Goal: Task Accomplishment & Management: Manage account settings

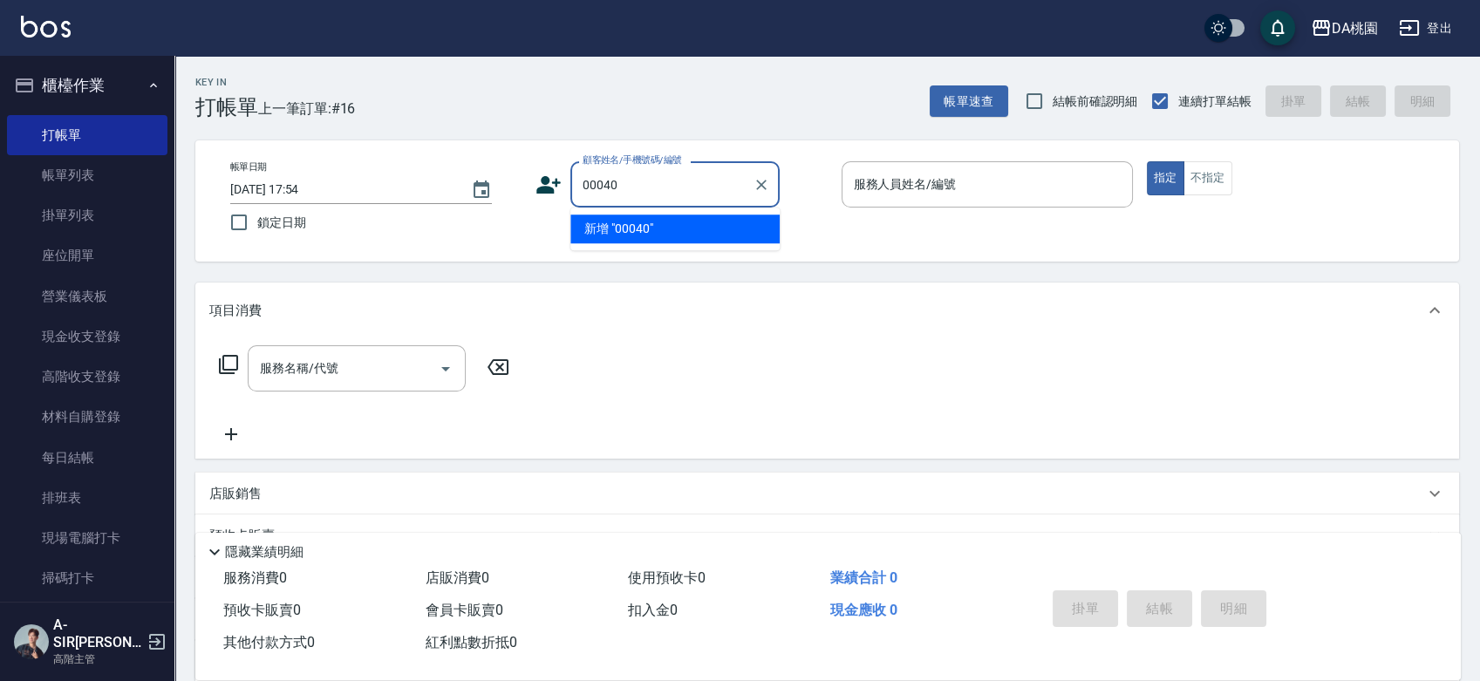
type input "00040"
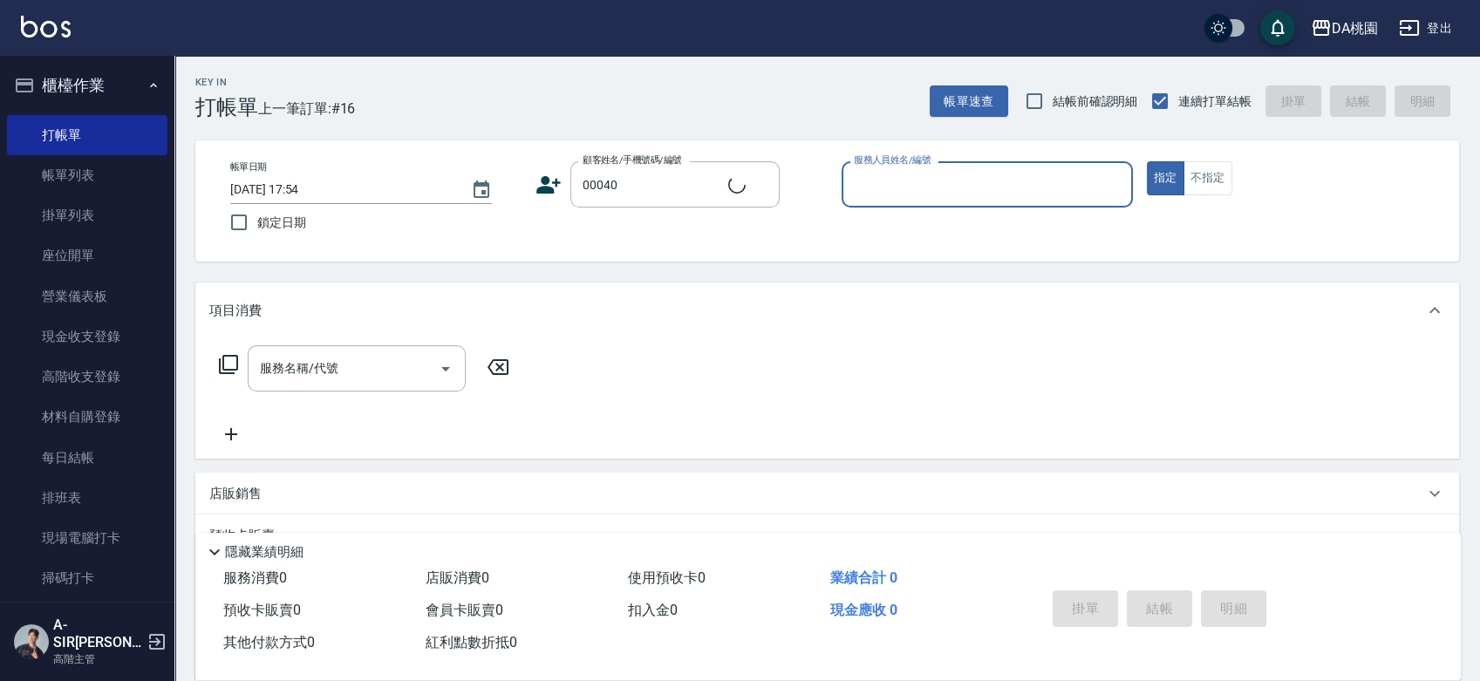
type input "8"
type input "公司/公司00040/00040"
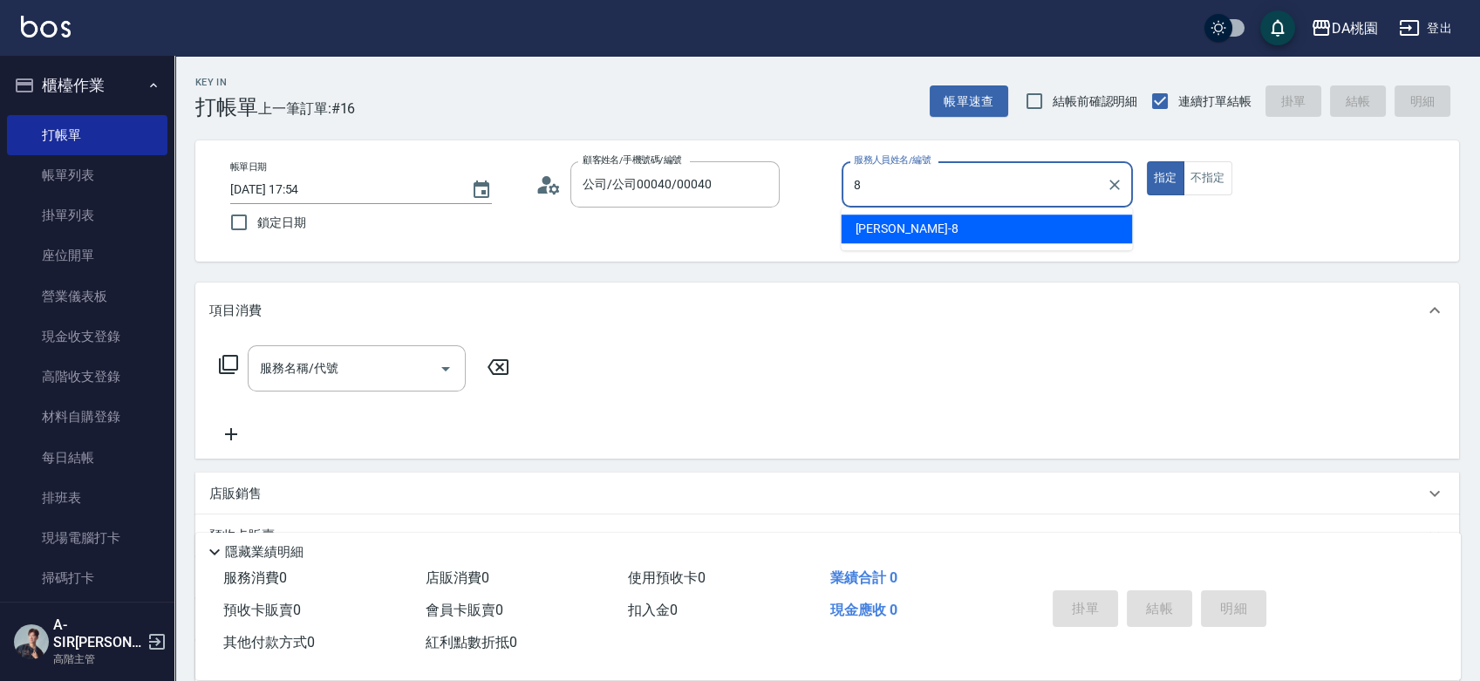
type input "8"
type button "true"
type input "[PERSON_NAME]-8"
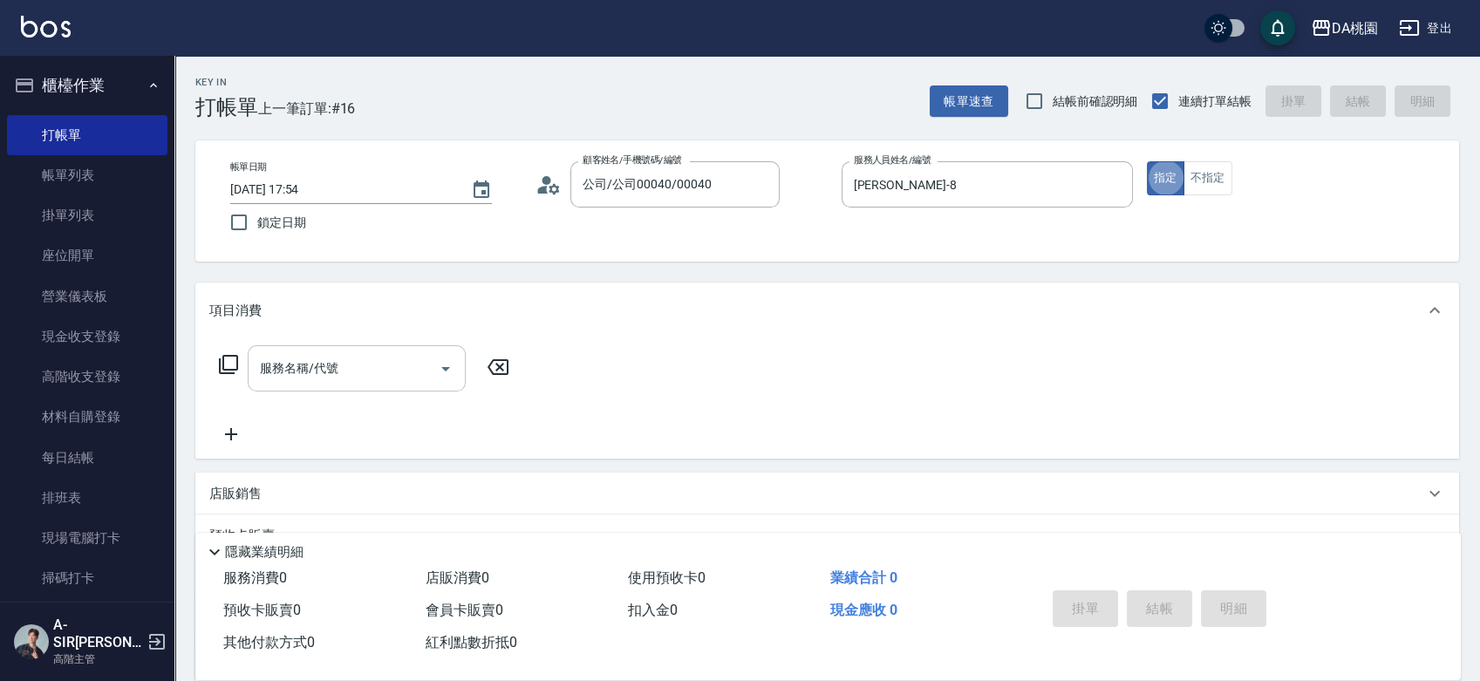
click at [288, 358] on input "服務名稱/代號" at bounding box center [344, 368] width 176 height 31
type input "303"
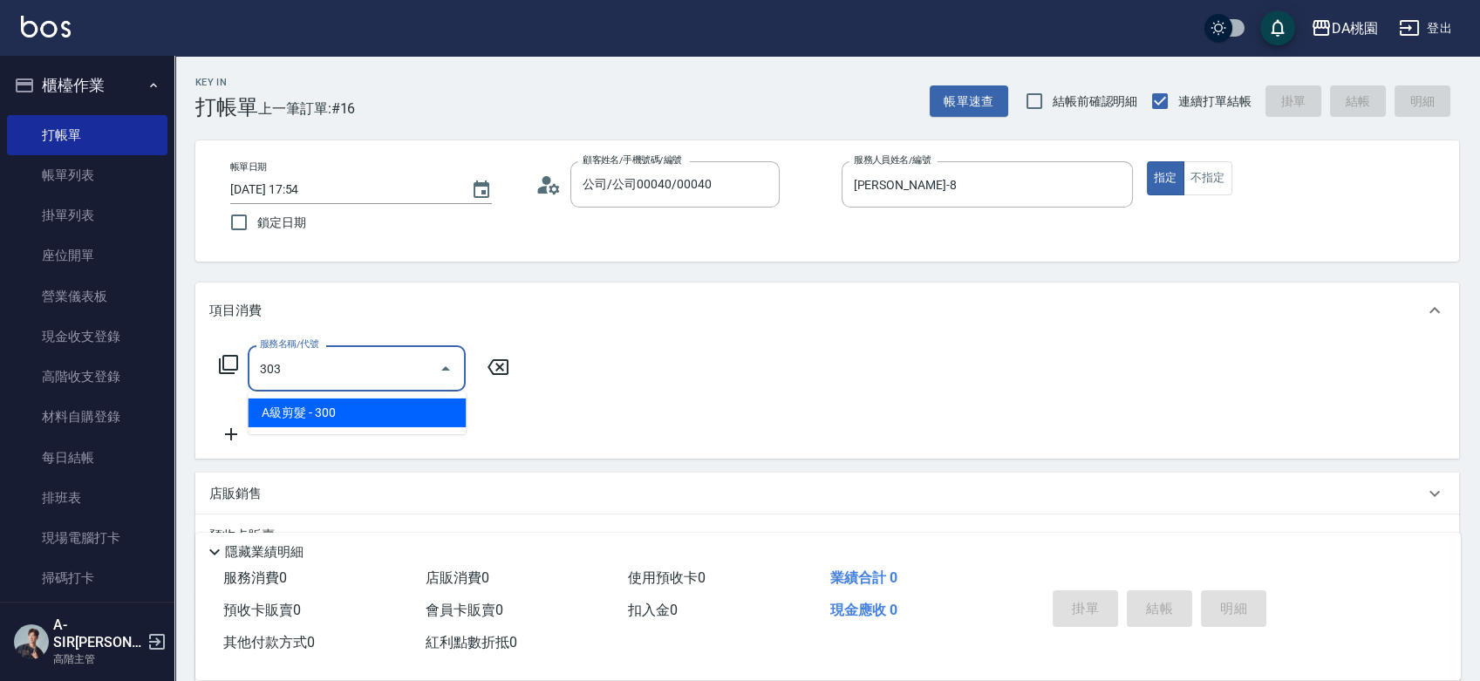
type input "30"
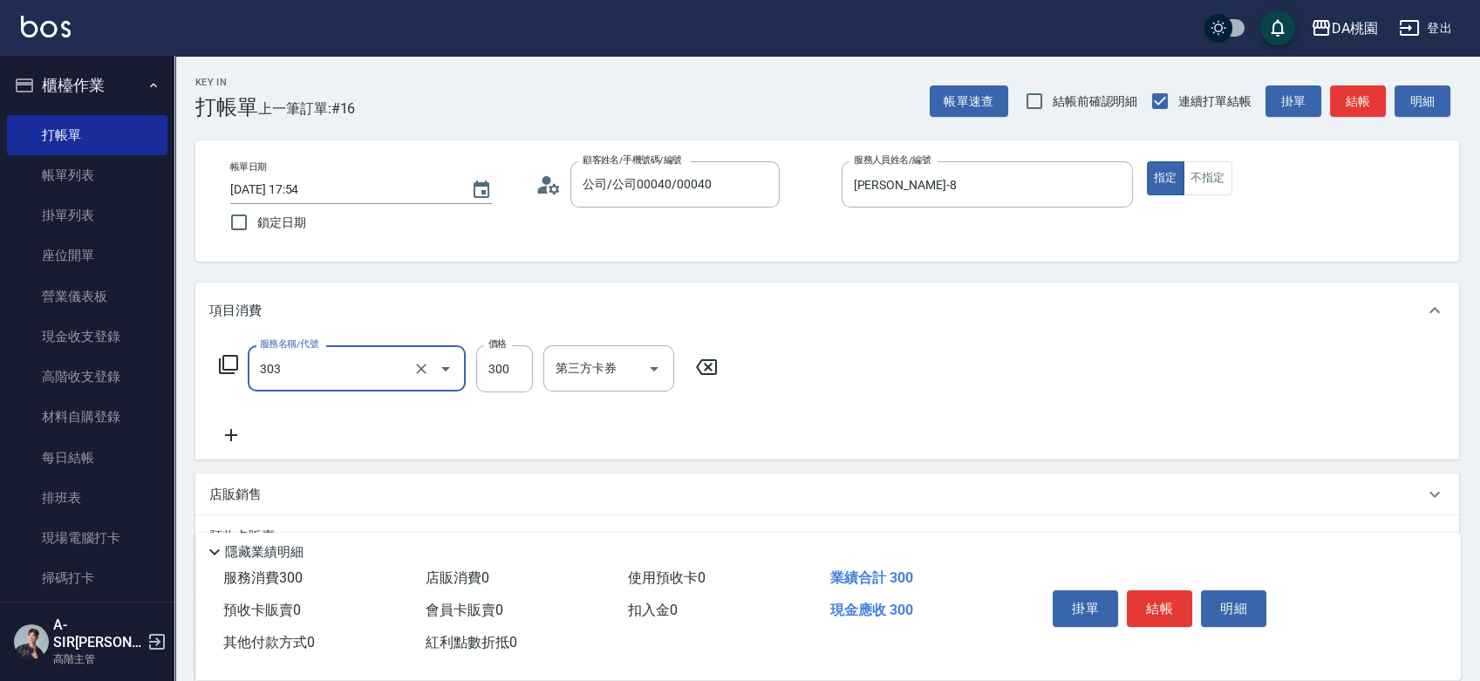
type input "A級剪髮(303)"
click at [1138, 602] on button "結帳" at bounding box center [1159, 609] width 65 height 37
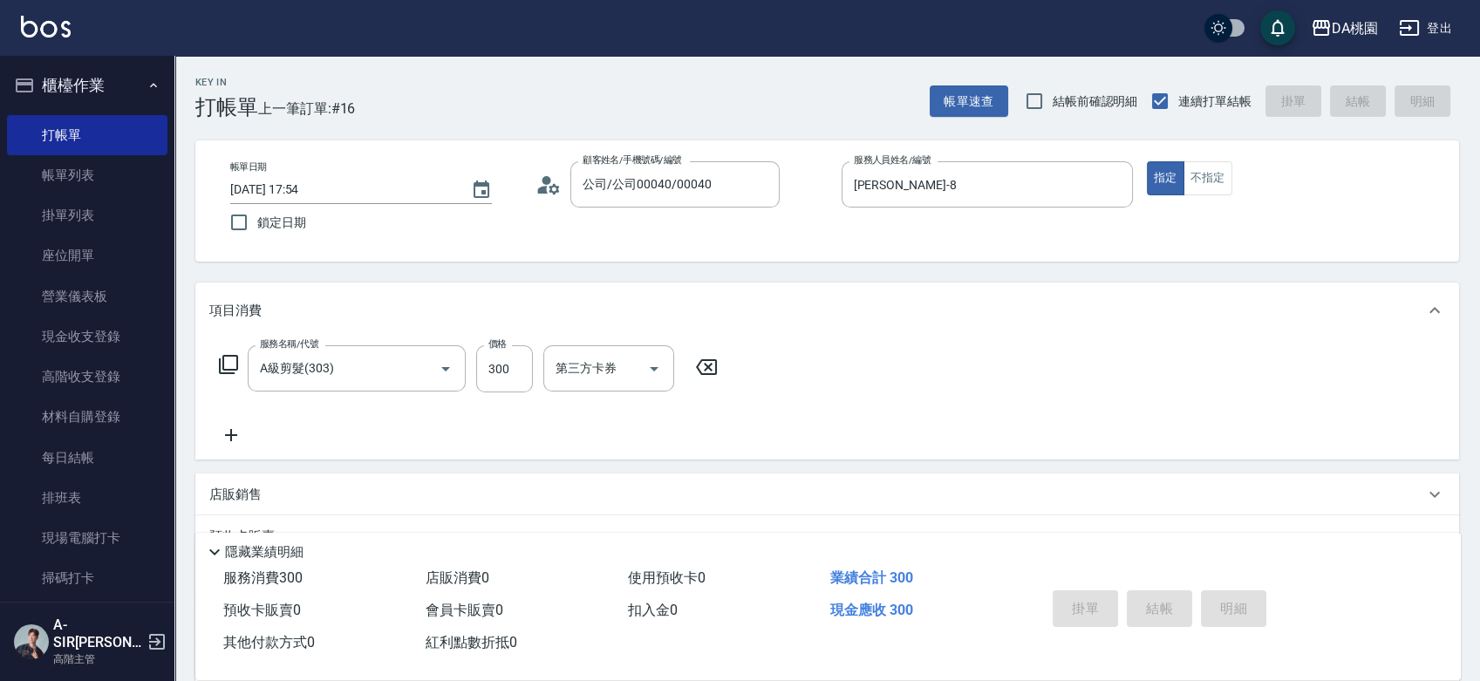
type input "2025/09/05 18:28"
type input "0"
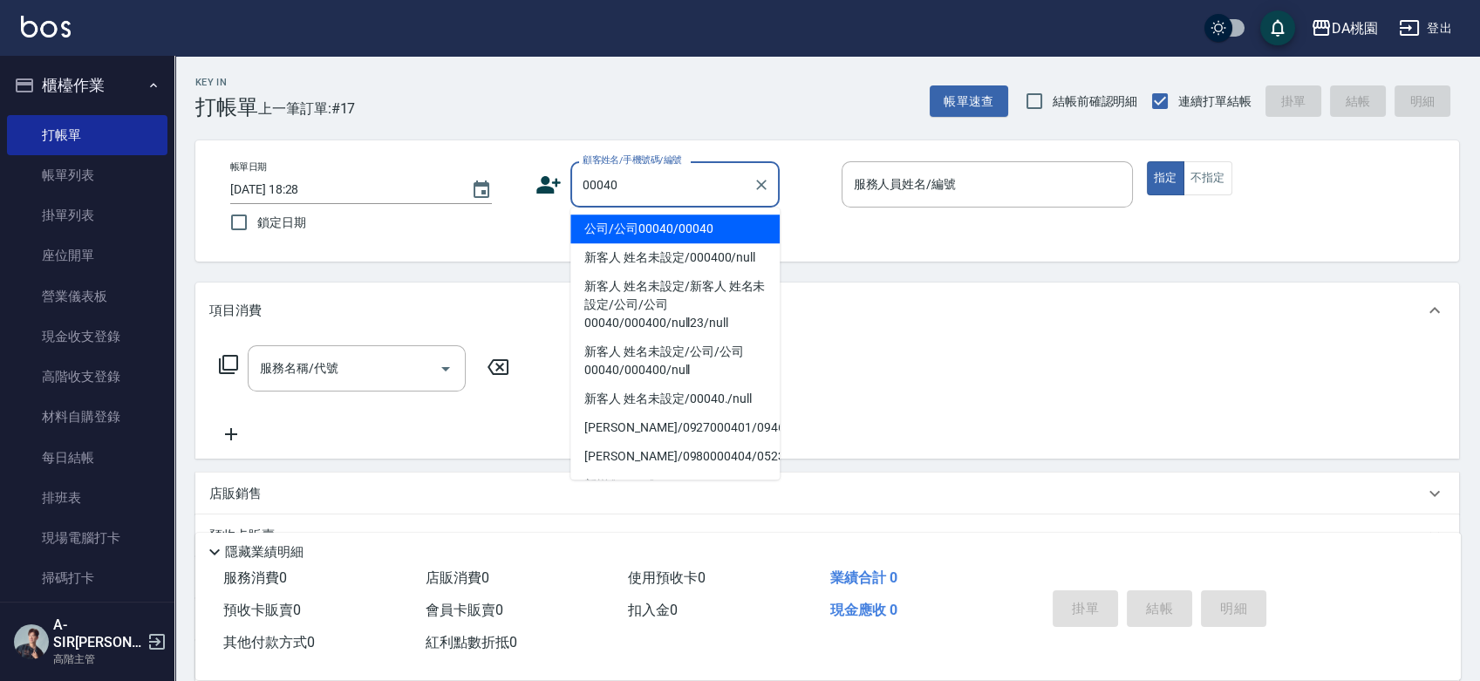
type input "公司/公司00040/00040"
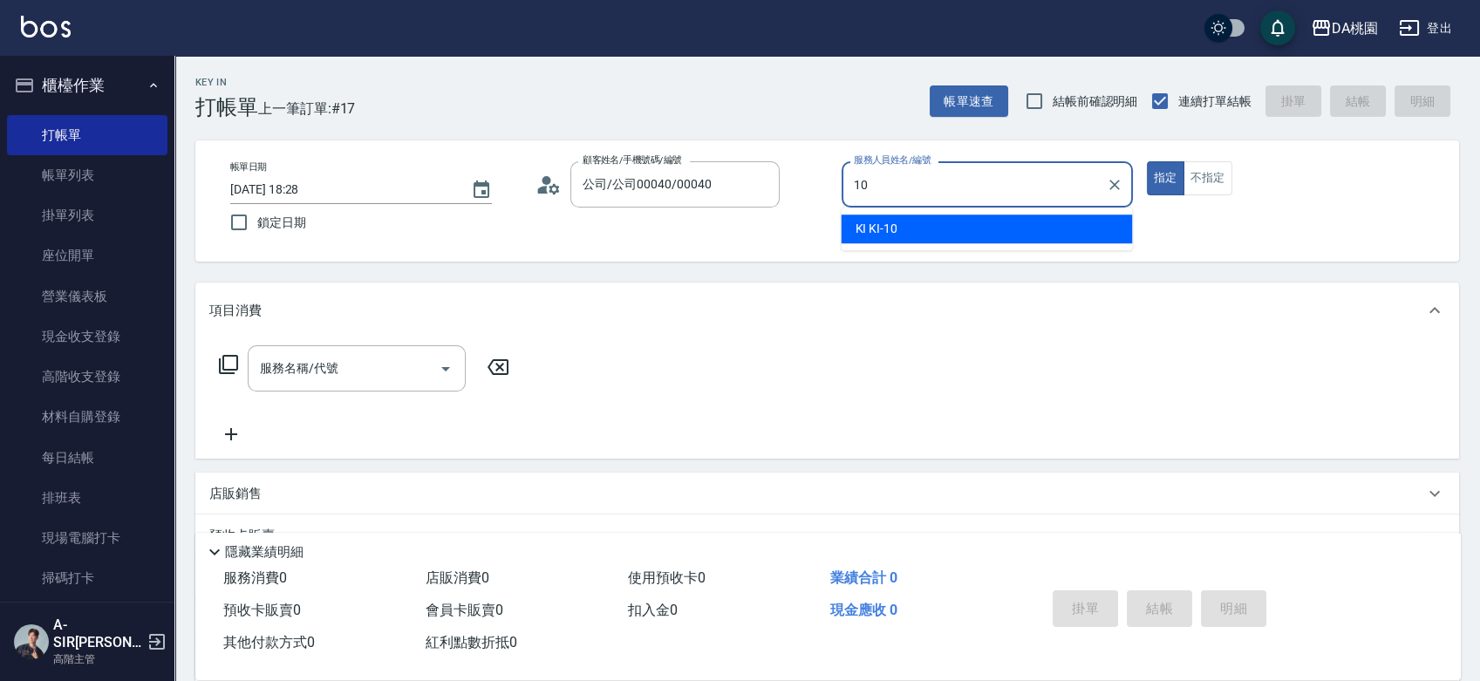
type input "KI KI -10"
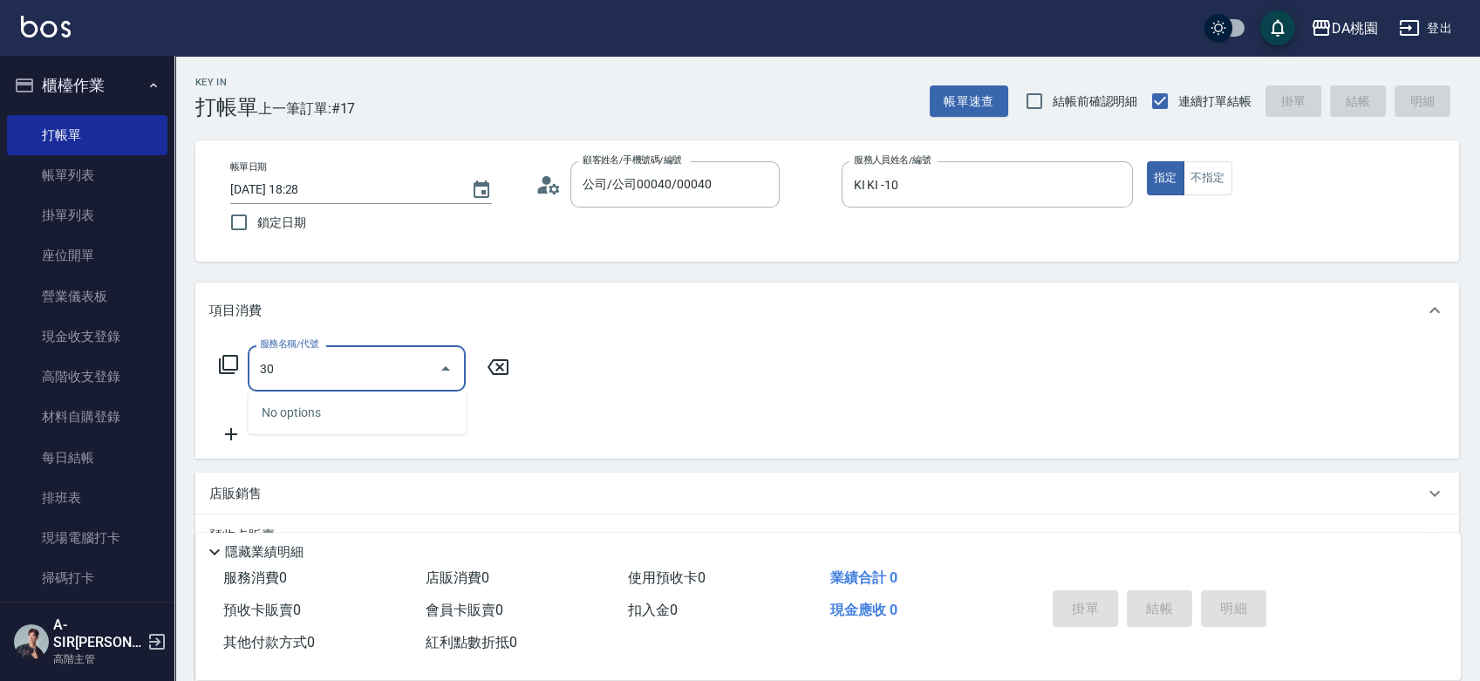
type input "300"
type input "10"
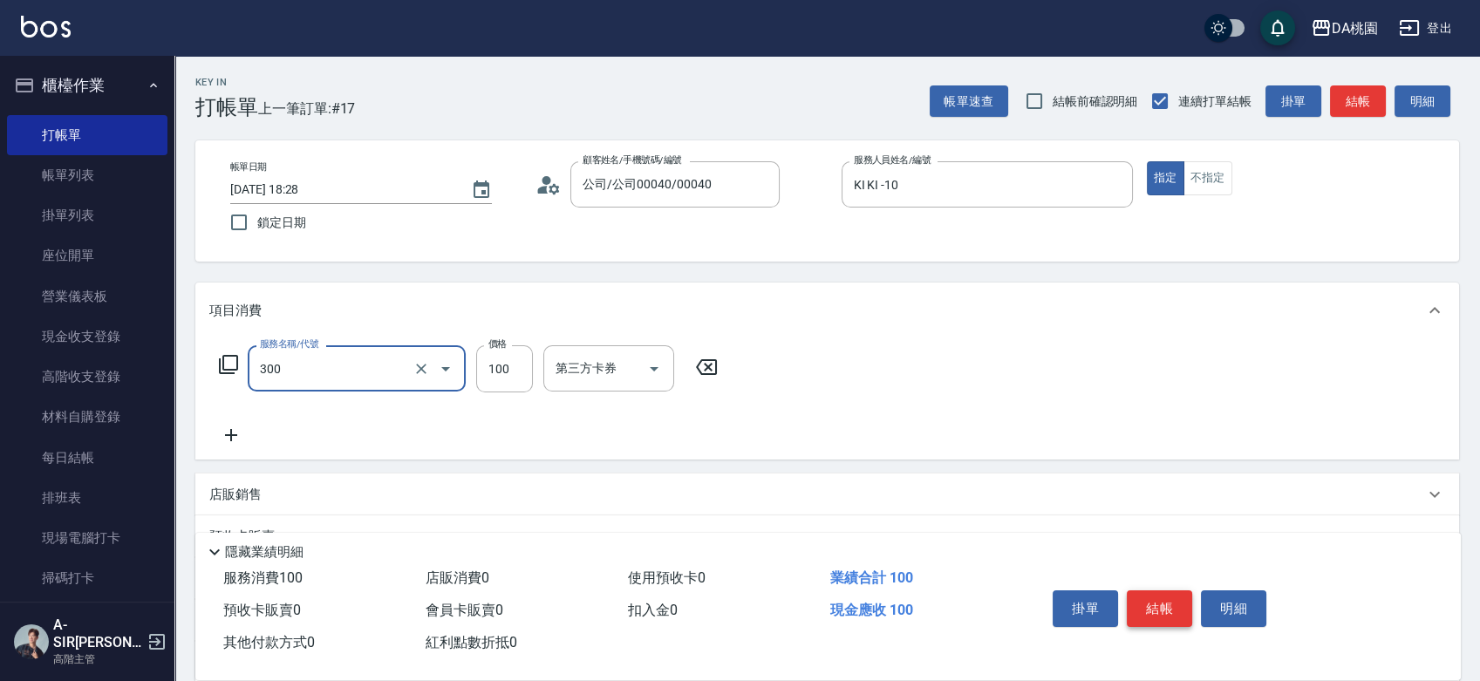
type input "剪瀏海(300)"
click at [1159, 599] on button "結帳" at bounding box center [1159, 609] width 65 height 37
type input "0"
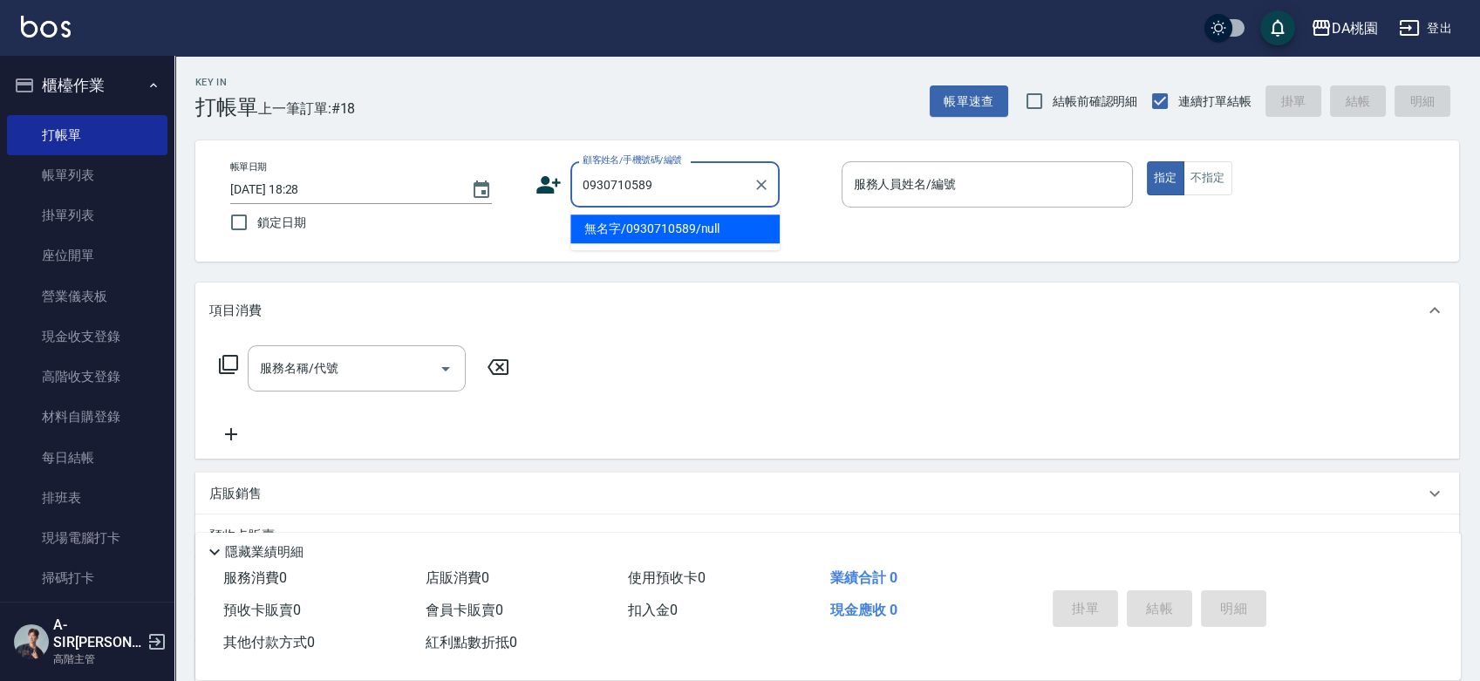
type input "無名字/0930710589/null"
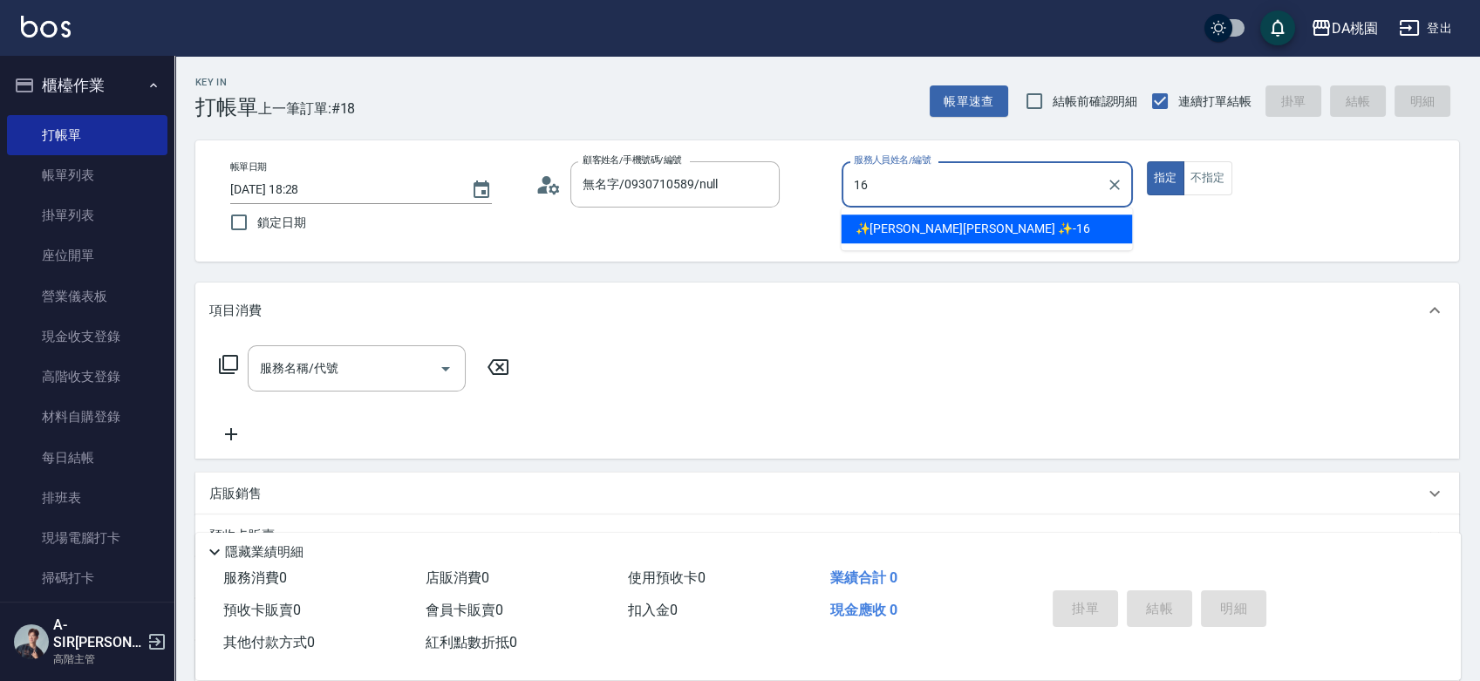
type input "✨[PERSON_NAME][PERSON_NAME] ✨-16"
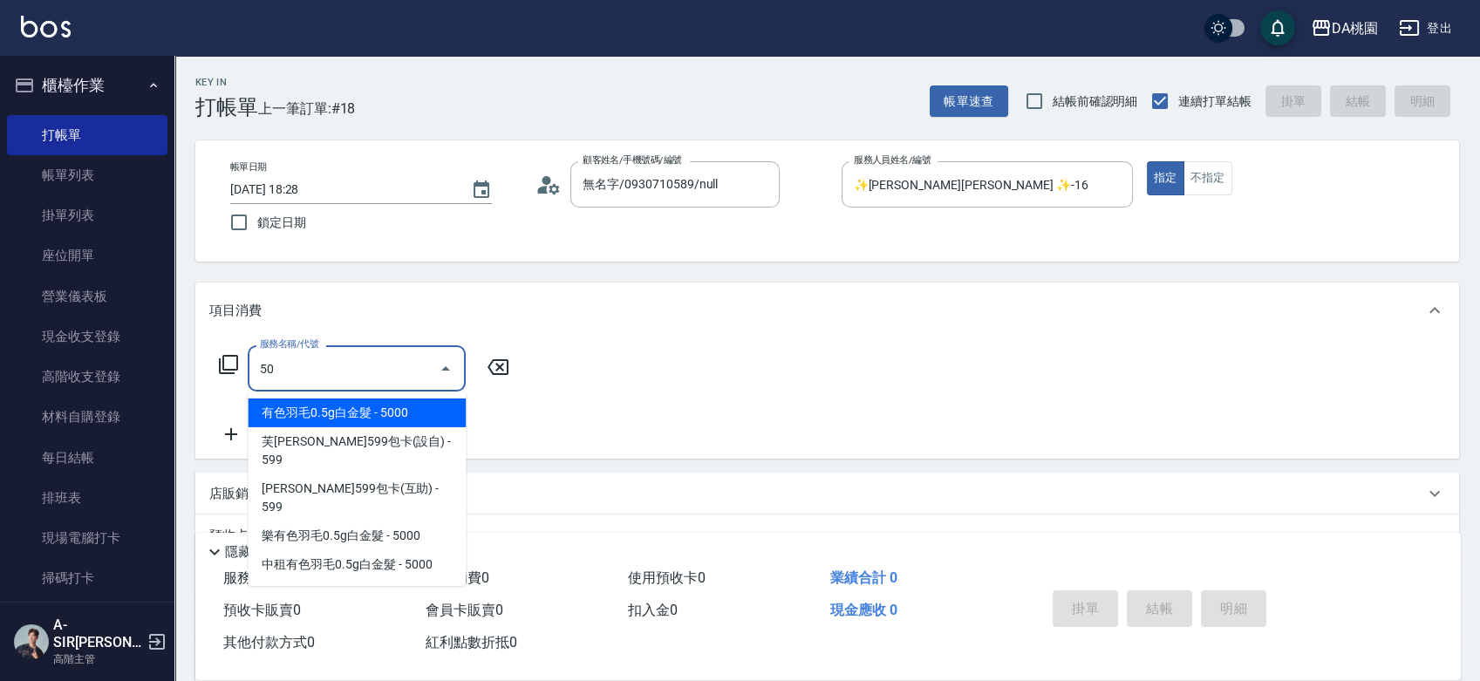
type input "501"
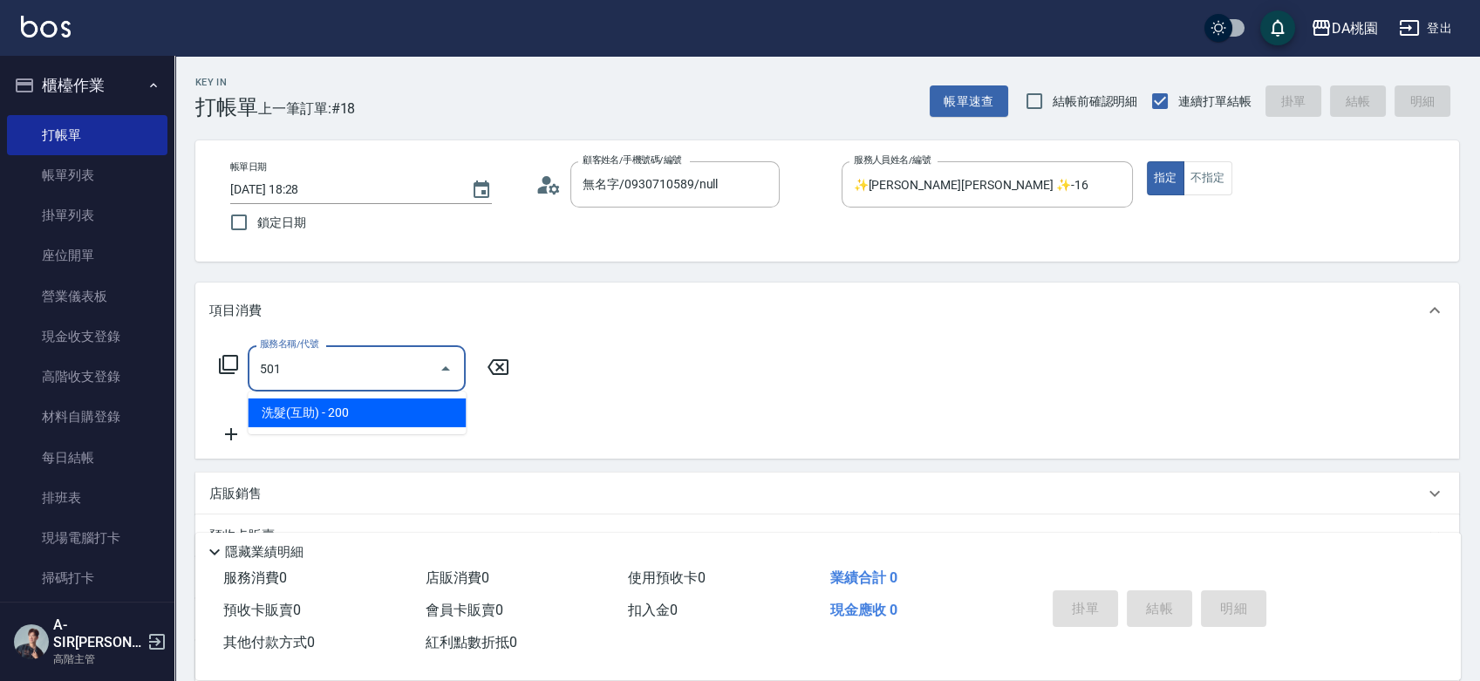
type input "20"
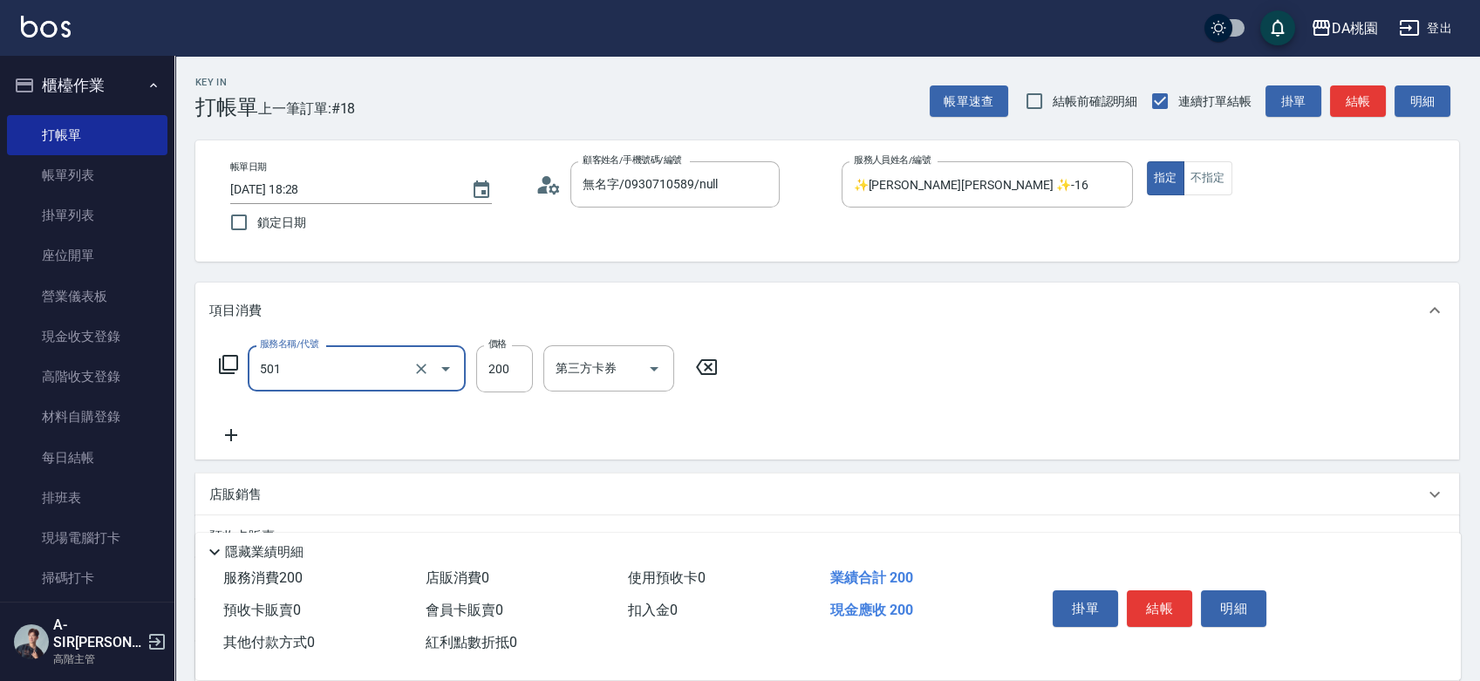
type input "洗髮(互助)(501)"
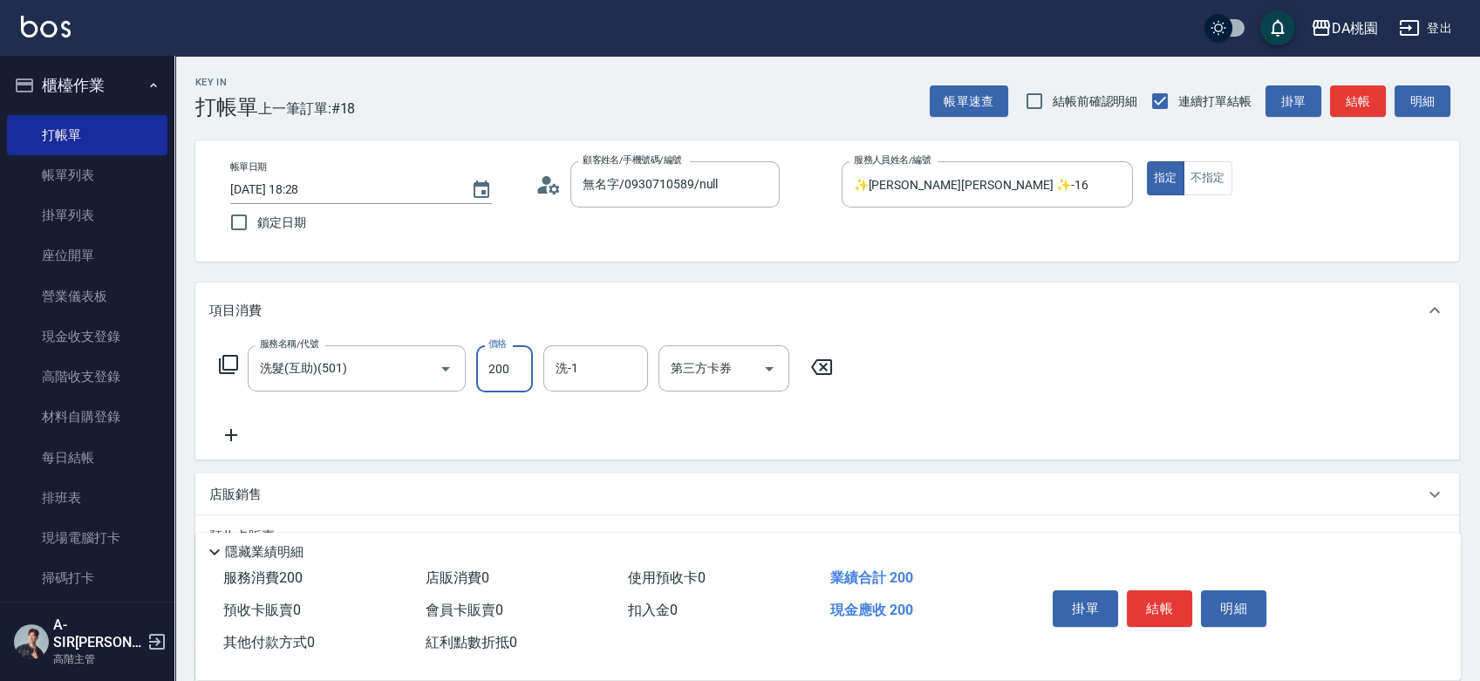
type input "2"
type input "0"
type input "25"
type input "20"
type input "250"
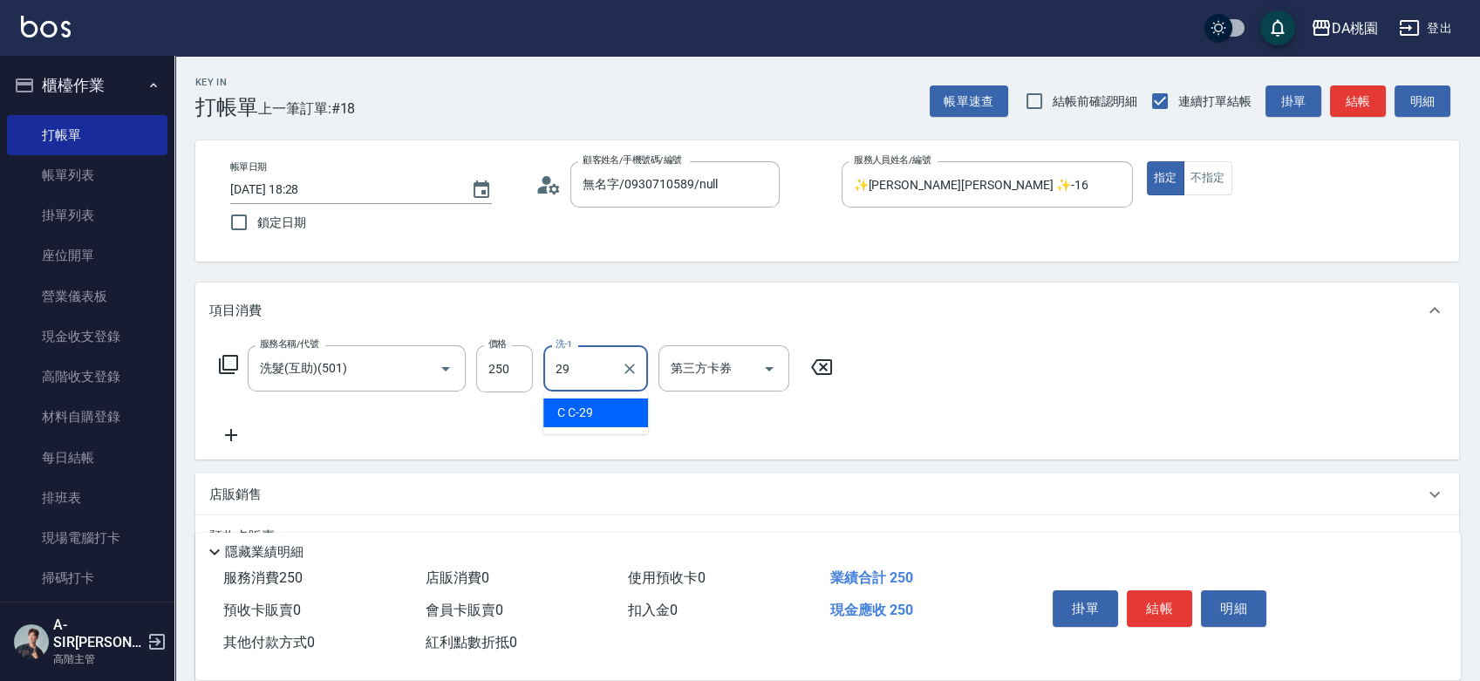
type input "C C-29"
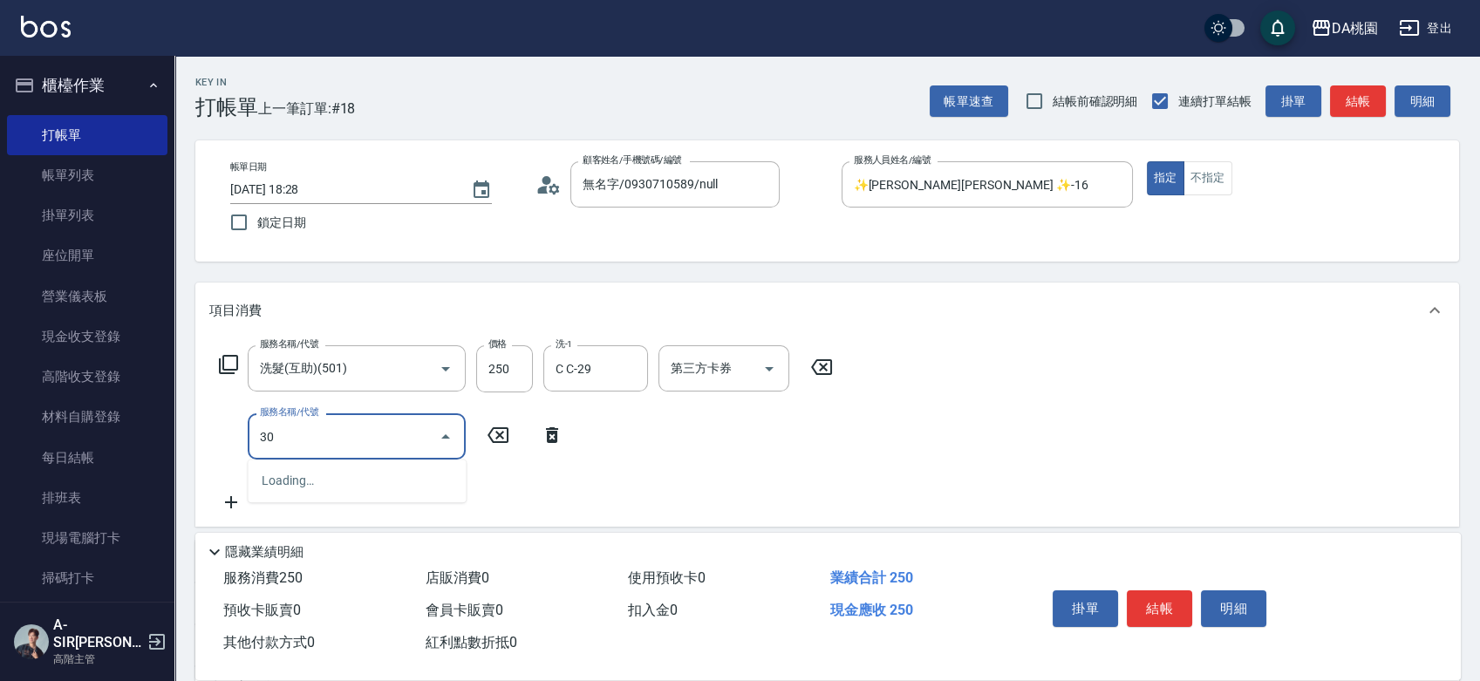
type input "303"
type input "50"
type input "A級剪髮(303)"
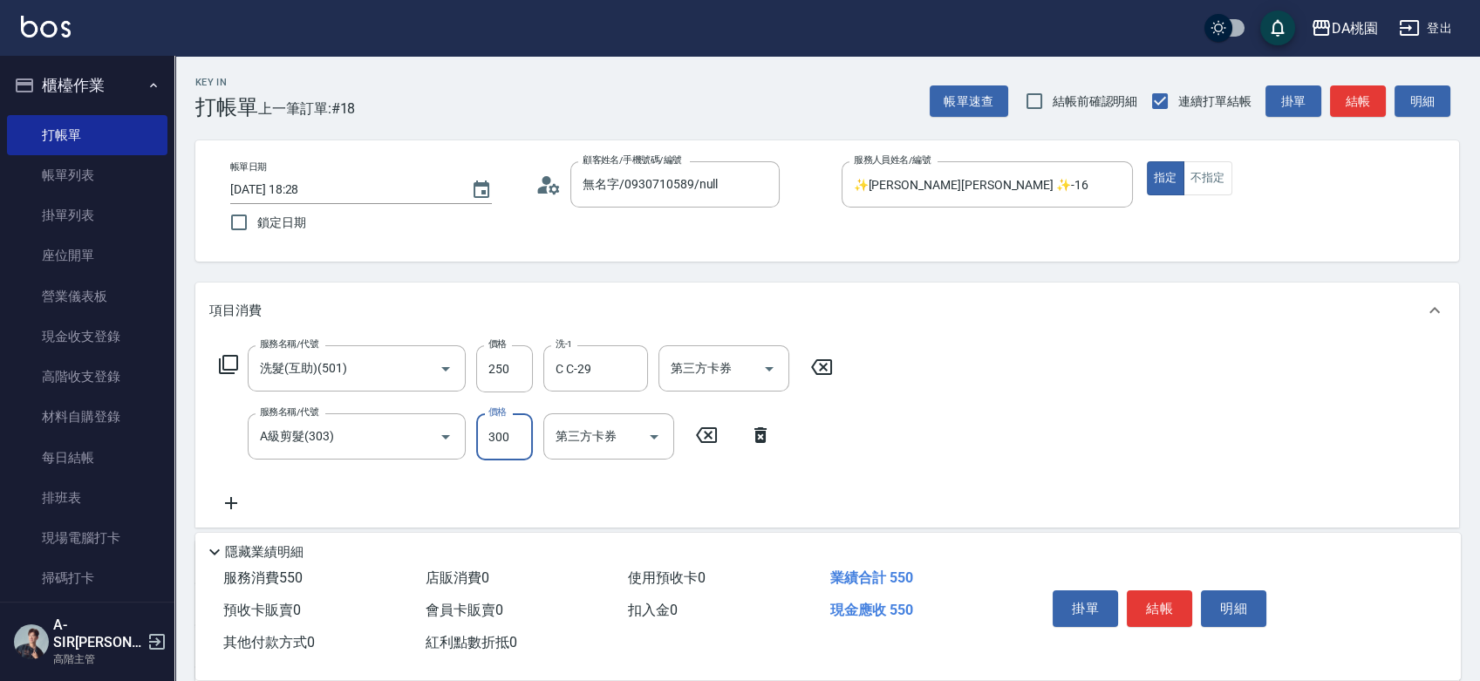
type input "5"
type input "20"
type input "50"
type input "30"
type input "500"
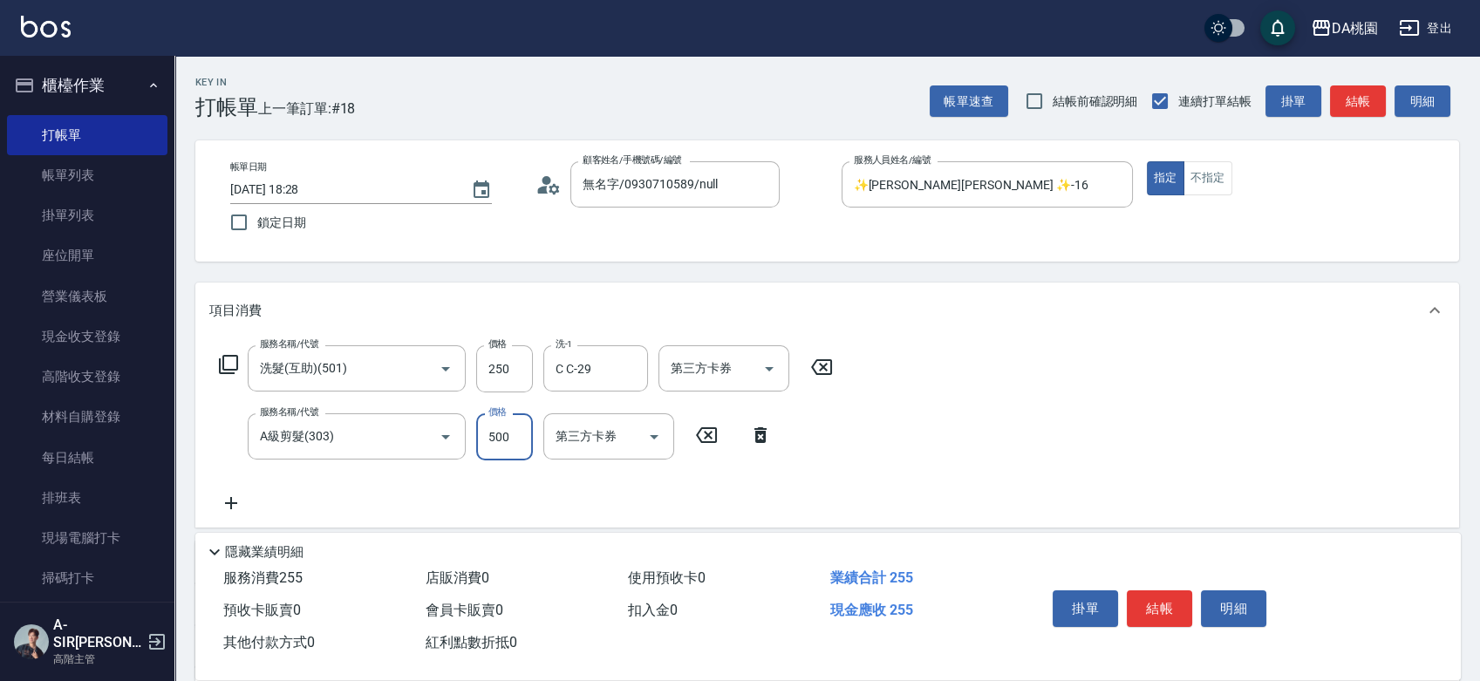
type input "70"
type input "500"
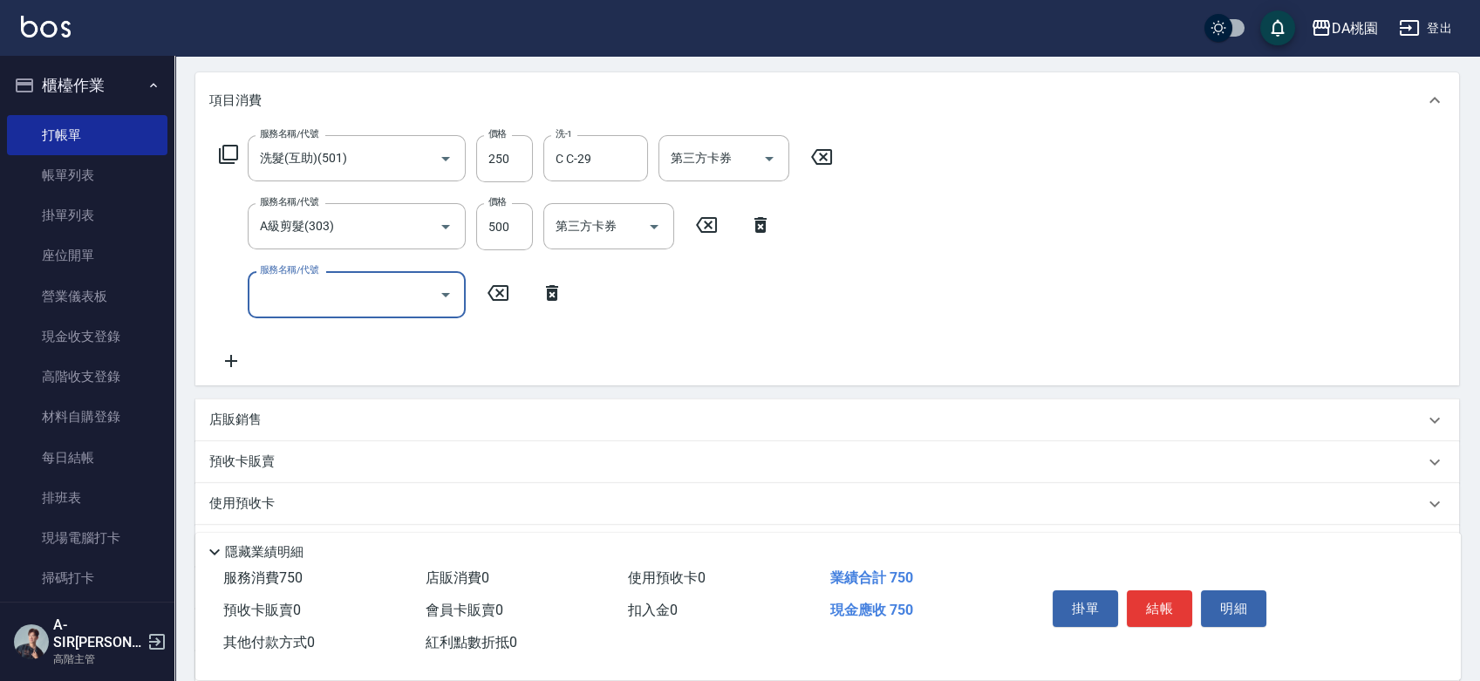
scroll to position [291, 0]
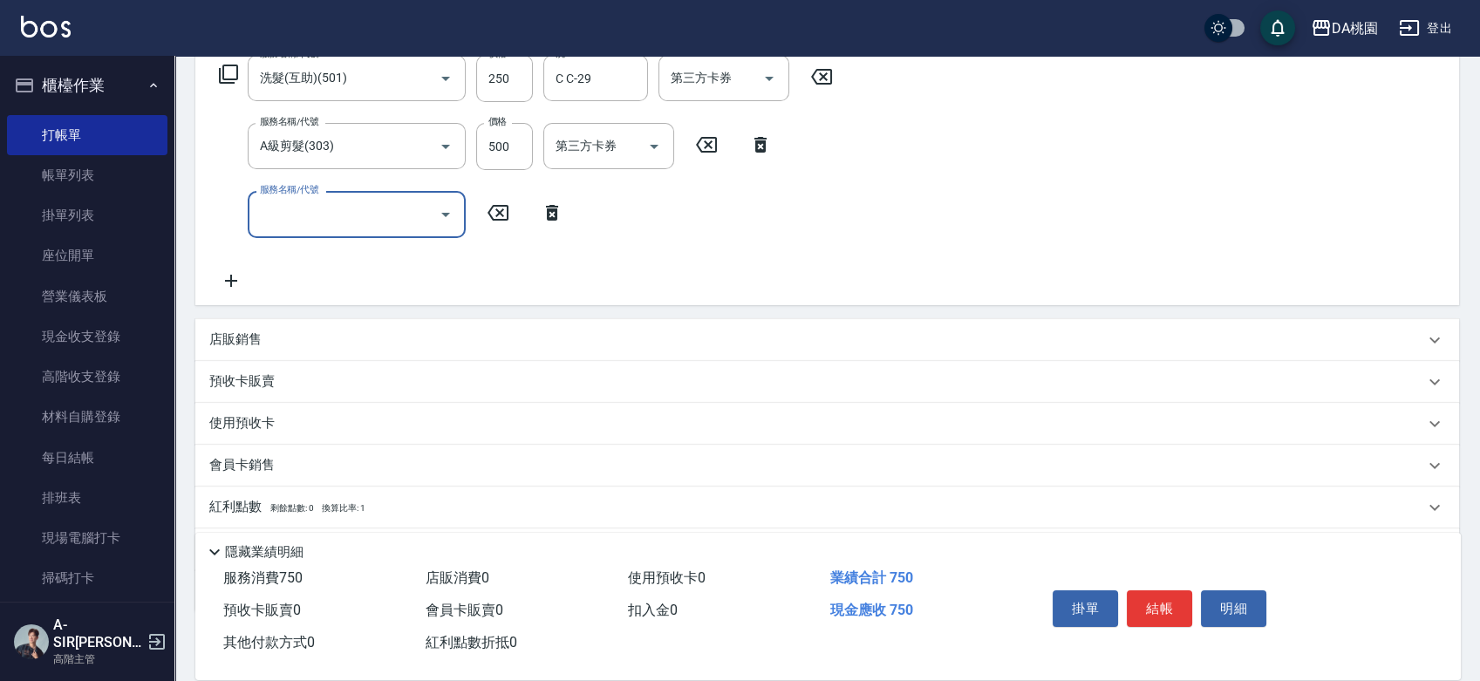
click at [228, 342] on p "店販銷售" at bounding box center [235, 340] width 52 height 18
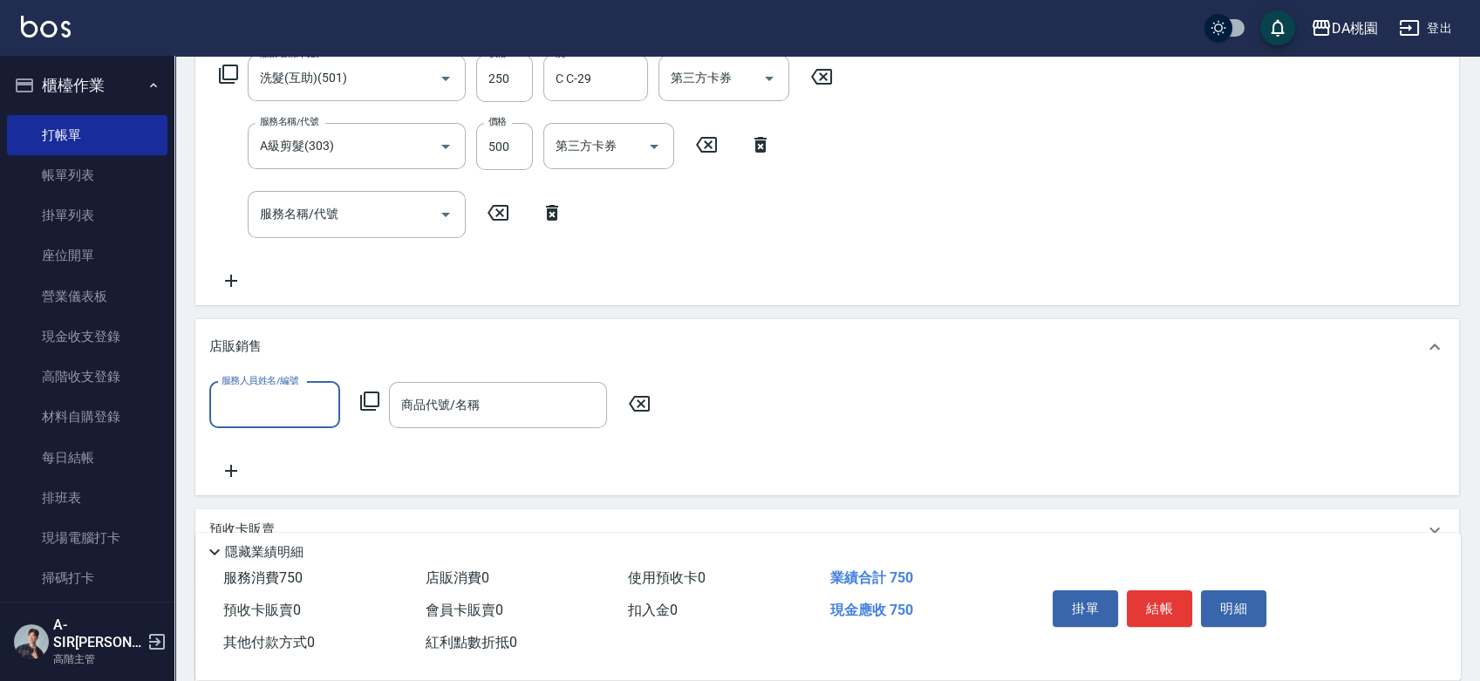
scroll to position [0, 0]
type input "2+"
click at [267, 432] on div "服務人員姓名/編號 服務人員姓名/編號 商品代號/名稱 商品代號/名稱" at bounding box center [827, 431] width 1236 height 99
click at [268, 416] on input "服務人員姓名/編號" at bounding box center [274, 405] width 115 height 31
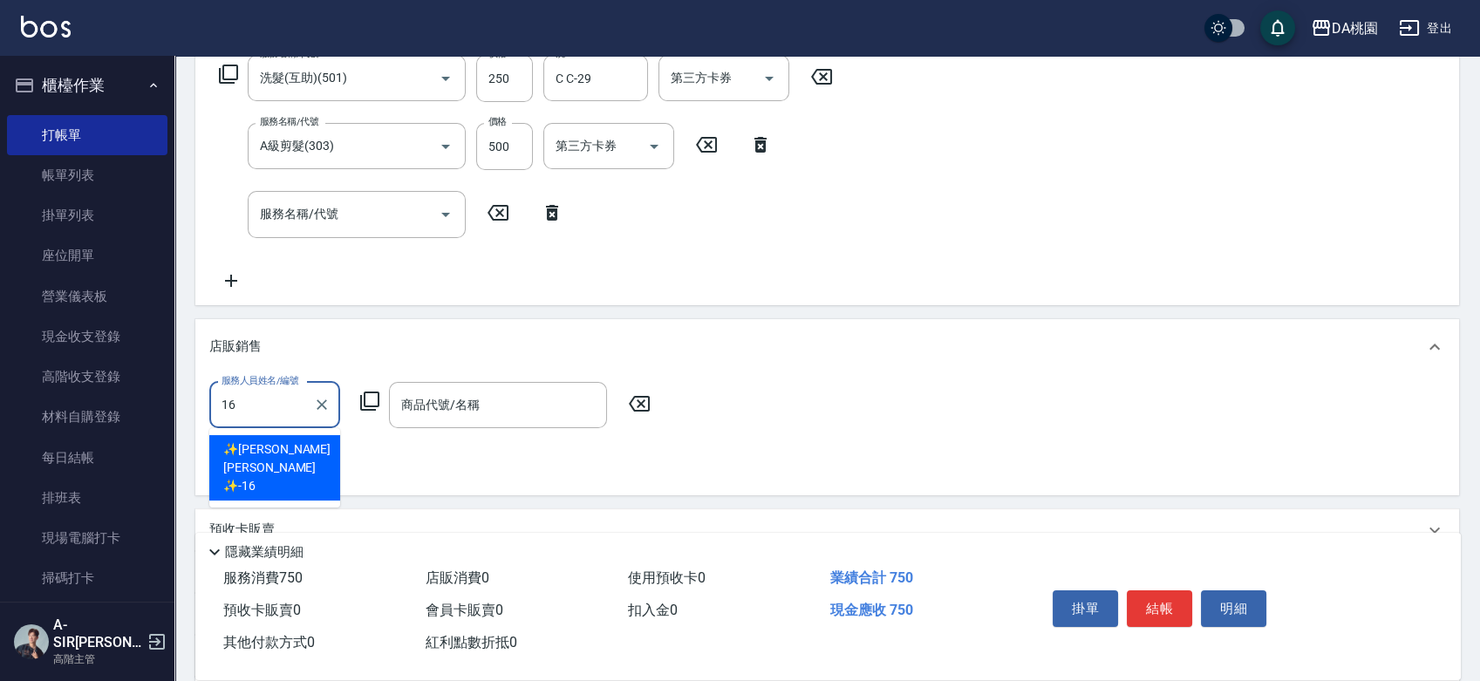
type input "✨[PERSON_NAME][PERSON_NAME] ✨-16"
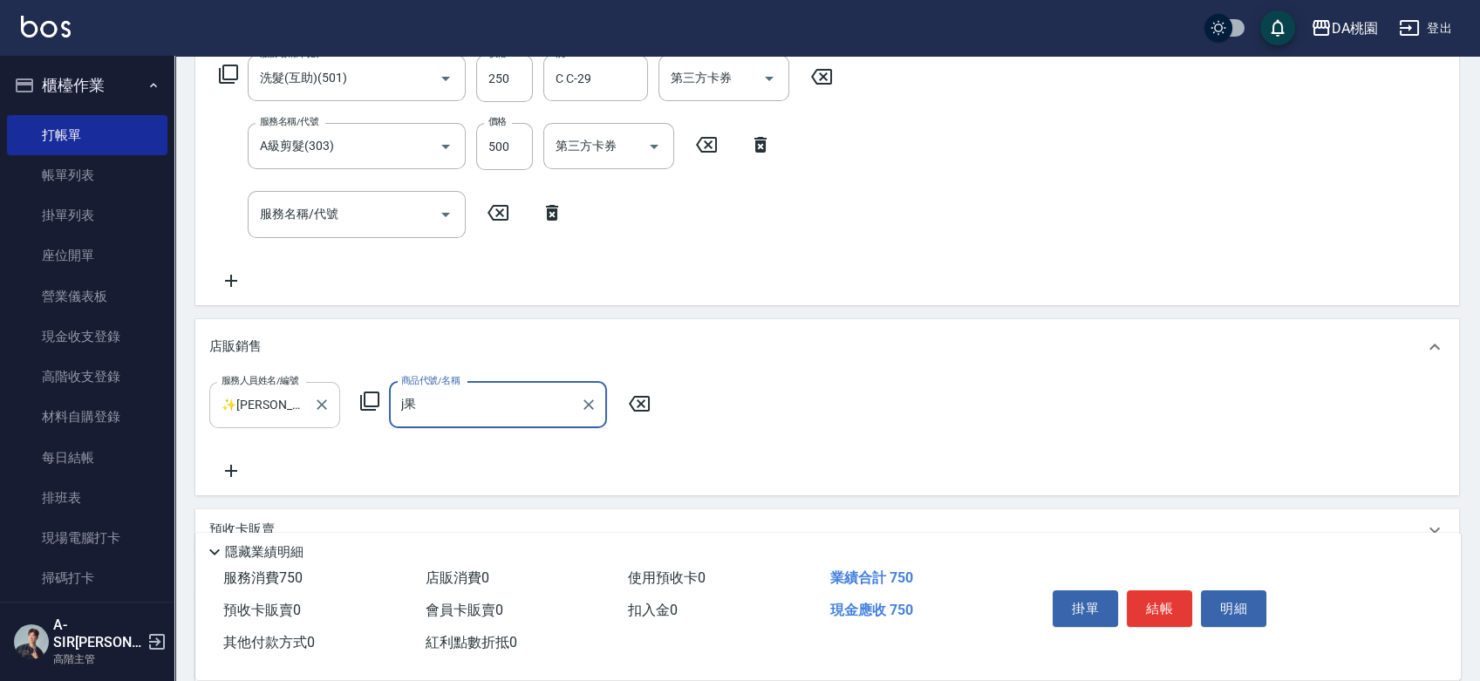
type input "j"
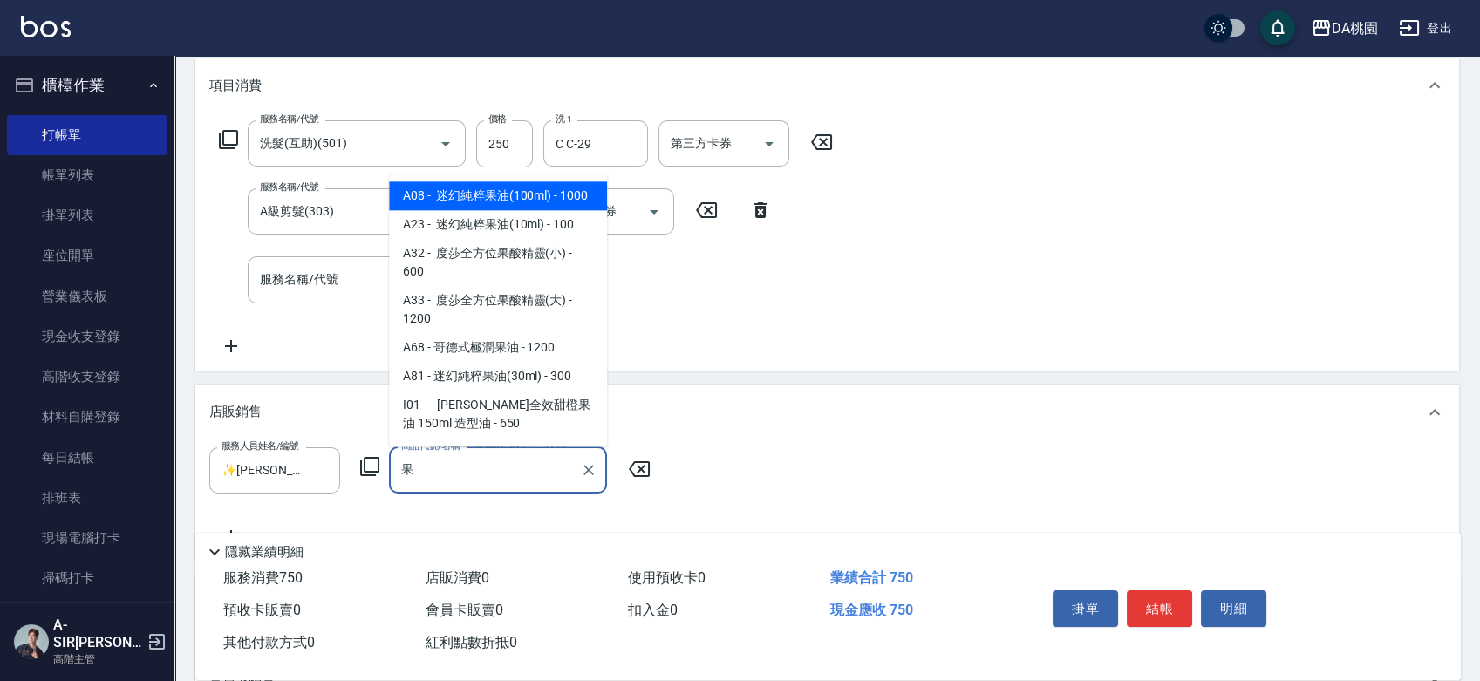
scroll to position [194, 0]
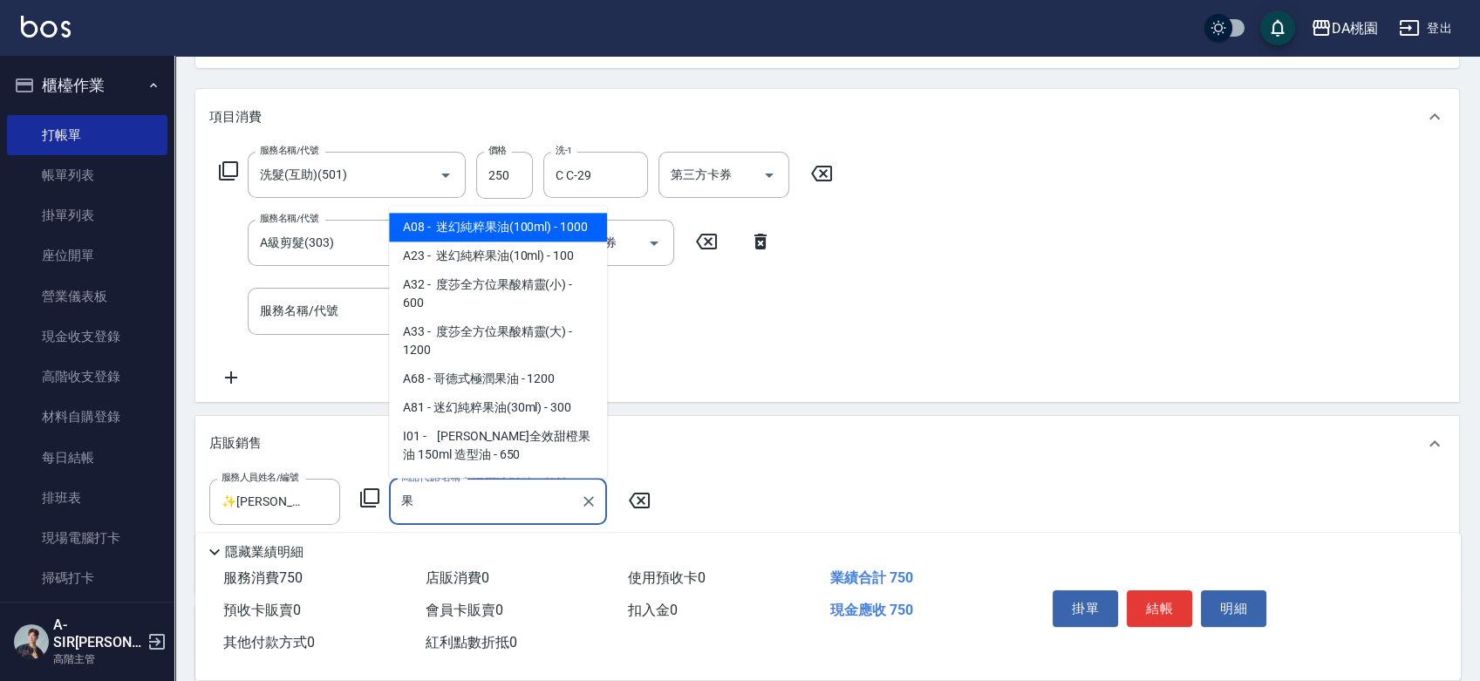
click at [466, 201] on body "DA桃園 登出 櫃檯作業 打帳單 帳單列表 掛單列表 座位開單 營業儀表板 現金收支登錄 高階收支登錄 材料自購登錄 每日結帳 排班表 現場電腦打卡 掃碼打卡…" at bounding box center [740, 414] width 1480 height 1216
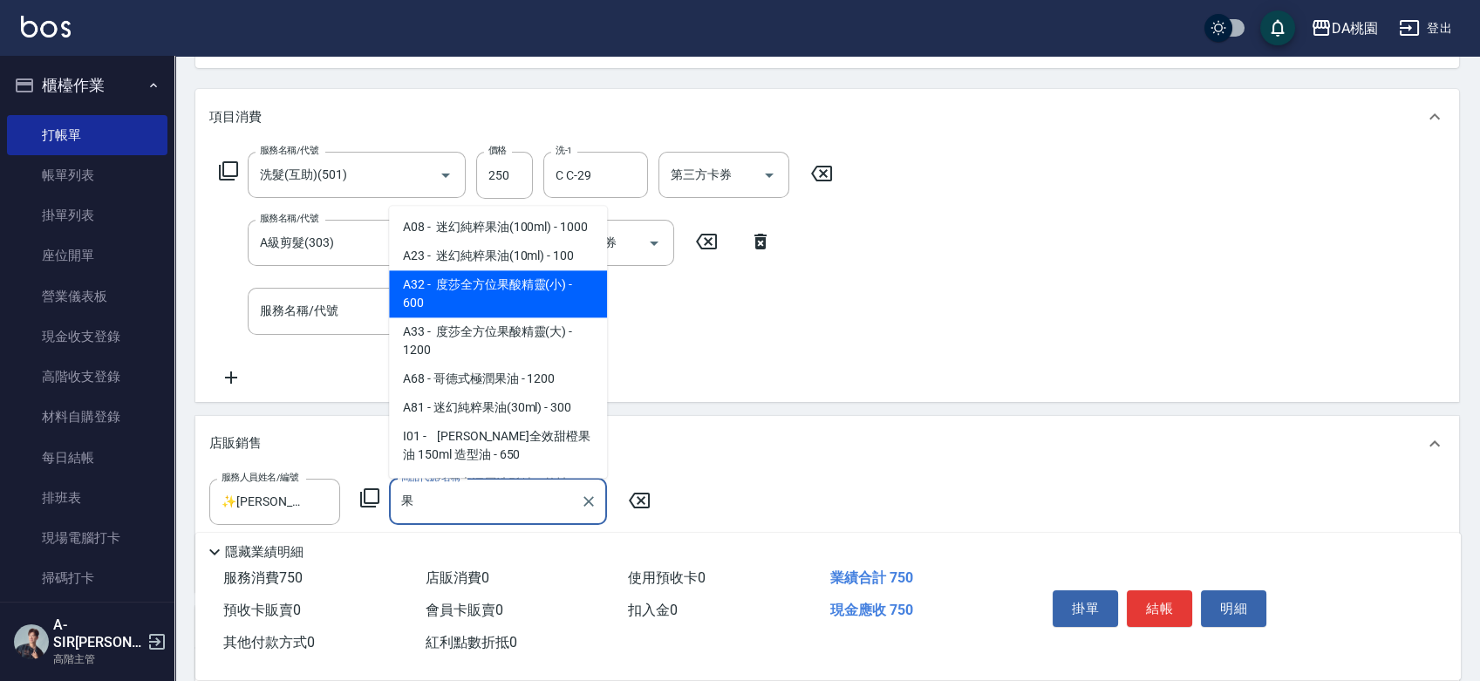
click at [458, 299] on span "A32 - 度莎全方位果酸精靈(小) - 600" at bounding box center [498, 293] width 218 height 47
type input "度莎全方位果酸精靈(小)"
type input "130"
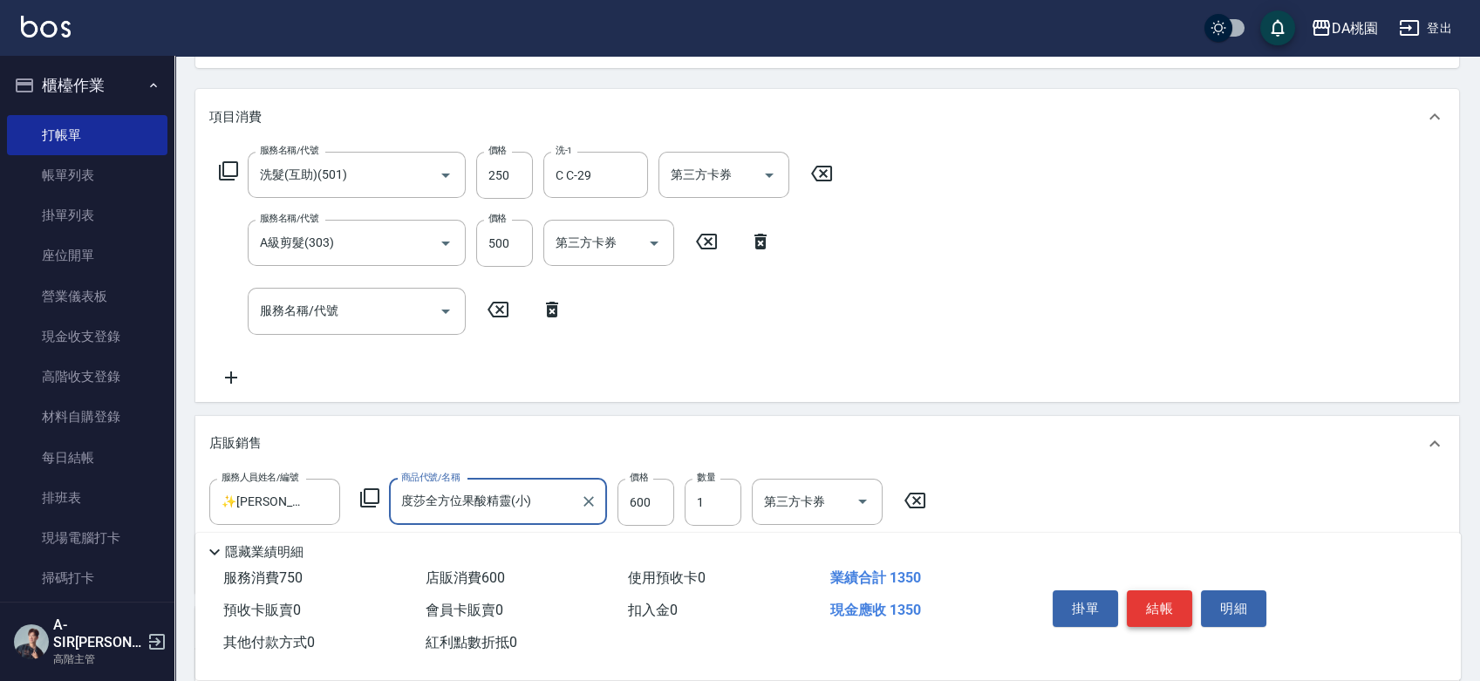
type input "度莎全方位果酸精靈(小)"
click at [1143, 605] on button "結帳" at bounding box center [1159, 609] width 65 height 37
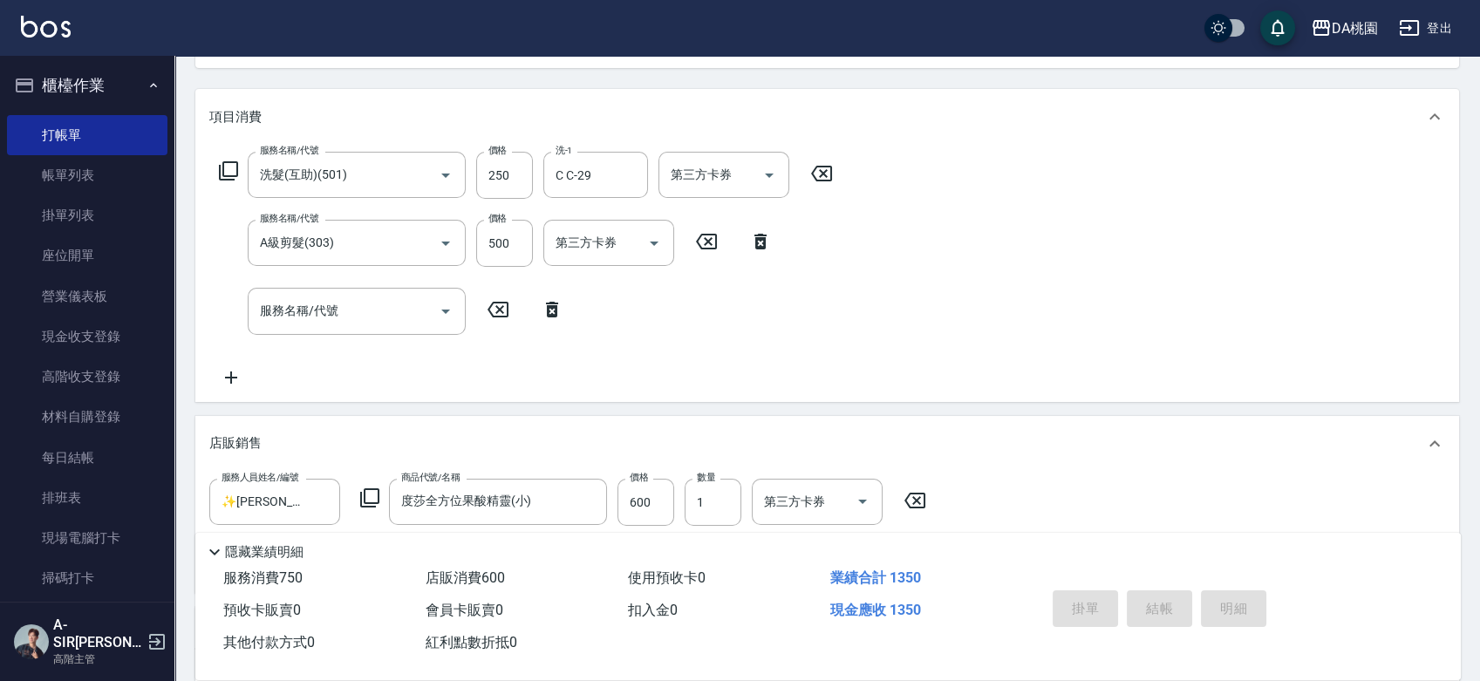
type input "2025/09/05 18:48"
type input "0"
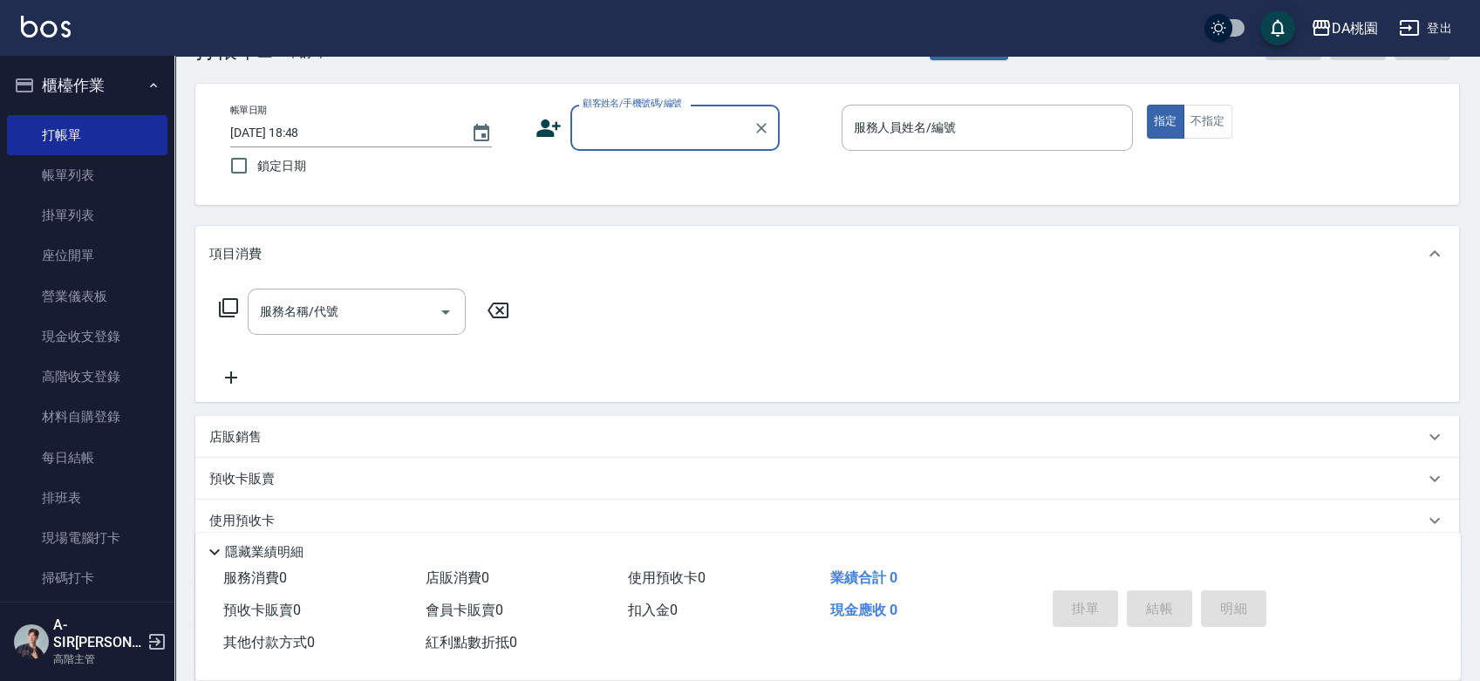
scroll to position [0, 0]
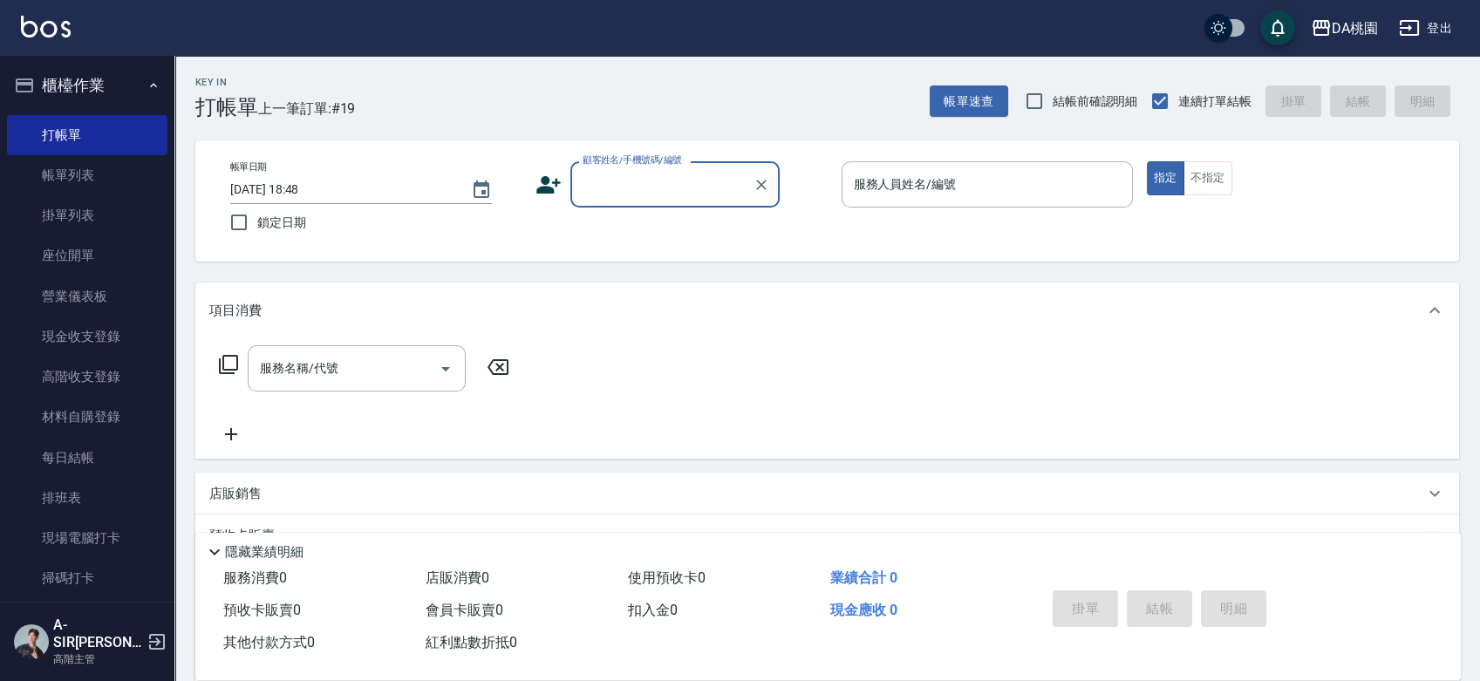
click at [720, 178] on input "顧客姓名/手機號碼/編號" at bounding box center [661, 184] width 167 height 31
type input "0986627511"
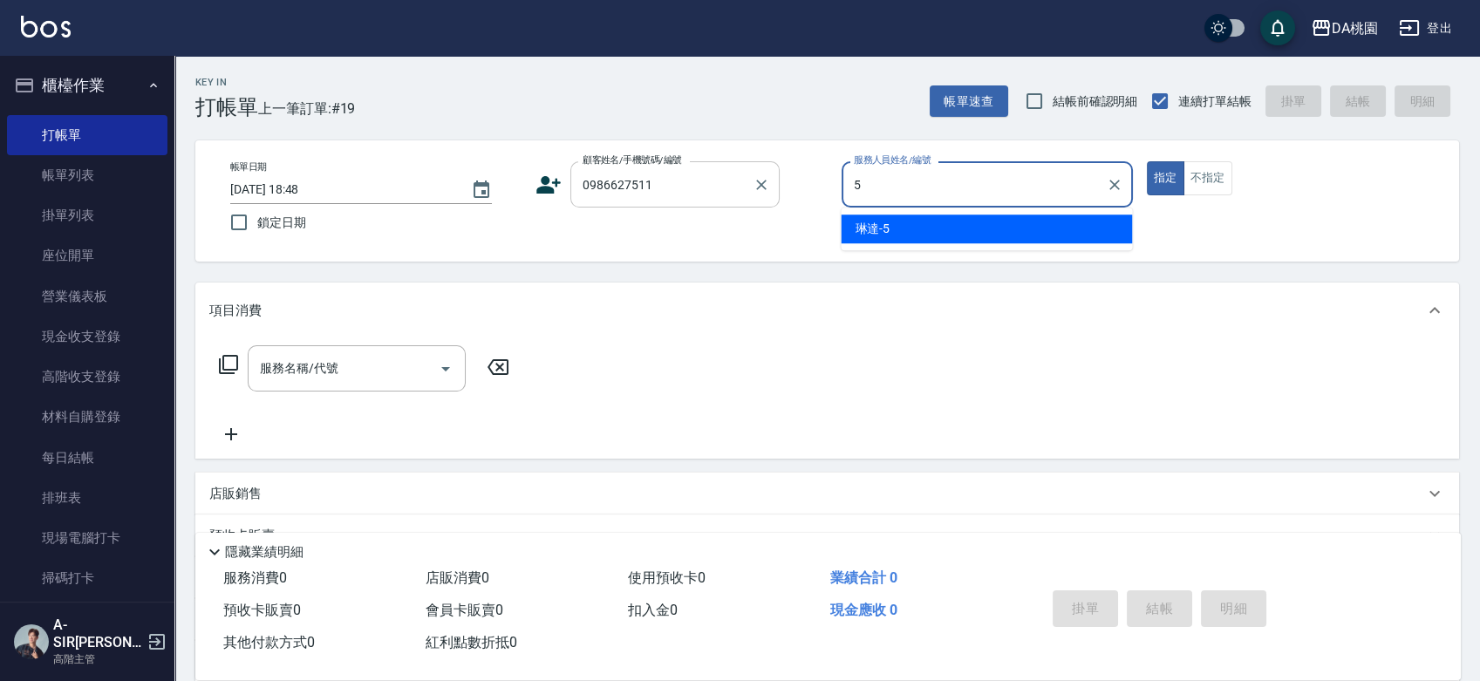
type input "琳達-5"
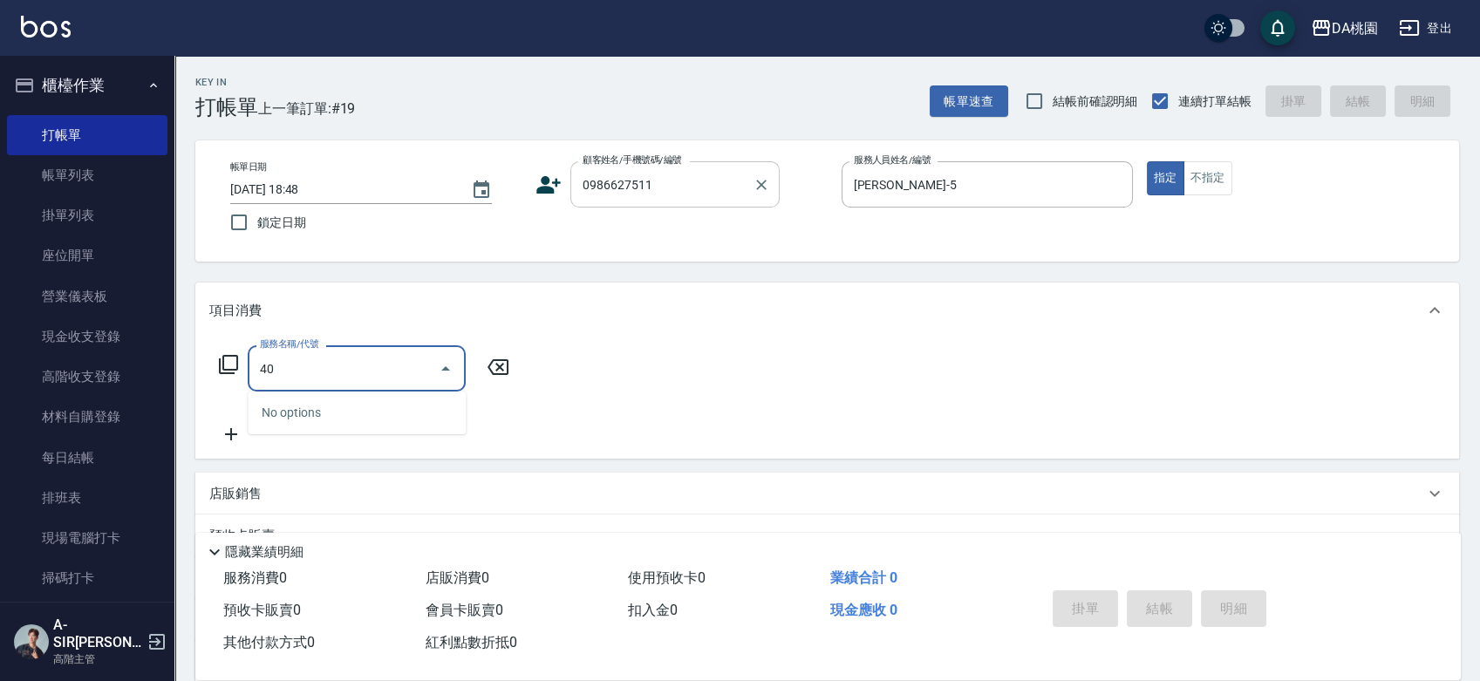
type input "400"
type input "150"
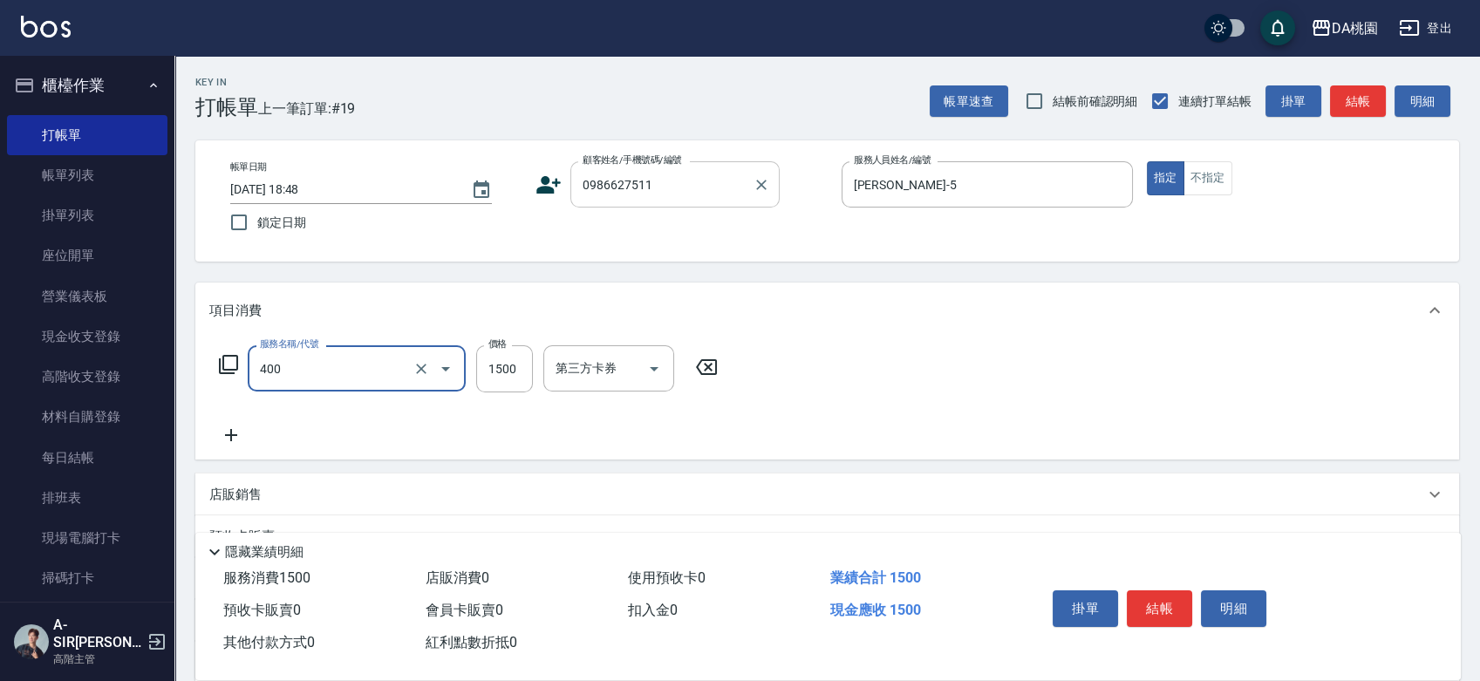
type input "染髮(400)"
type input "0"
type input "198"
type input "10"
type input "1980"
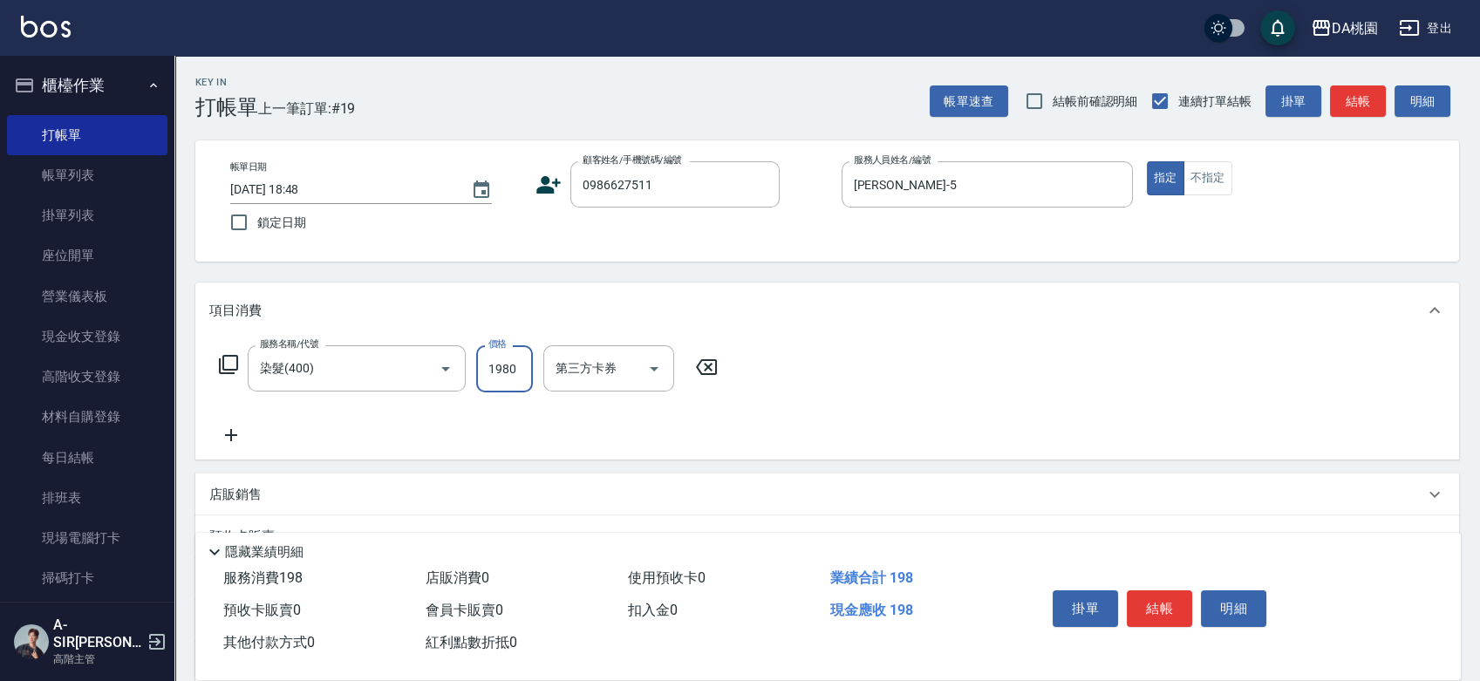
type input "190"
type input "1980"
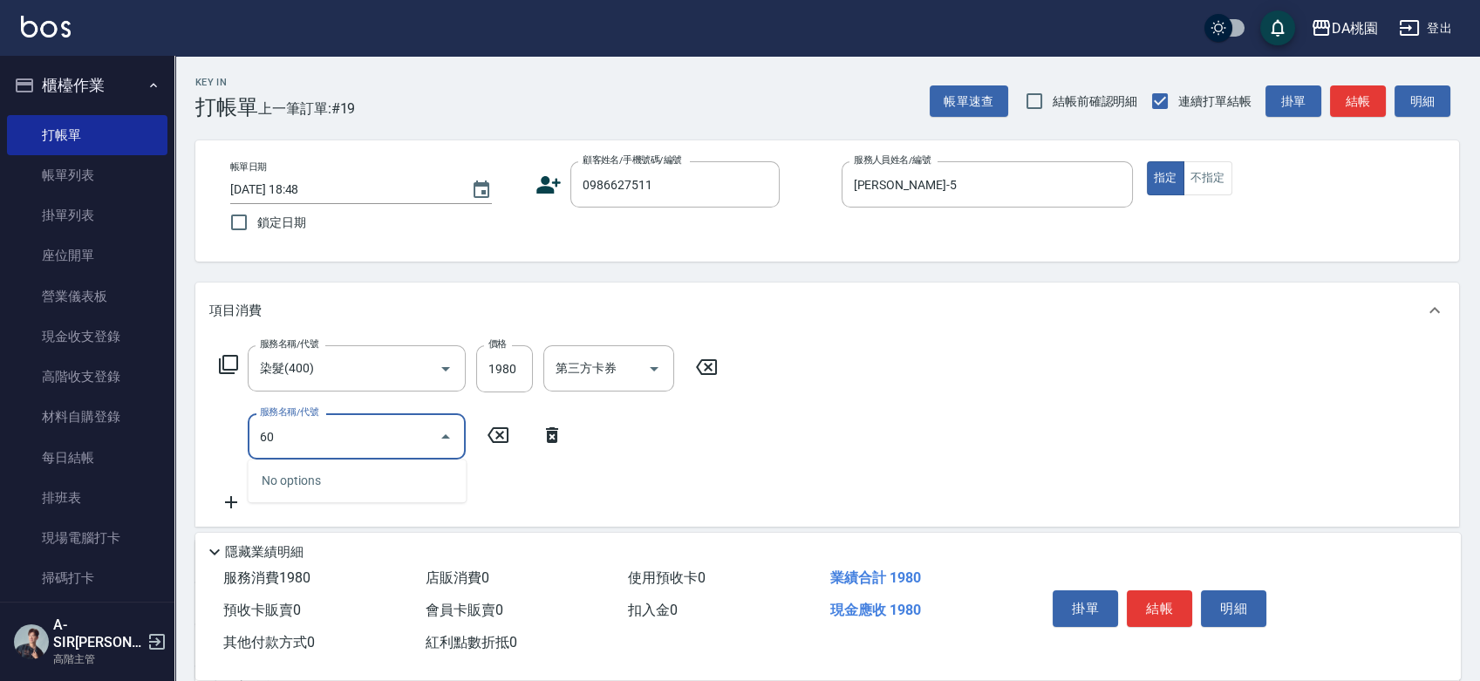
type input "608"
type input "310"
type input "鱗脂質護髮(608)"
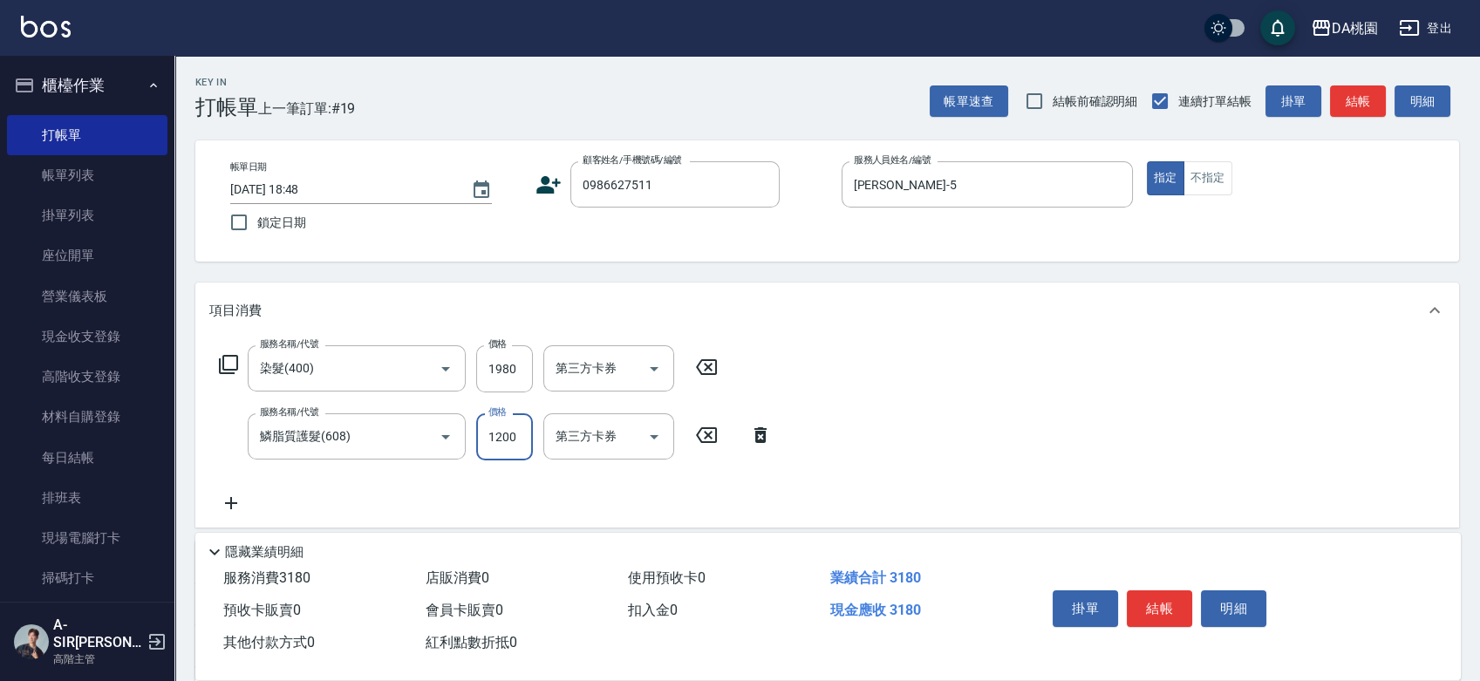
type input "190"
type input "20"
type input "200"
type input "210"
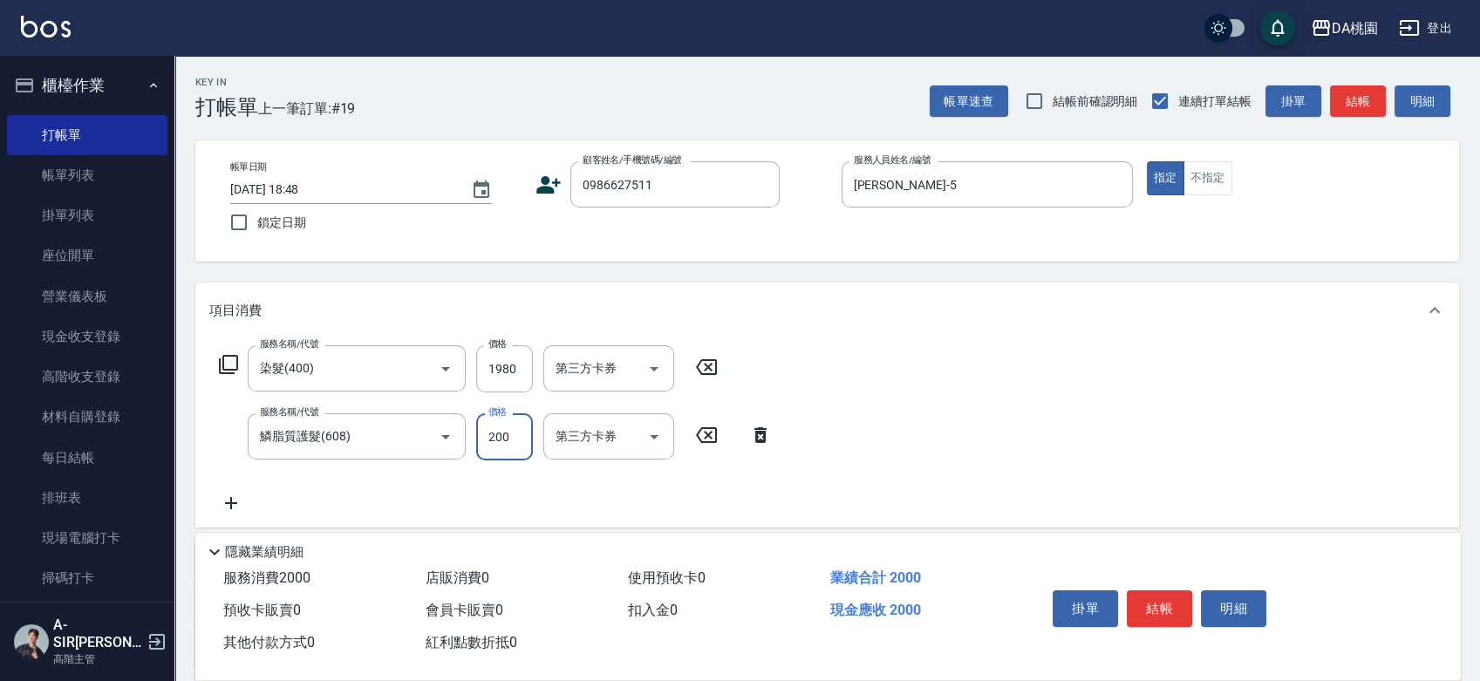
type input "2000"
type input "390"
type input "2000"
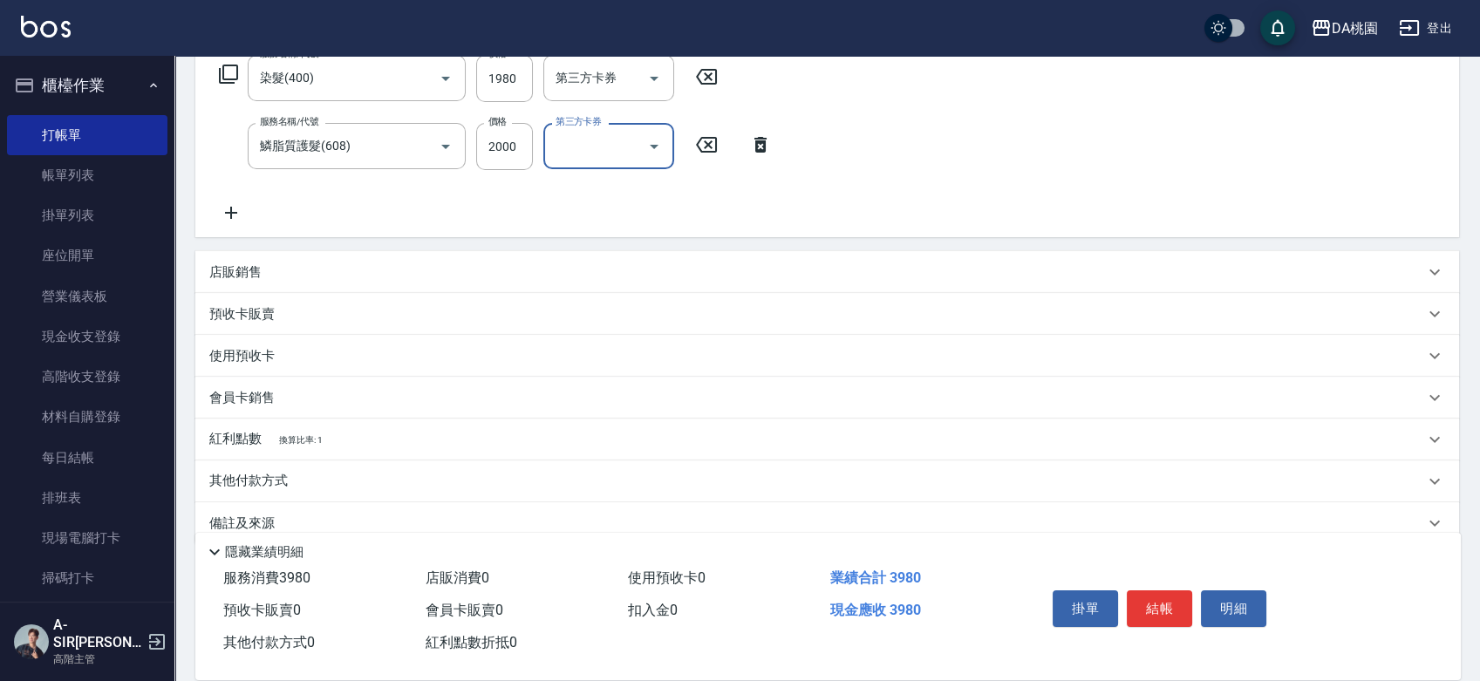
scroll to position [318, 0]
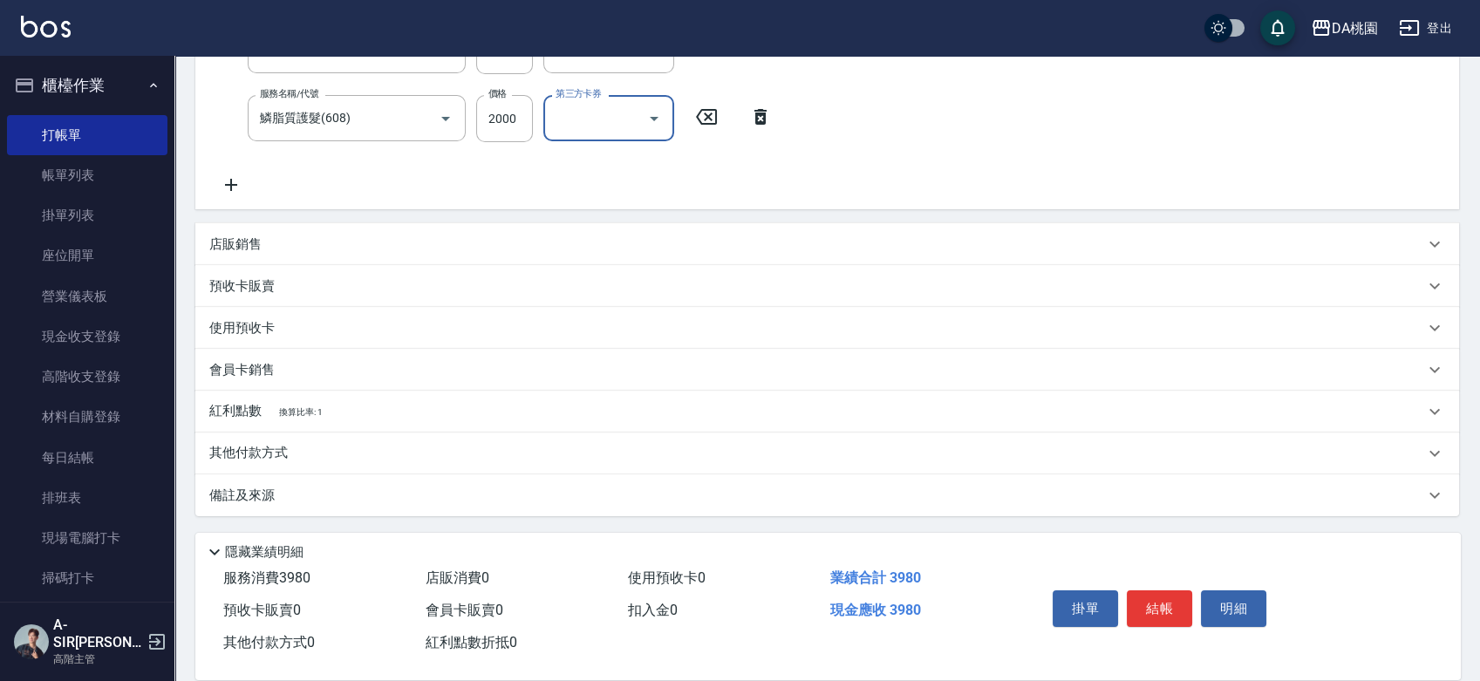
click at [213, 451] on p "其他付款方式" at bounding box center [252, 453] width 87 height 19
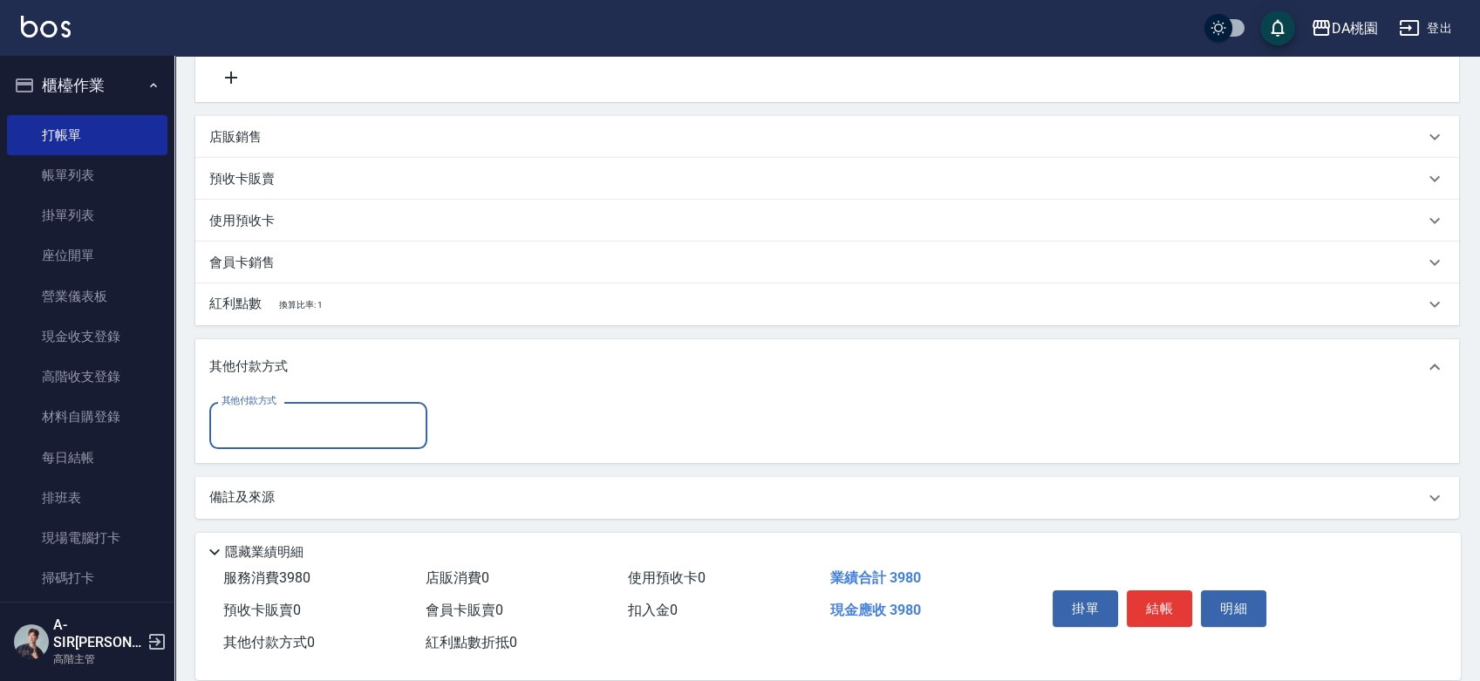
scroll to position [427, 0]
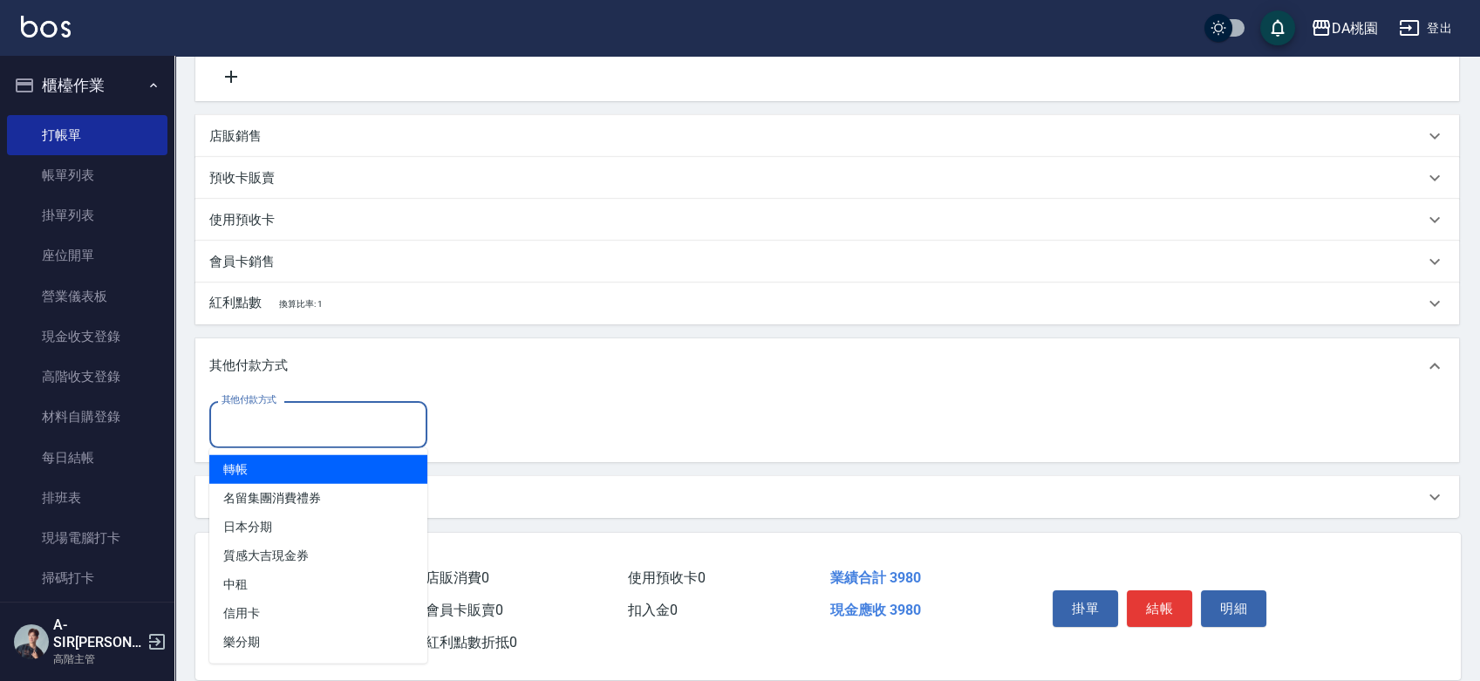
click at [258, 434] on input "其他付款方式" at bounding box center [318, 424] width 202 height 31
click at [243, 469] on span "轉帳" at bounding box center [318, 469] width 218 height 29
type input "轉帳"
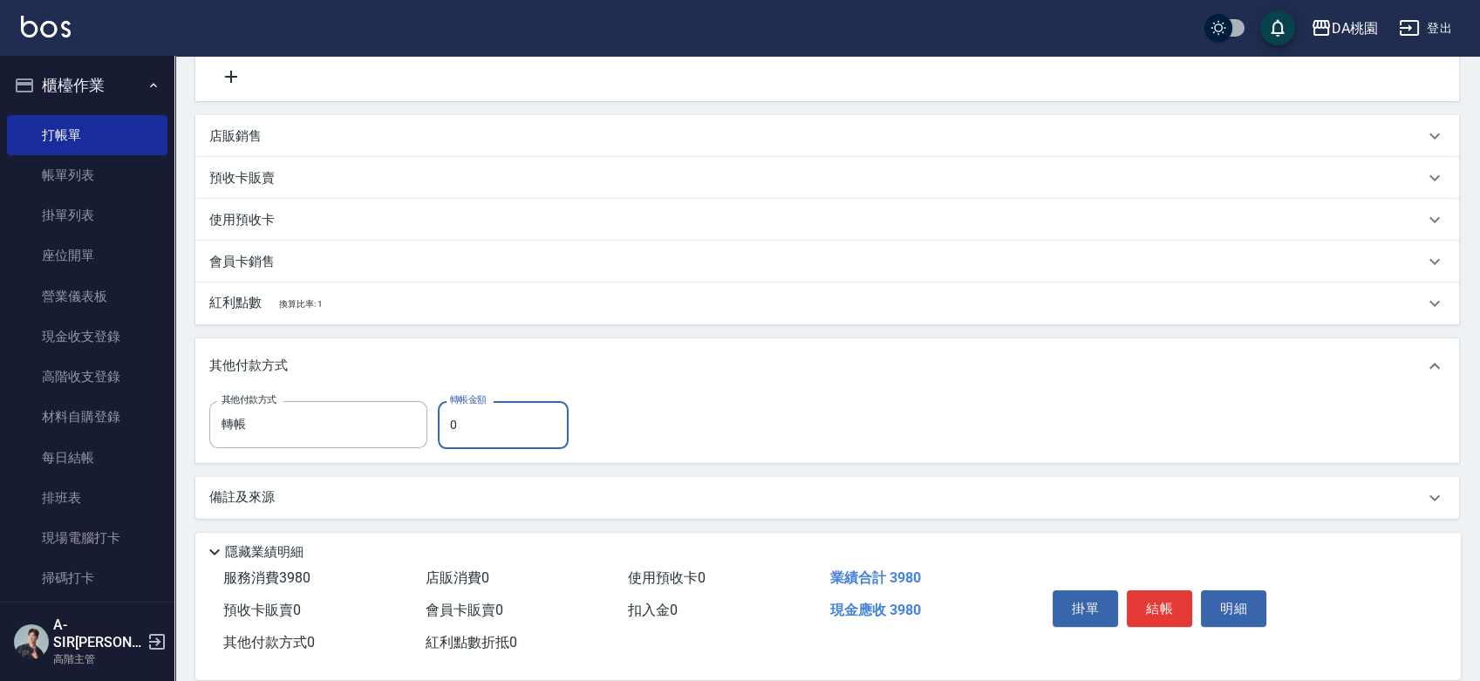
click at [486, 427] on input "0" at bounding box center [503, 424] width 131 height 47
click at [488, 427] on input "0" at bounding box center [503, 424] width 131 height 47
type input "200"
type input "370"
type input "2000"
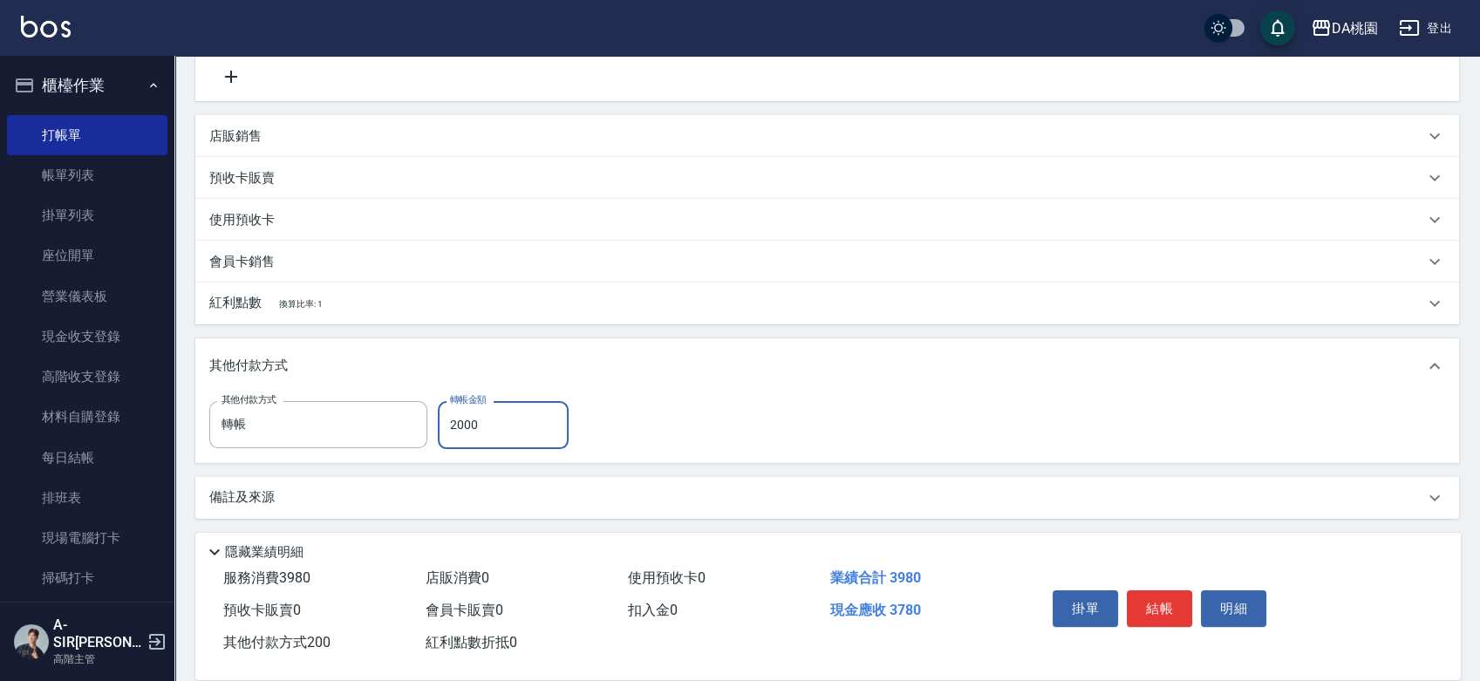
type input "190"
type input "2000"
click at [1145, 605] on button "結帳" at bounding box center [1159, 609] width 65 height 37
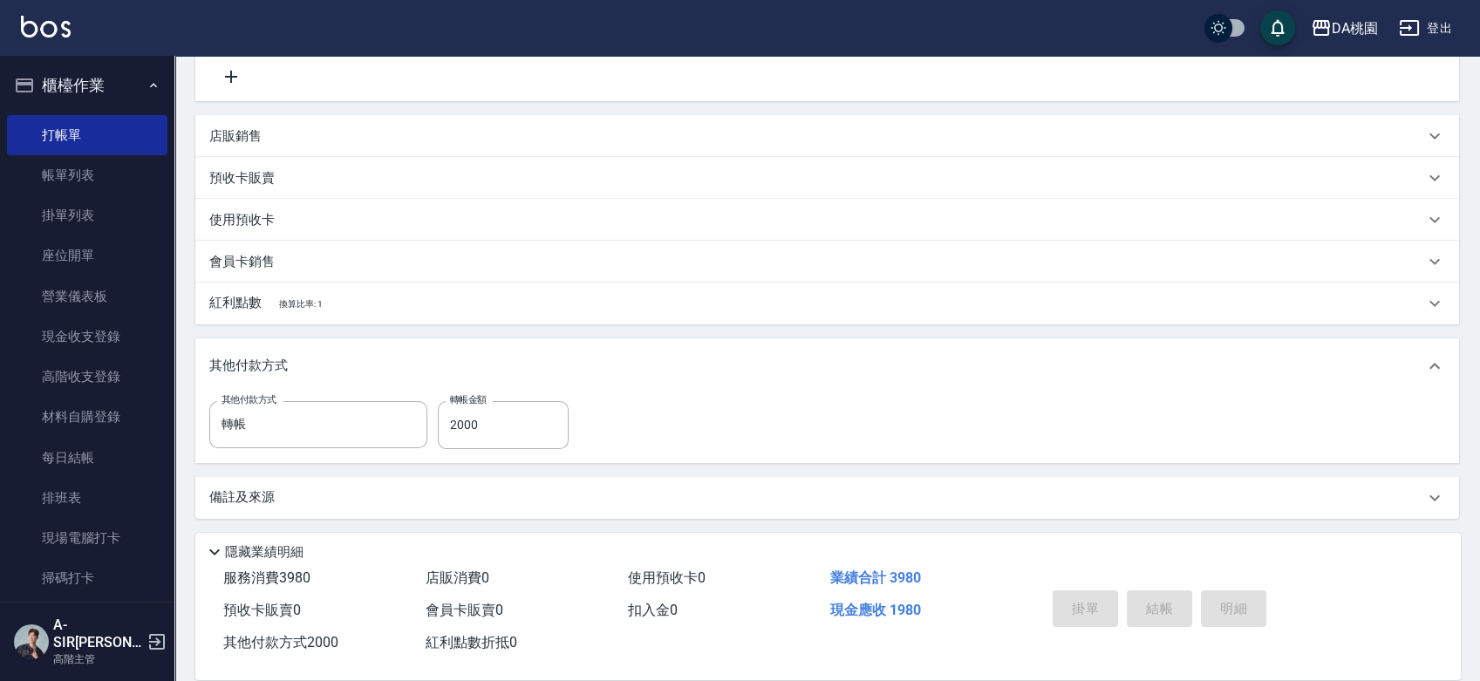
type input "[DATE] 18:50"
type input "0"
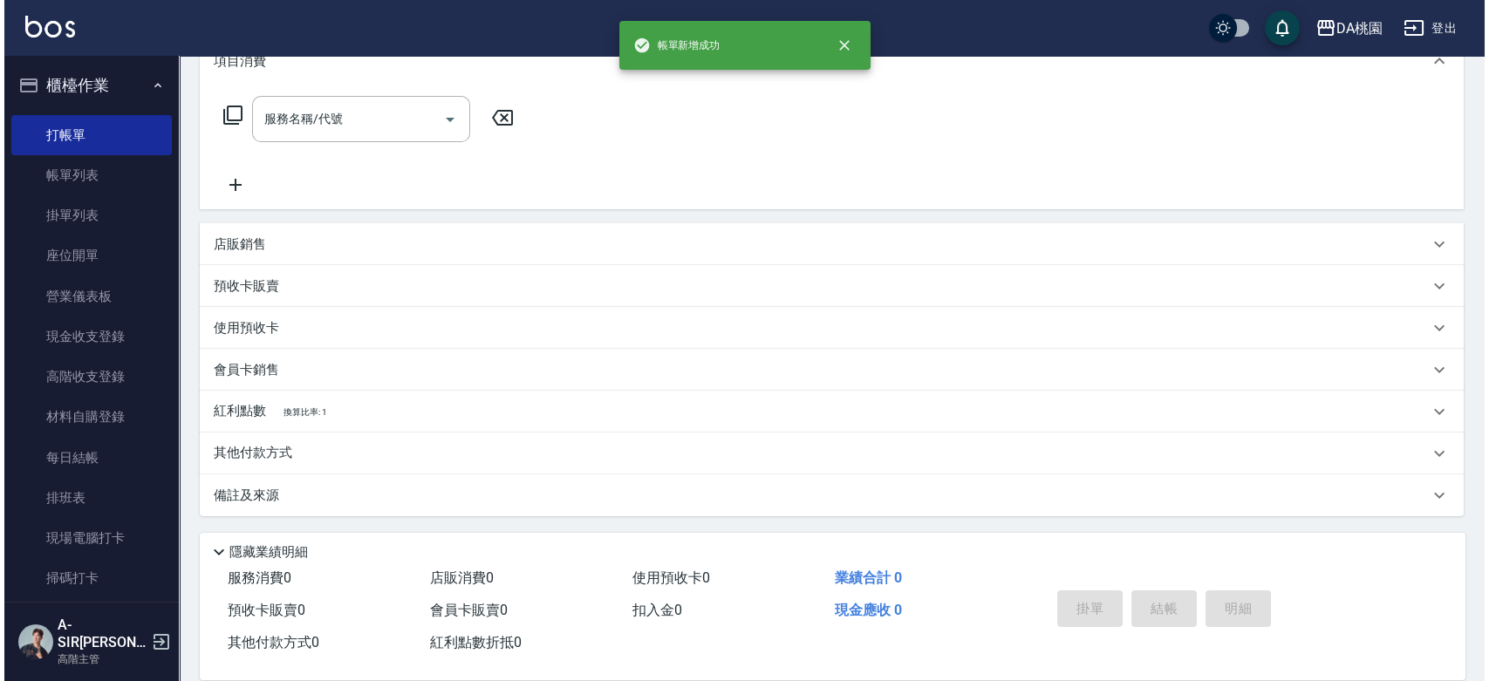
scroll to position [0, 0]
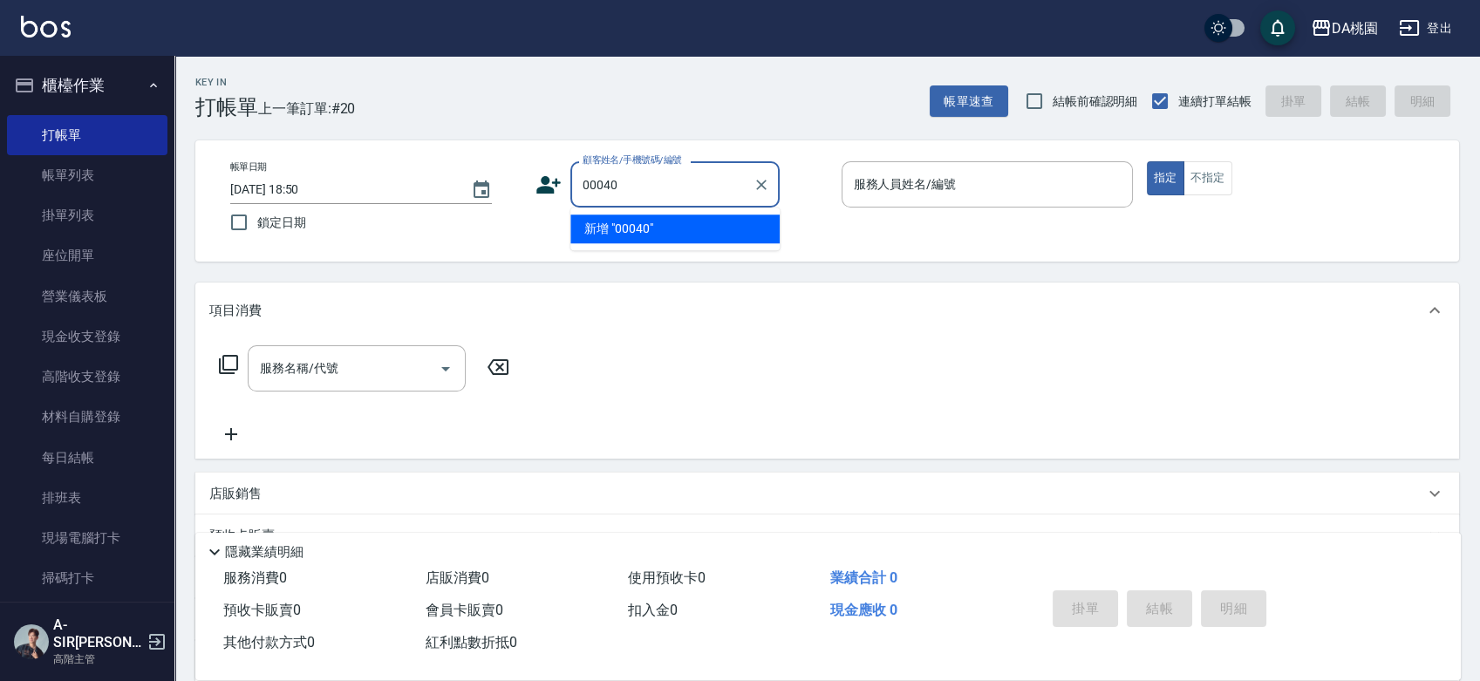
type input "00040"
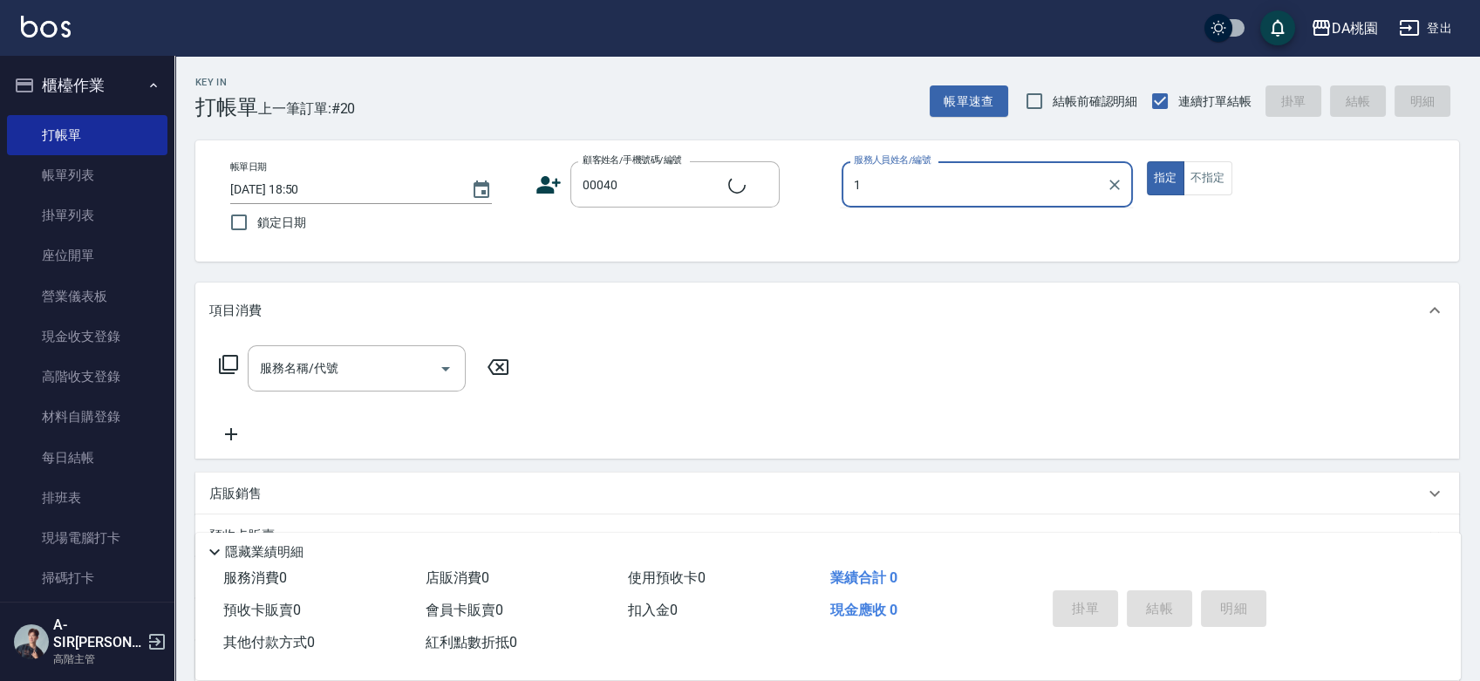
type input "10"
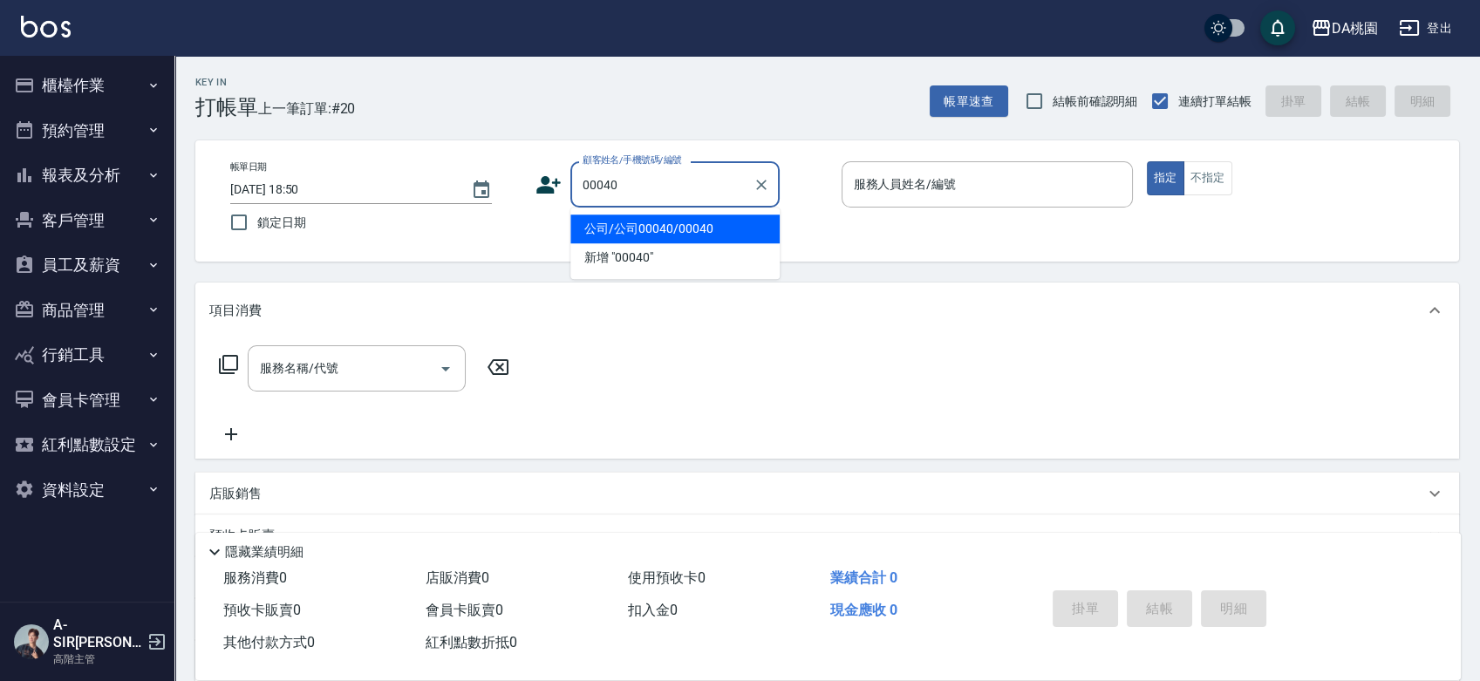
type input "公司/公司00040/00040"
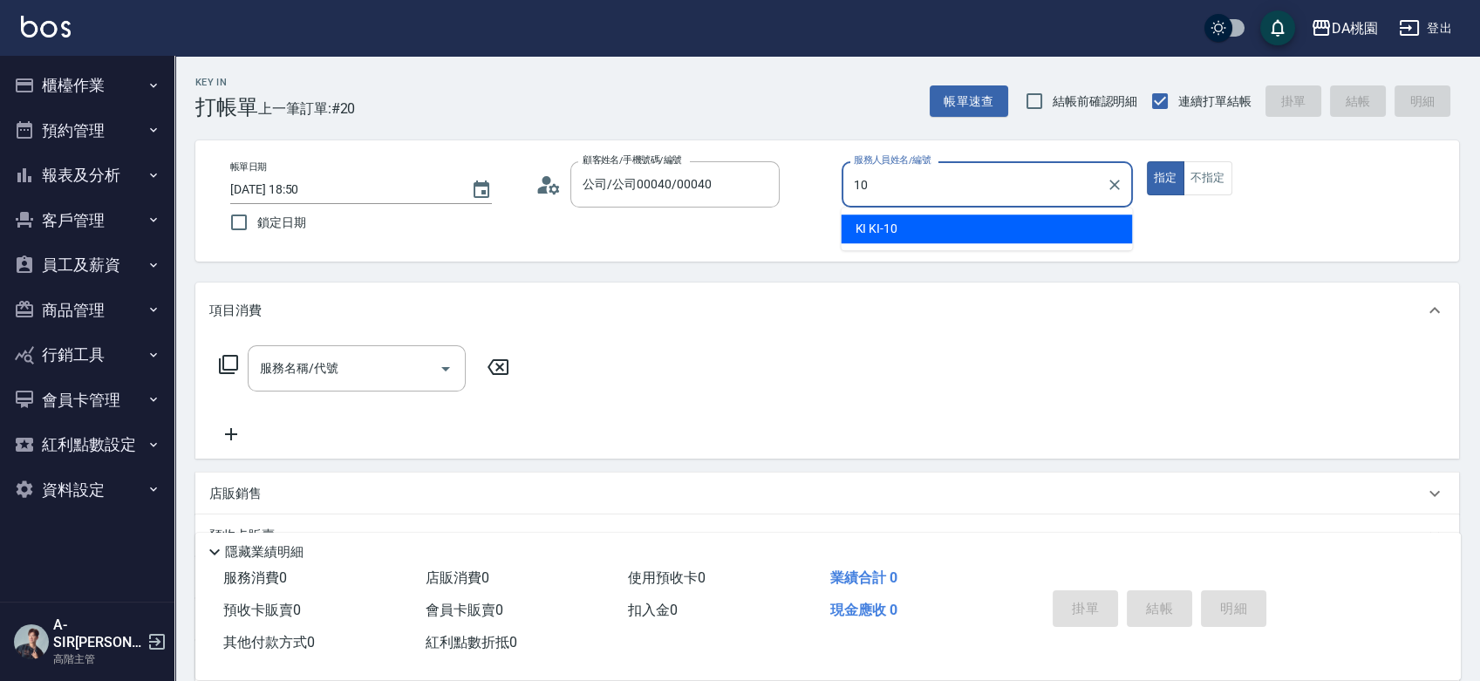
type input "KI KI -10"
type button "true"
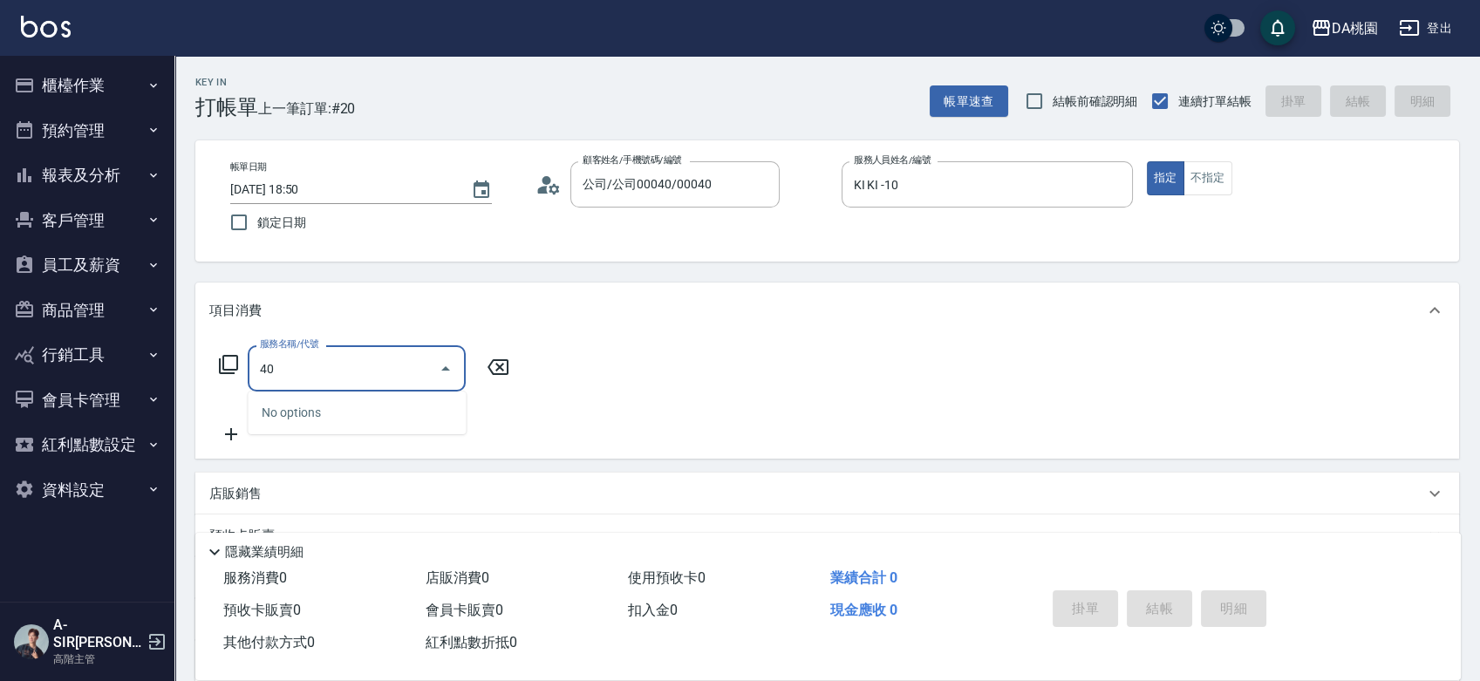
type input "400"
type input "150"
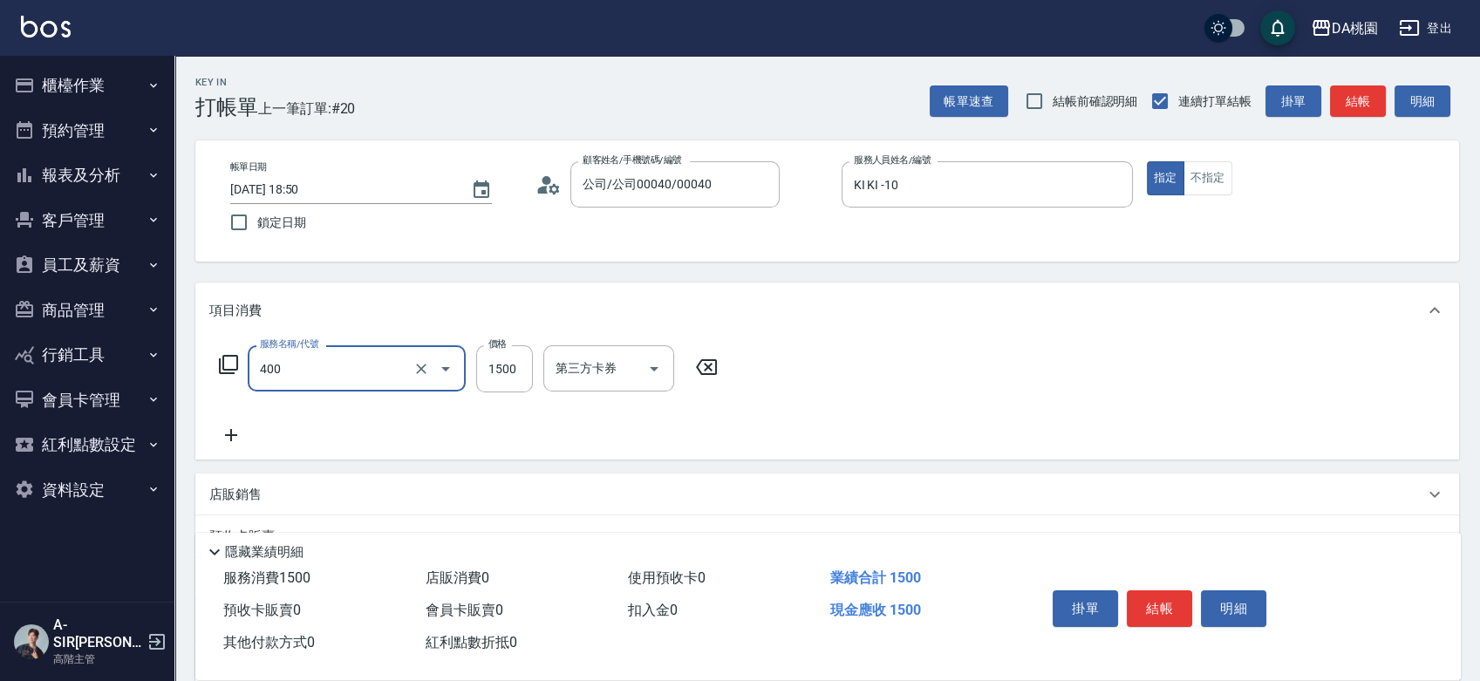
type input "染髮(400)"
type input "1"
type input "0"
type input "150"
type input "10"
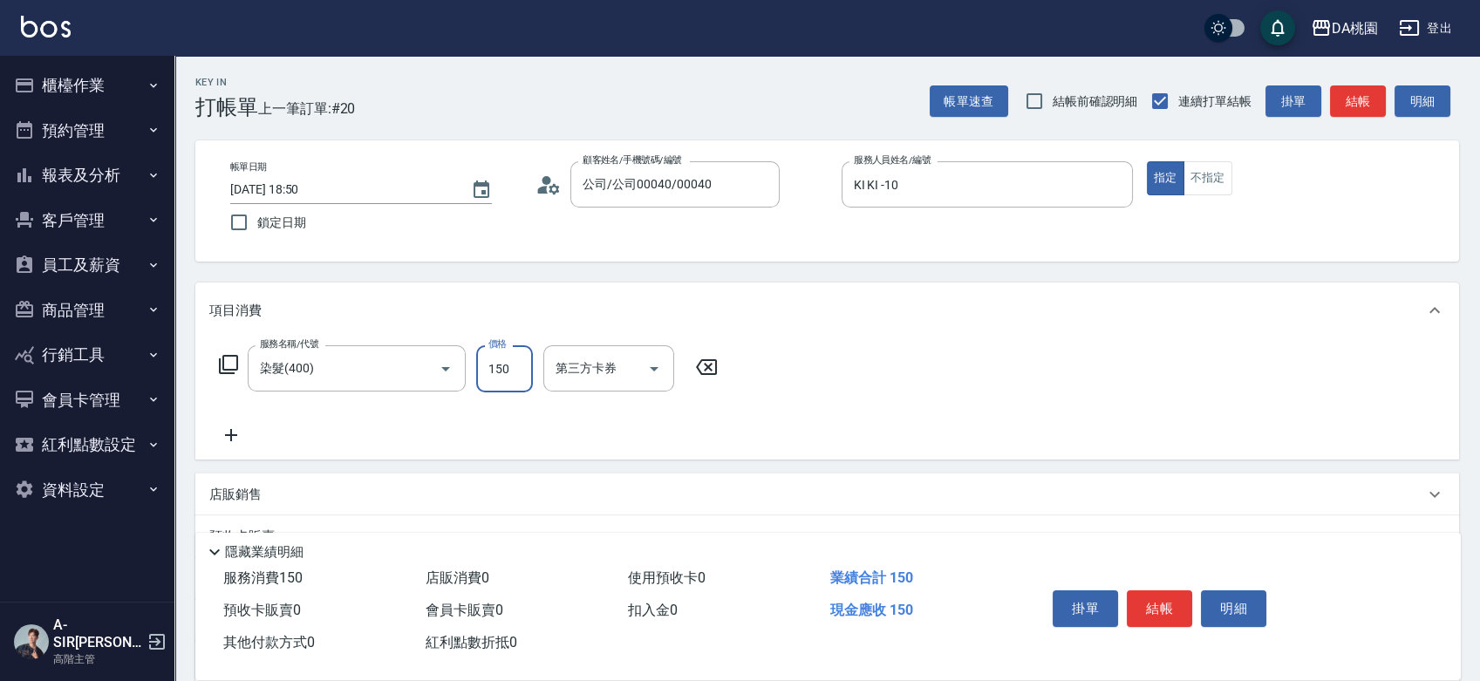
type input "1500"
type input "150"
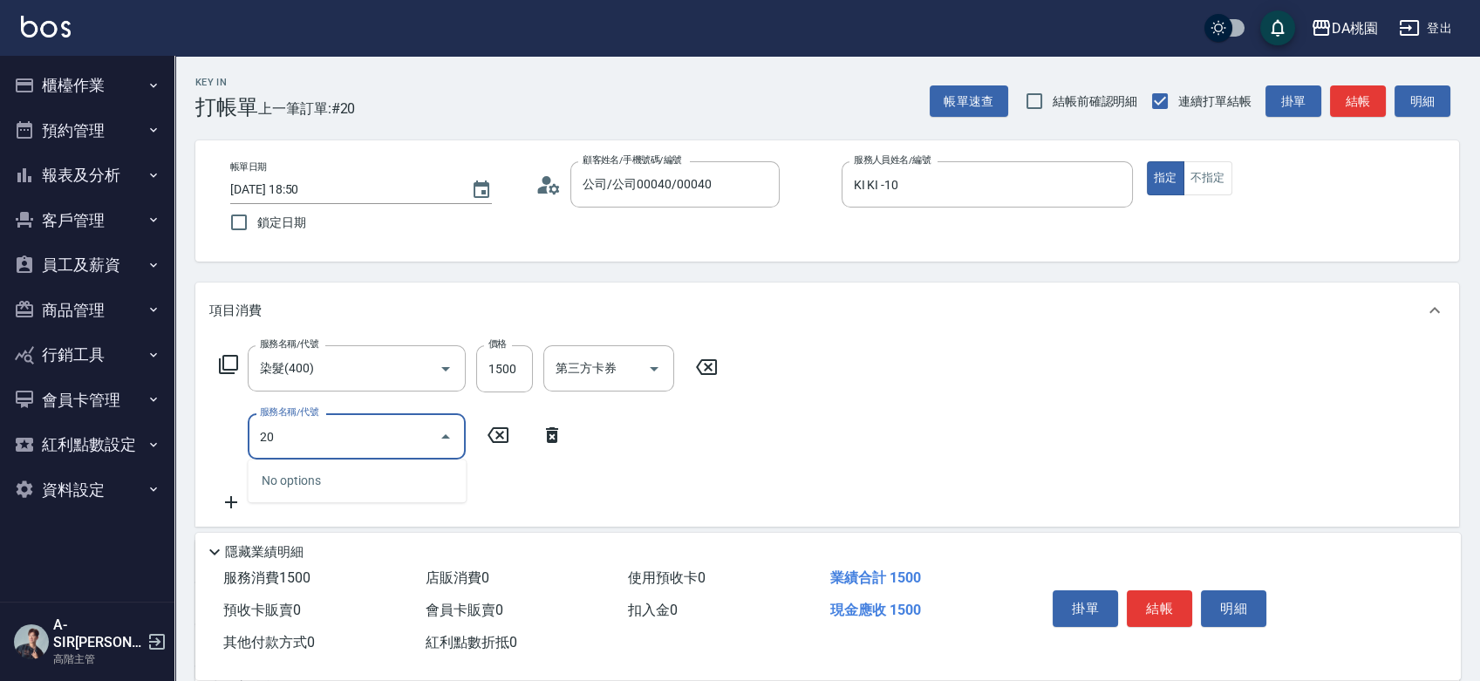
type input "200"
type input "300"
type input "離子燙(200)"
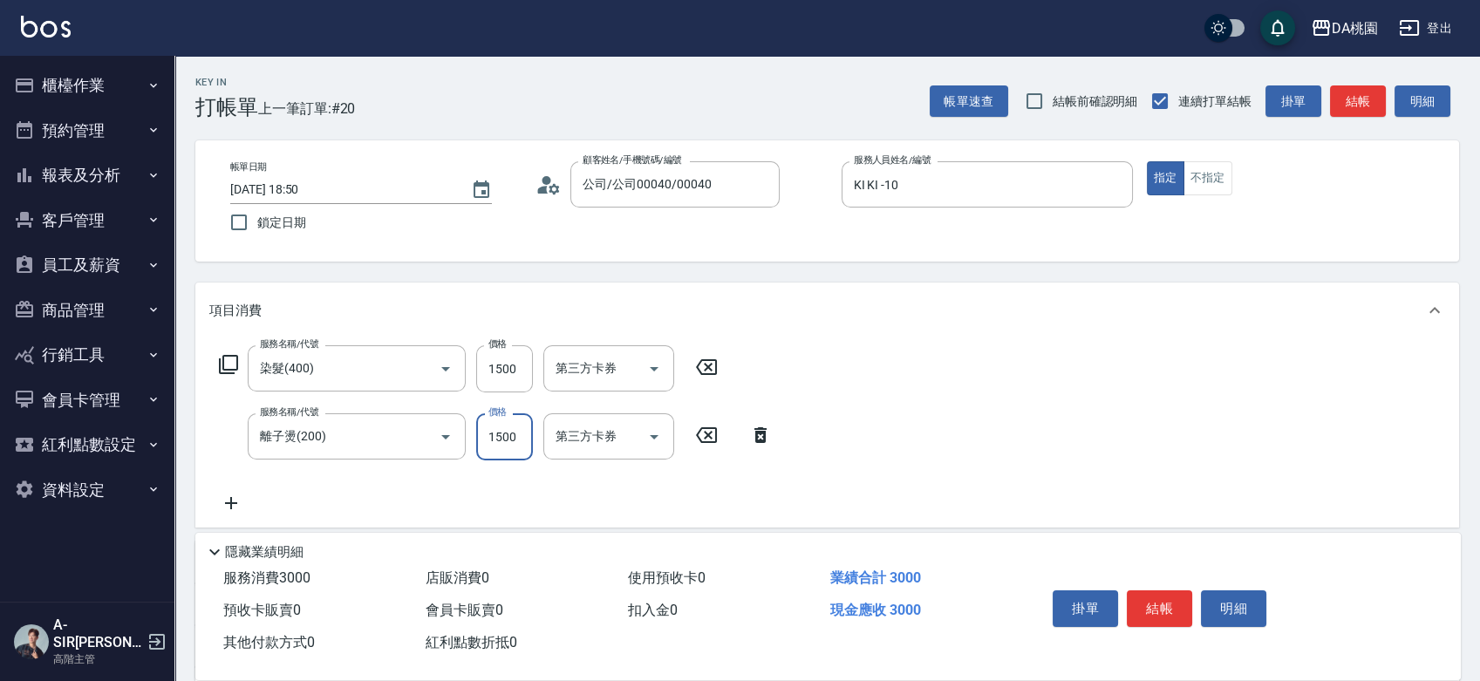
type input "2"
type input "150"
type input "200"
type input "350"
type input "2000"
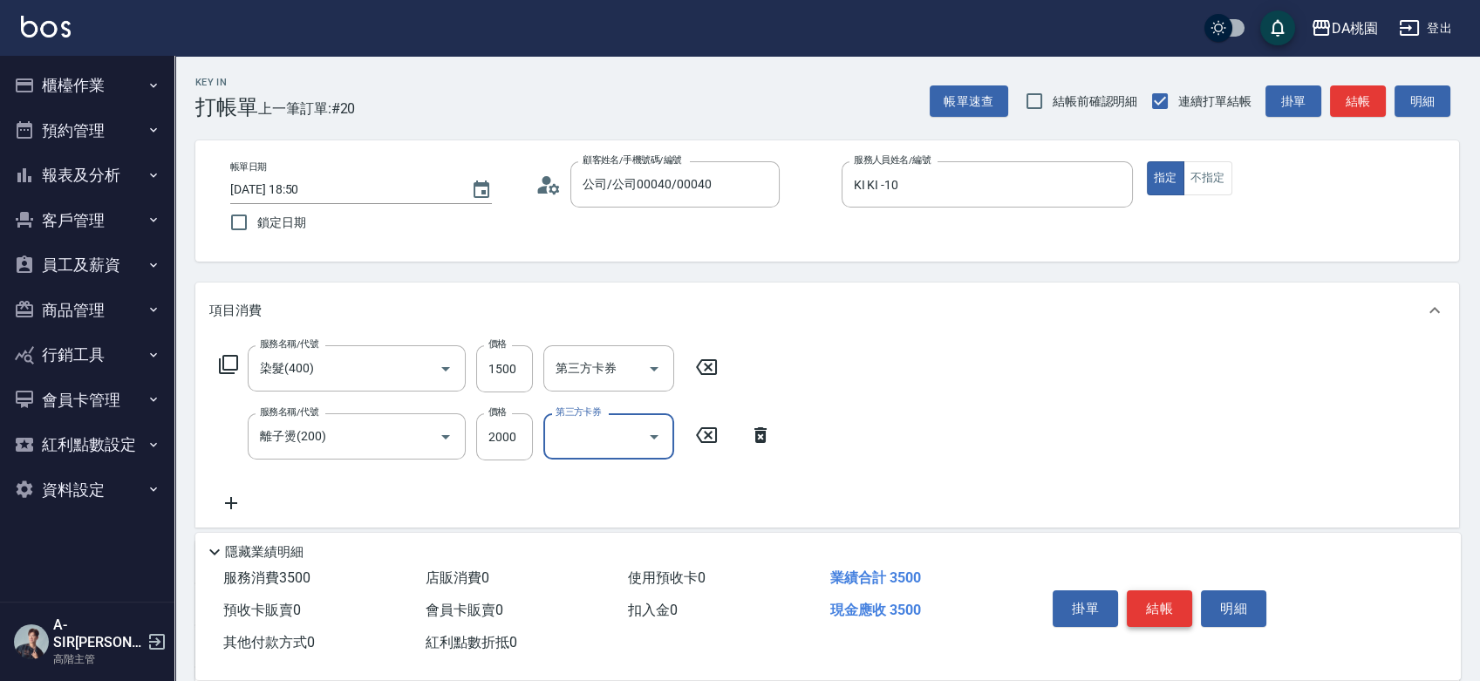
click at [1138, 598] on button "結帳" at bounding box center [1159, 609] width 65 height 37
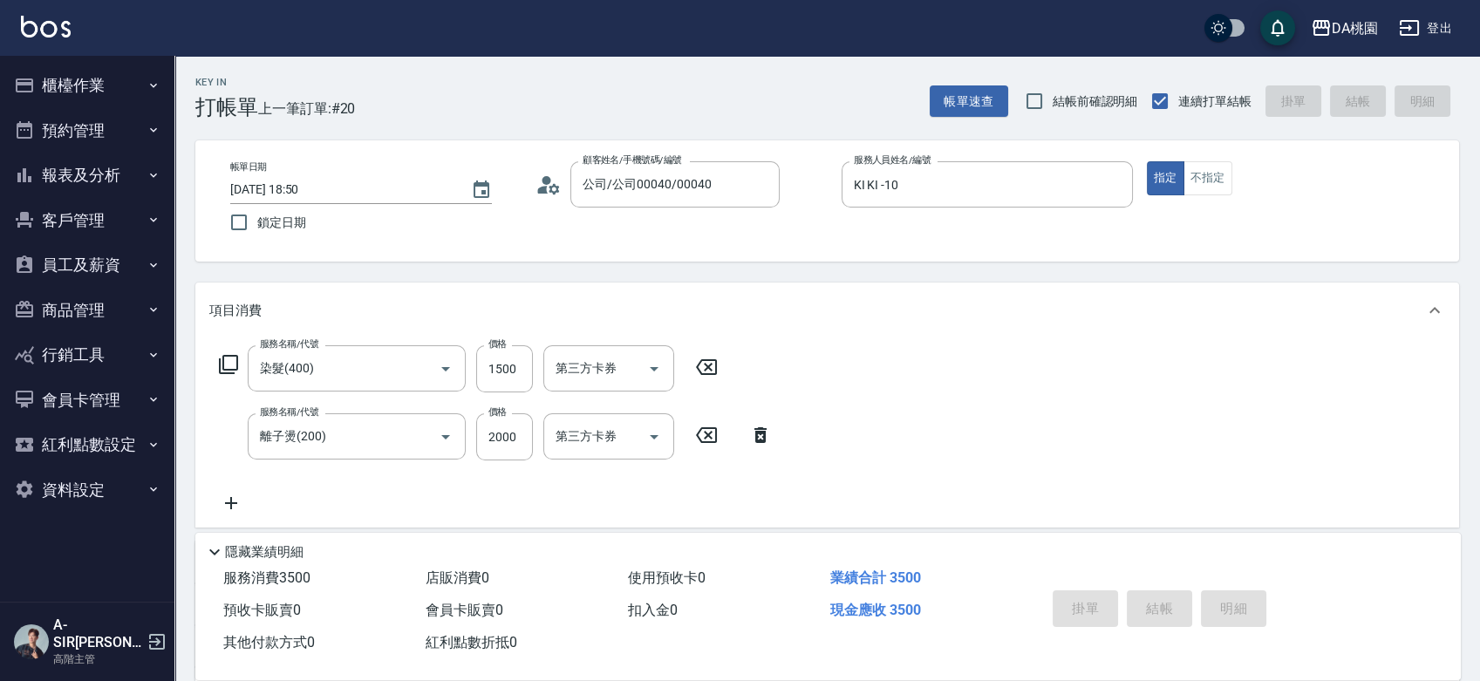
type input "[DATE] 18:51"
type input "0"
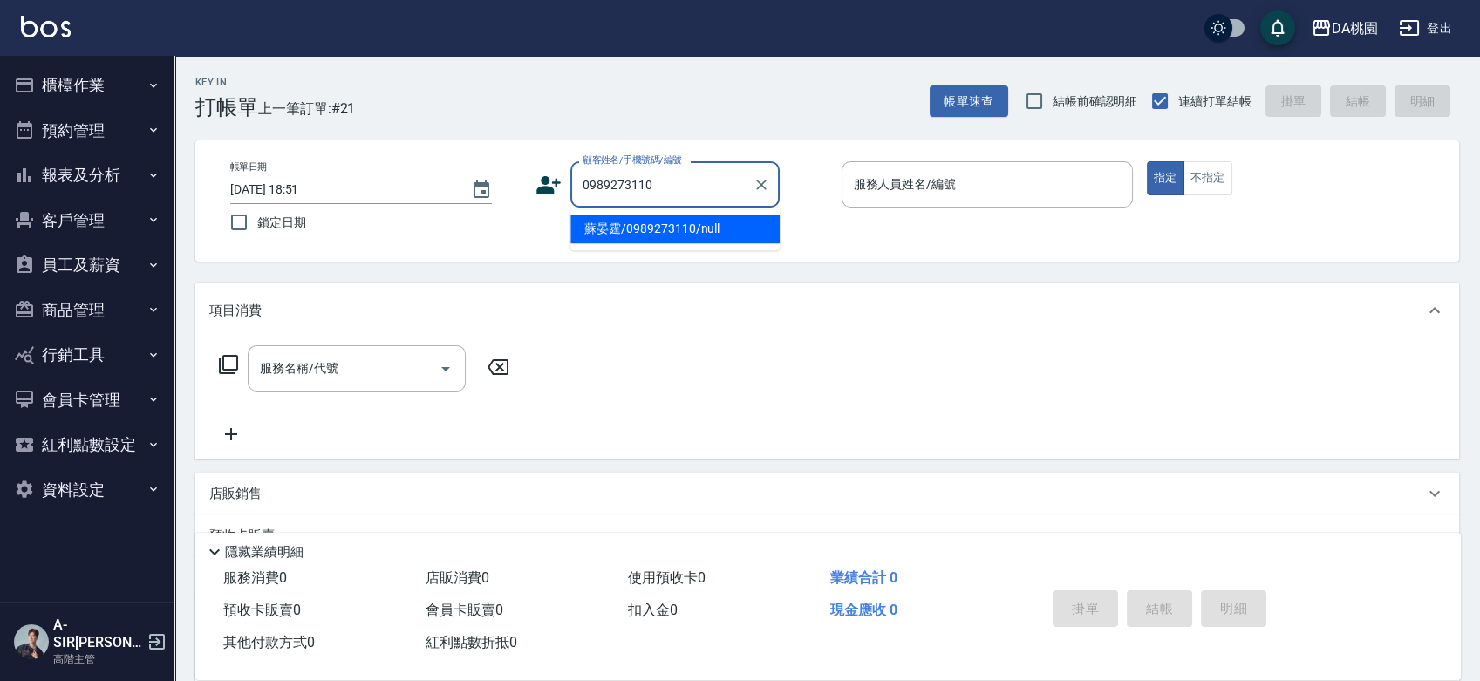
type input "蘇晏霆/0989273110/null"
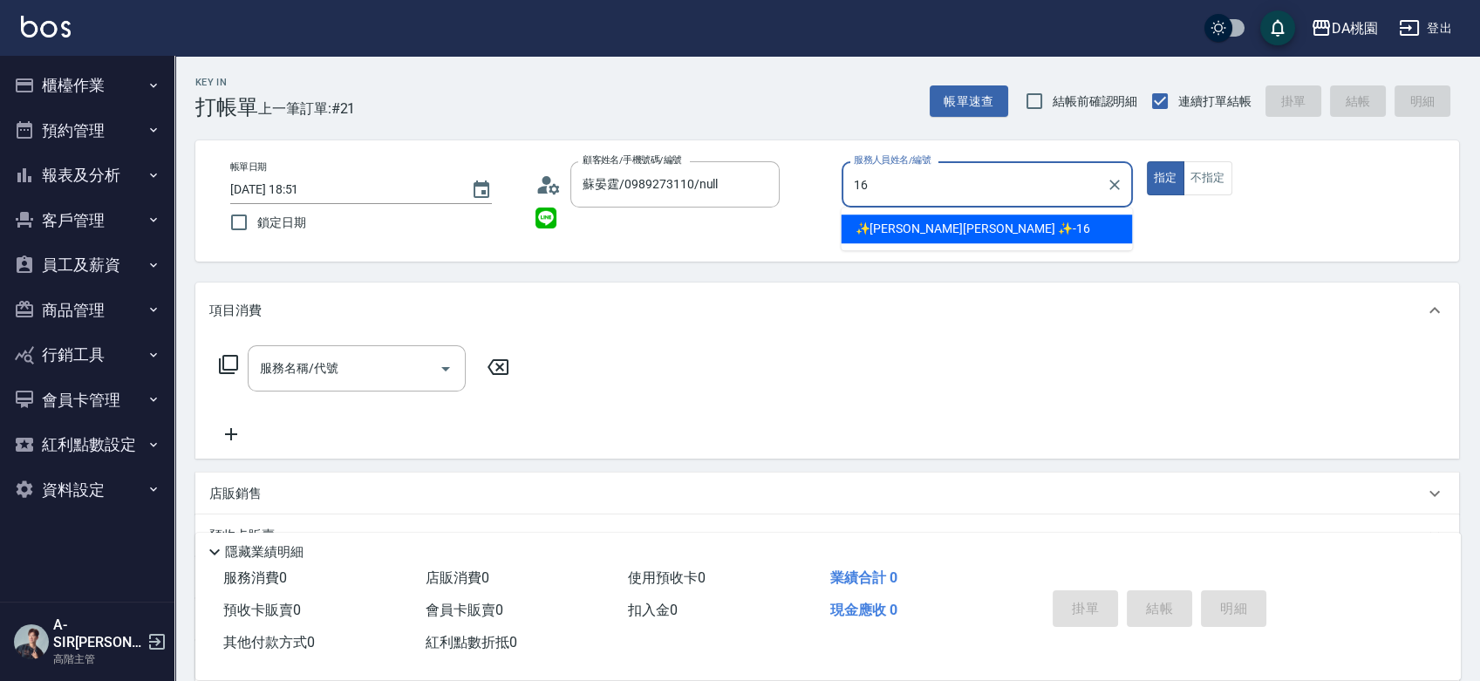
type input "✨[PERSON_NAME][PERSON_NAME] ✨-16"
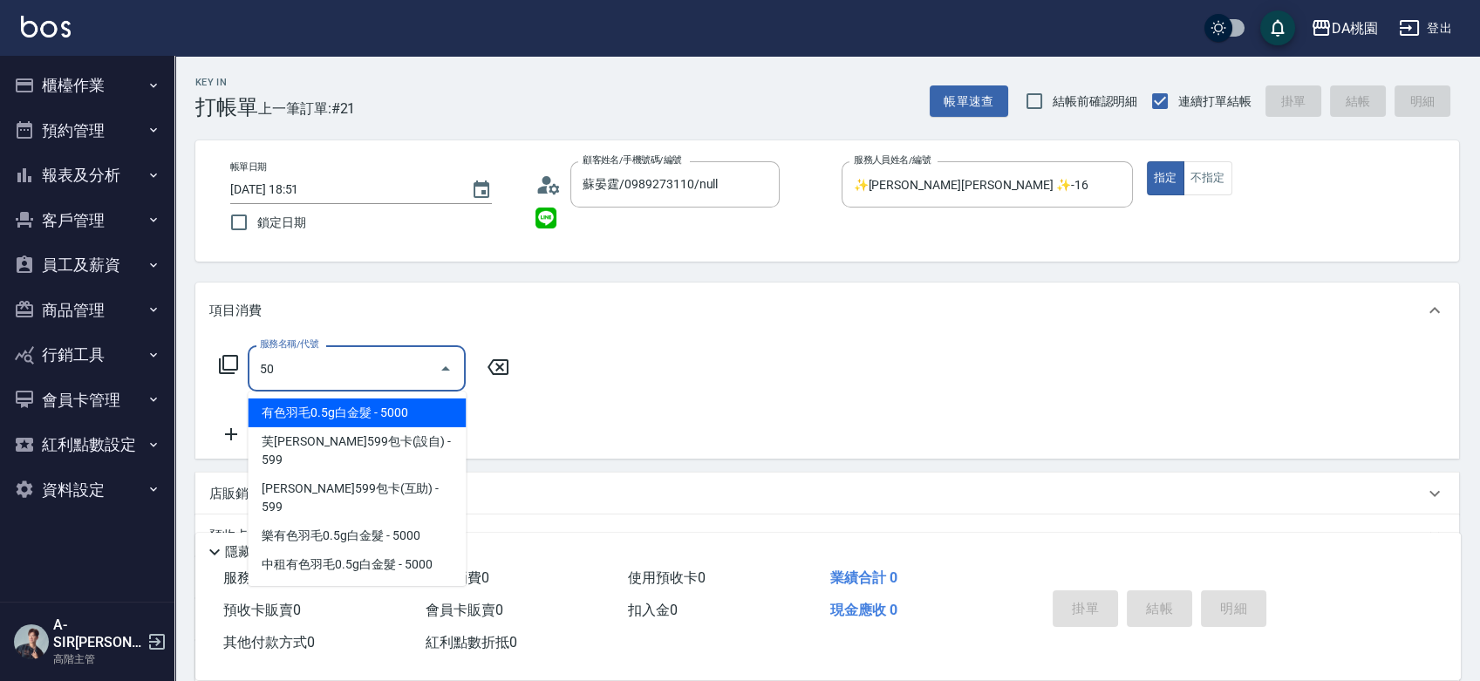
type input "501"
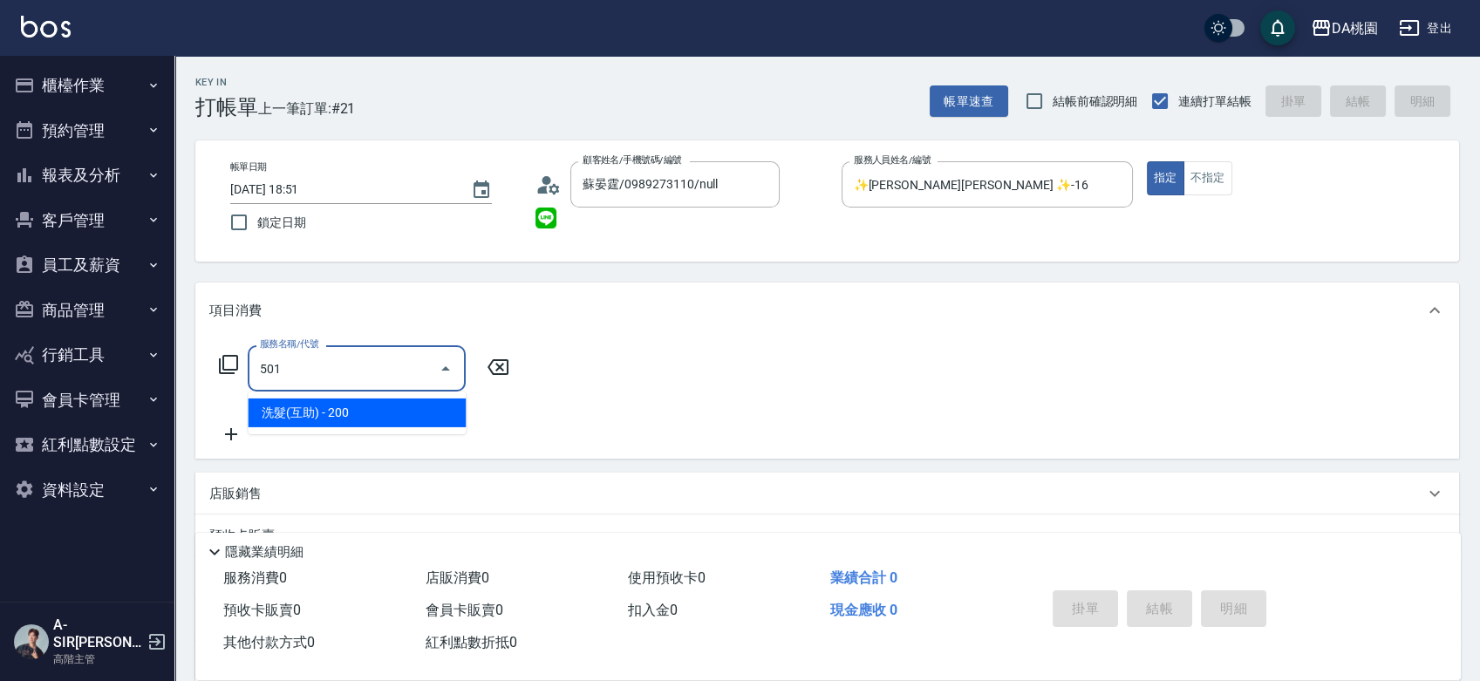
type input "20"
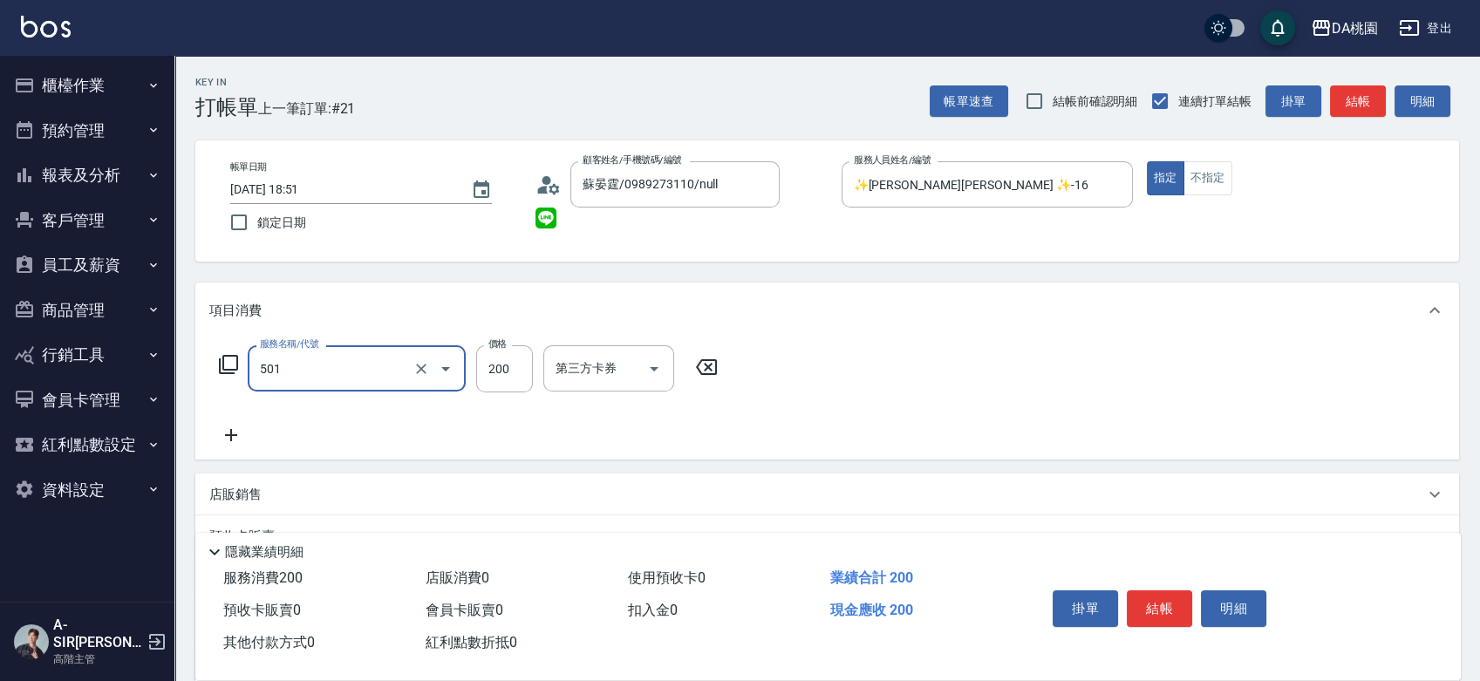
type input "洗髮(互助)(501)"
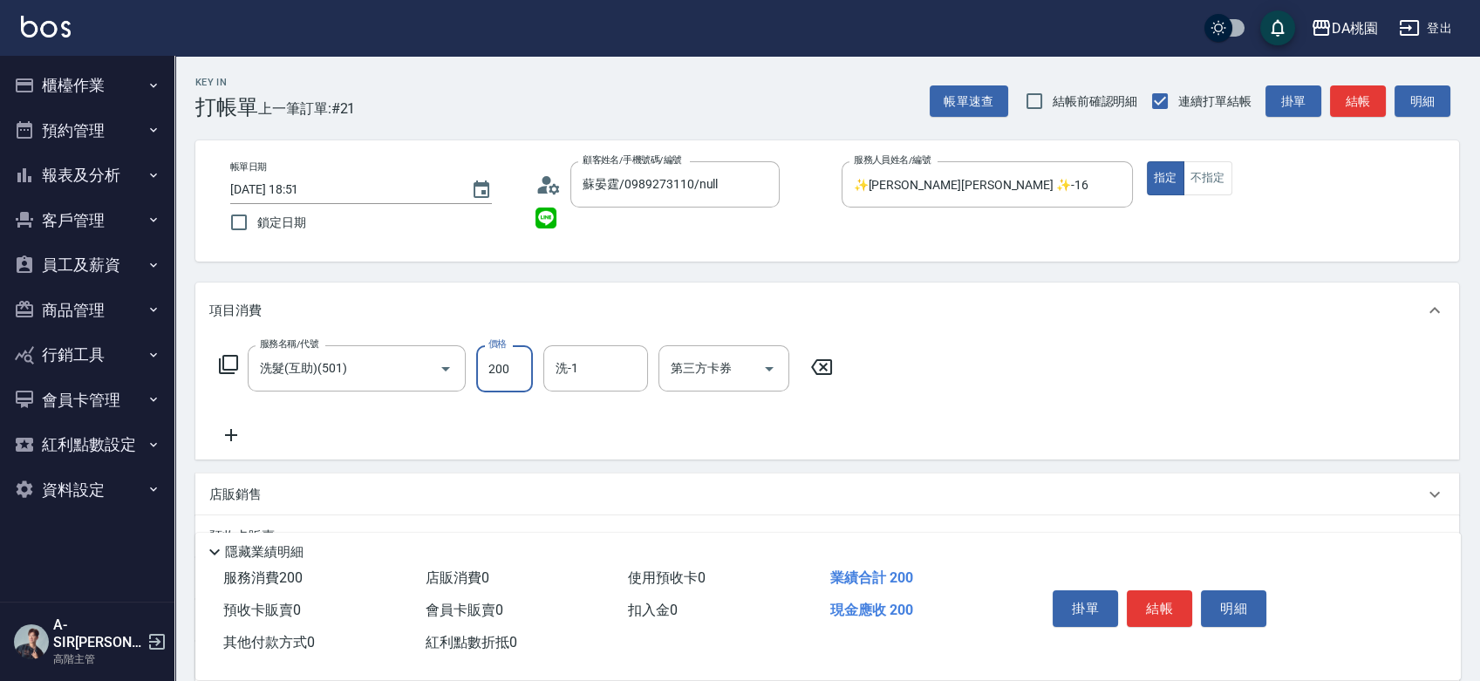
type input "2"
type input "0"
type input "250"
type input "20"
type input "250"
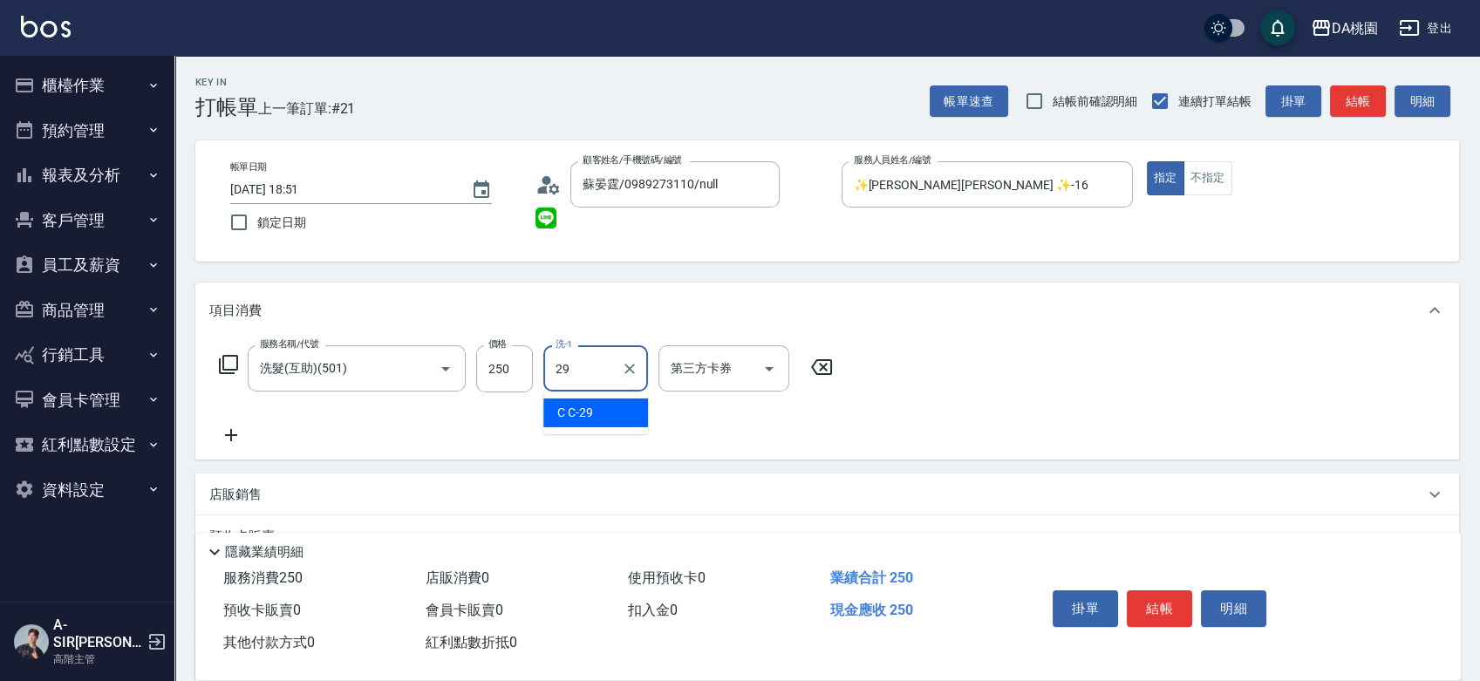
type input "C C-29"
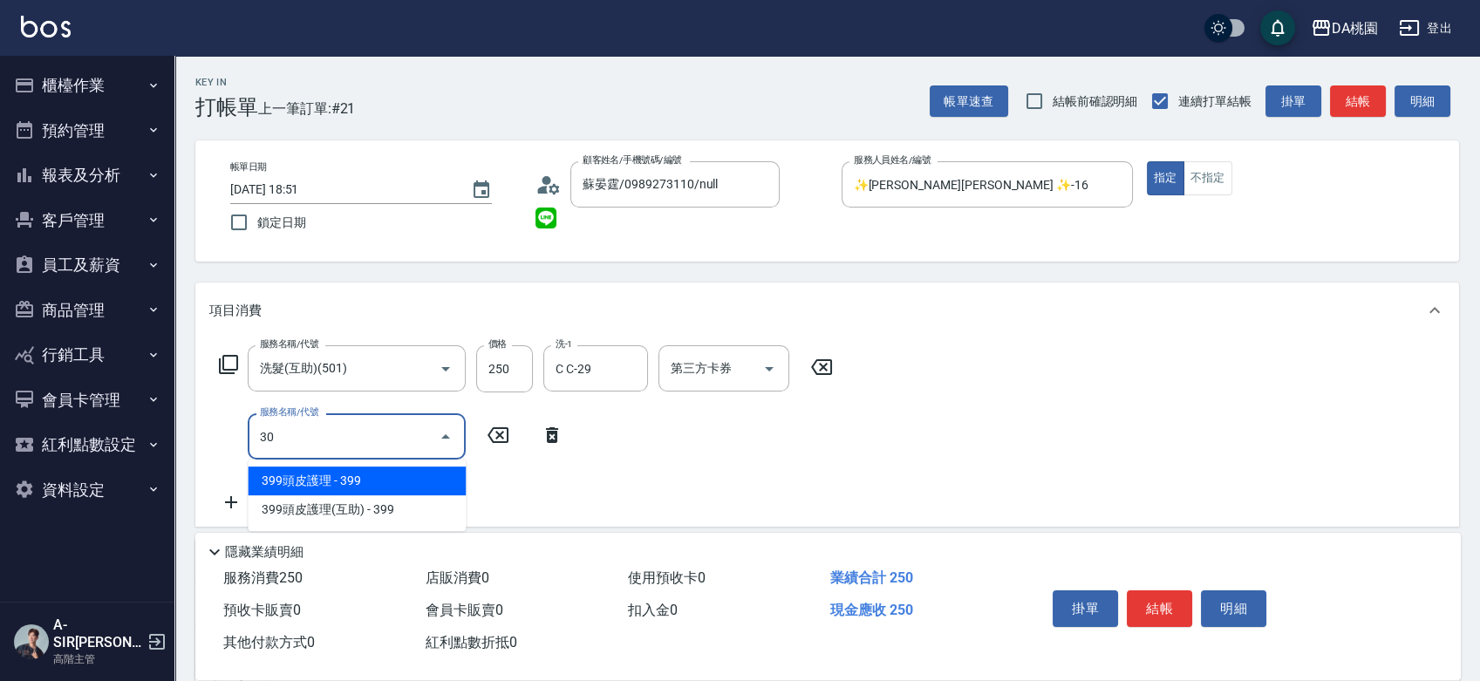
type input "303"
type input "50"
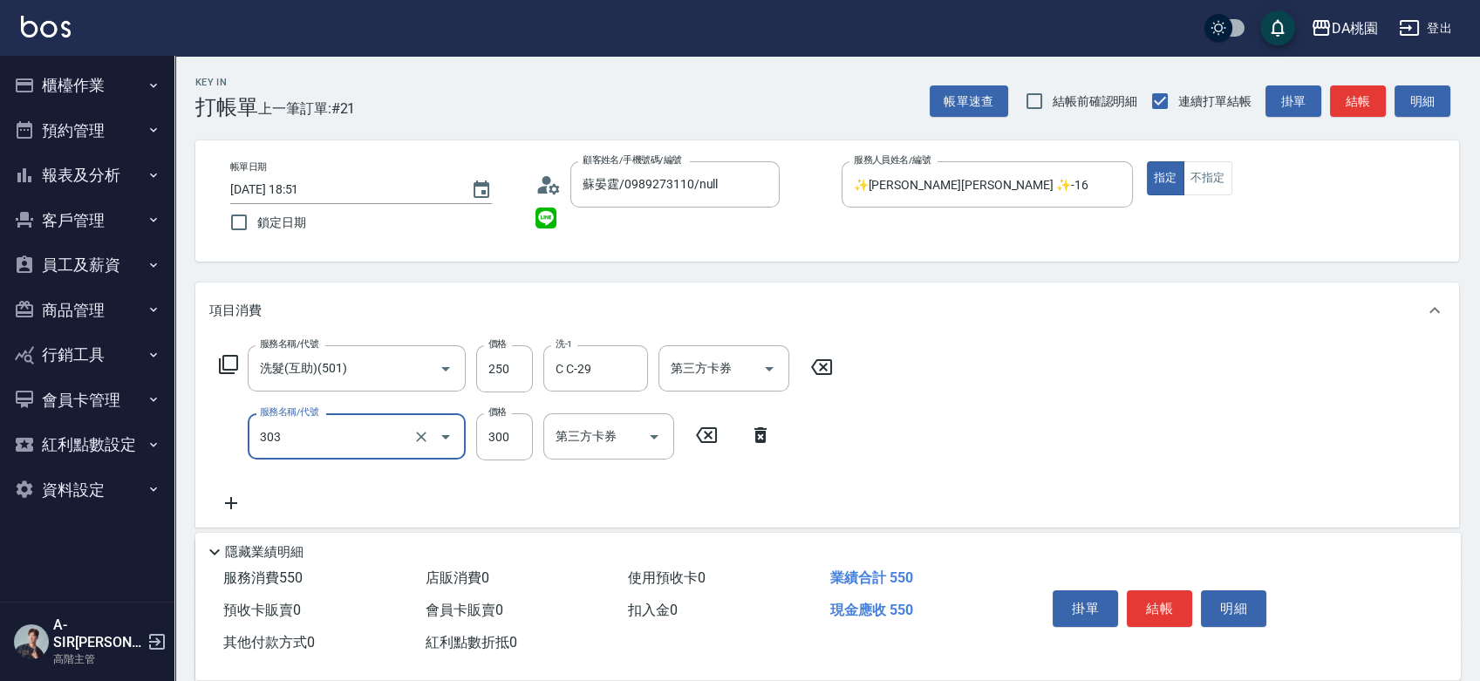
type input "A級剪髮(303)"
type input "5"
type input "20"
type input "50"
type input "30"
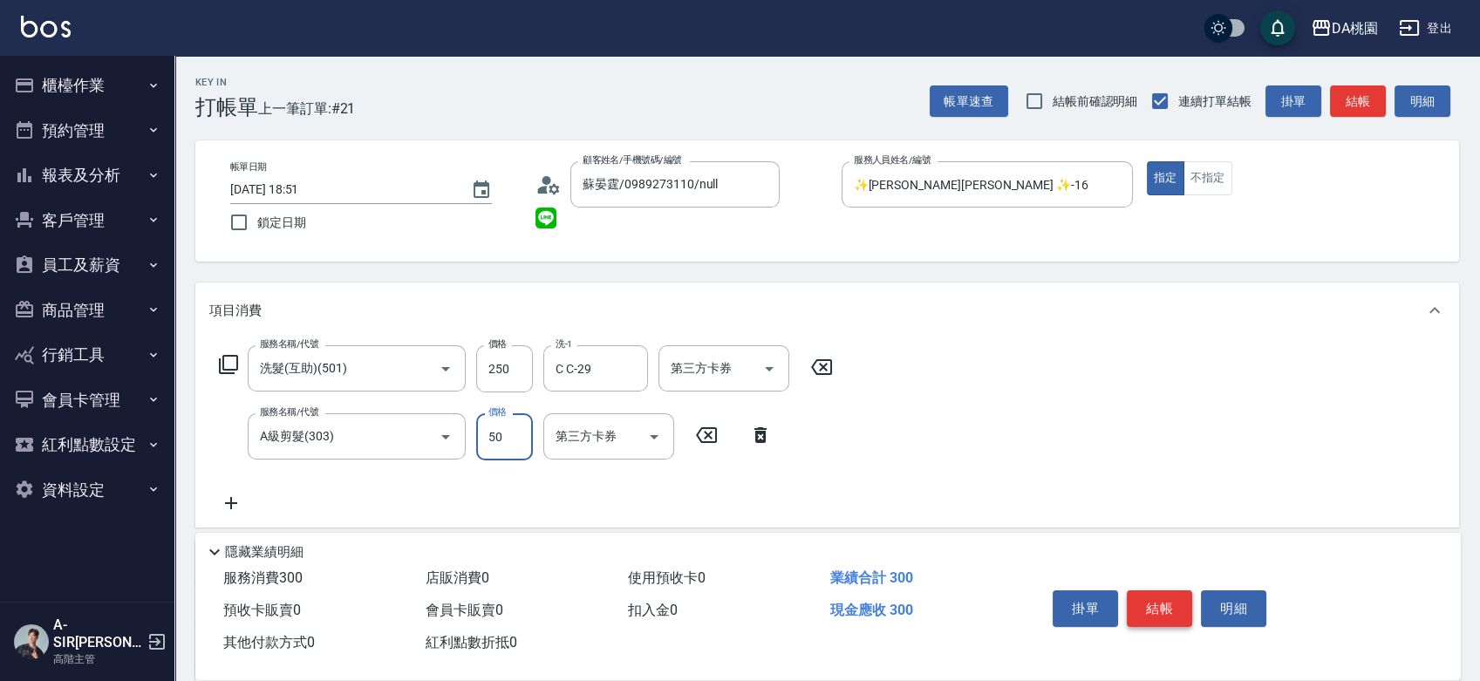
type input "500"
type input "70"
type input "500"
click at [1179, 604] on button "結帳" at bounding box center [1159, 609] width 65 height 37
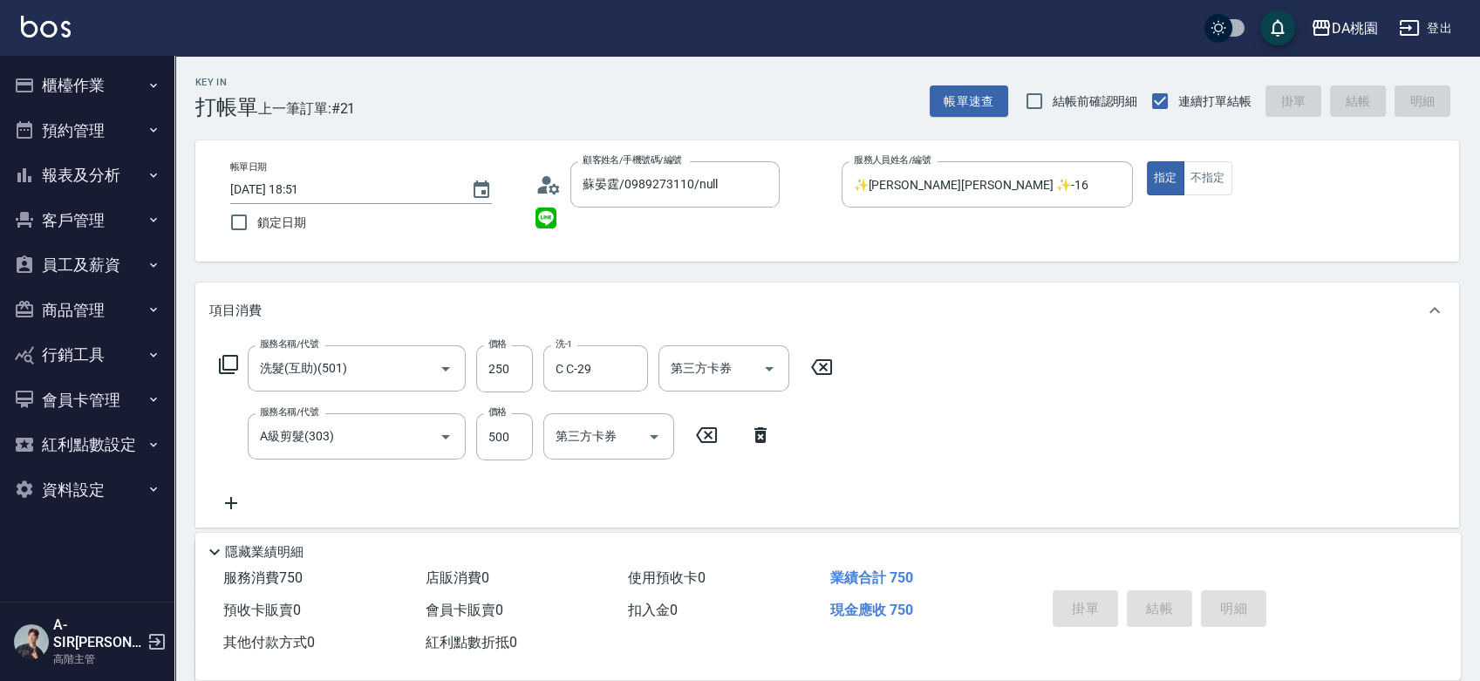
type input "[DATE] 19:11"
type input "0"
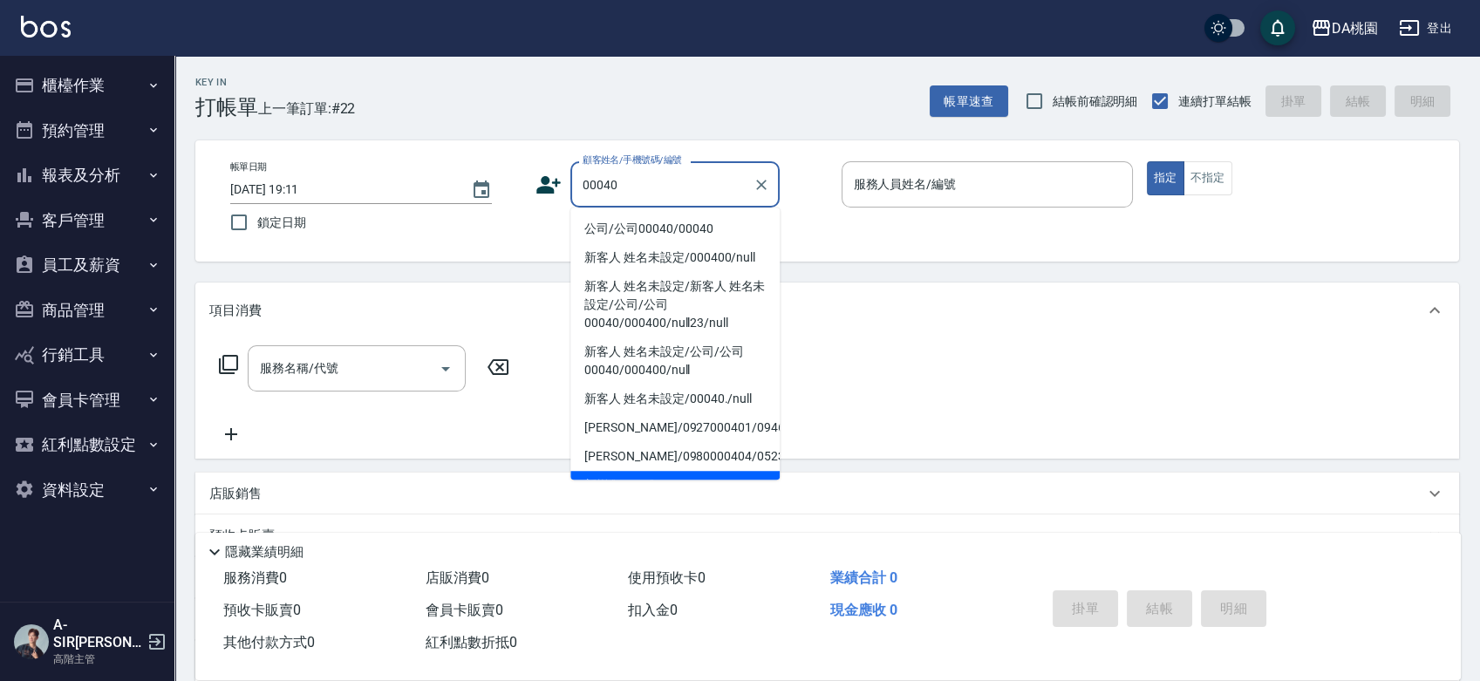
type input "公司/公司00040/00040"
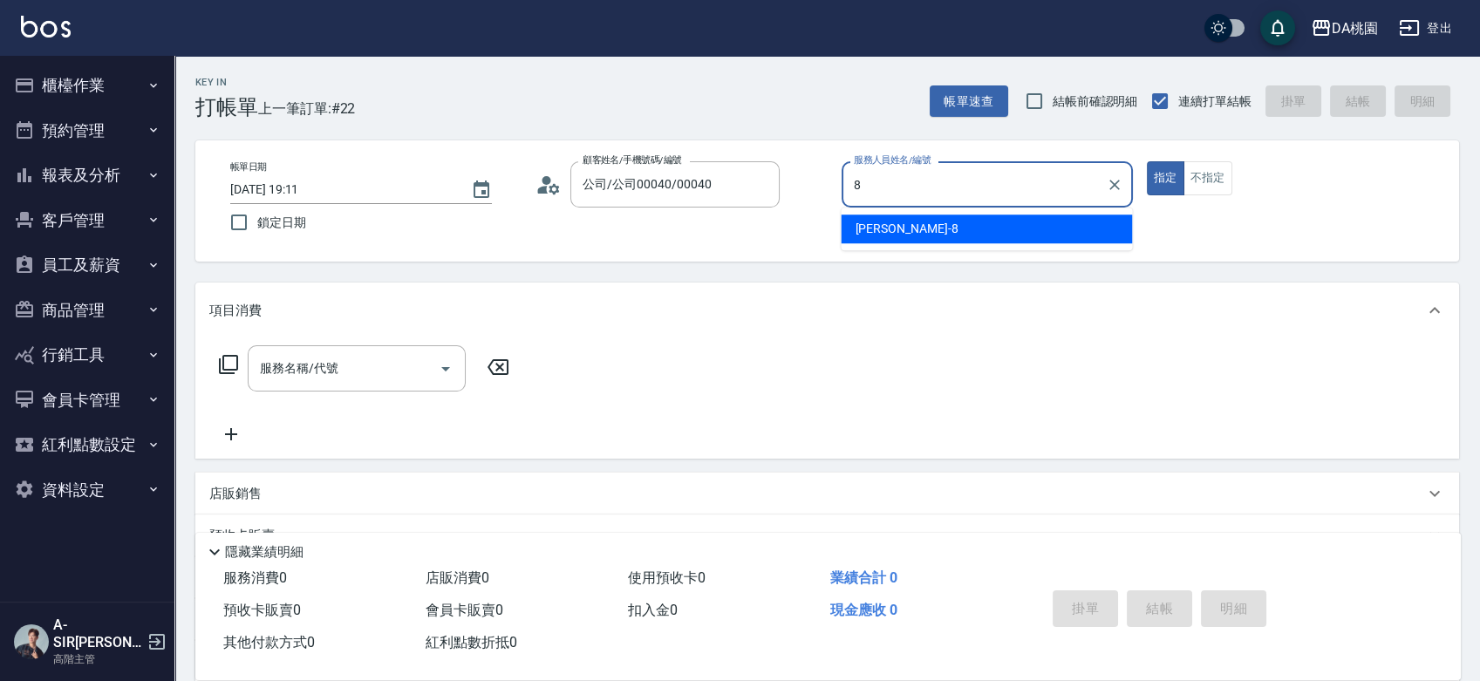
type input "[PERSON_NAME]-8"
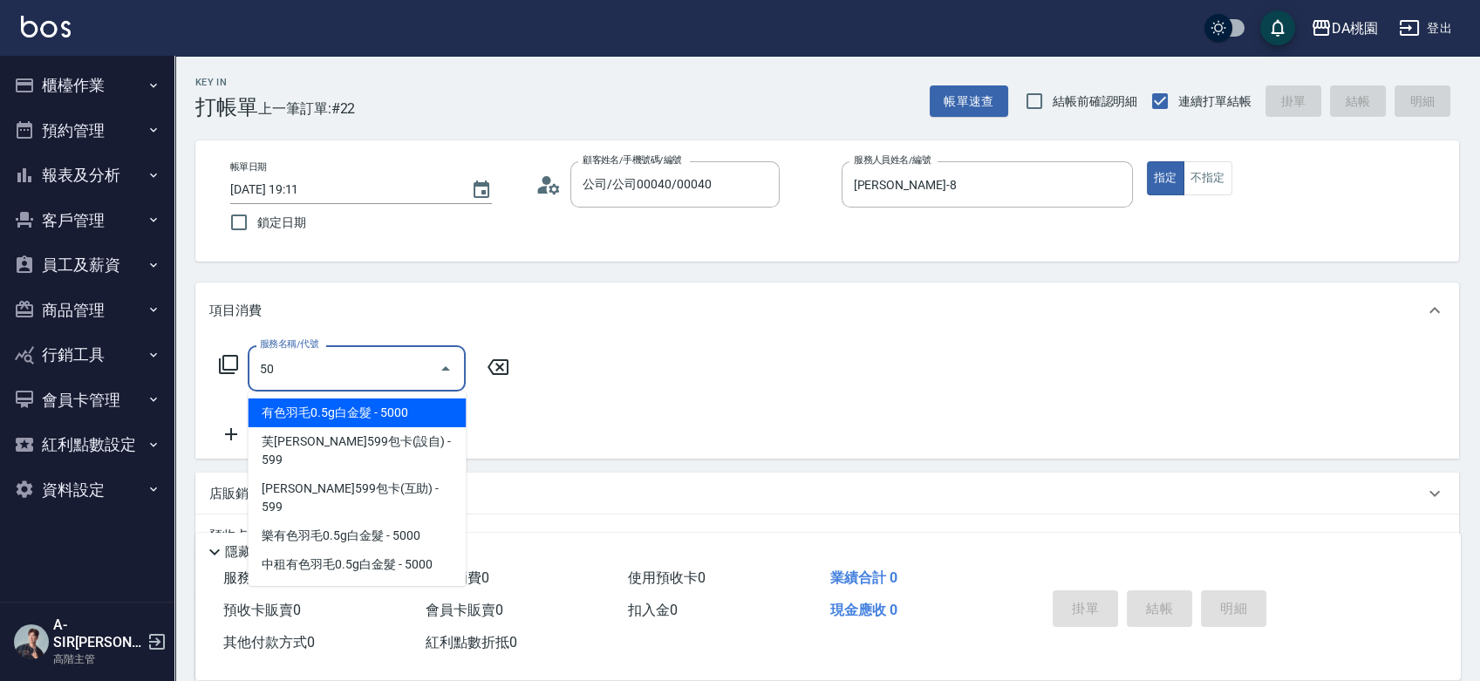
type input "500"
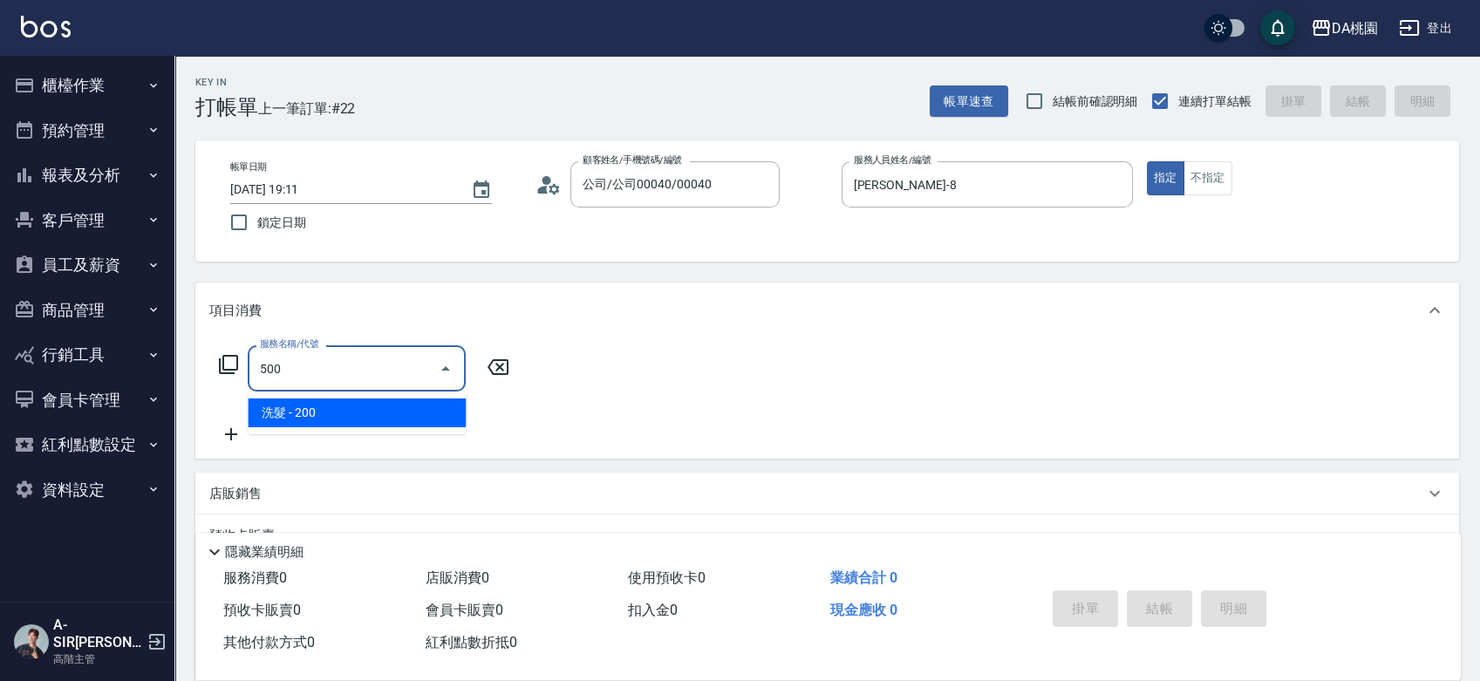
type input "20"
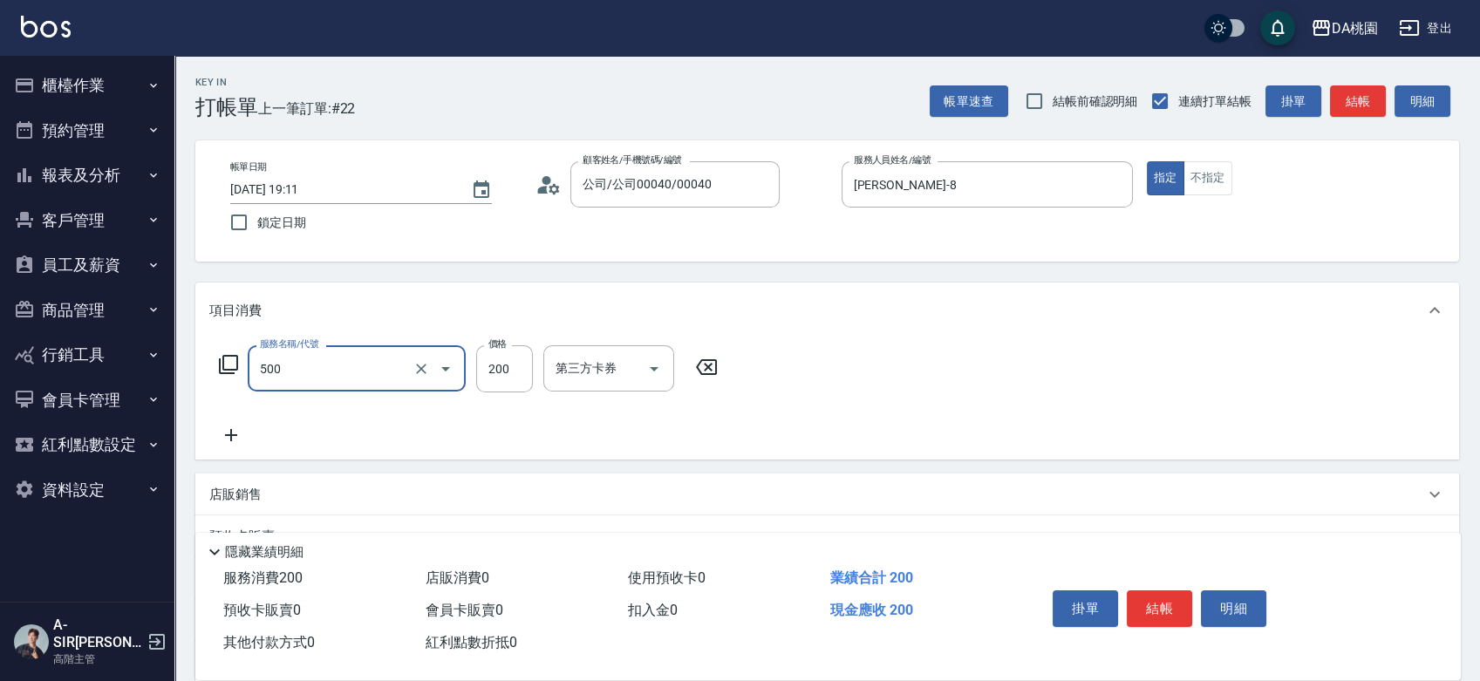
type input "洗髮(500)"
type input "2"
type input "0"
type input "250"
type input "20"
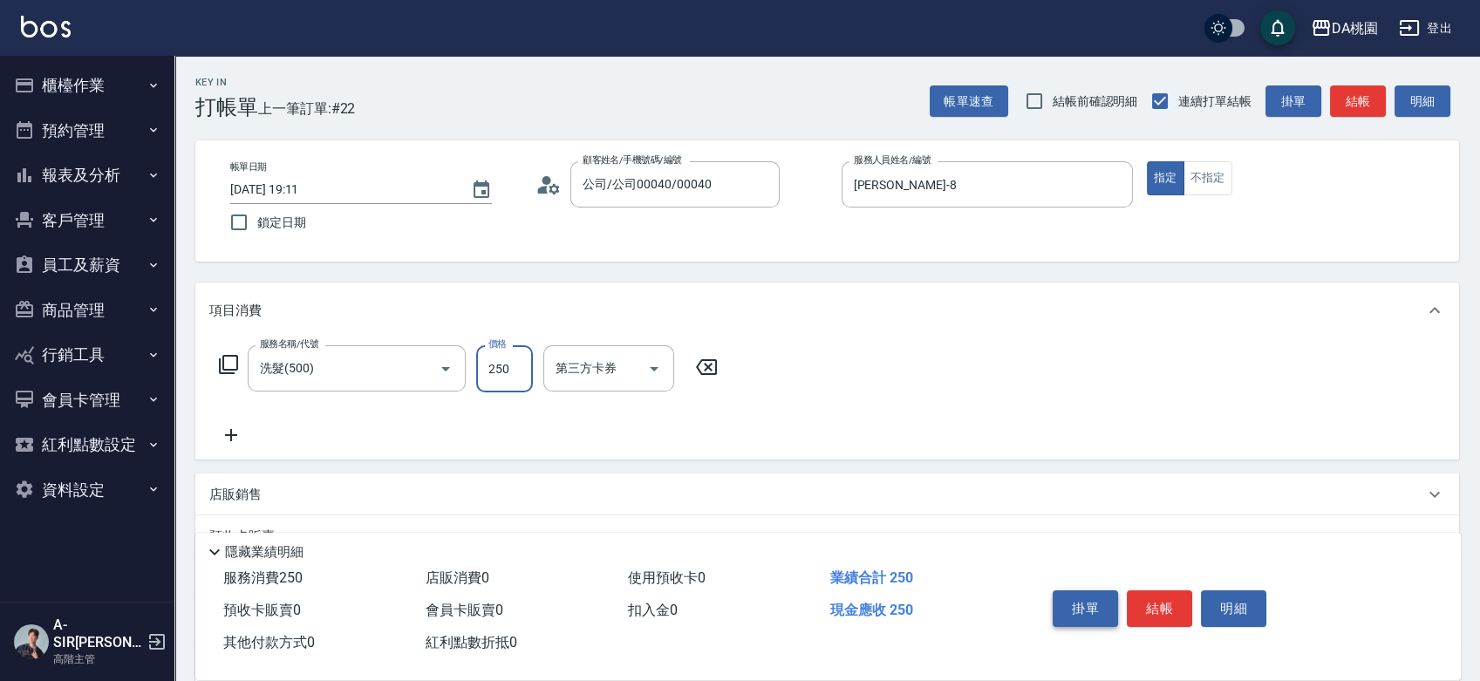
type input "250"
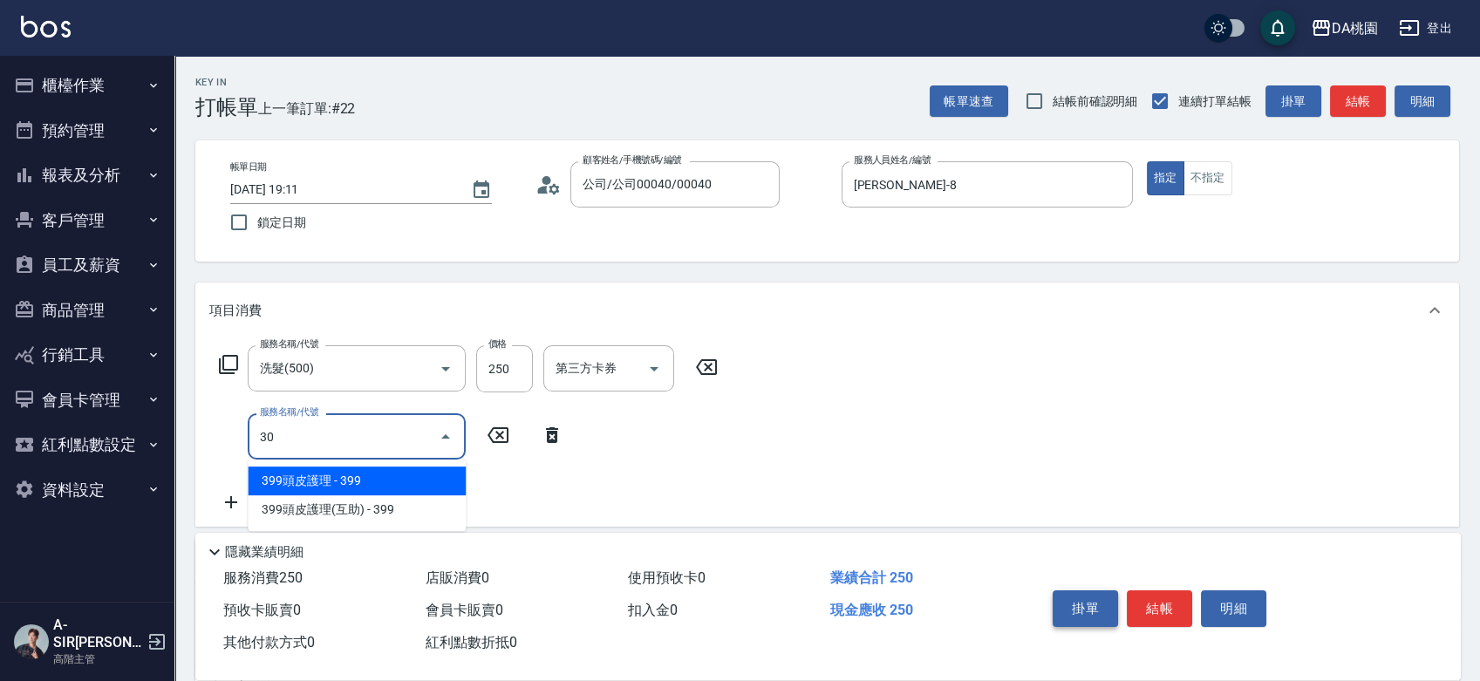
type input "303"
type input "50"
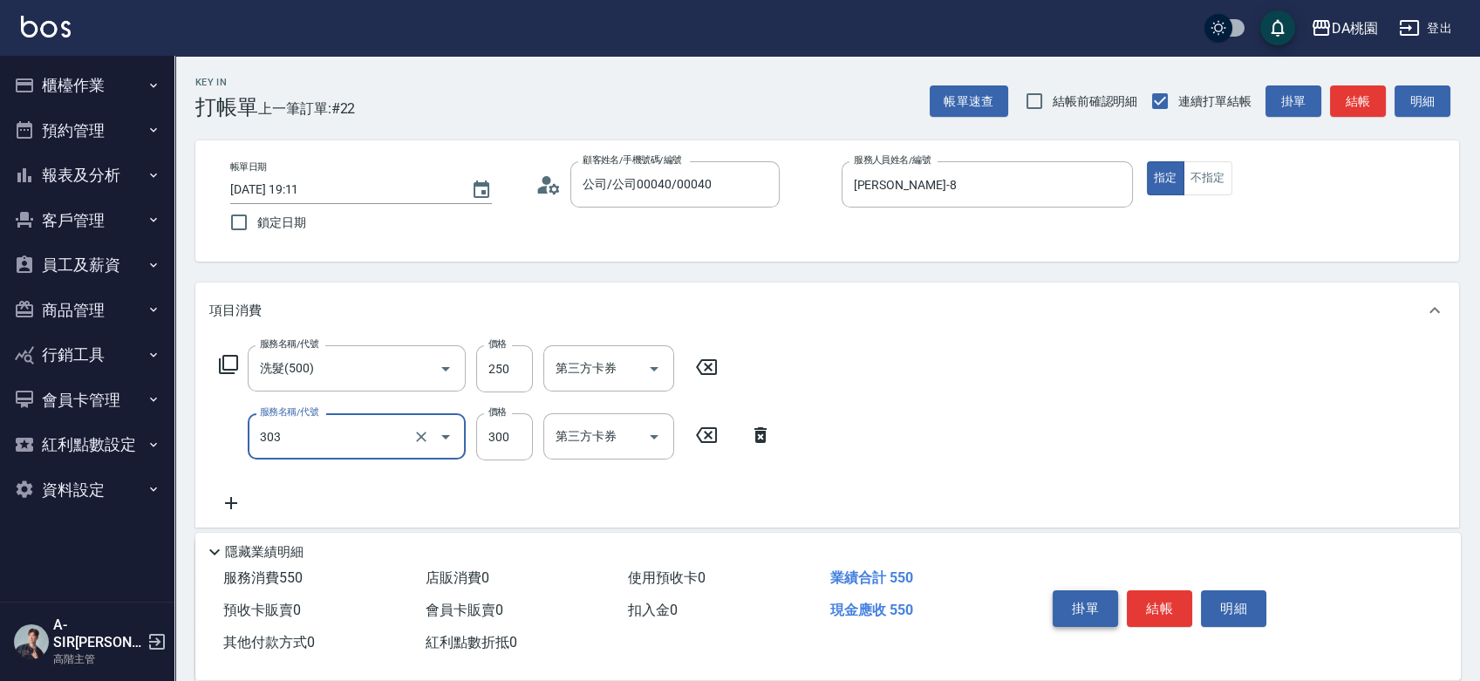
type input "A級剪髮(303)"
type input "3"
type input "20"
type input "350"
type input "60"
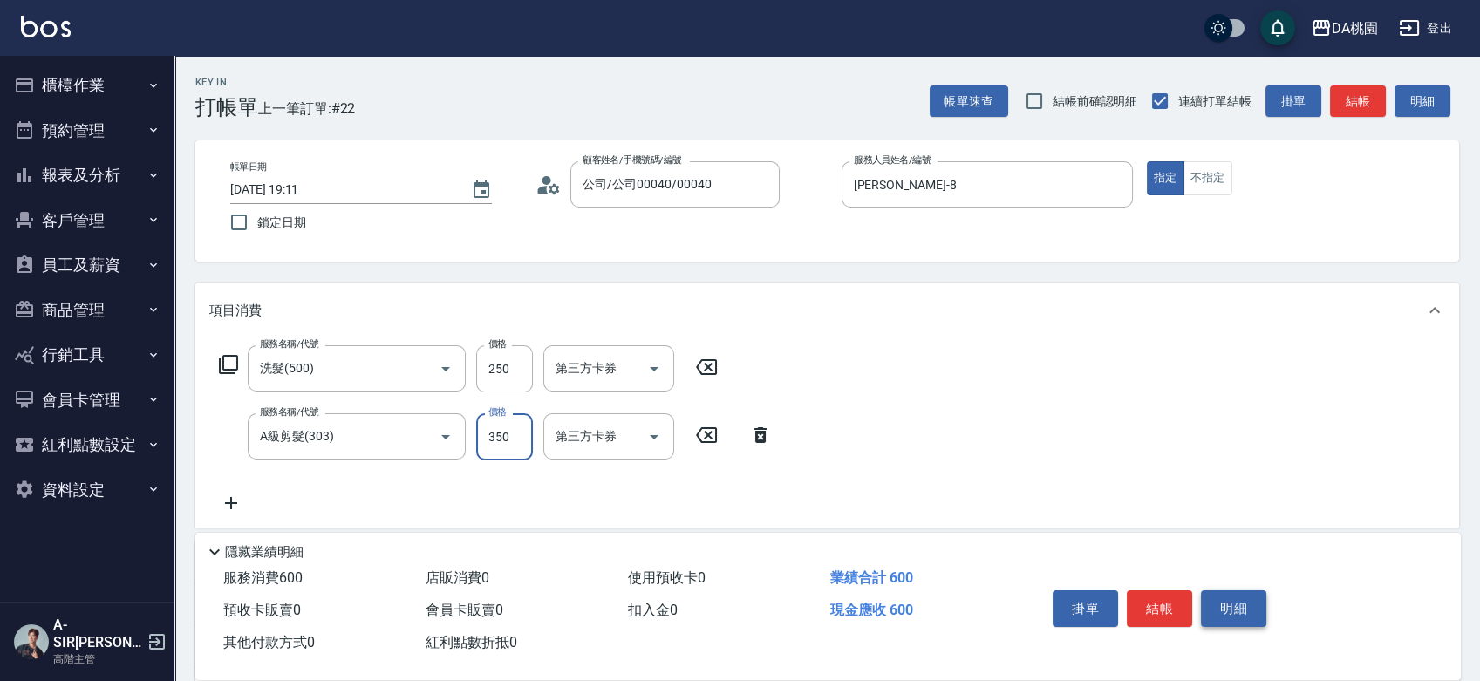
type input "350"
click at [1186, 595] on button "結帳" at bounding box center [1159, 609] width 65 height 37
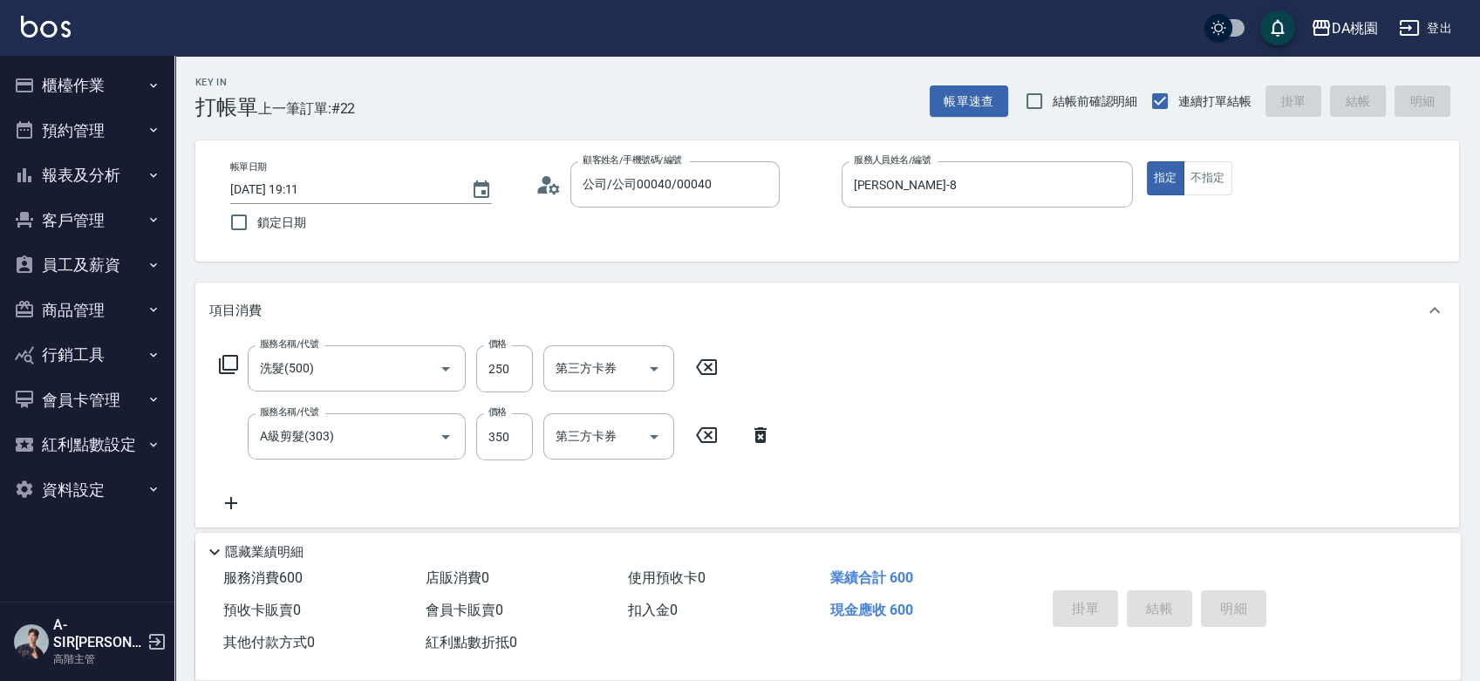
type input "0"
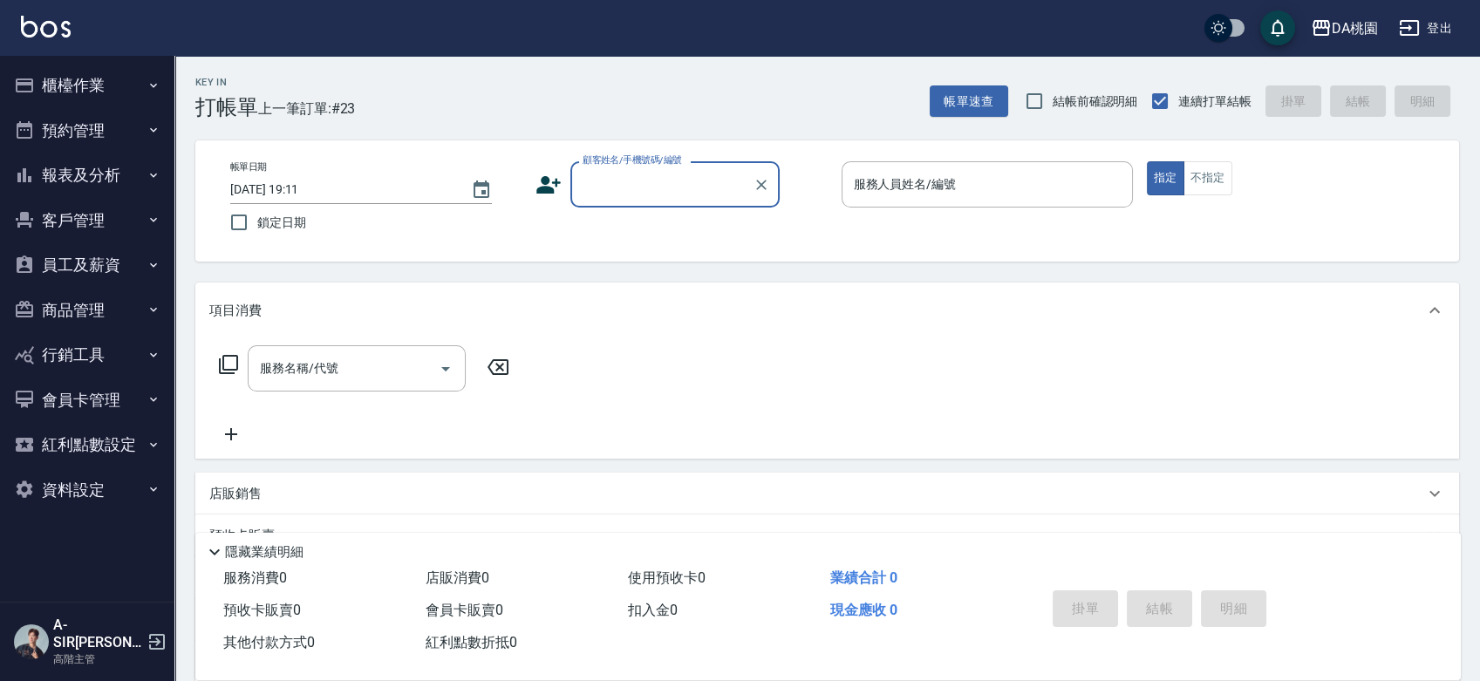
click at [57, 90] on button "櫃檯作業" at bounding box center [87, 85] width 161 height 45
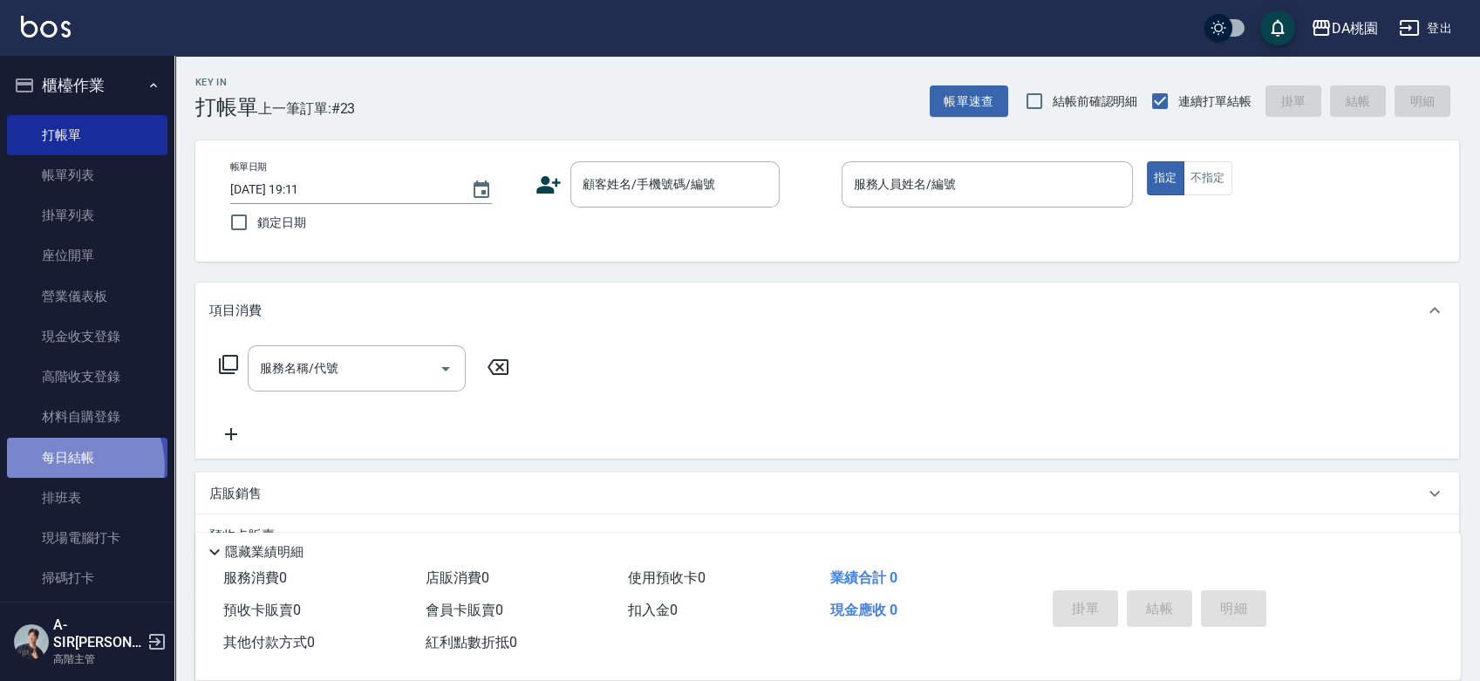
click at [72, 466] on link "每日結帳" at bounding box center [87, 458] width 161 height 40
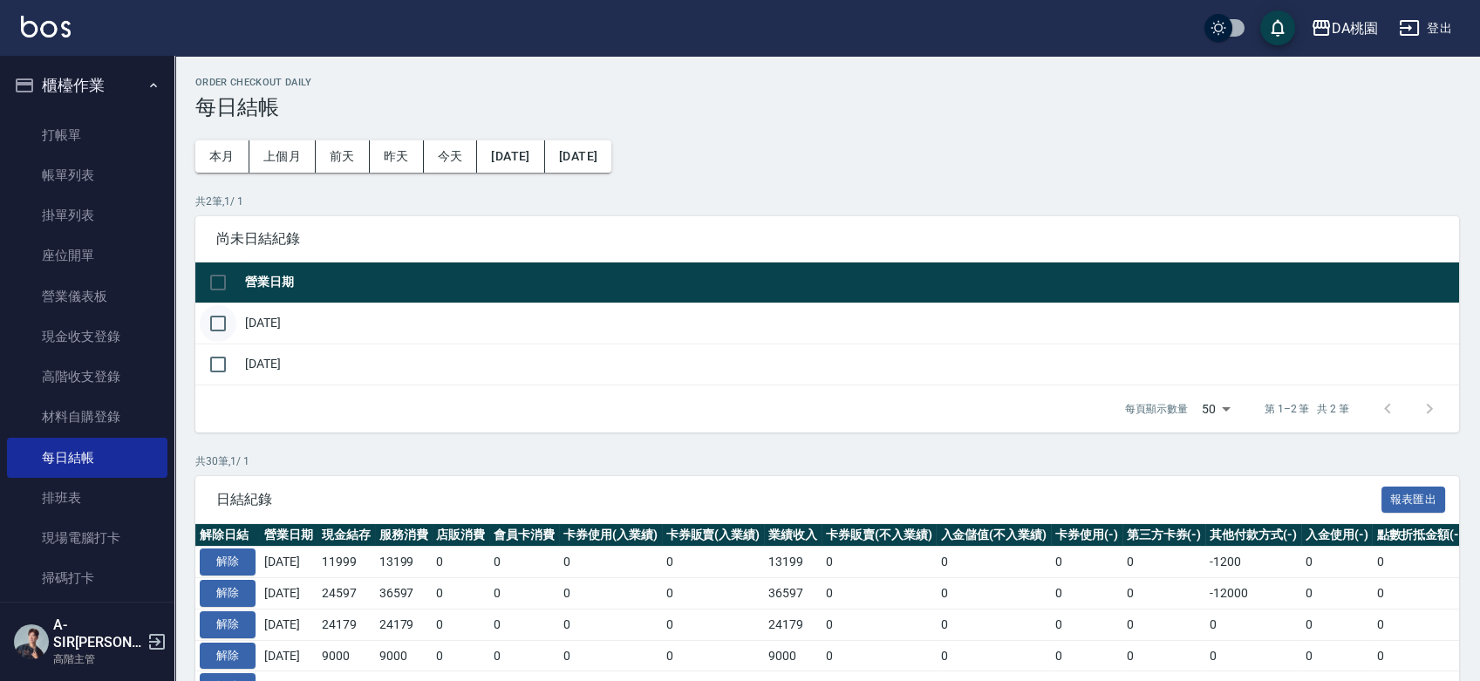
click at [223, 319] on input "checkbox" at bounding box center [218, 323] width 37 height 37
checkbox input "true"
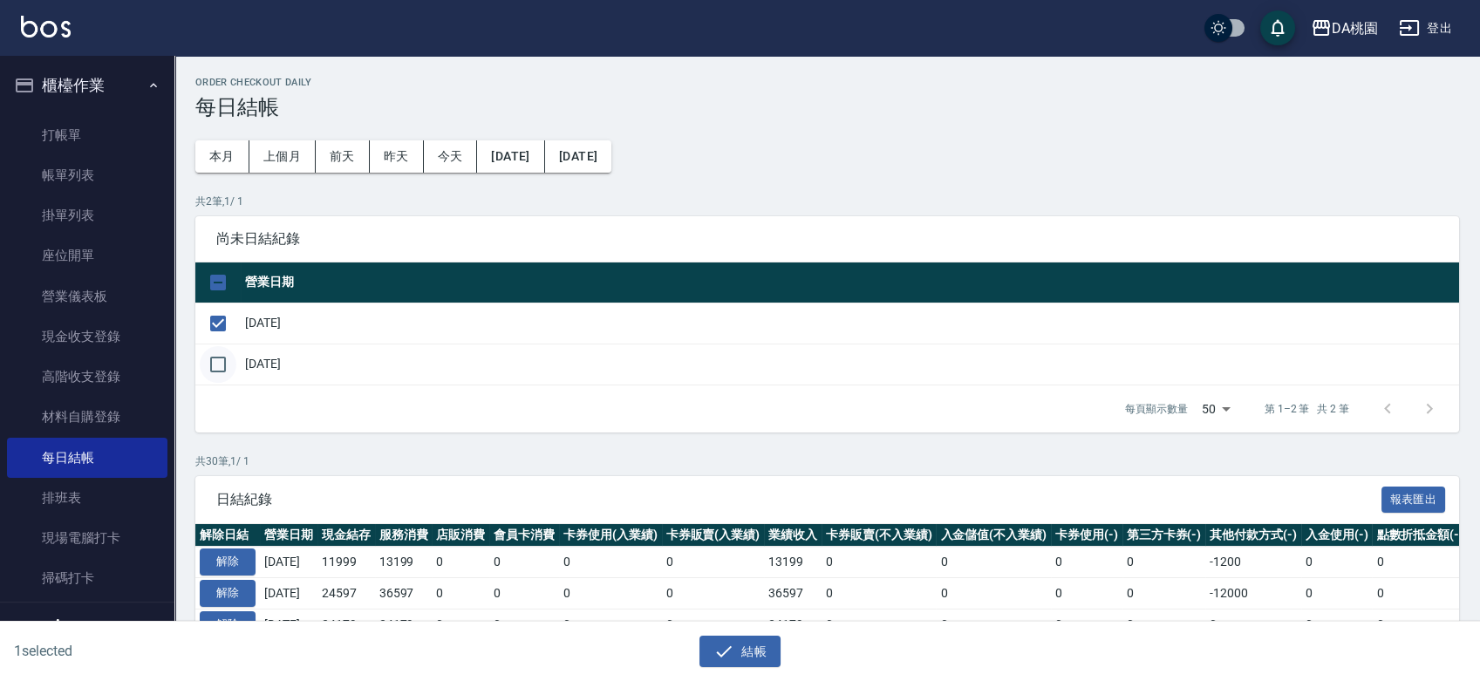
click at [222, 368] on input "checkbox" at bounding box center [218, 364] width 37 height 37
checkbox input "true"
click at [730, 654] on icon "button" at bounding box center [724, 651] width 21 height 21
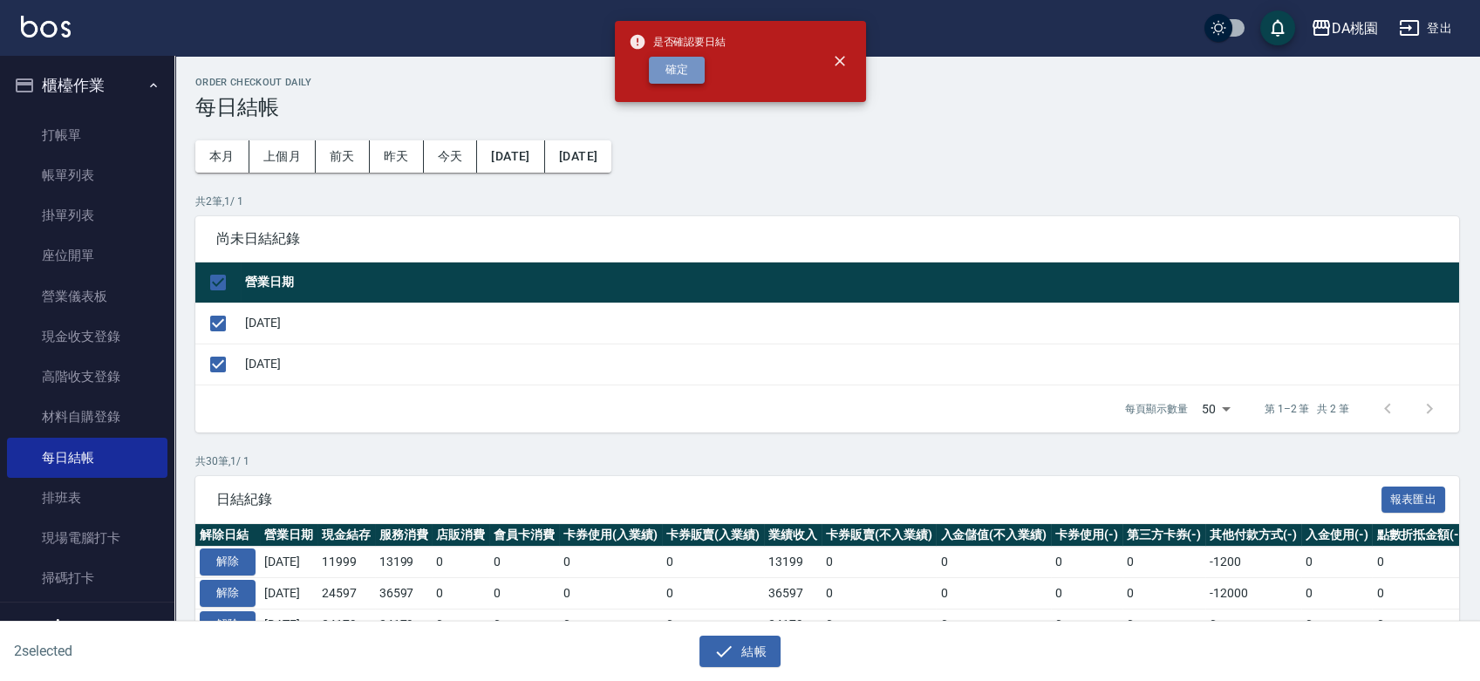
click at [668, 57] on button "確定" at bounding box center [677, 70] width 56 height 27
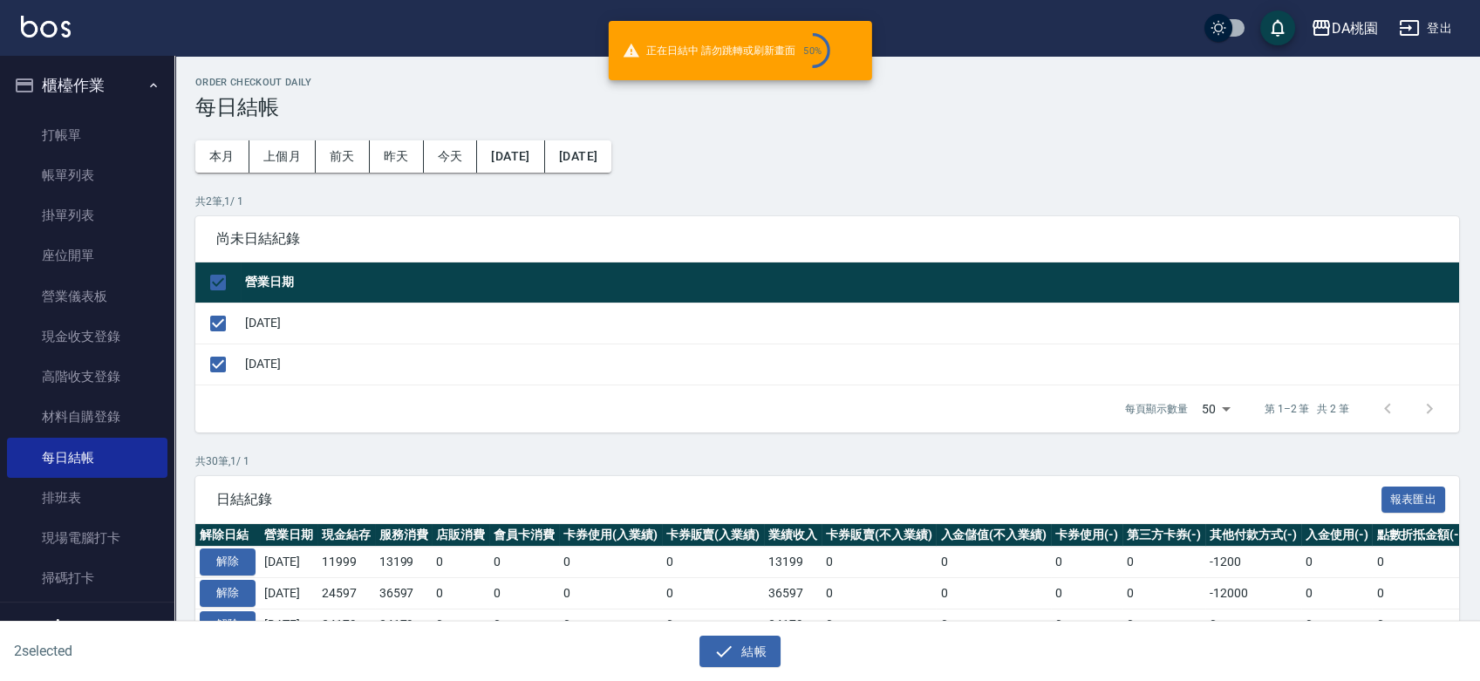
checkbox input "false"
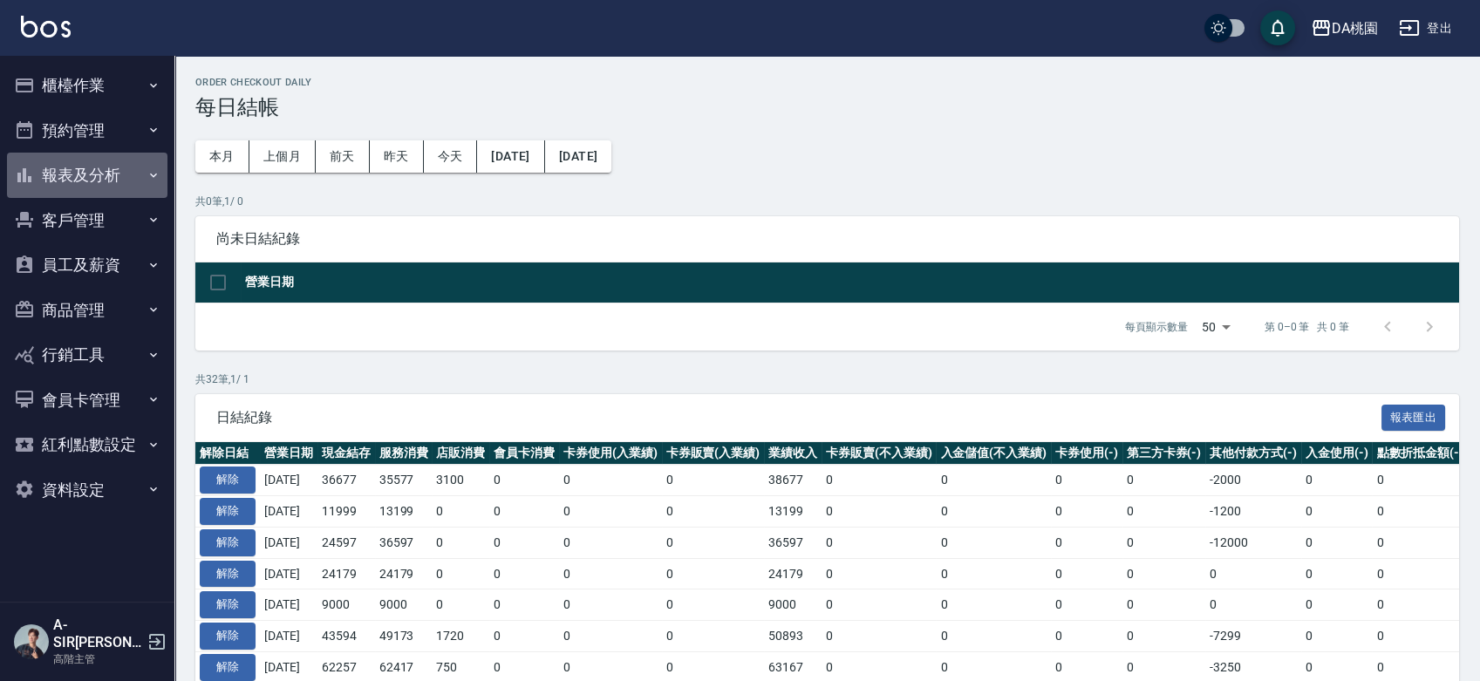
click at [63, 186] on button "報表及分析" at bounding box center [87, 175] width 161 height 45
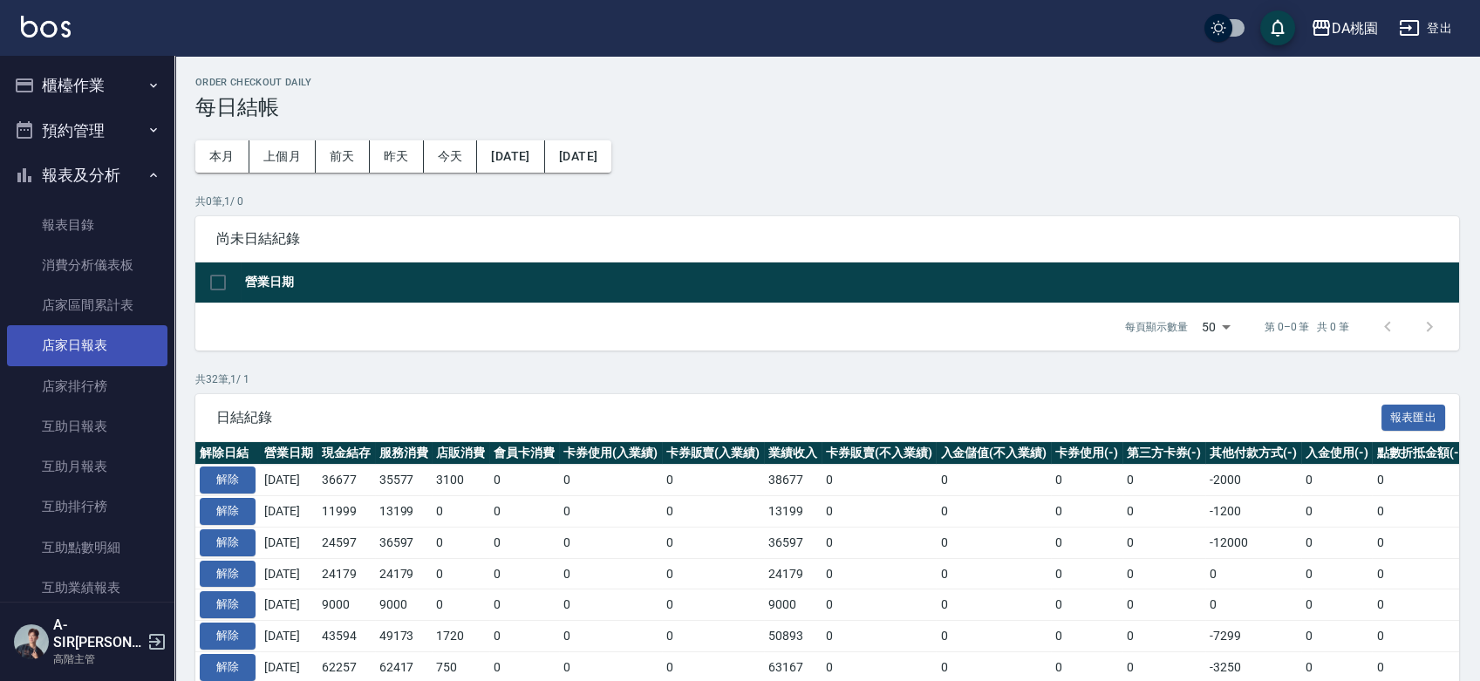
click at [55, 347] on link "店家日報表" at bounding box center [87, 345] width 161 height 40
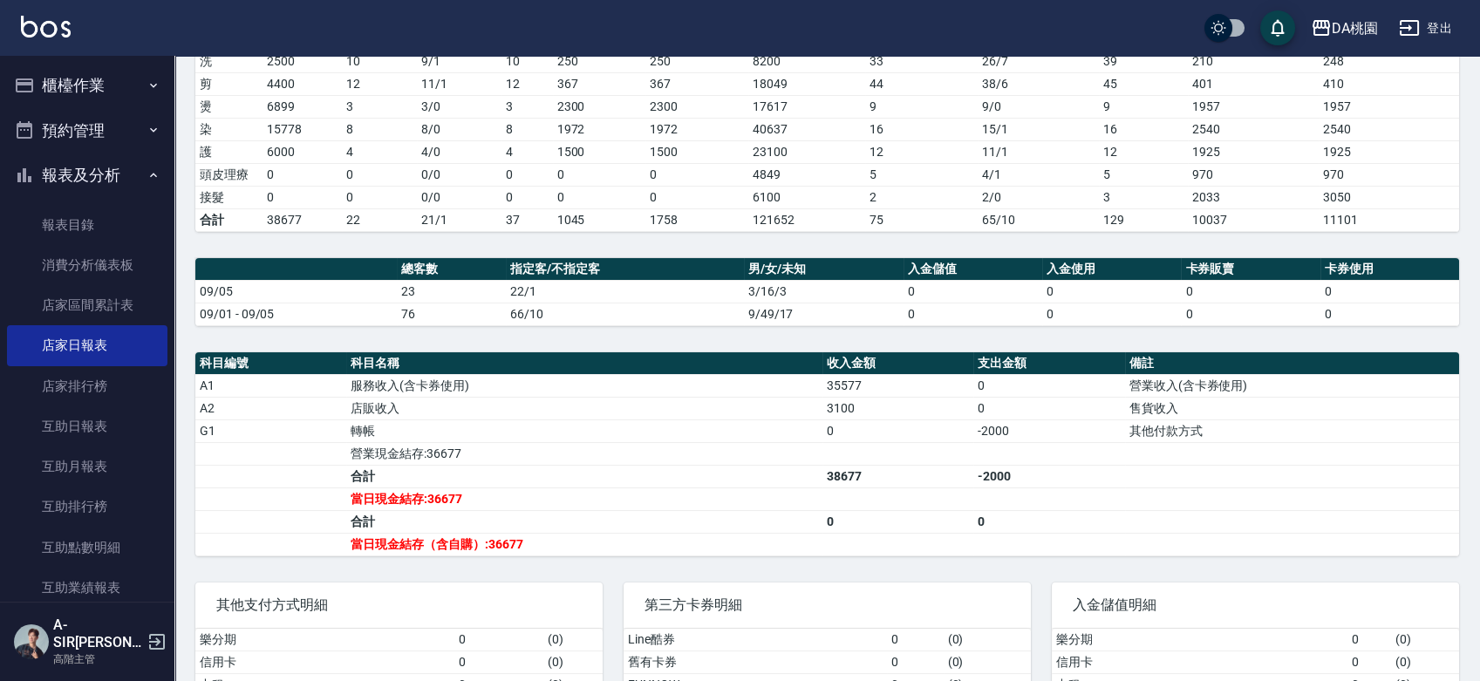
scroll to position [291, 0]
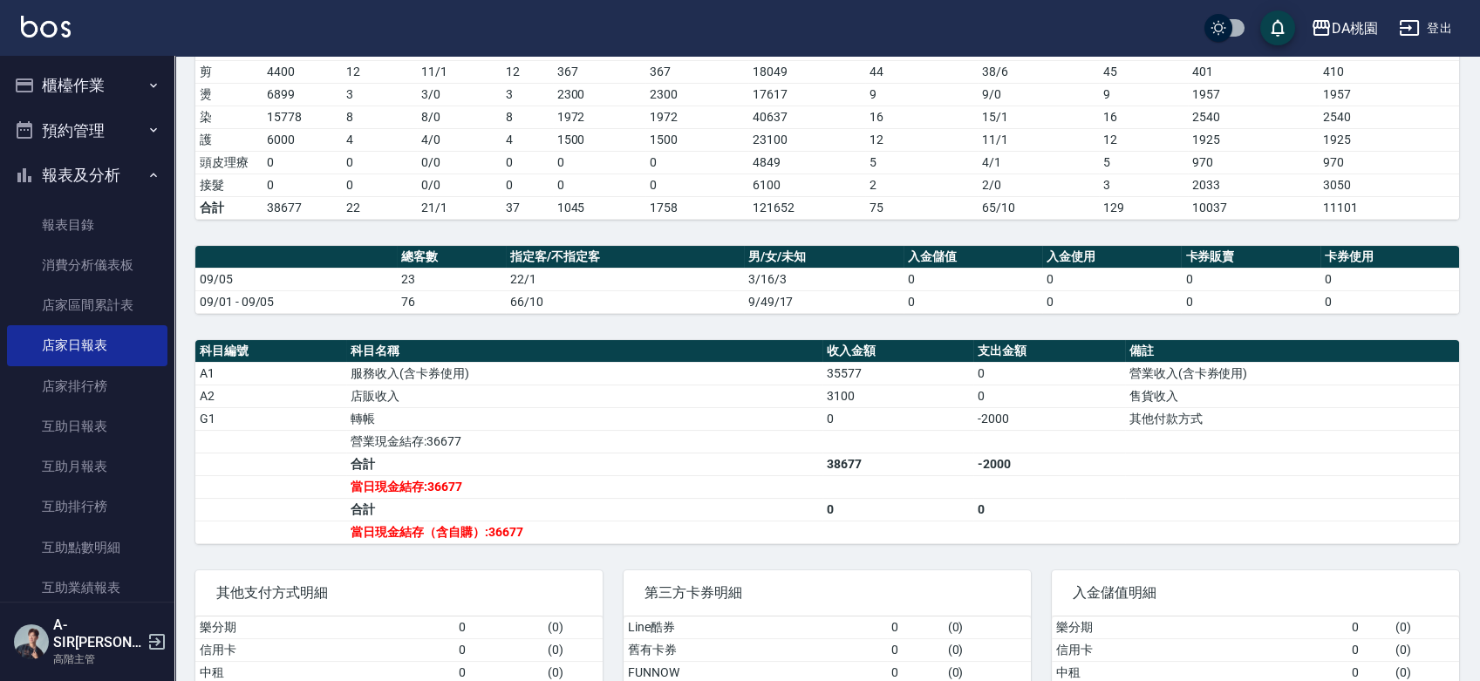
click at [65, 181] on button "報表及分析" at bounding box center [87, 175] width 161 height 45
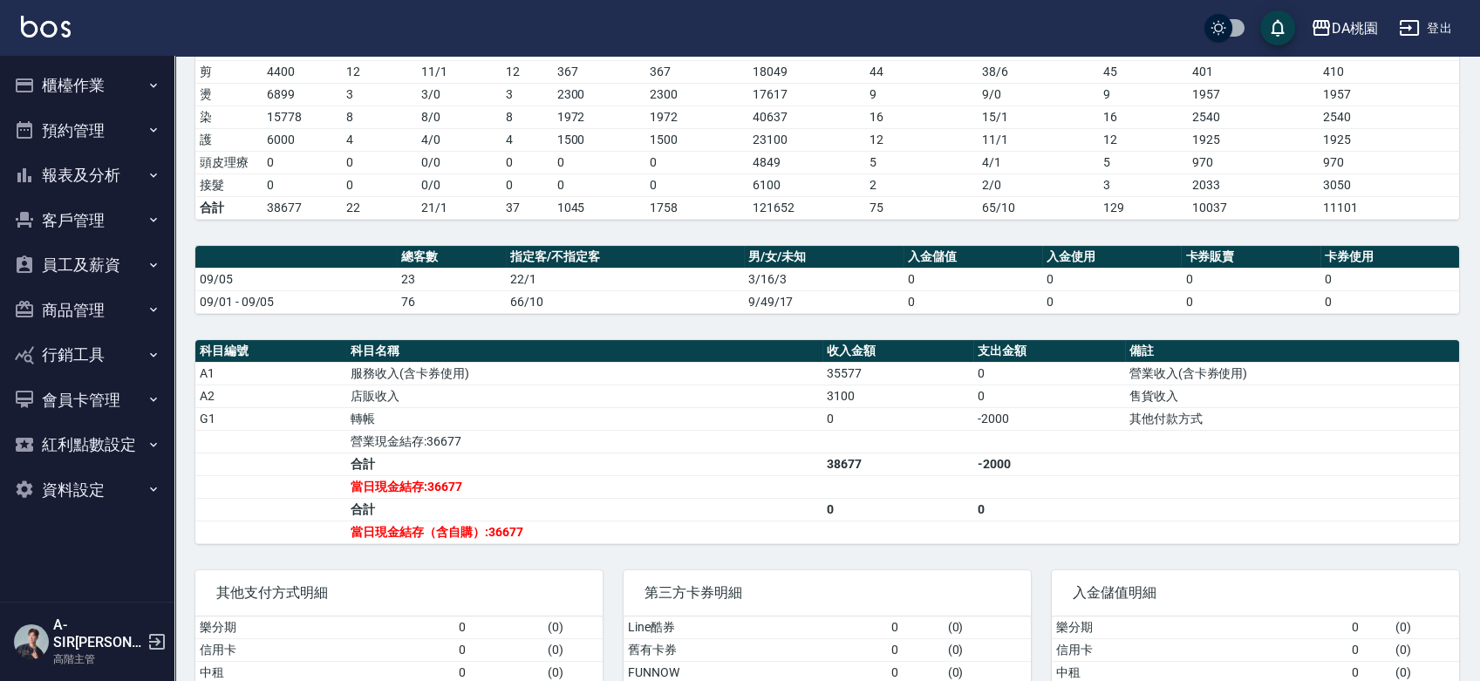
click at [66, 92] on button "櫃檯作業" at bounding box center [87, 85] width 161 height 45
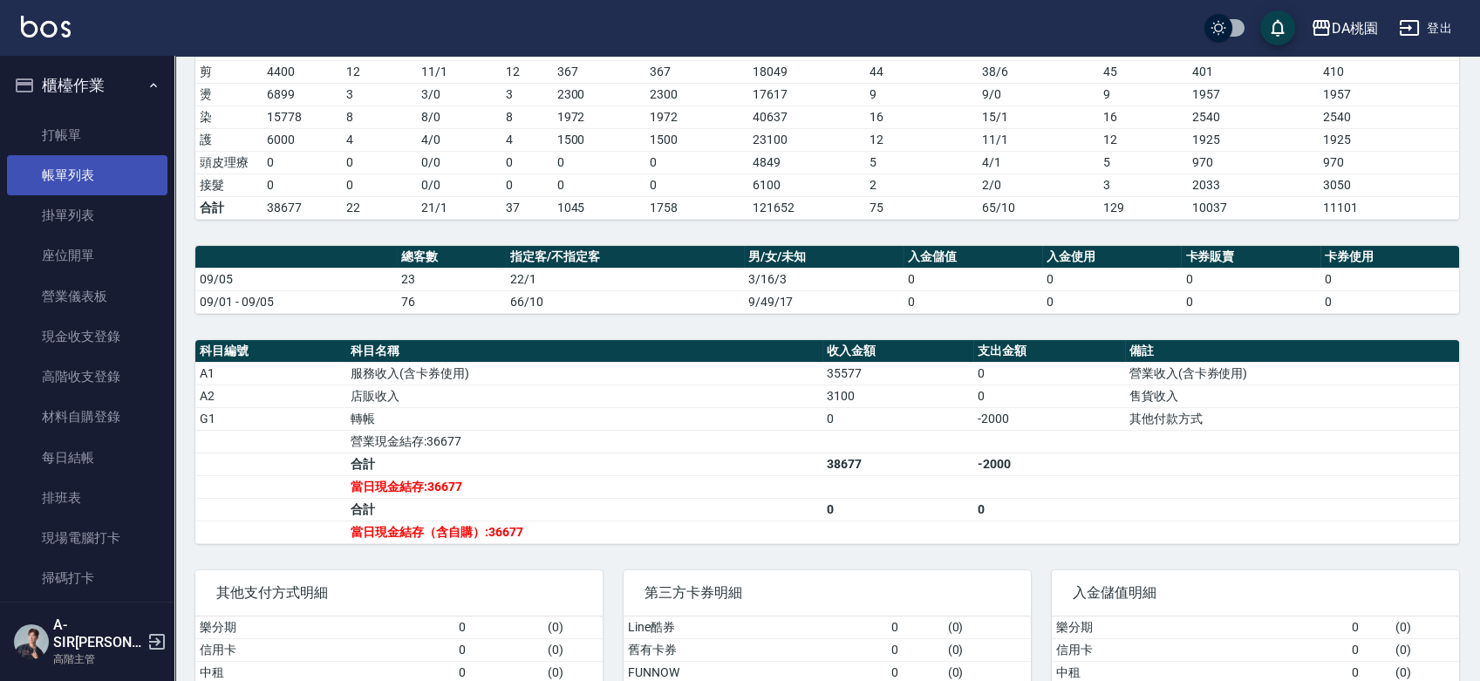
click at [56, 182] on link "帳單列表" at bounding box center [87, 175] width 161 height 40
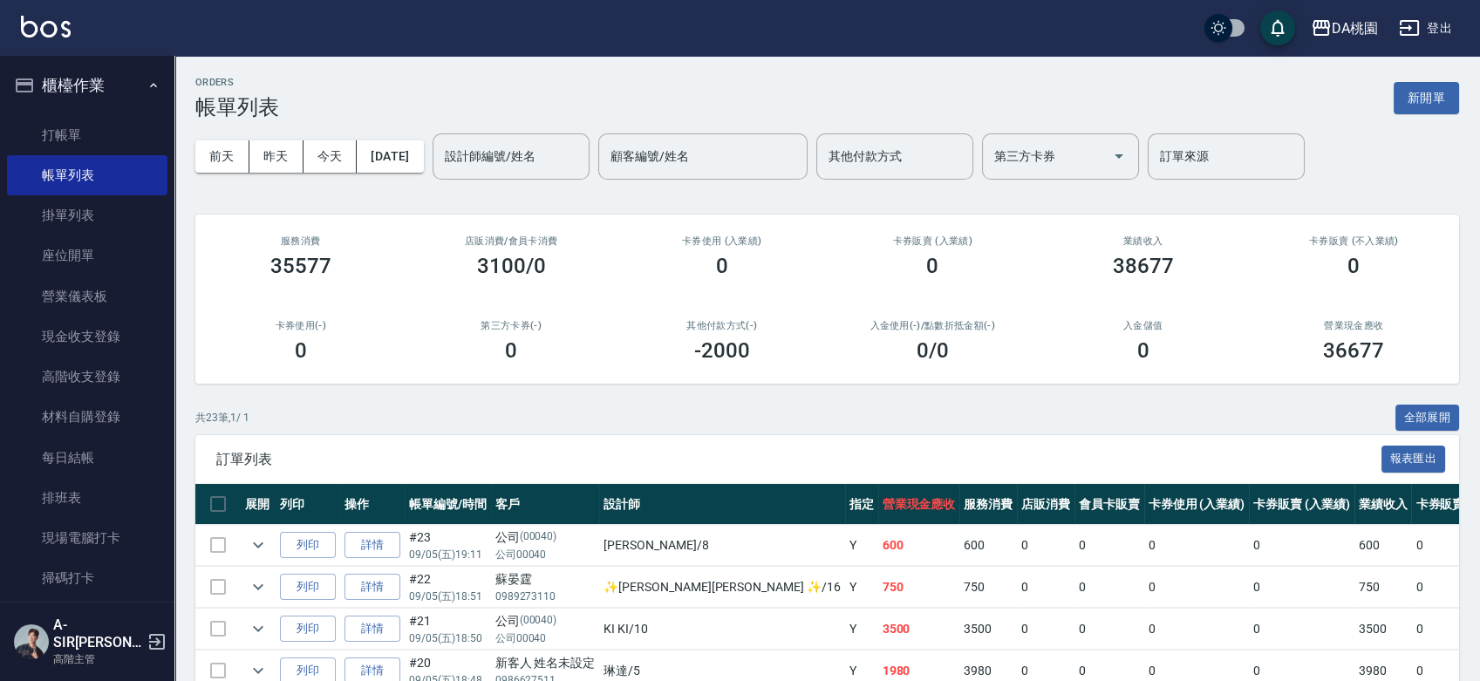
click at [80, 94] on button "櫃檯作業" at bounding box center [87, 85] width 161 height 45
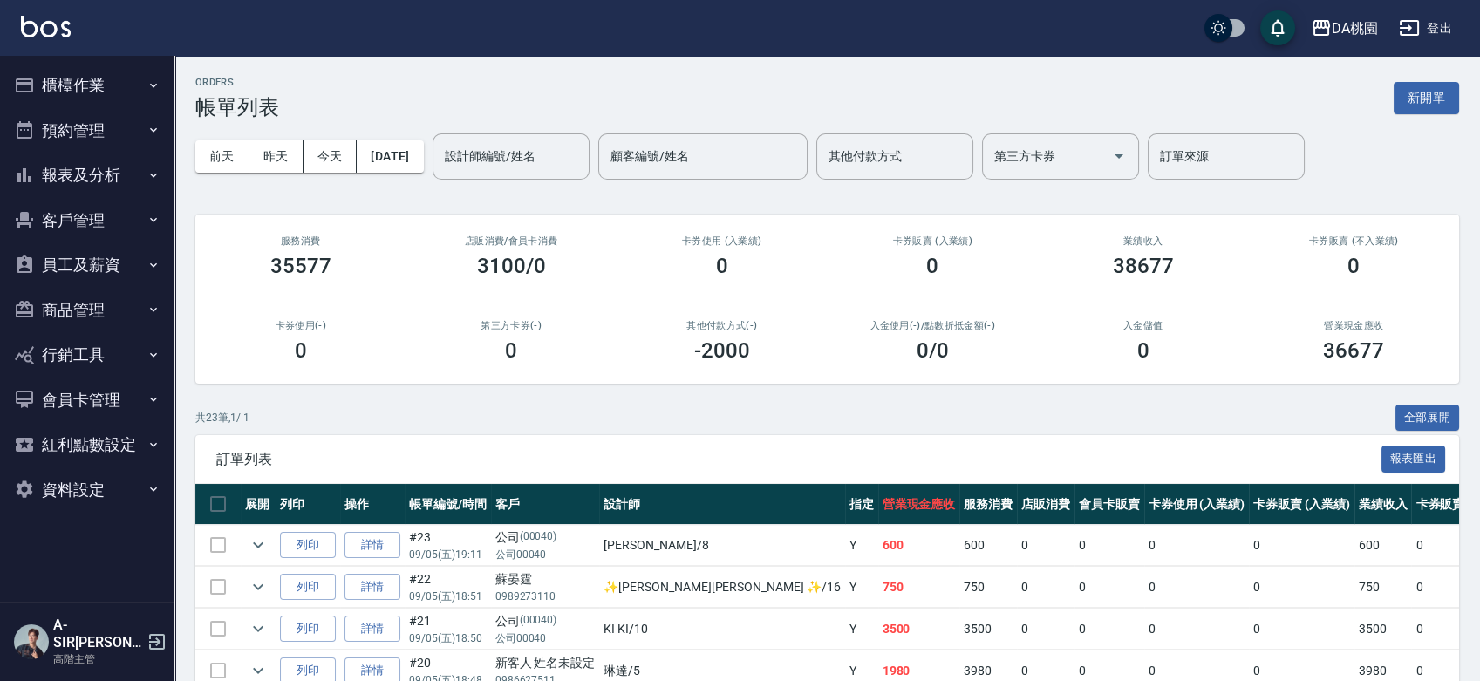
click at [97, 180] on button "報表及分析" at bounding box center [87, 175] width 161 height 45
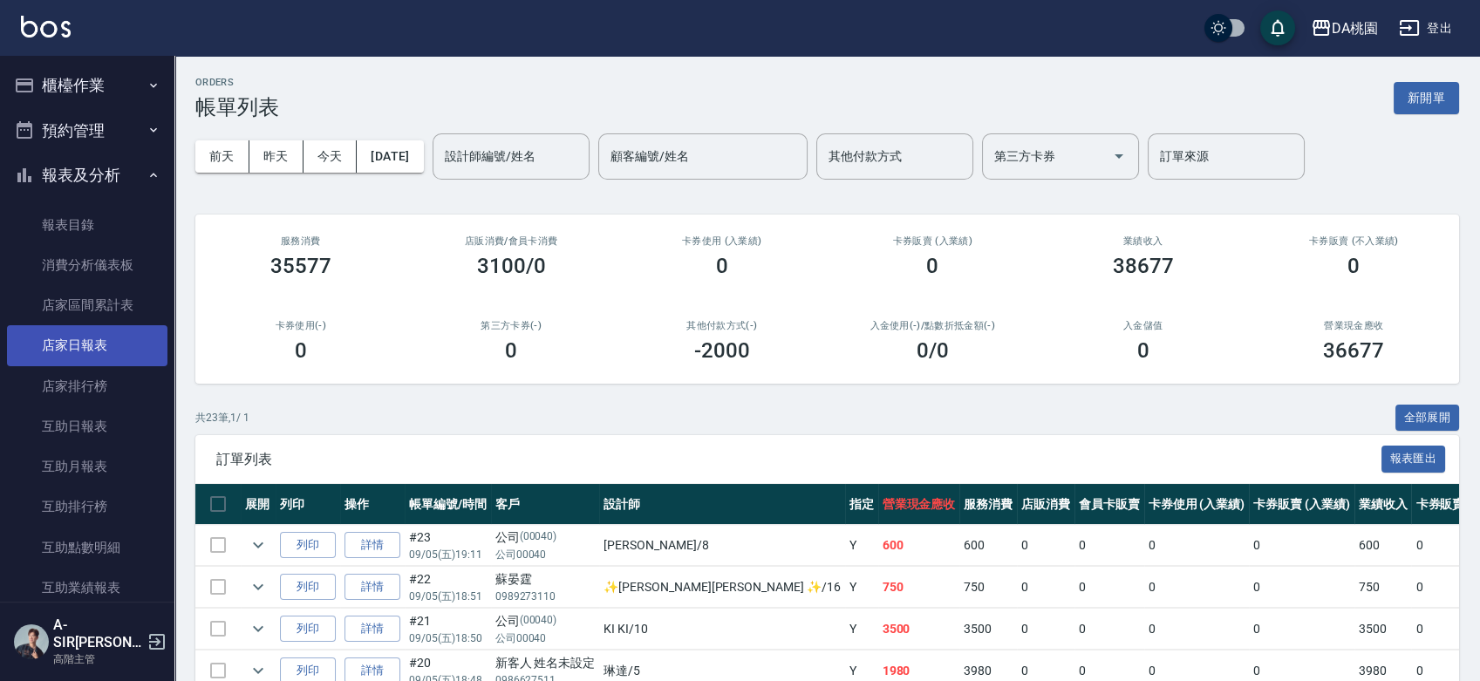
click at [94, 340] on link "店家日報表" at bounding box center [87, 345] width 161 height 40
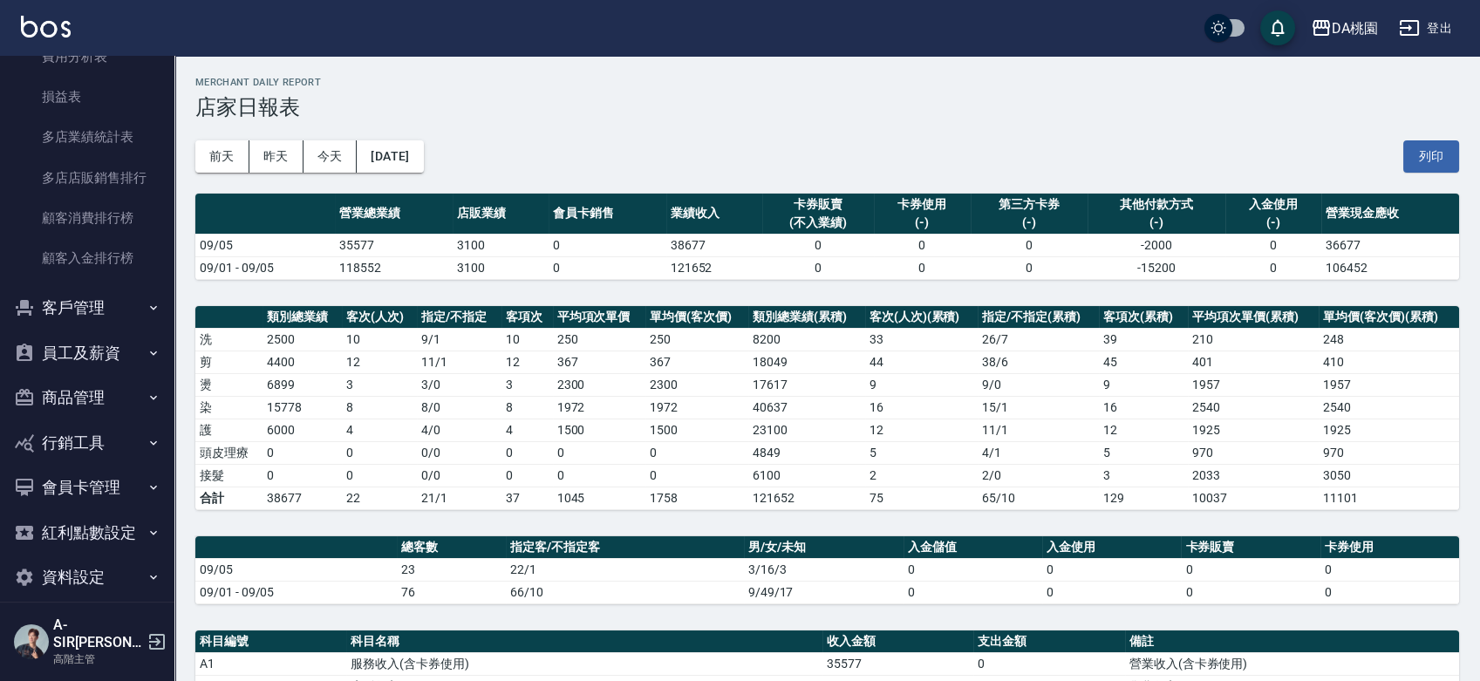
scroll to position [1664, 0]
drag, startPoint x: 107, startPoint y: 359, endPoint x: 103, endPoint y: 370, distance: 11.3
click at [107, 360] on button "員工及薪資" at bounding box center [87, 350] width 161 height 45
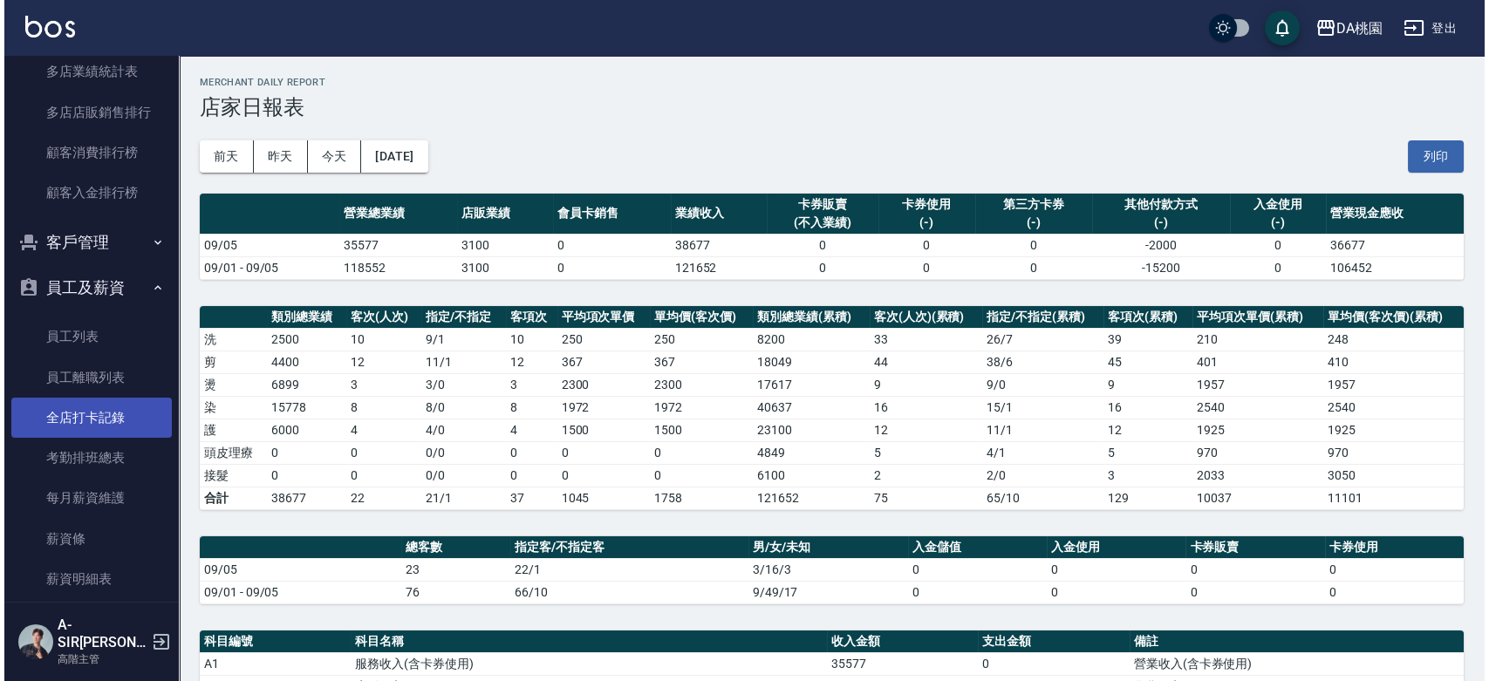
scroll to position [1760, 0]
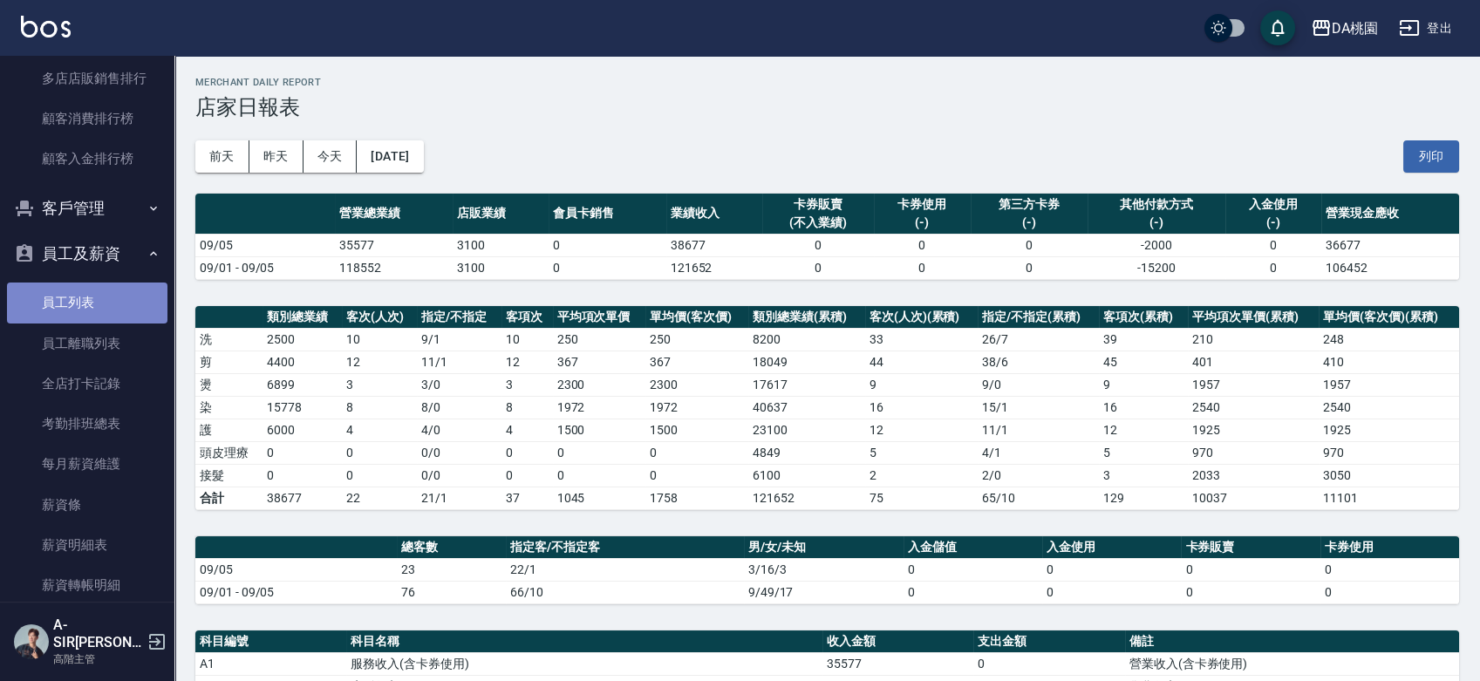
click at [91, 305] on link "員工列表" at bounding box center [87, 303] width 161 height 40
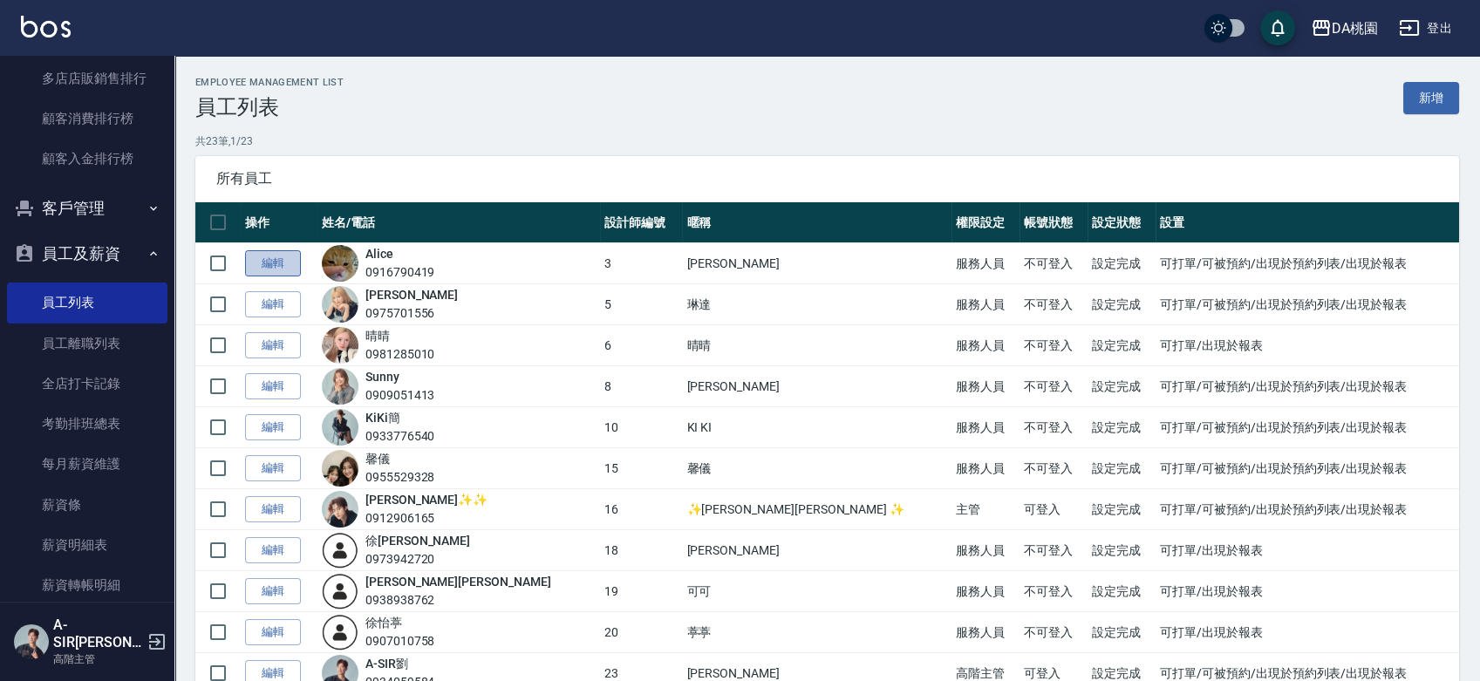
click at [277, 263] on link "編輯" at bounding box center [273, 263] width 56 height 27
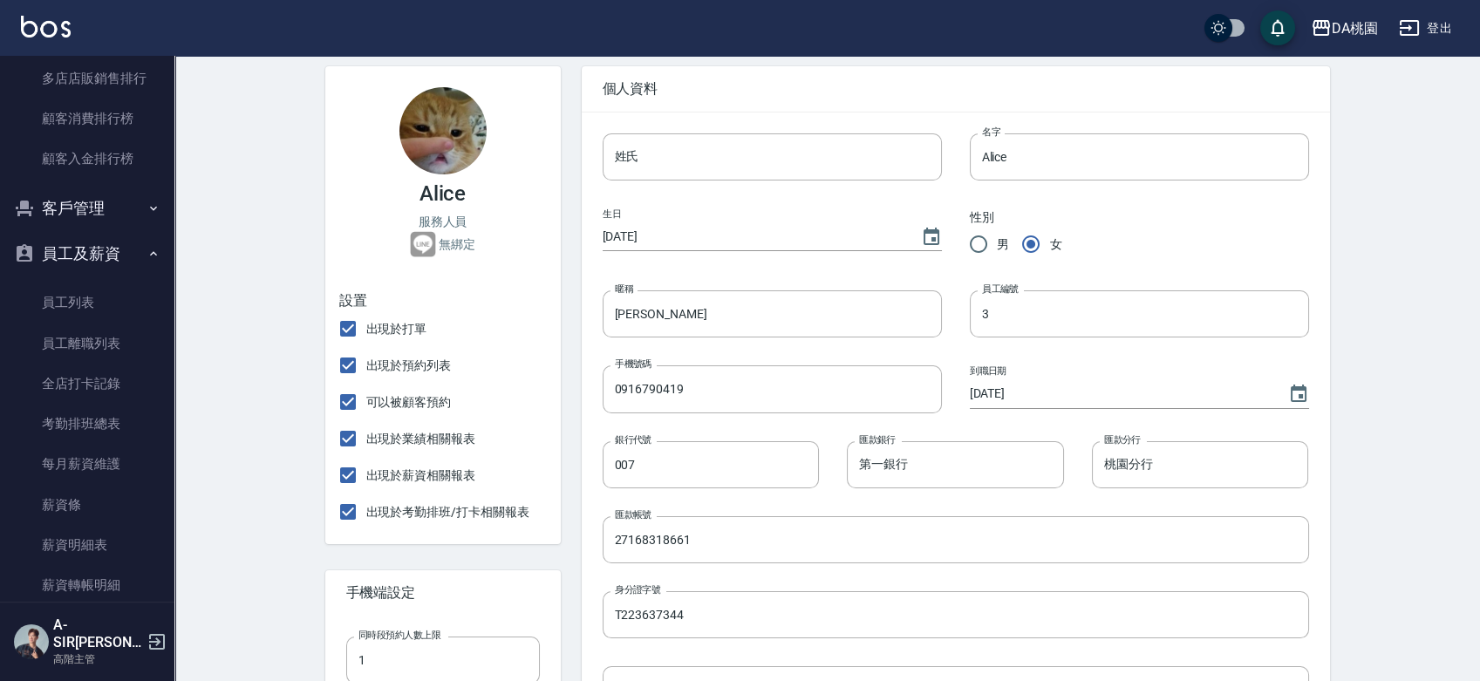
scroll to position [387, 0]
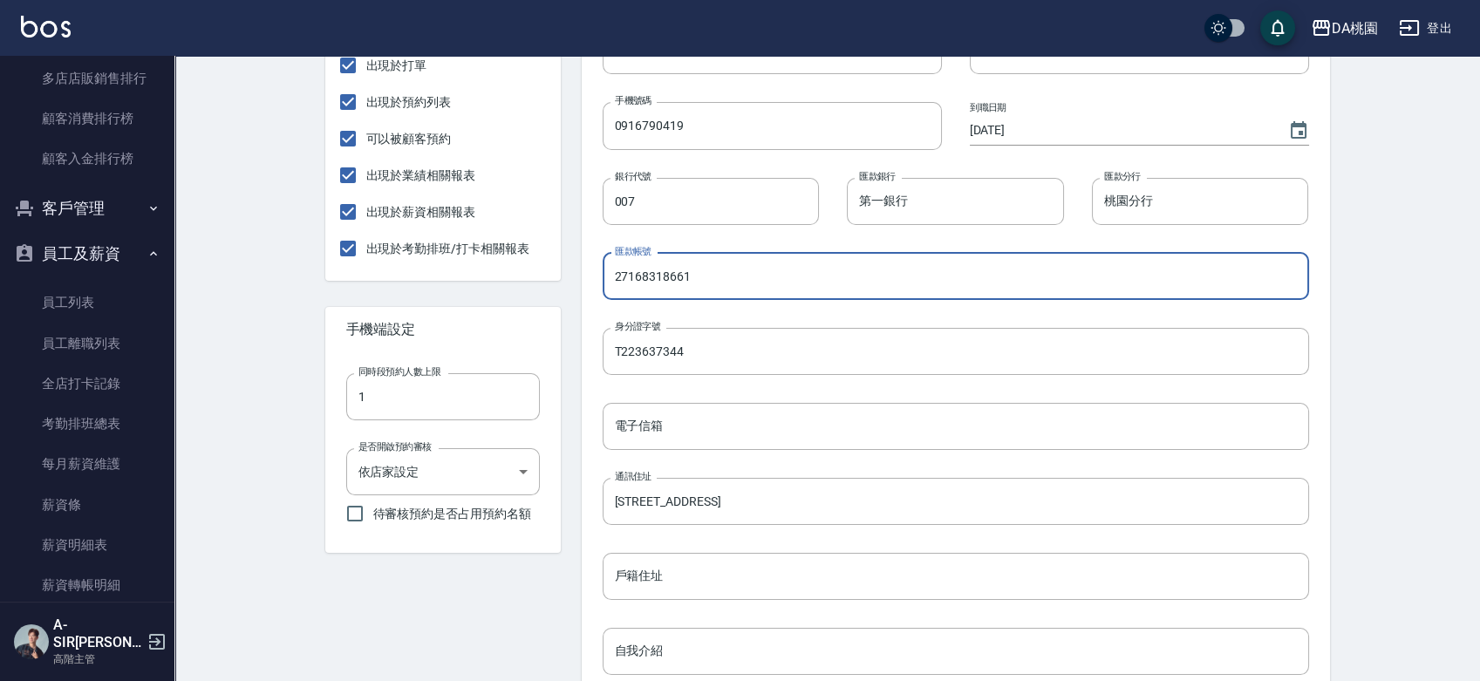
drag, startPoint x: 738, startPoint y: 270, endPoint x: 551, endPoint y: 294, distance: 188.2
click at [556, 294] on div "Alice 服務人員 無綁定 設置 出現於打單 出現於預約列表 可以被顧客預約 出現於業績相關報表 出現於薪資相關報表 出現於考勤排班/打卡相關報表 手機端…" at bounding box center [817, 382] width 1026 height 1200
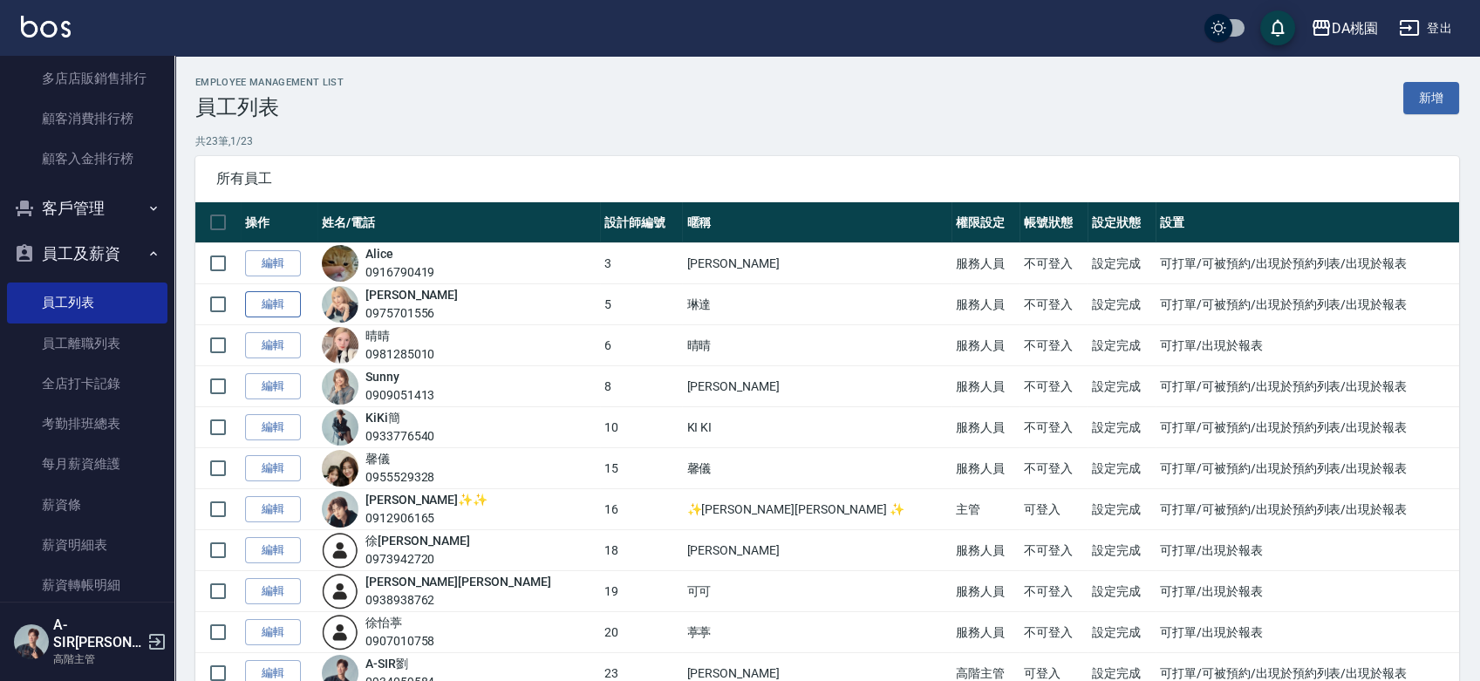
click at [271, 298] on link "編輯" at bounding box center [273, 304] width 56 height 27
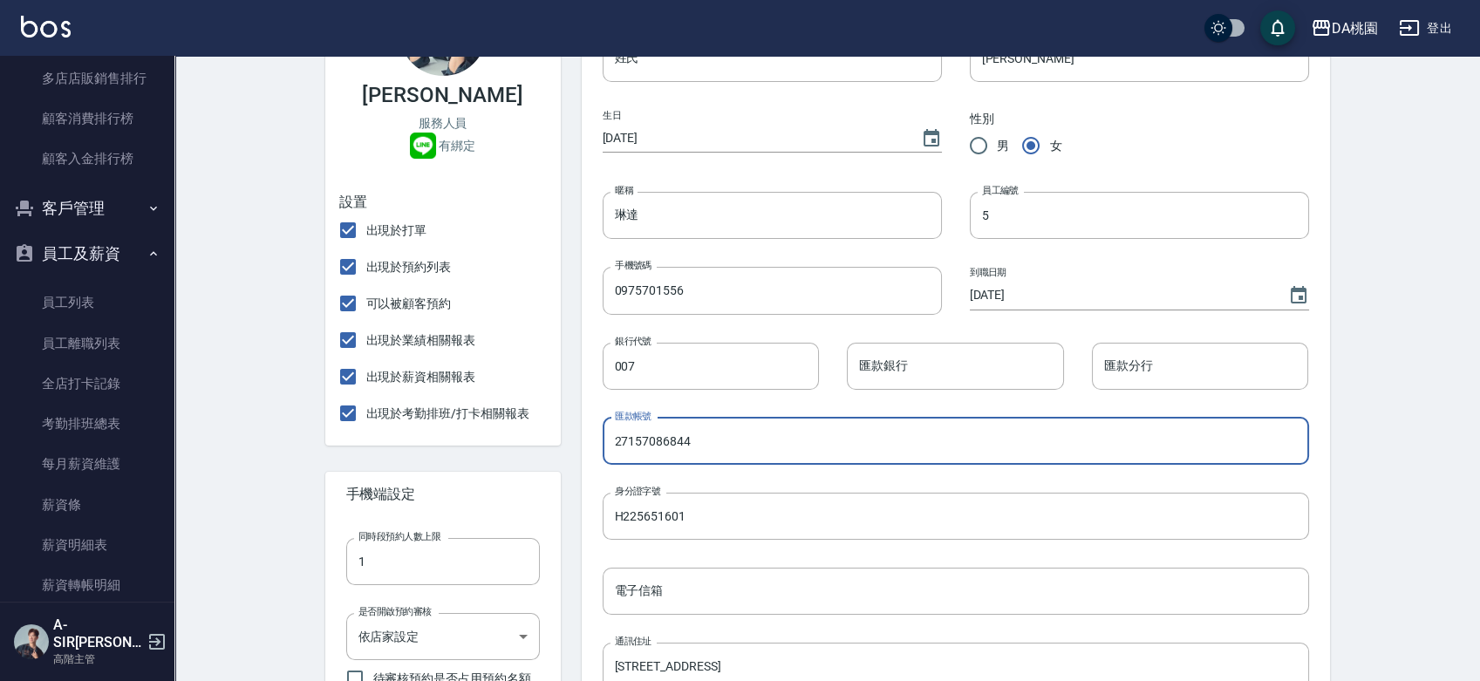
drag, startPoint x: 687, startPoint y: 676, endPoint x: 600, endPoint y: 680, distance: 87.3
click at [600, 680] on div "姓氏 姓氏 名字 Linda 名字 生日 2002/08/26 性別 男 女 暱稱 琳達 暱稱 員工編號 5 員工編號 手機號碼 0975701556 手機號…" at bounding box center [942, 536] width 735 height 1059
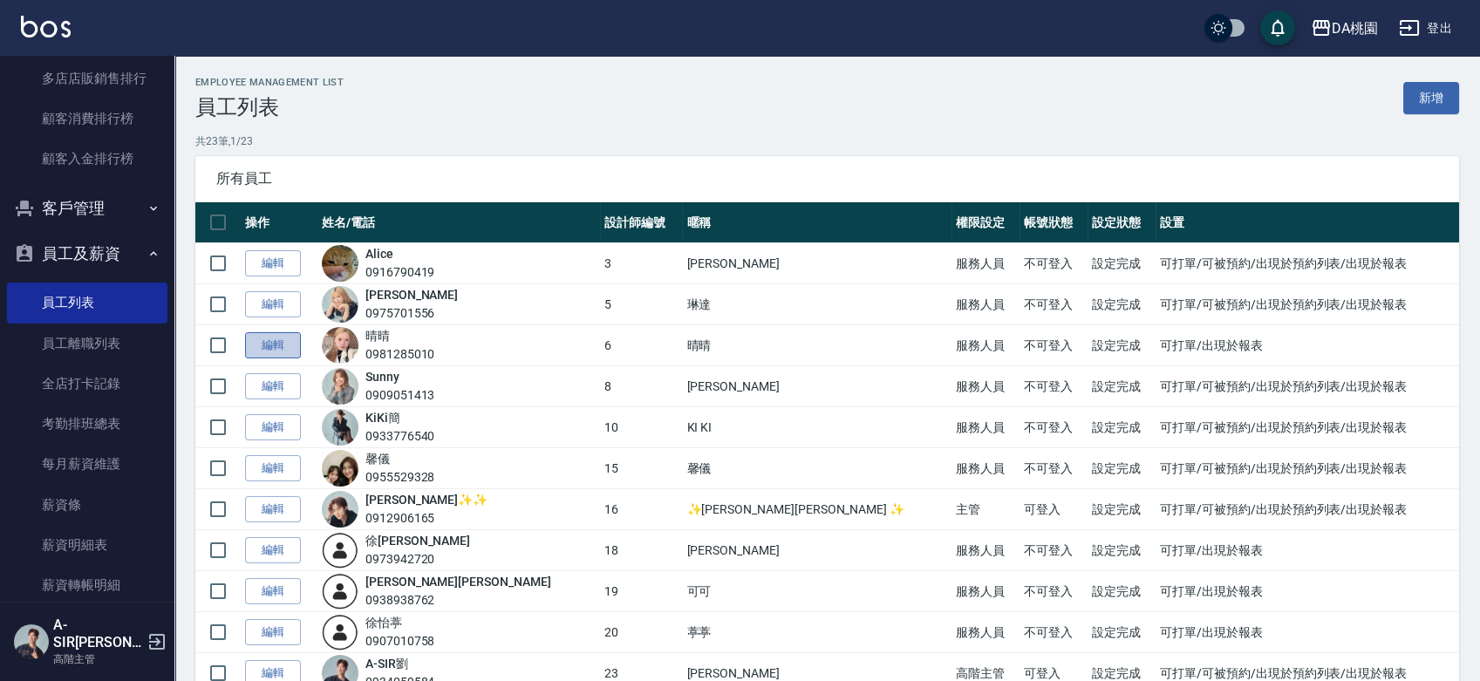
click at [281, 347] on link "編輯" at bounding box center [273, 345] width 56 height 27
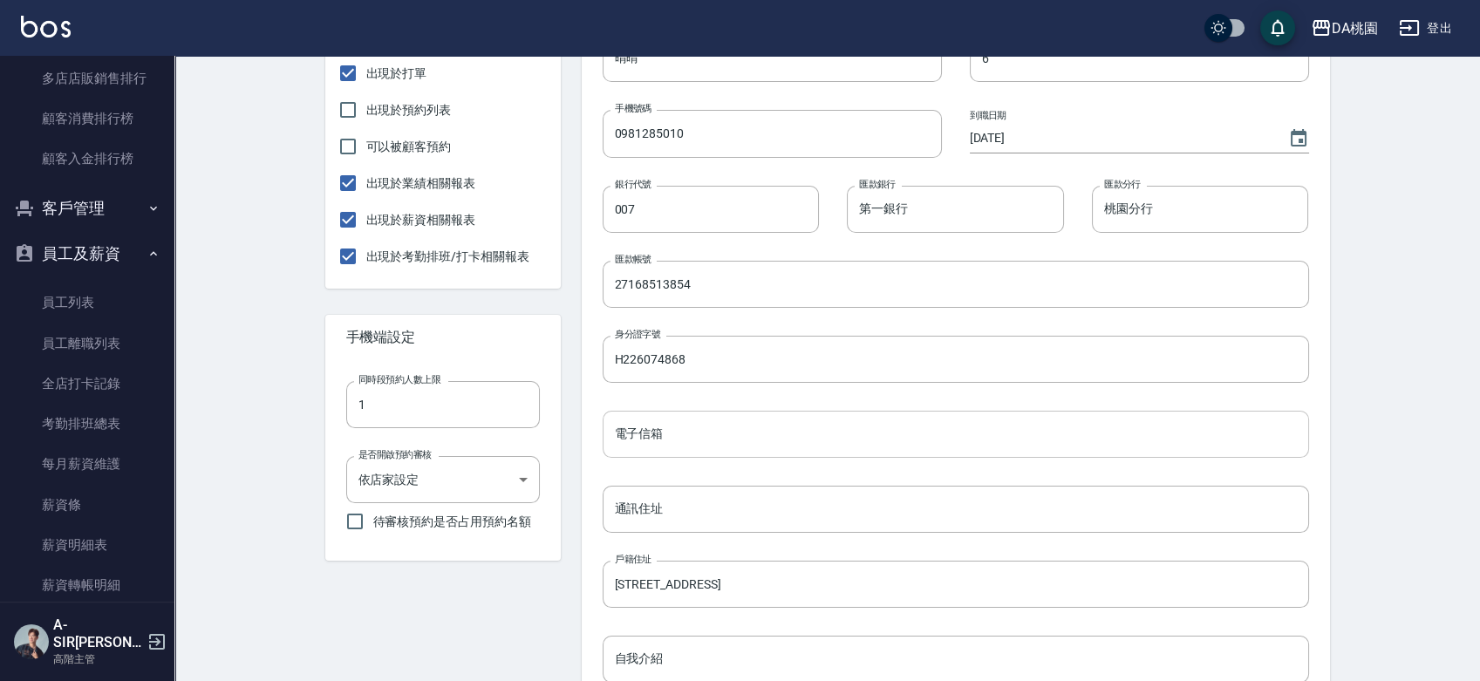
scroll to position [387, 0]
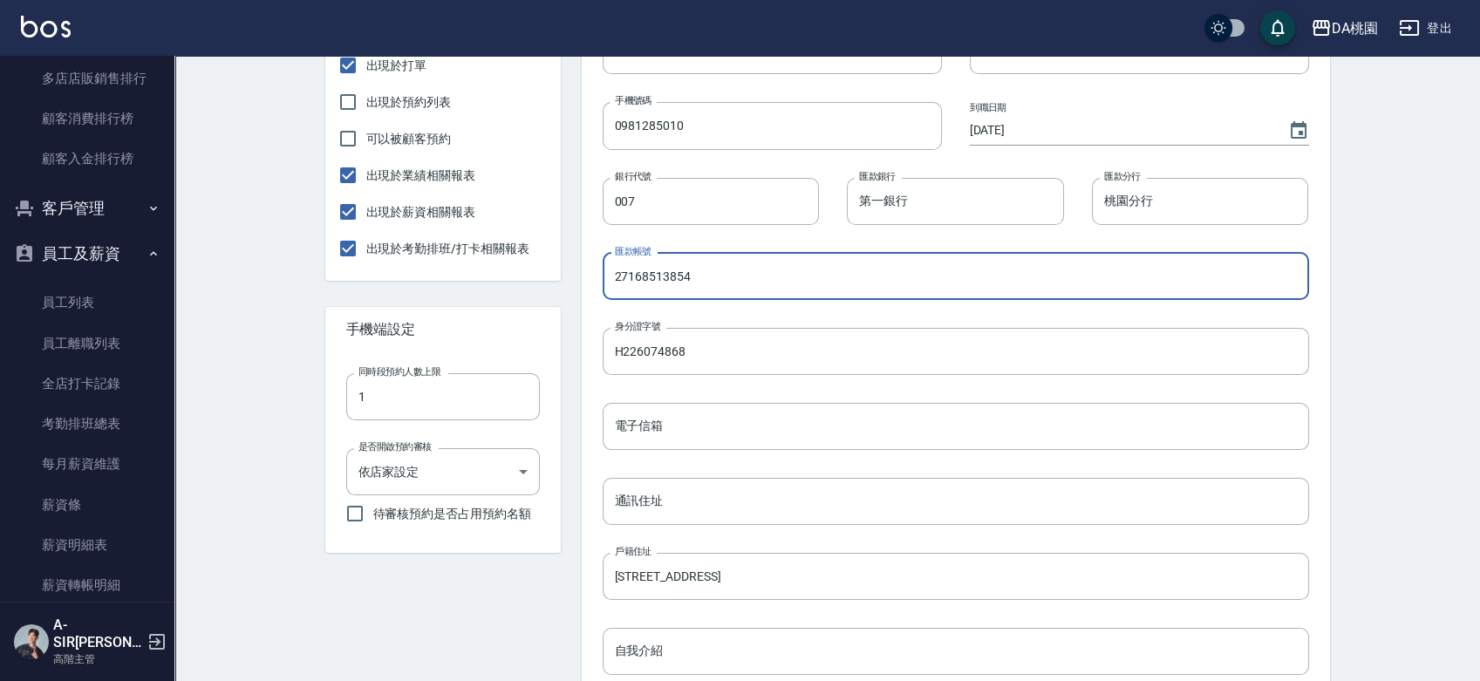
drag, startPoint x: 748, startPoint y: 275, endPoint x: 555, endPoint y: 282, distance: 192.9
click at [555, 282] on div "晴晴 服務人員 無綁定 設置 出現於打單 出現於預約列表 可以被顧客預約 出現於業績相關報表 出現於薪資相關報表 出現於考勤排班/打卡相關報表 手機端設定 …" at bounding box center [817, 382] width 1026 height 1200
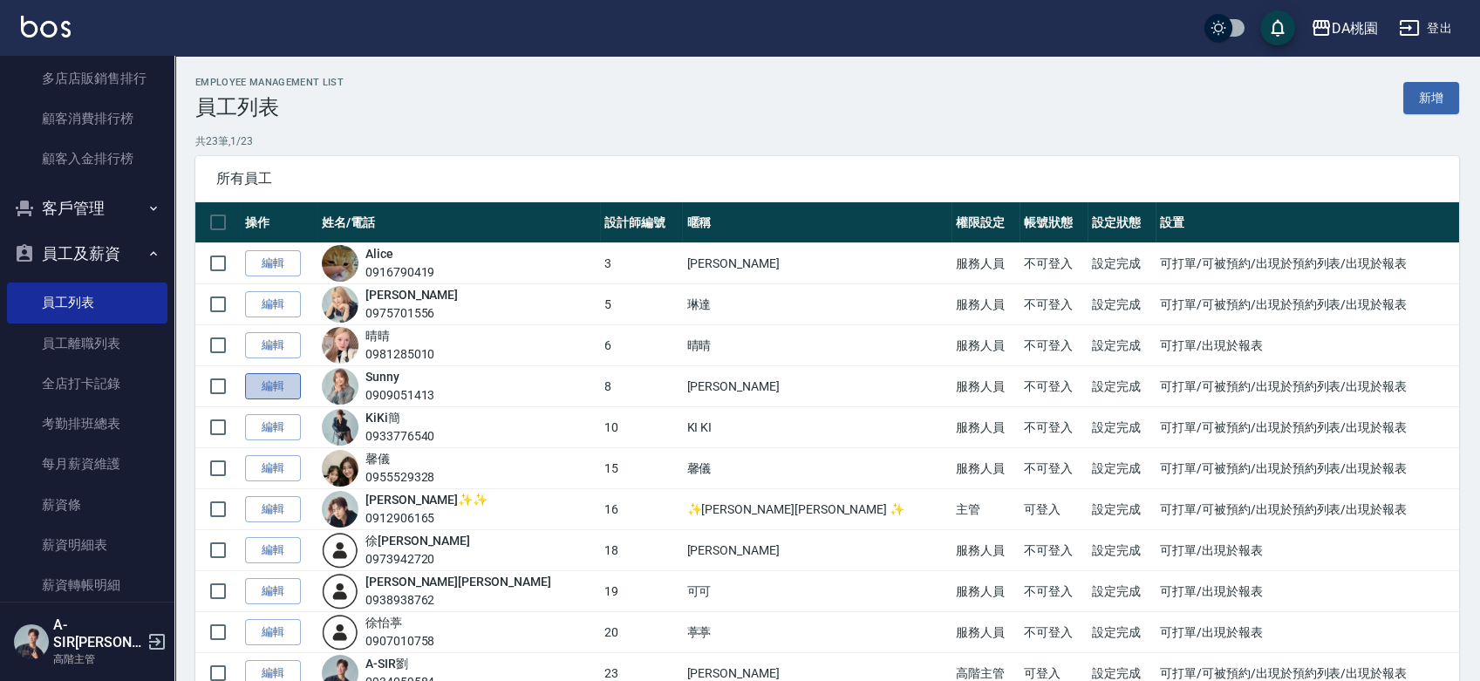
click at [284, 386] on link "編輯" at bounding box center [273, 386] width 56 height 27
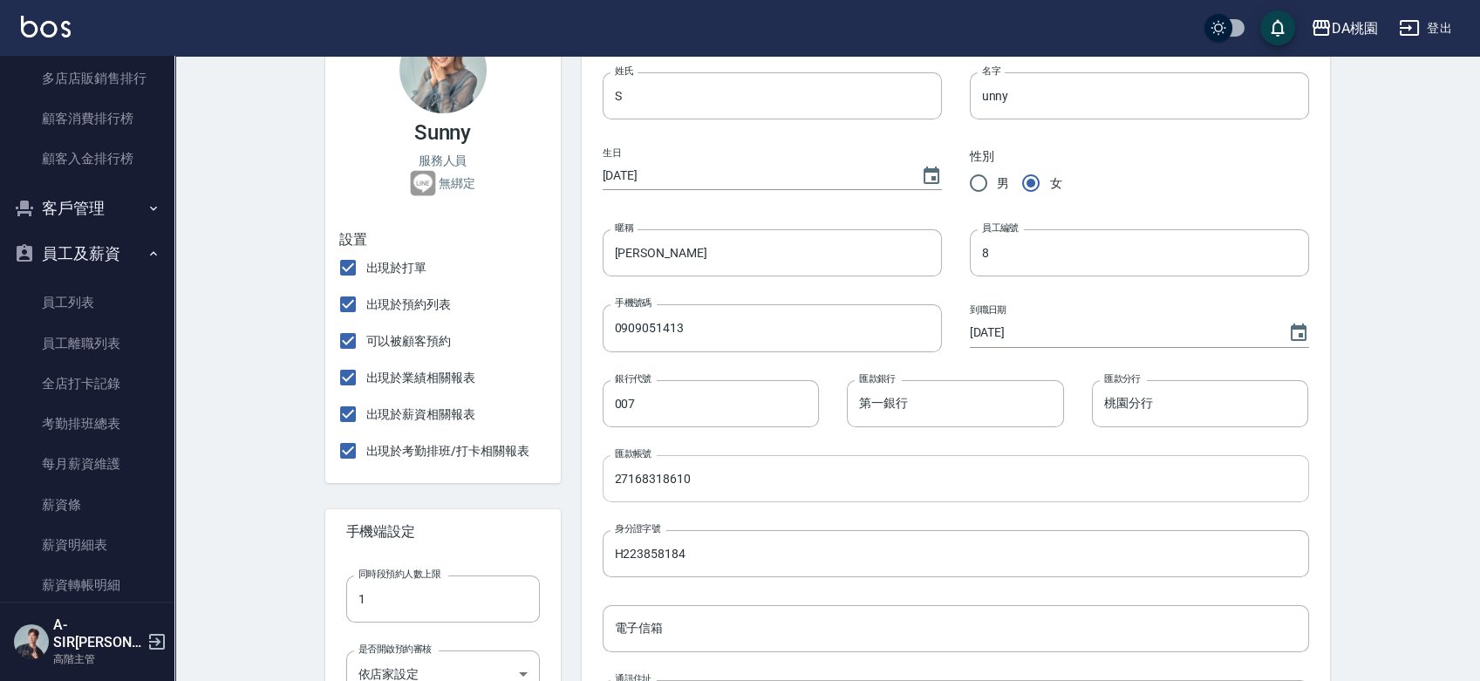
scroll to position [194, 0]
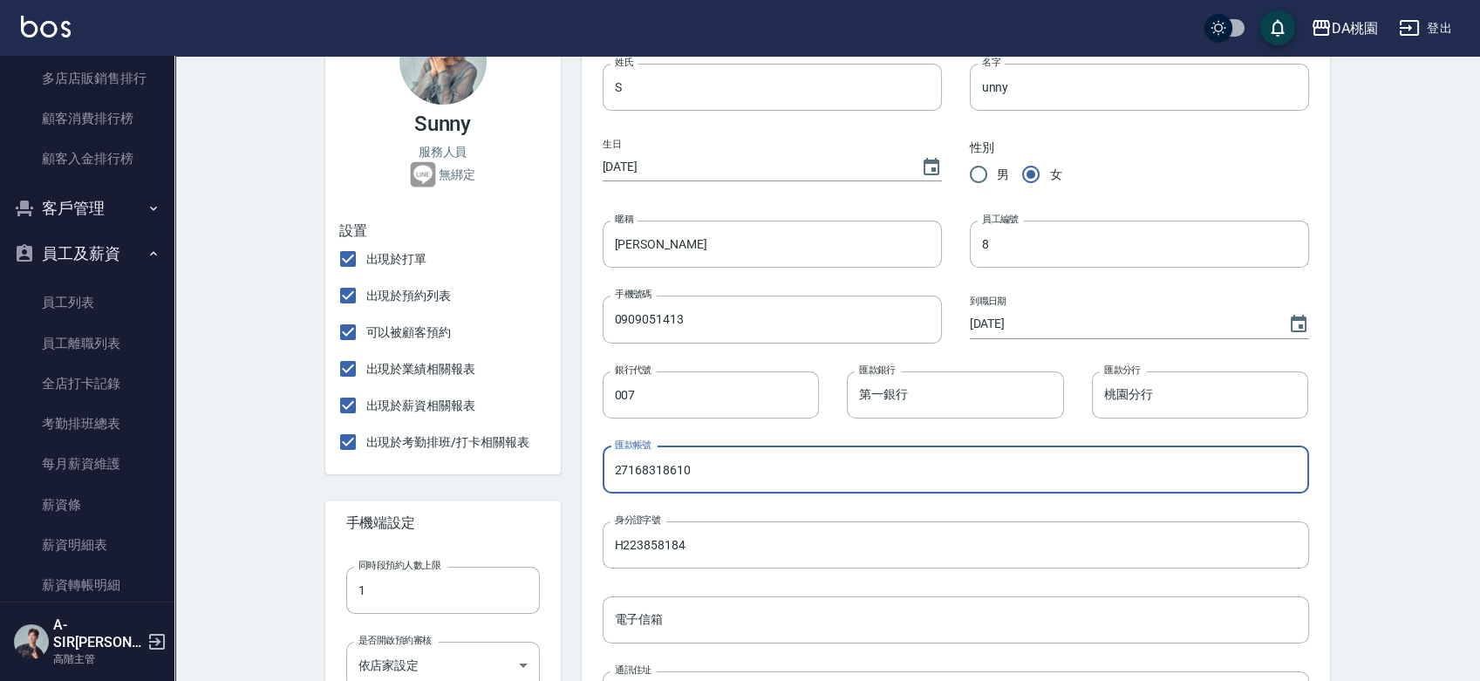
drag, startPoint x: 769, startPoint y: 470, endPoint x: 578, endPoint y: 467, distance: 190.2
click at [581, 468] on div "匯款帳號 27168318610 匯款帳號" at bounding box center [942, 456] width 735 height 75
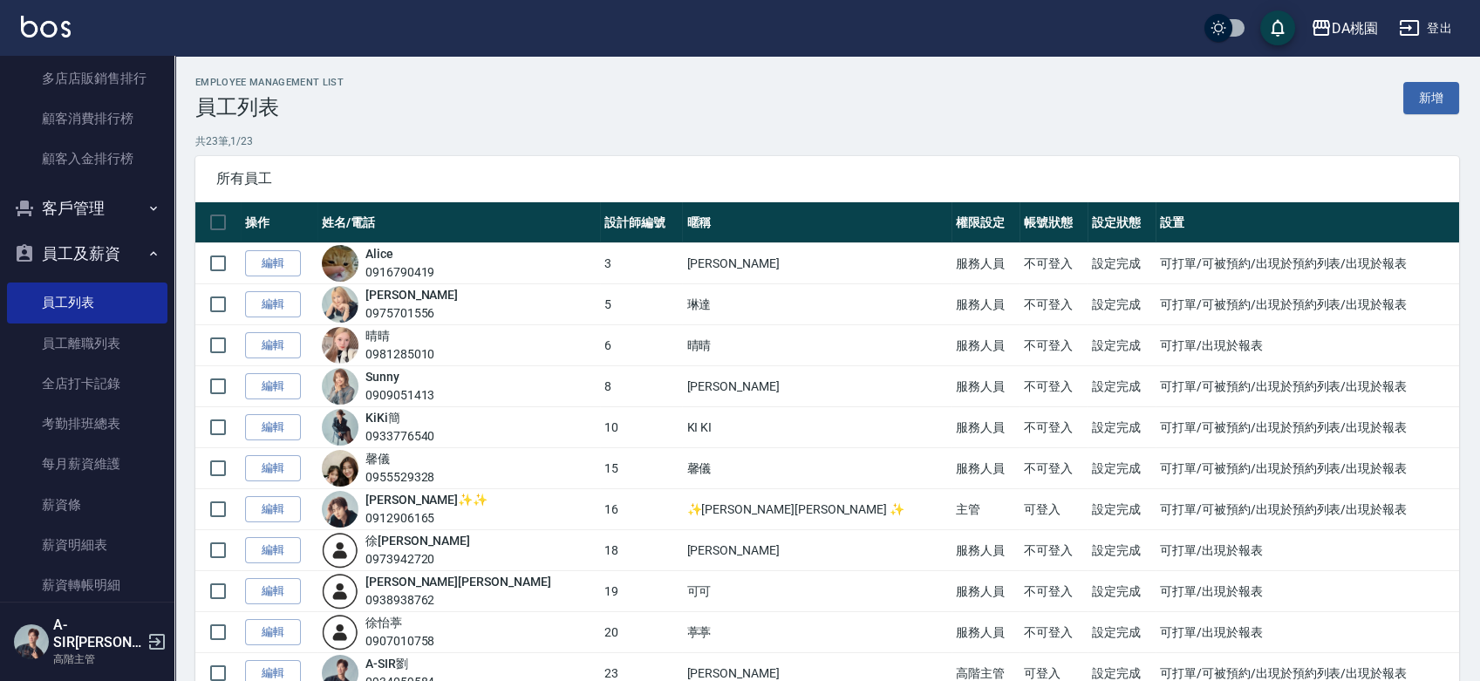
click at [277, 429] on link "編輯" at bounding box center [273, 427] width 56 height 27
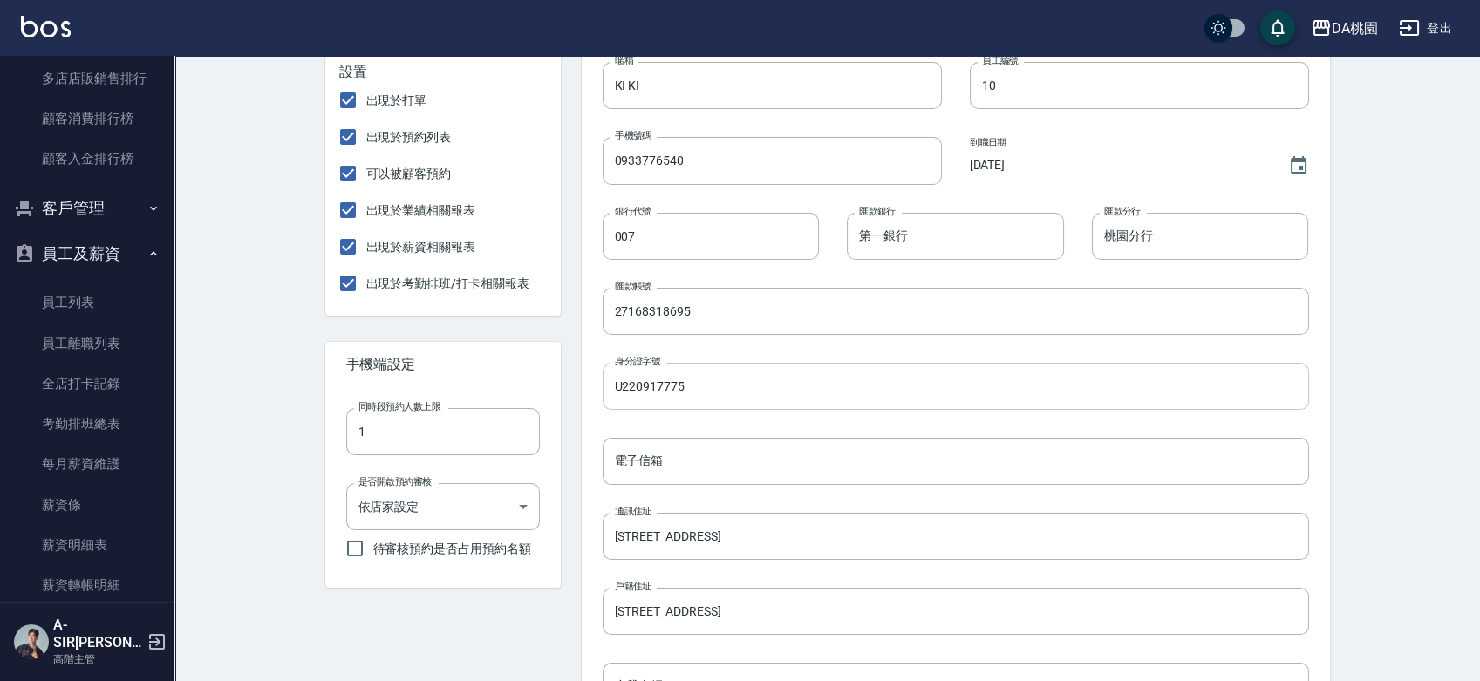
scroll to position [387, 0]
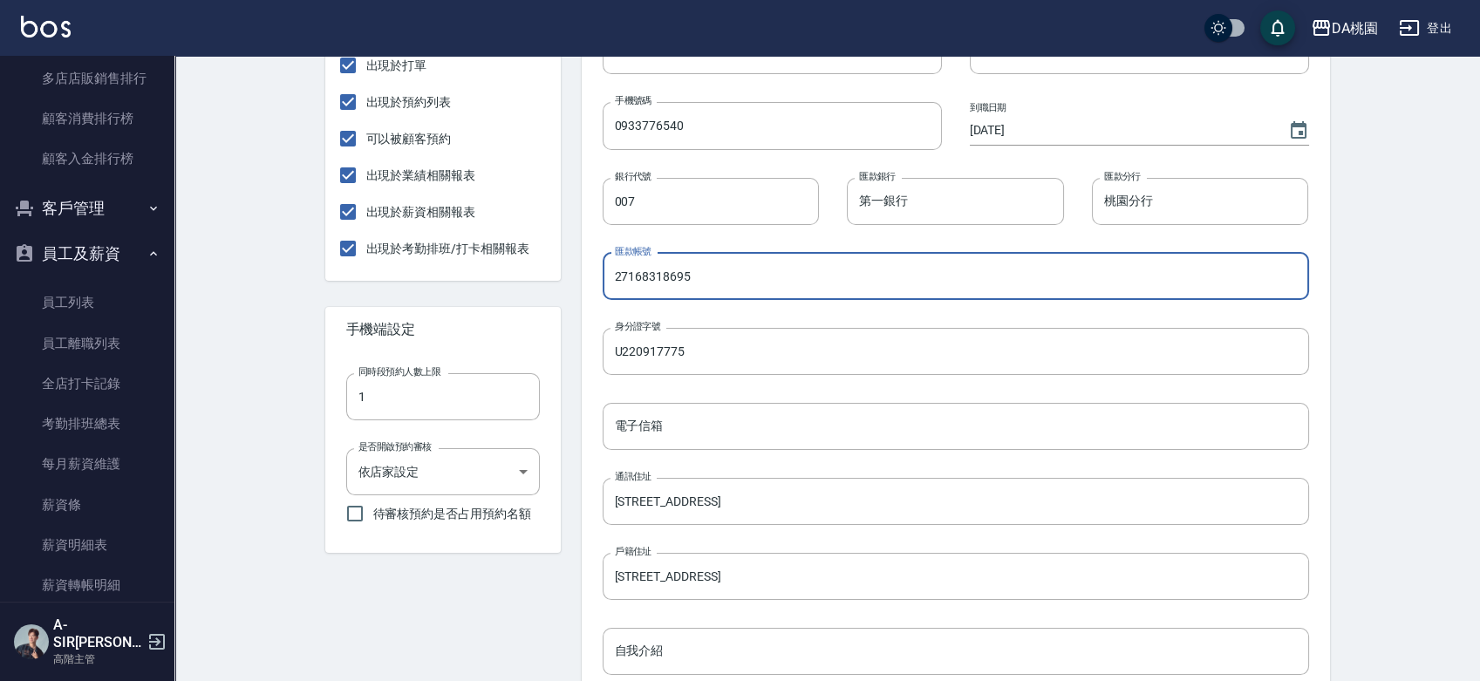
drag, startPoint x: 724, startPoint y: 267, endPoint x: 579, endPoint y: 277, distance: 145.2
click at [584, 277] on div "匯款帳號 27168318695 匯款帳號" at bounding box center [942, 262] width 735 height 75
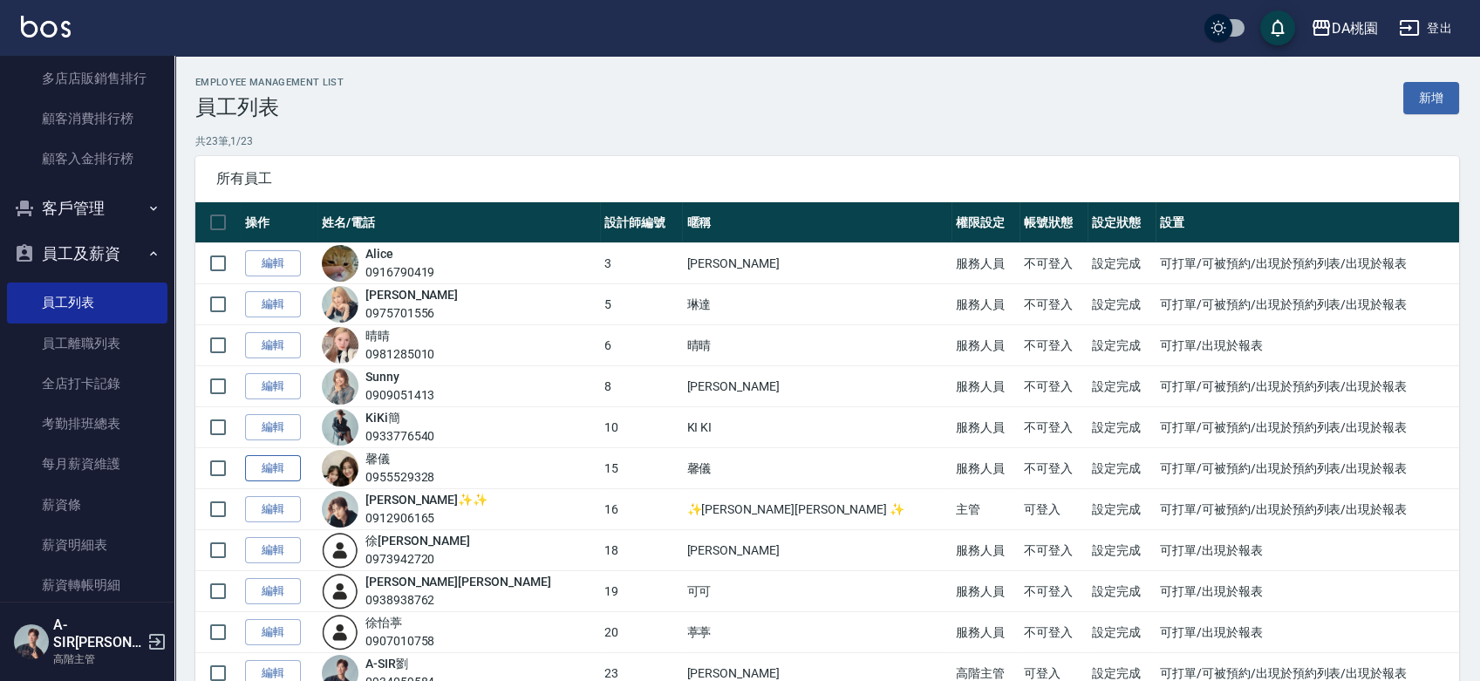
click at [256, 465] on link "編輯" at bounding box center [273, 468] width 56 height 27
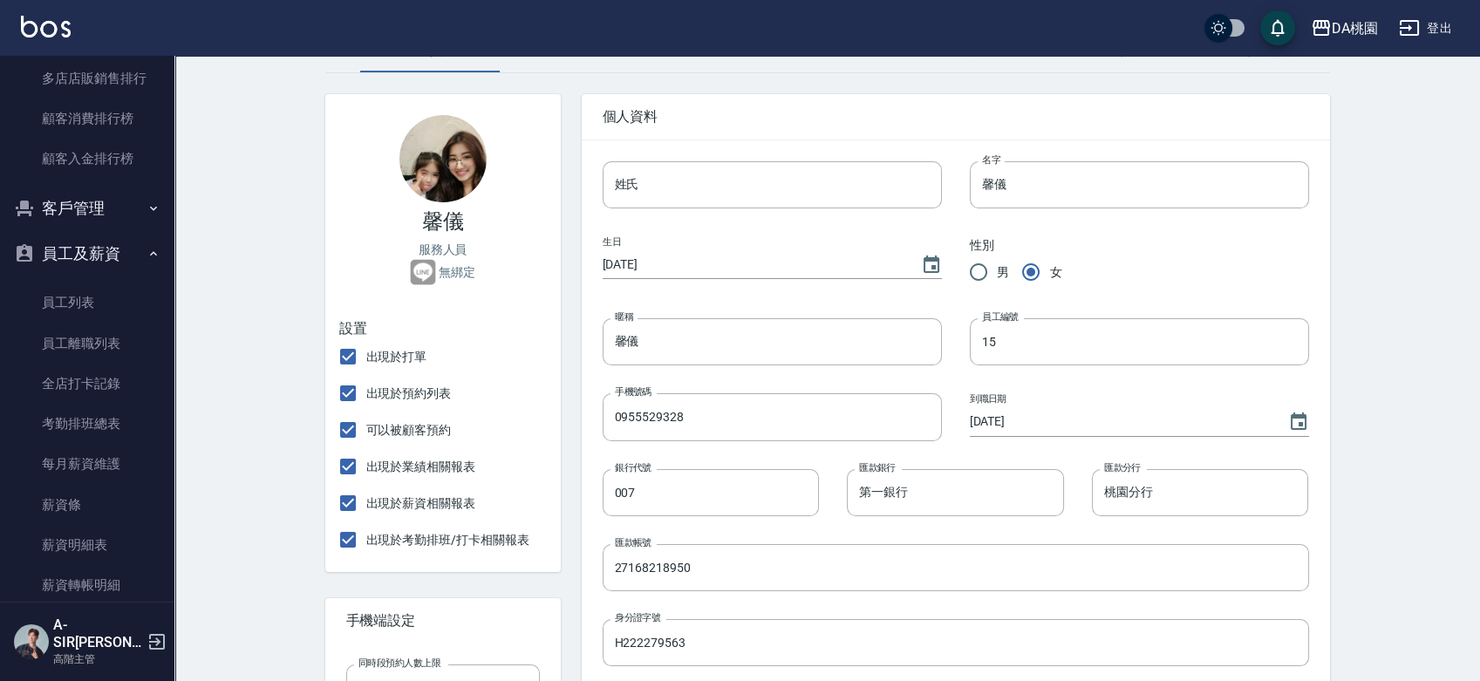
scroll to position [291, 0]
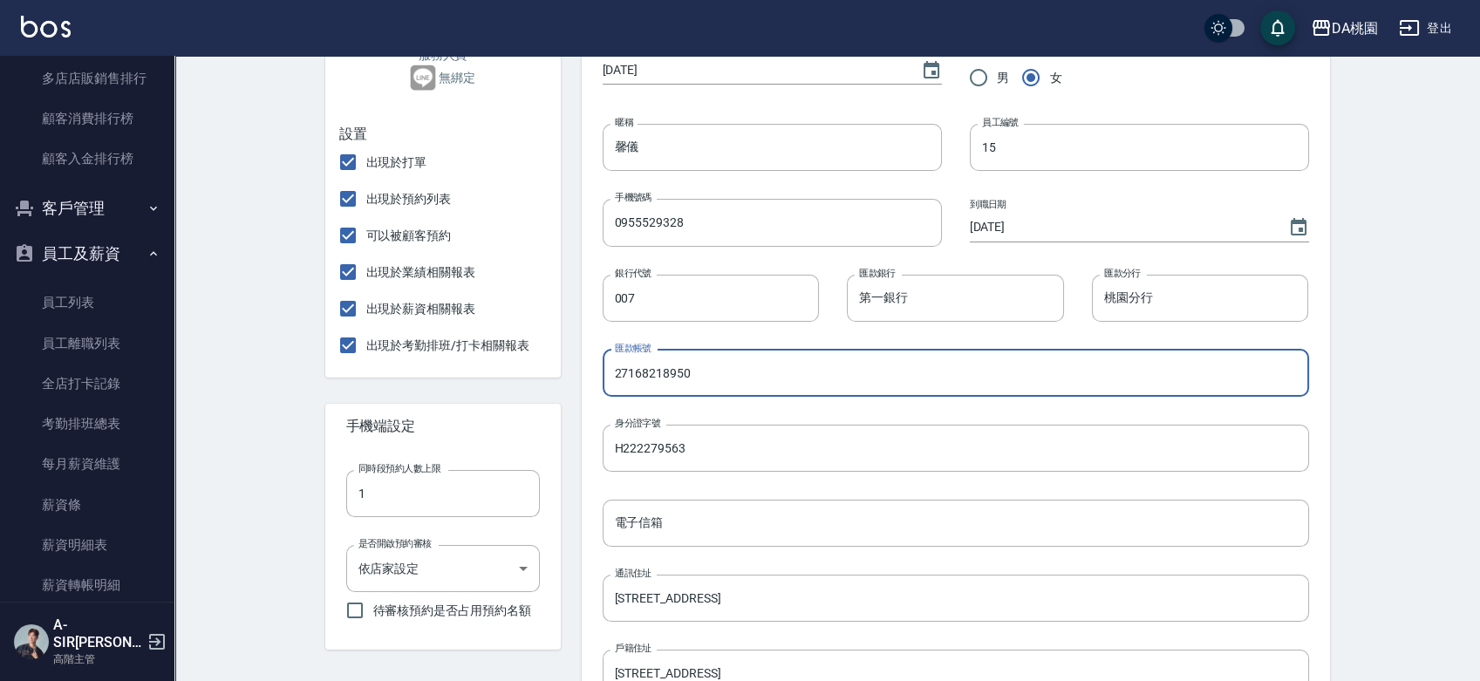
drag, startPoint x: 705, startPoint y: 372, endPoint x: 558, endPoint y: 368, distance: 146.6
click at [563, 372] on div "個人資料 姓氏 姓氏 名字 馨儀 名字 生日 1980/04/24 性別 男 女 暱稱 馨儀 暱稱 員工編號 15 員工編號 手機號碼 0955529328 …" at bounding box center [945, 479] width 769 height 1200
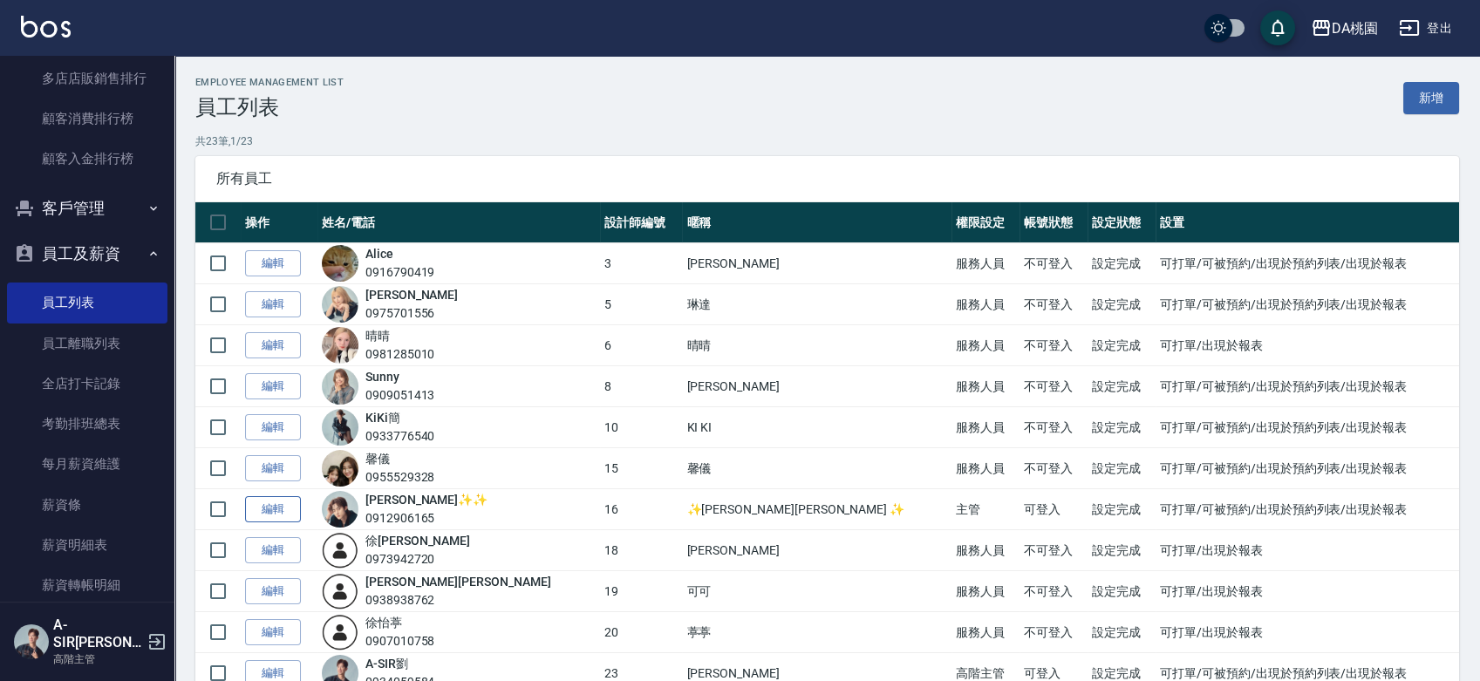
click at [270, 508] on link "編輯" at bounding box center [273, 509] width 56 height 27
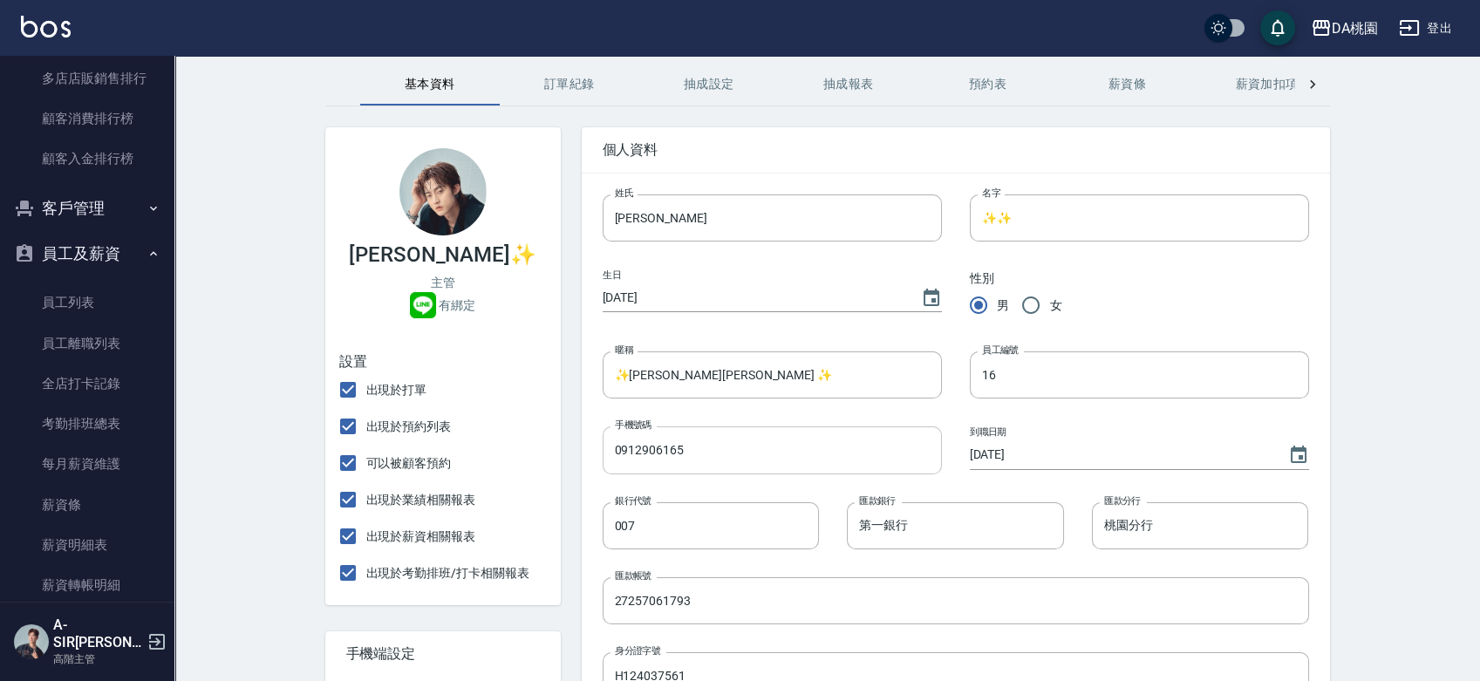
scroll to position [97, 0]
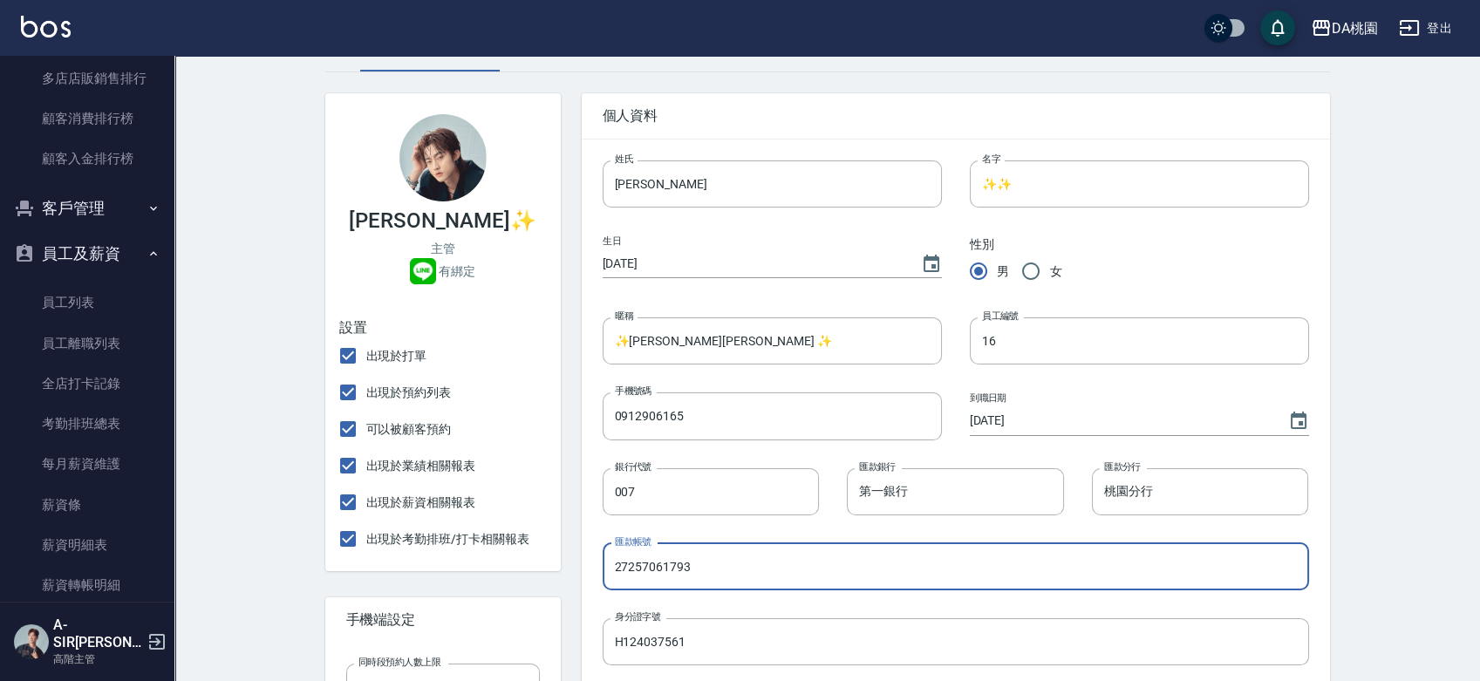
drag, startPoint x: 720, startPoint y: 584, endPoint x: 559, endPoint y: 578, distance: 160.6
click at [561, 580] on div "個人資料 姓氏 GARY 姓氏 名字 ✨✨ 名字 生日 1992/09/02 性別 男 女 暱稱 ✨GARY蓋瑞 ✨ 暱稱 員工編號 16 員工編號 手機號碼…" at bounding box center [945, 672] width 769 height 1200
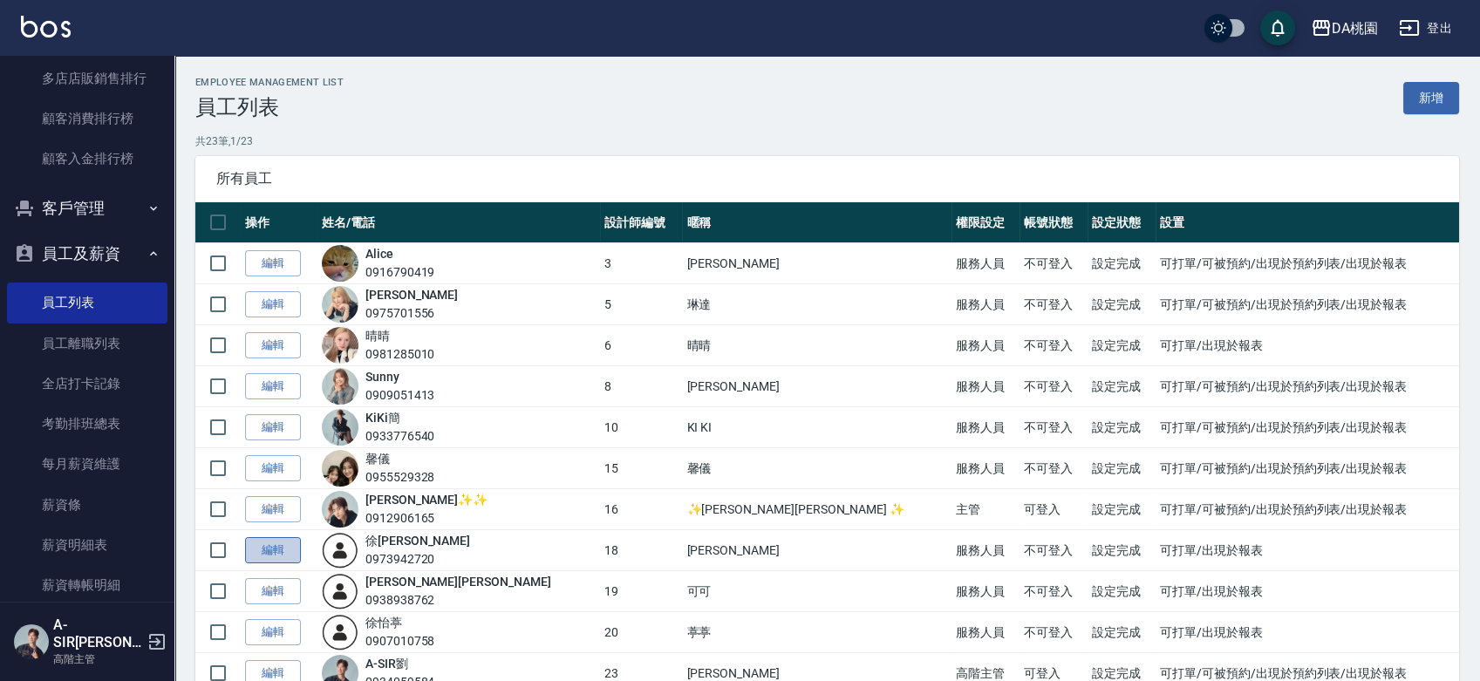
click at [274, 537] on link "編輯" at bounding box center [273, 550] width 56 height 27
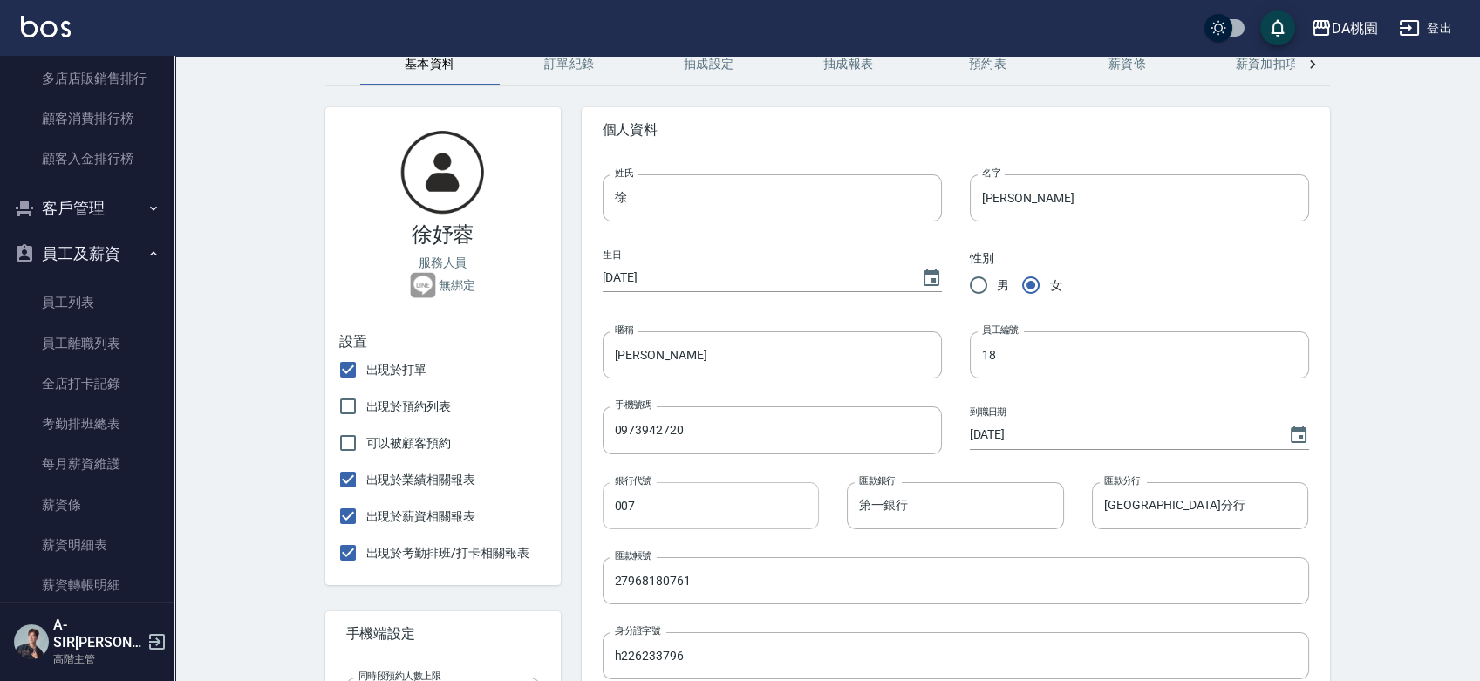
scroll to position [194, 0]
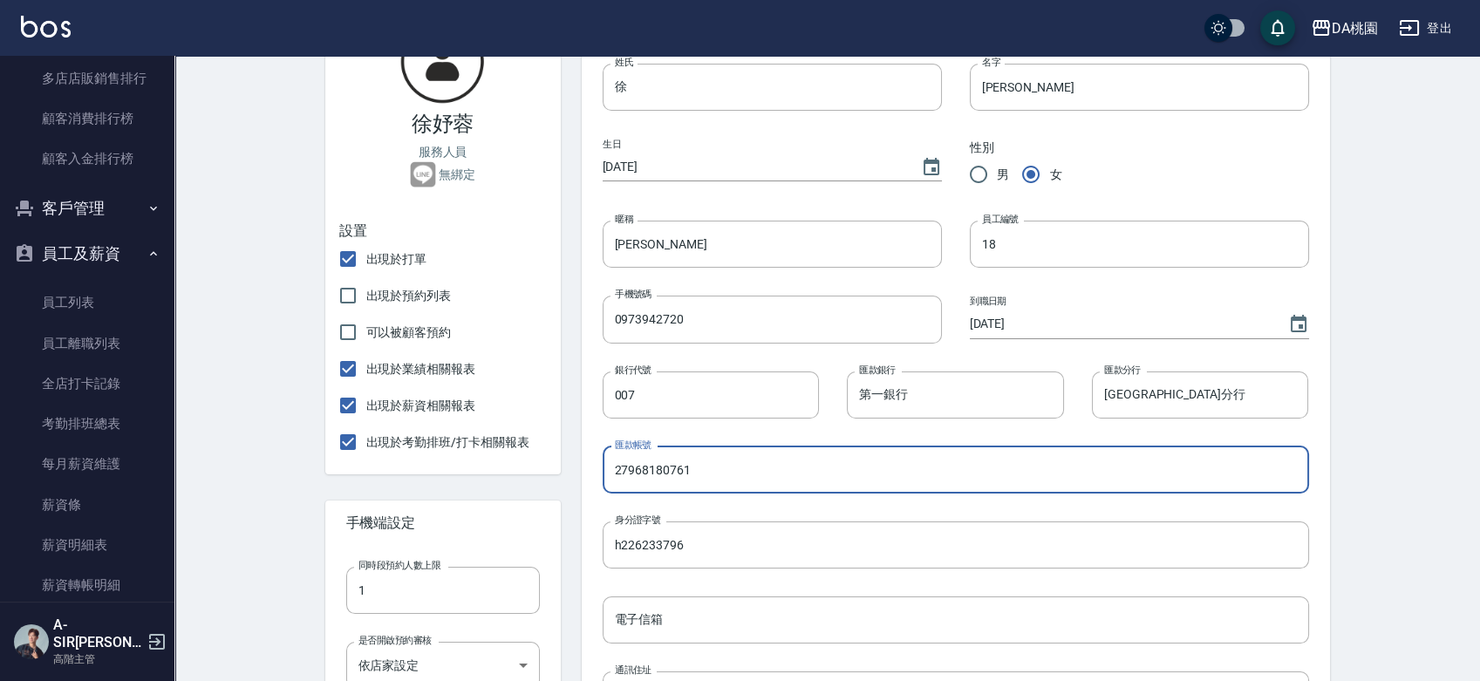
drag, startPoint x: 739, startPoint y: 477, endPoint x: 587, endPoint y: 479, distance: 151.8
click at [589, 479] on div "匯款帳號 27968180761 匯款帳號" at bounding box center [942, 456] width 735 height 75
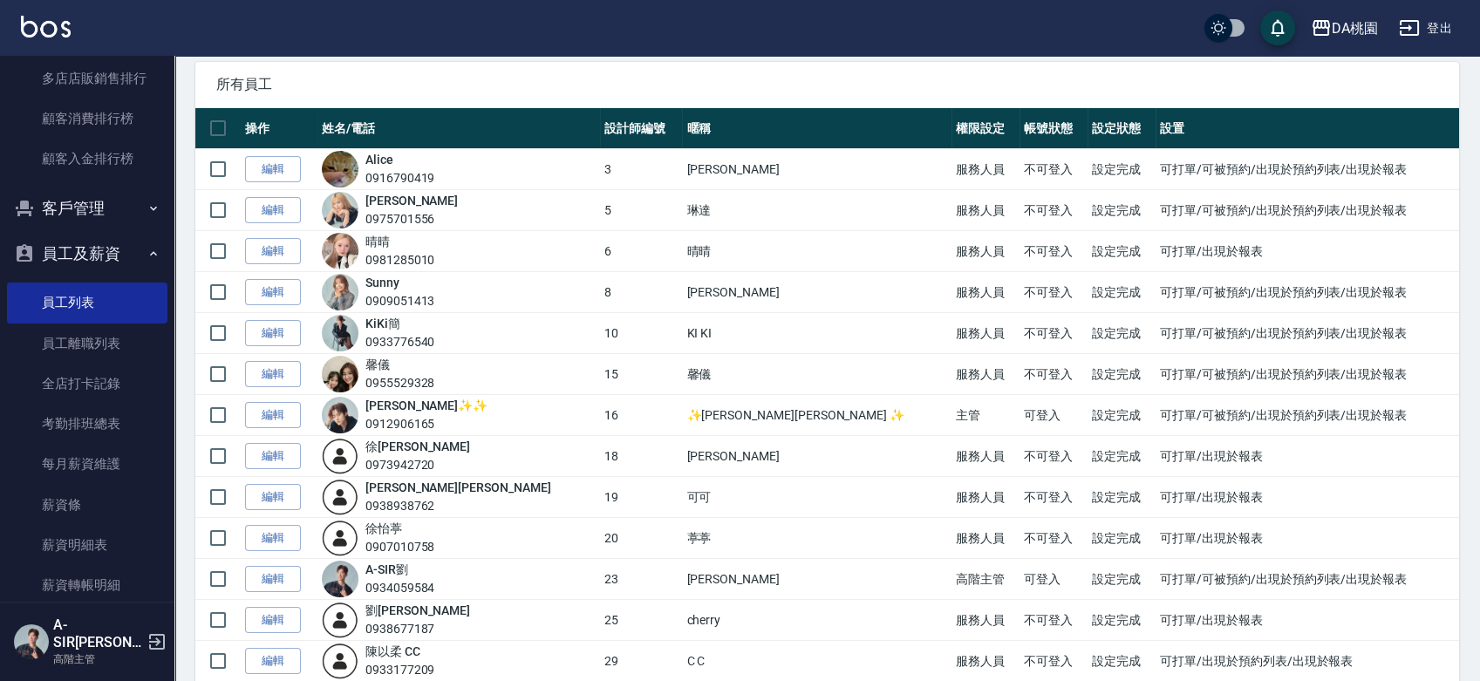
scroll to position [194, 0]
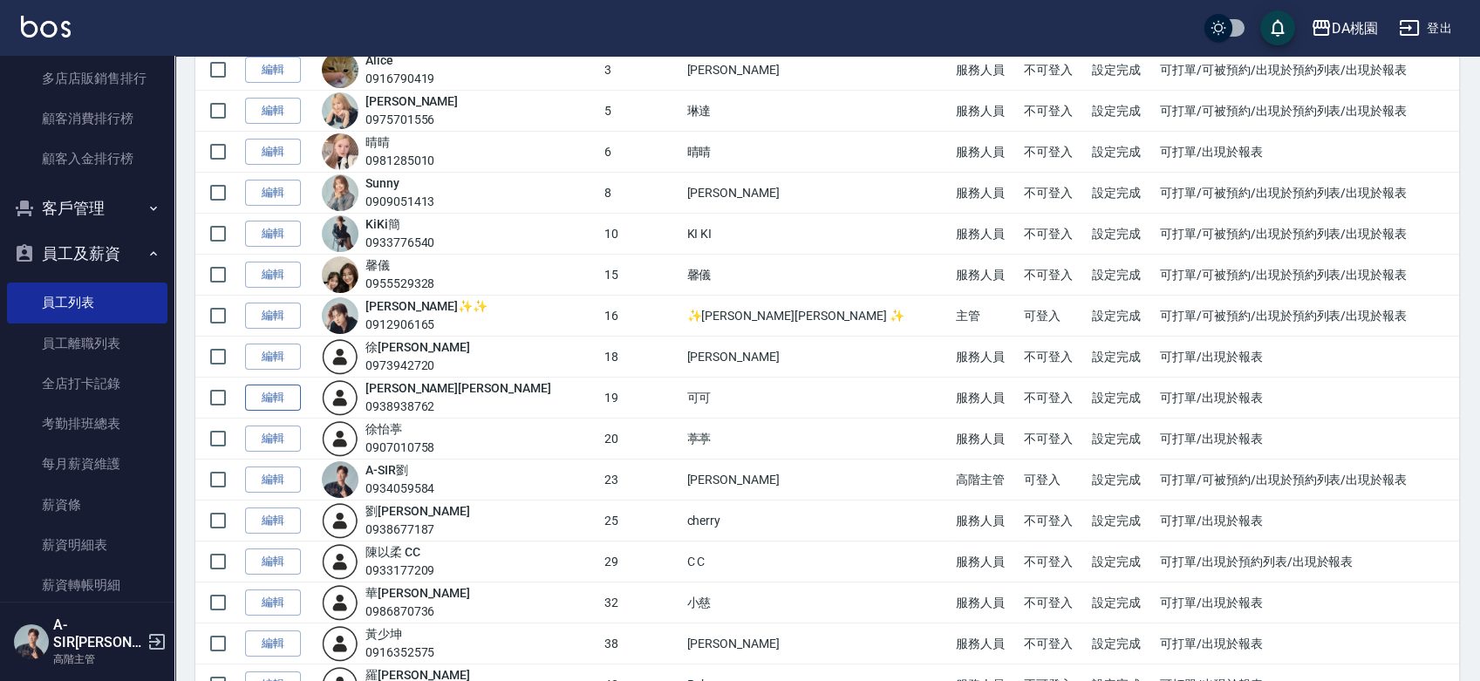
click at [264, 396] on link "編輯" at bounding box center [273, 398] width 56 height 27
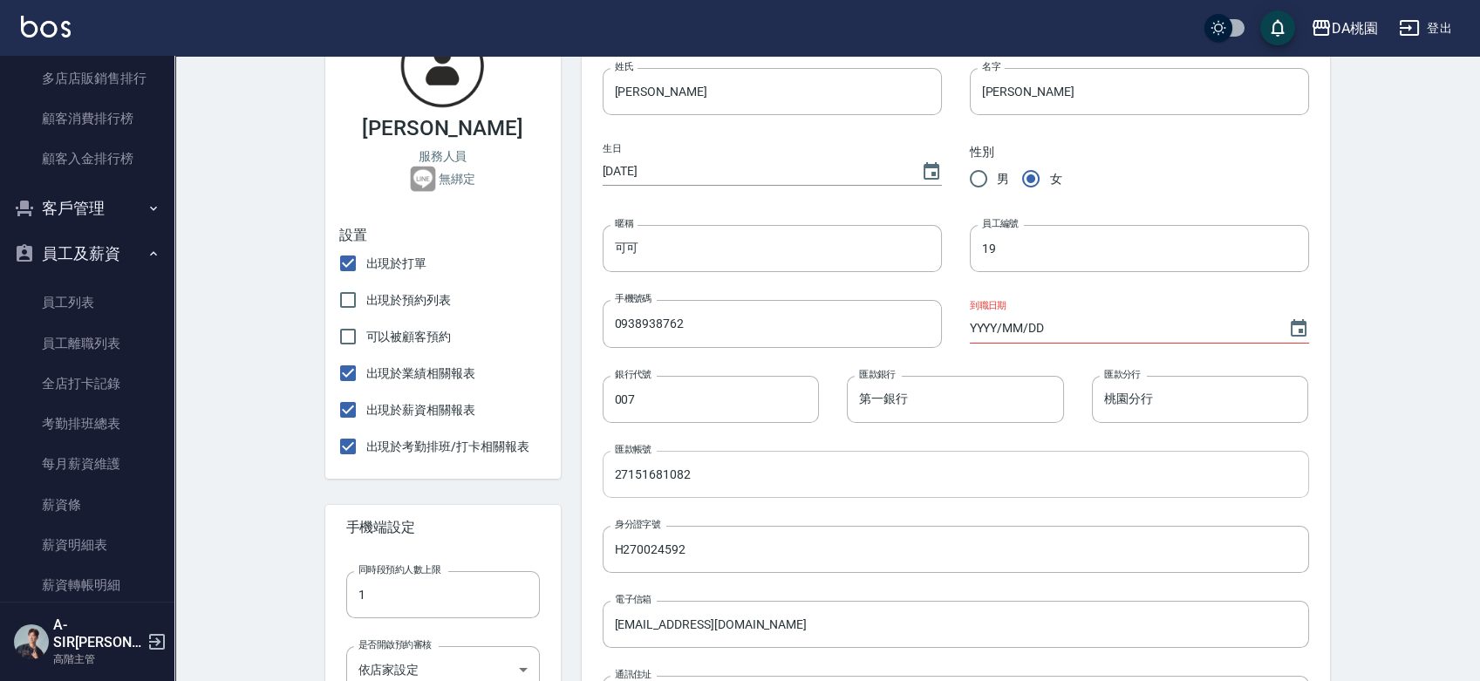
scroll to position [194, 0]
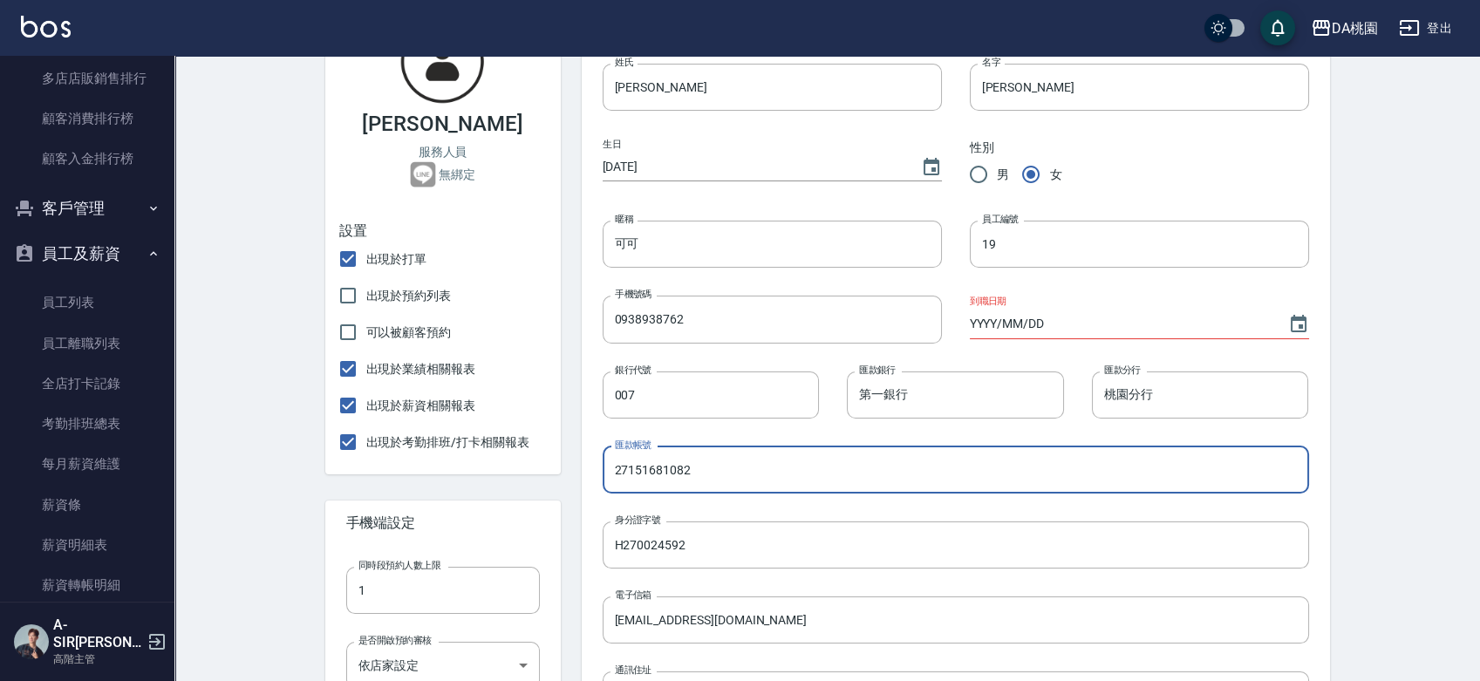
drag, startPoint x: 739, startPoint y: 475, endPoint x: 586, endPoint y: 475, distance: 152.7
click at [586, 475] on div "匯款帳號 27151681082 匯款帳號" at bounding box center [942, 456] width 735 height 75
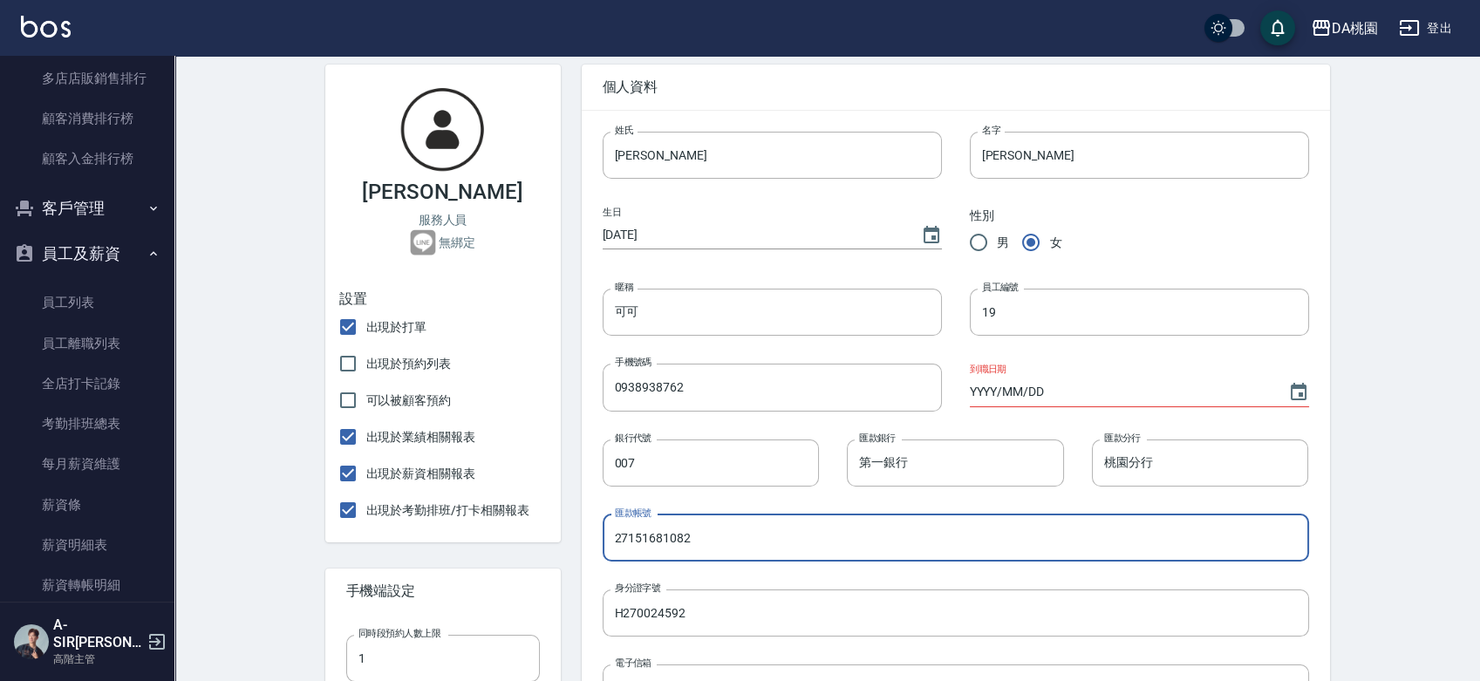
scroll to position [97, 0]
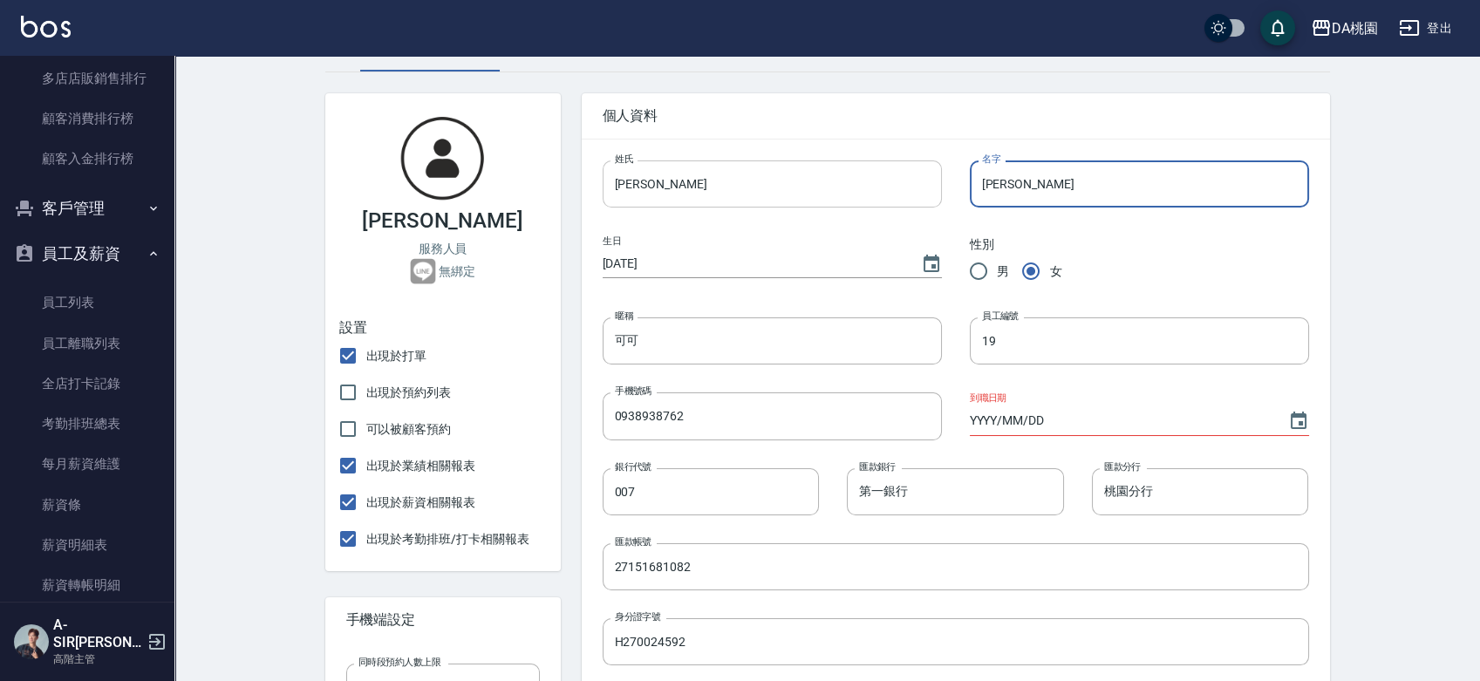
drag, startPoint x: 1055, startPoint y: 182, endPoint x: 941, endPoint y: 200, distance: 114.7
click at [947, 204] on div "名字 雅歆 名字" at bounding box center [1125, 170] width 367 height 75
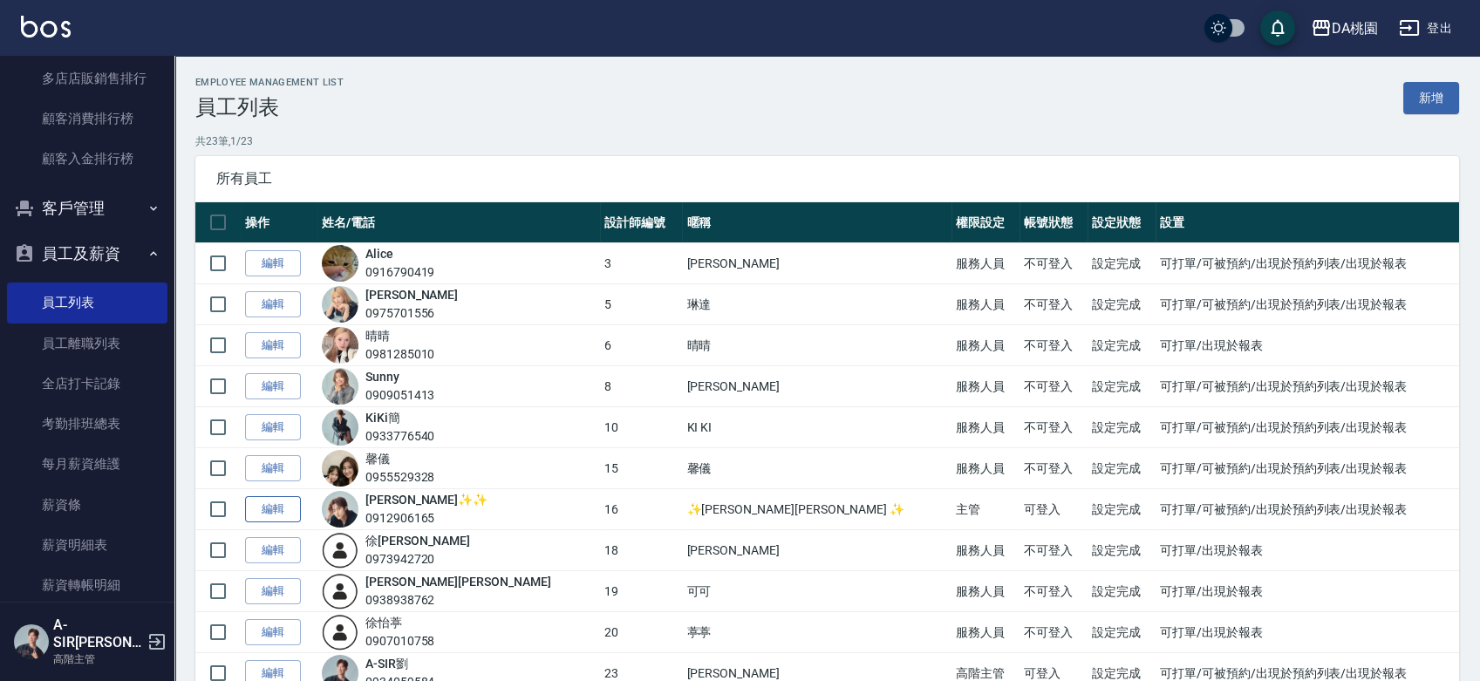
click at [277, 505] on link "編輯" at bounding box center [273, 509] width 56 height 27
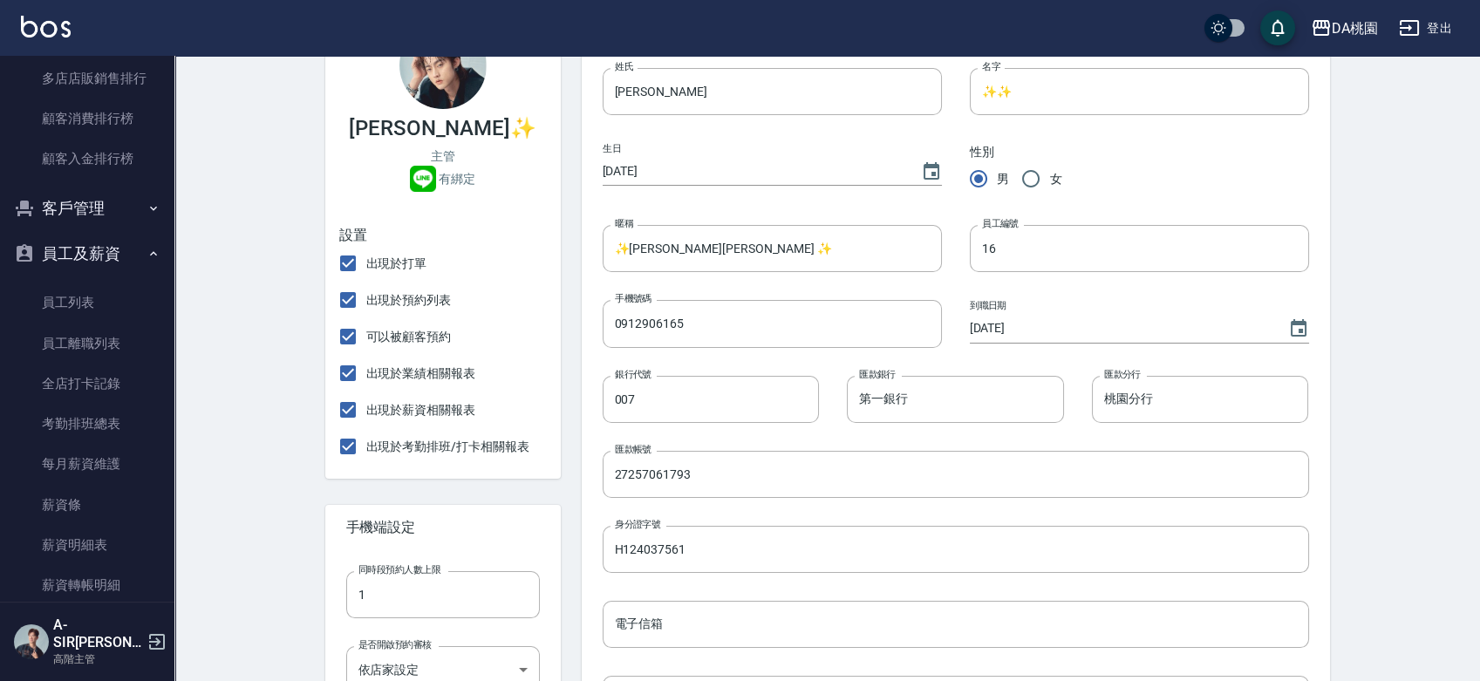
scroll to position [194, 0]
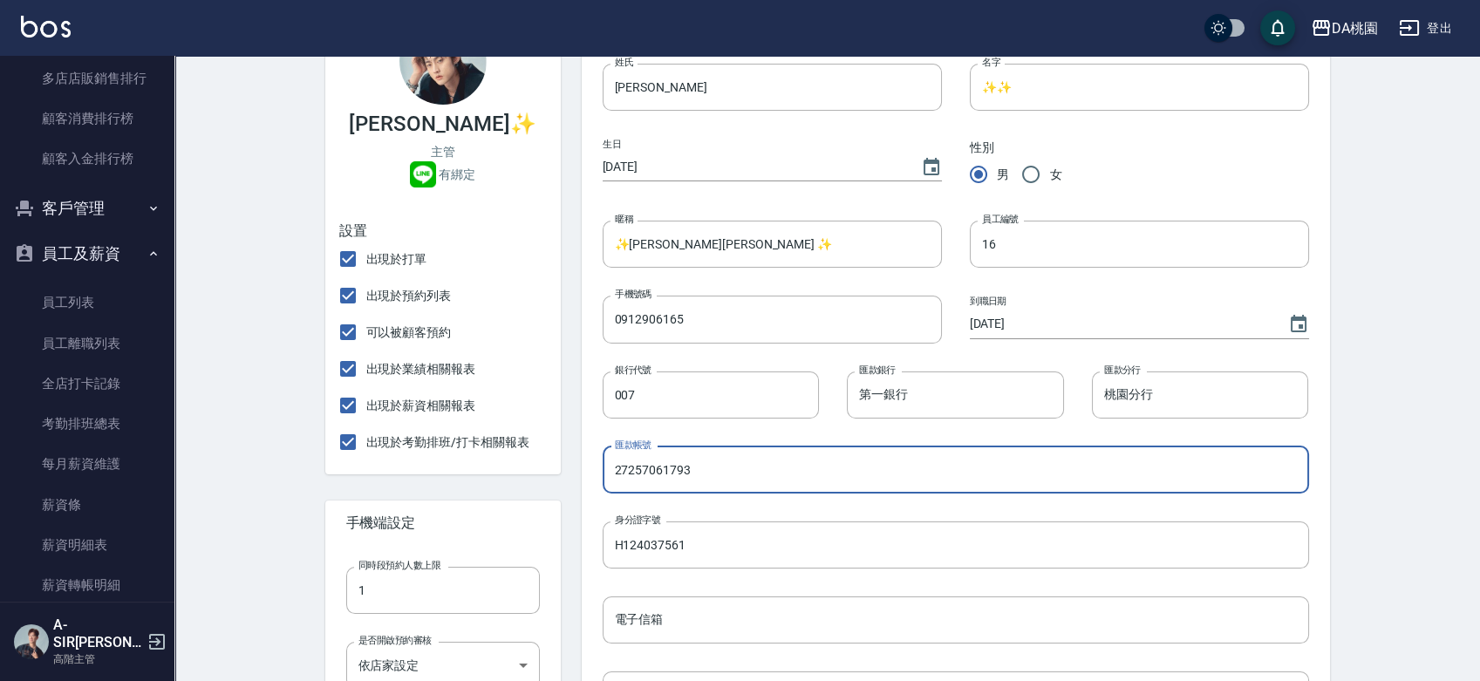
drag, startPoint x: 707, startPoint y: 469, endPoint x: 514, endPoint y: 473, distance: 192.8
click at [516, 473] on div "GARY✨✨ 主管 有綁定 設置 出現於打單 出現於預約列表 可以被顧客預約 出現於業績相關報表 出現於薪資相關報表 出現於考勤排班/打卡相關報表 手機端設…" at bounding box center [817, 576] width 1026 height 1200
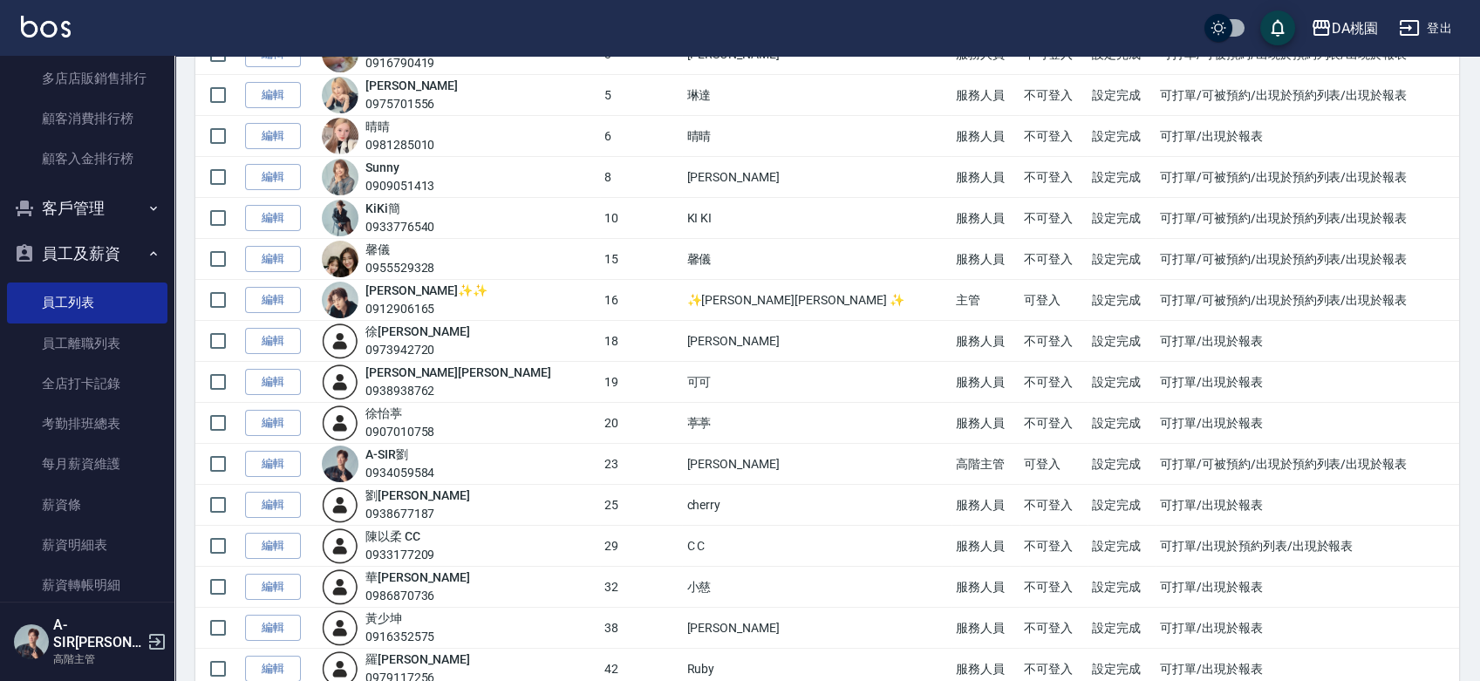
scroll to position [194, 0]
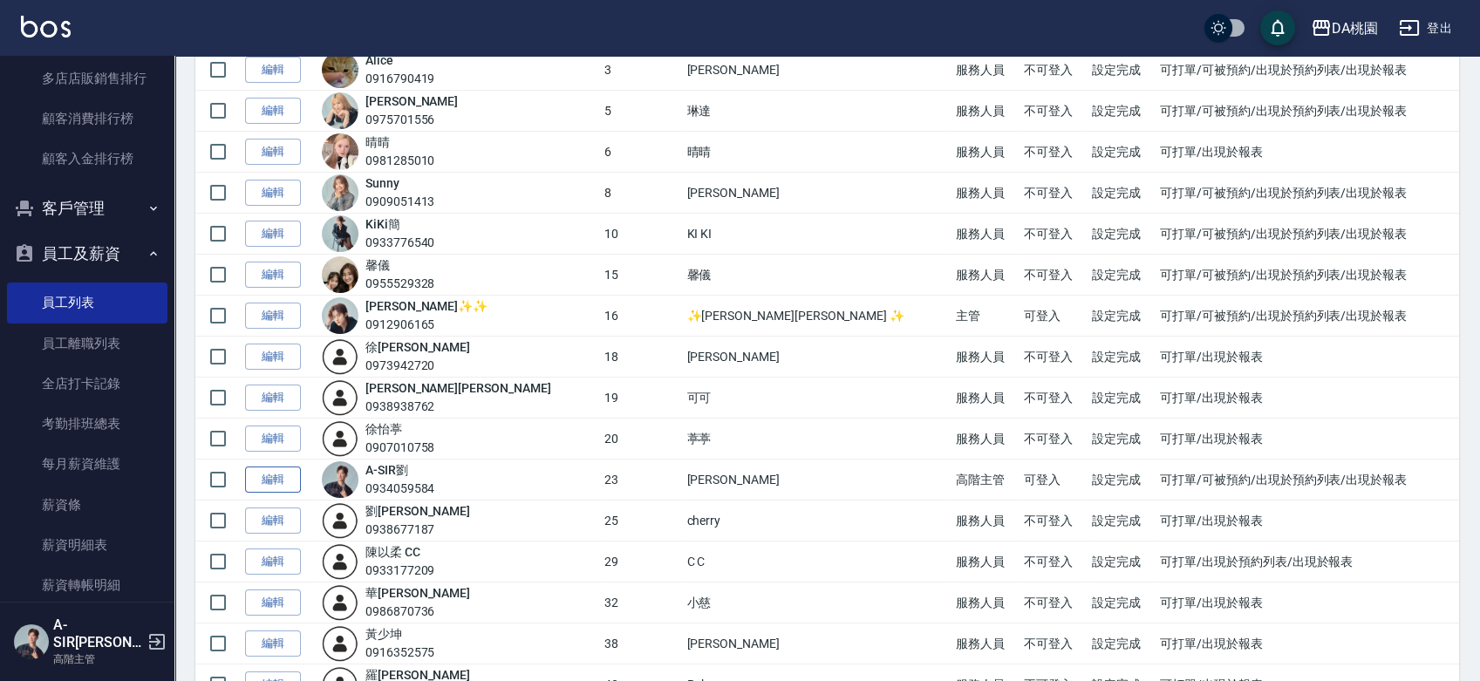
click at [277, 480] on link "編輯" at bounding box center [273, 480] width 56 height 27
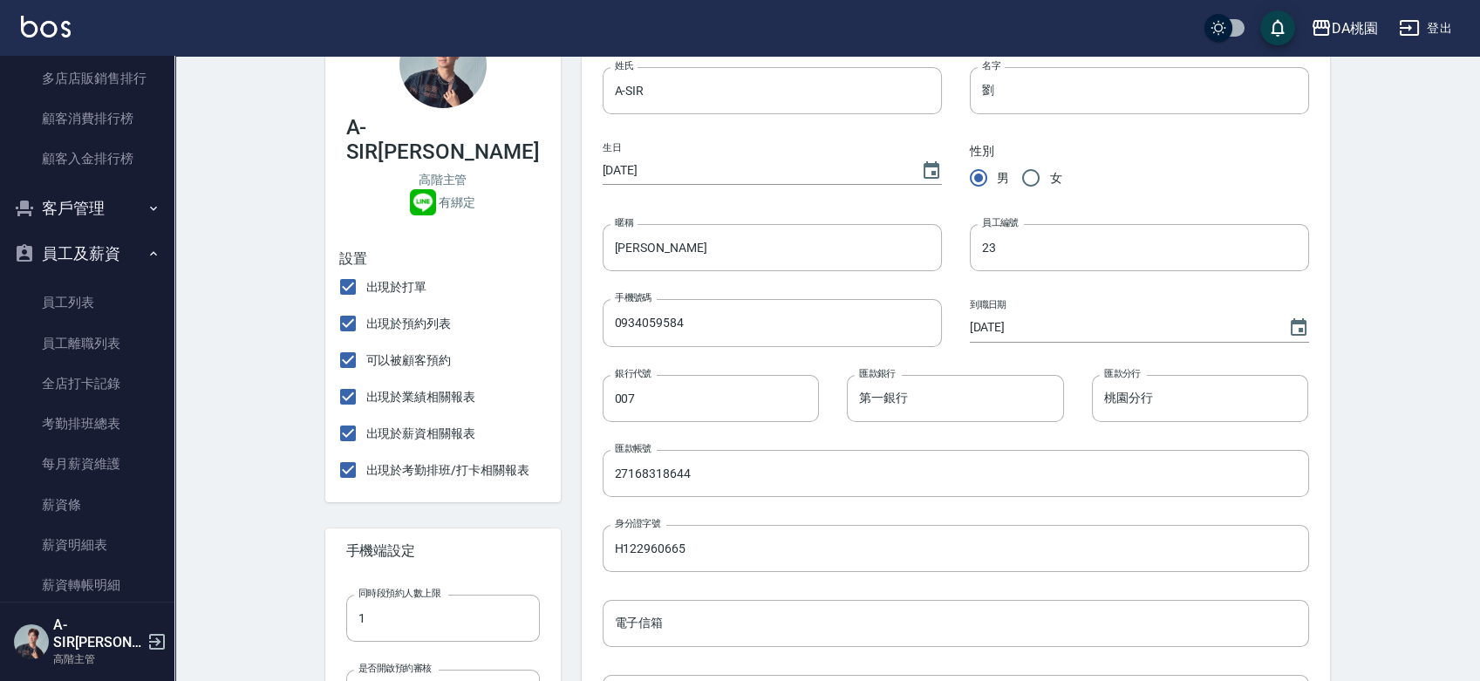
scroll to position [194, 0]
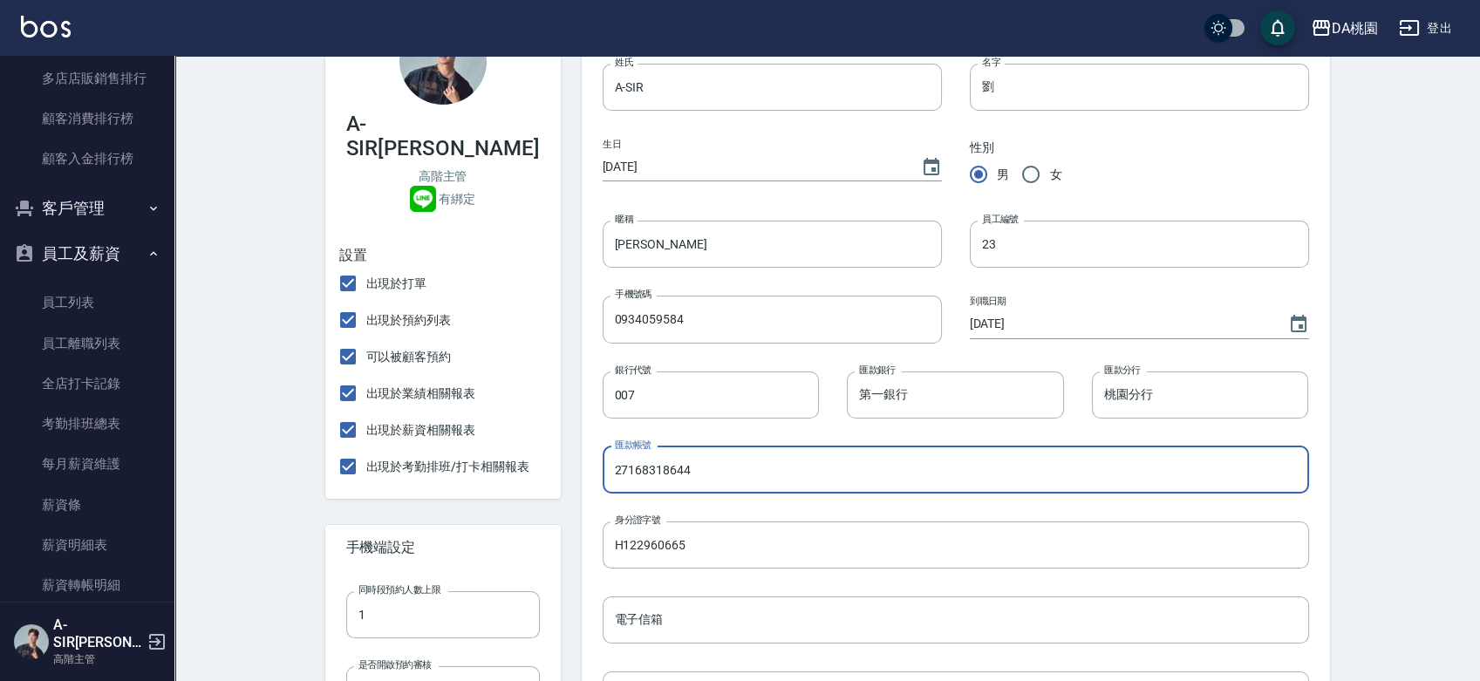
drag, startPoint x: 724, startPoint y: 473, endPoint x: 472, endPoint y: 460, distance: 252.5
click at [472, 460] on div "A-SIR劉 高階主管 有綁定 設置 出現於打單 出現於預約列表 可以被顧客預約 出現於業績相關報表 出現於薪資相關報表 出現於考勤排班/打卡相關報表 手機…" at bounding box center [817, 576] width 1026 height 1200
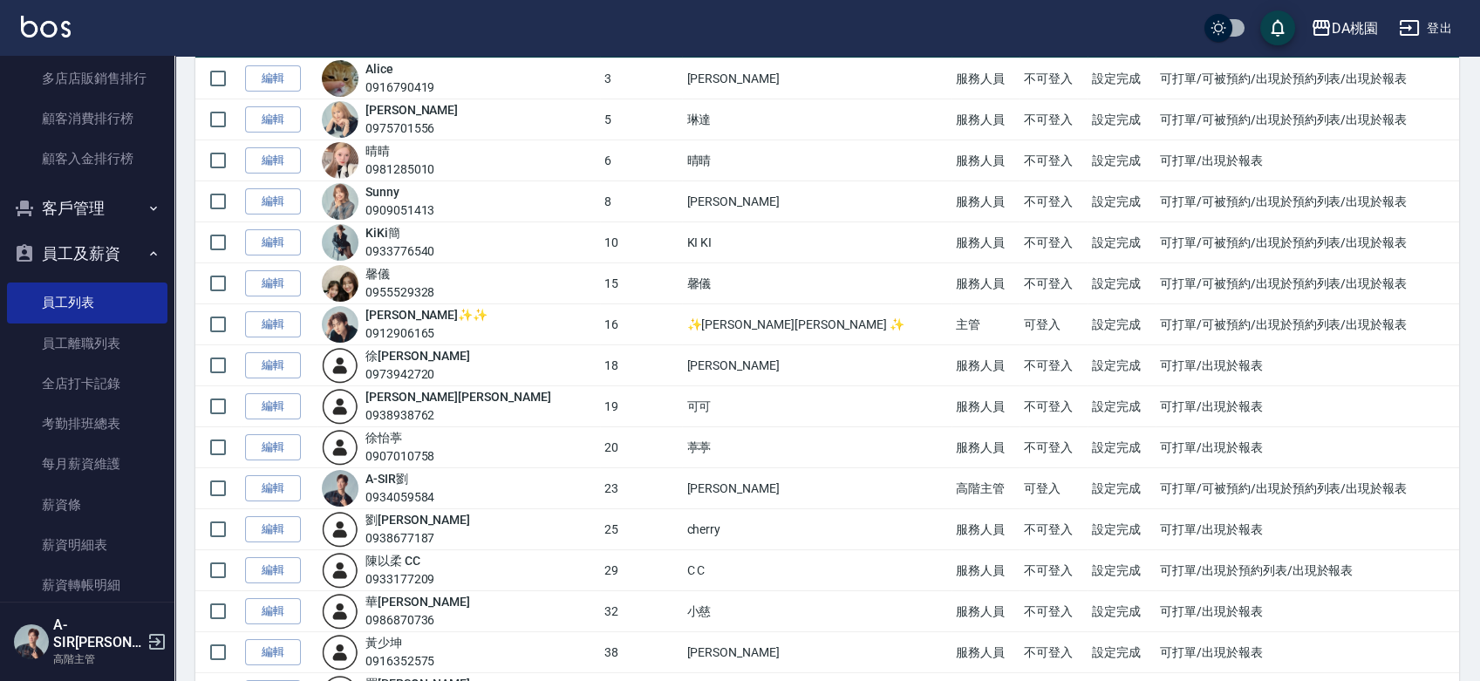
scroll to position [194, 0]
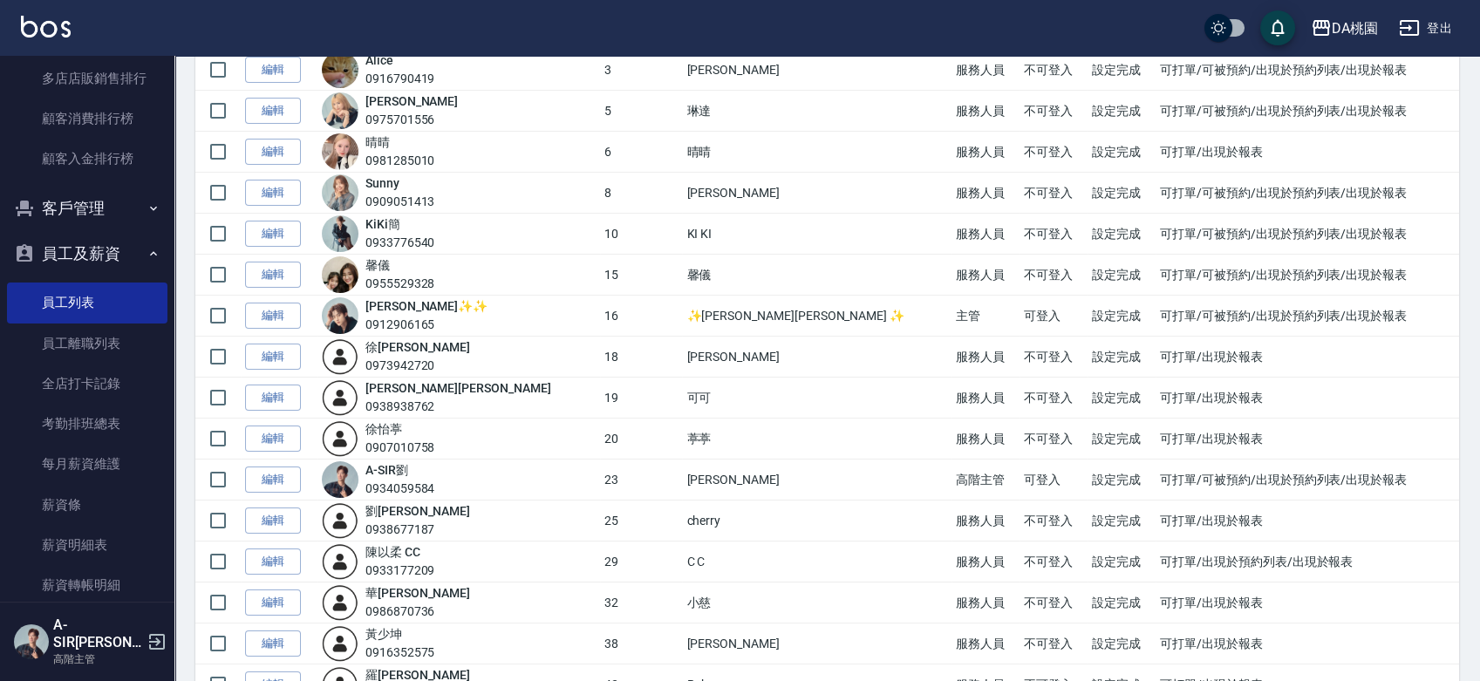
click at [278, 515] on link "編輯" at bounding box center [273, 521] width 56 height 27
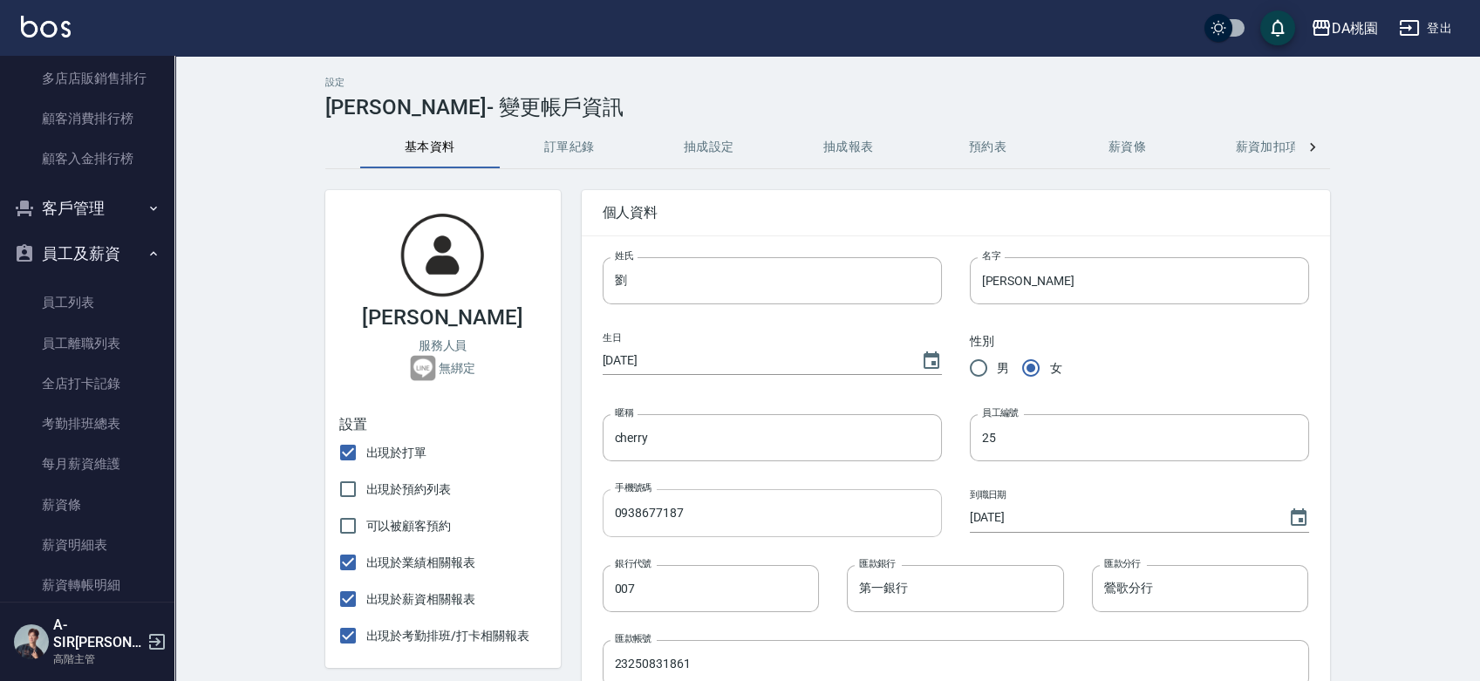
scroll to position [194, 0]
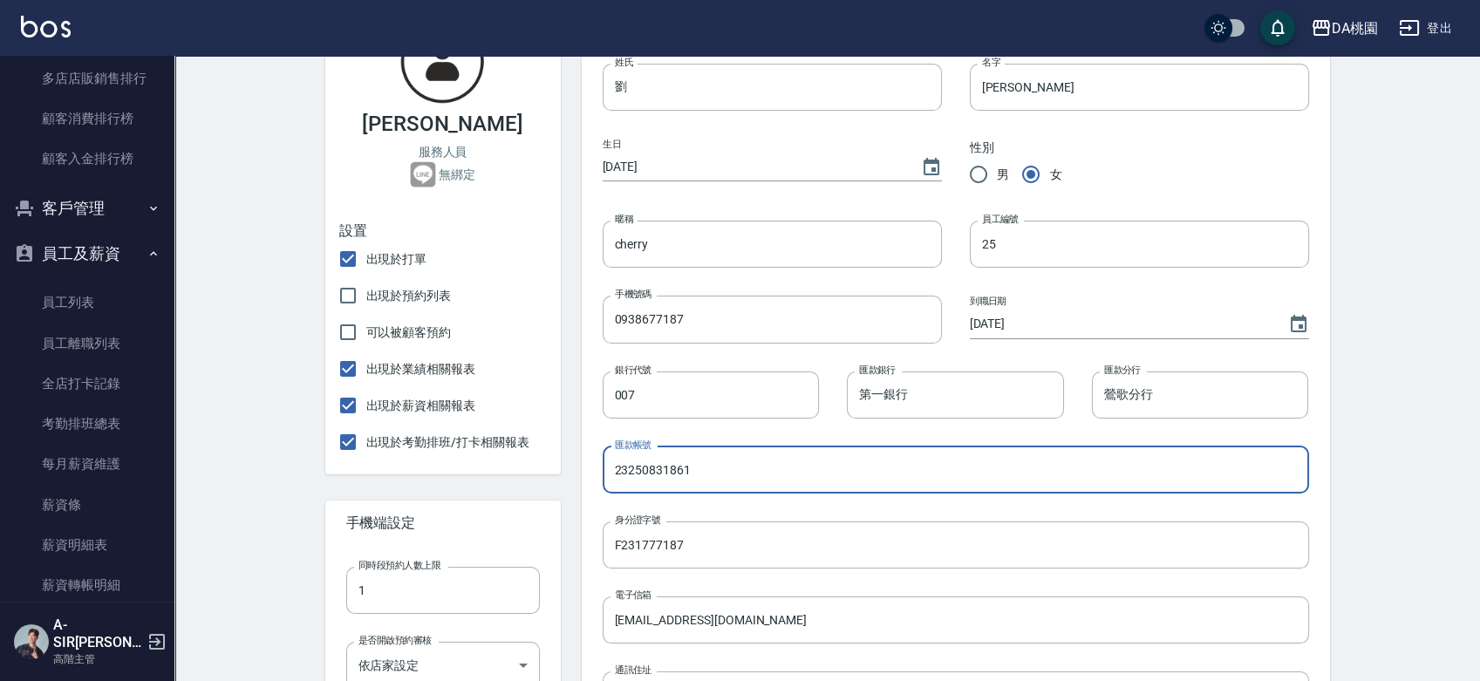
drag, startPoint x: 714, startPoint y: 482, endPoint x: 579, endPoint y: 482, distance: 134.3
click at [579, 482] on div "個人資料 姓氏 劉 姓氏 名字 瑋萱 名字 生日 2008/06/01 性別 男 女 暱稱 cherry 暱稱 員工編號 25 員工編號 手機號碼 09386…" at bounding box center [945, 576] width 769 height 1200
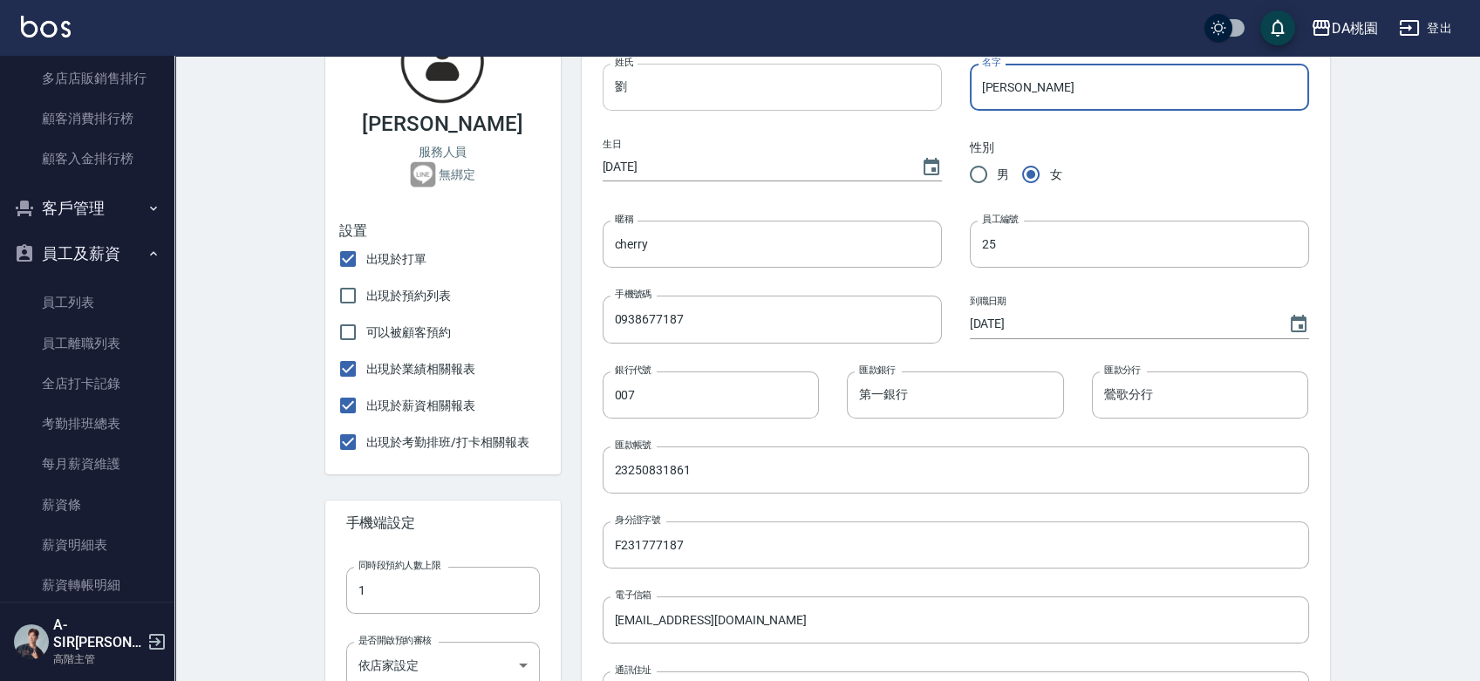
drag, startPoint x: 1024, startPoint y: 81, endPoint x: 940, endPoint y: 93, distance: 84.6
click at [940, 93] on div "姓氏 劉 姓氏 名字 瑋萱 名字 生日 2008/06/01 性別 男 女 暱稱 cherry 暱稱 員工編號 25 員工編號 手機號碼 0938677187…" at bounding box center [942, 565] width 735 height 1059
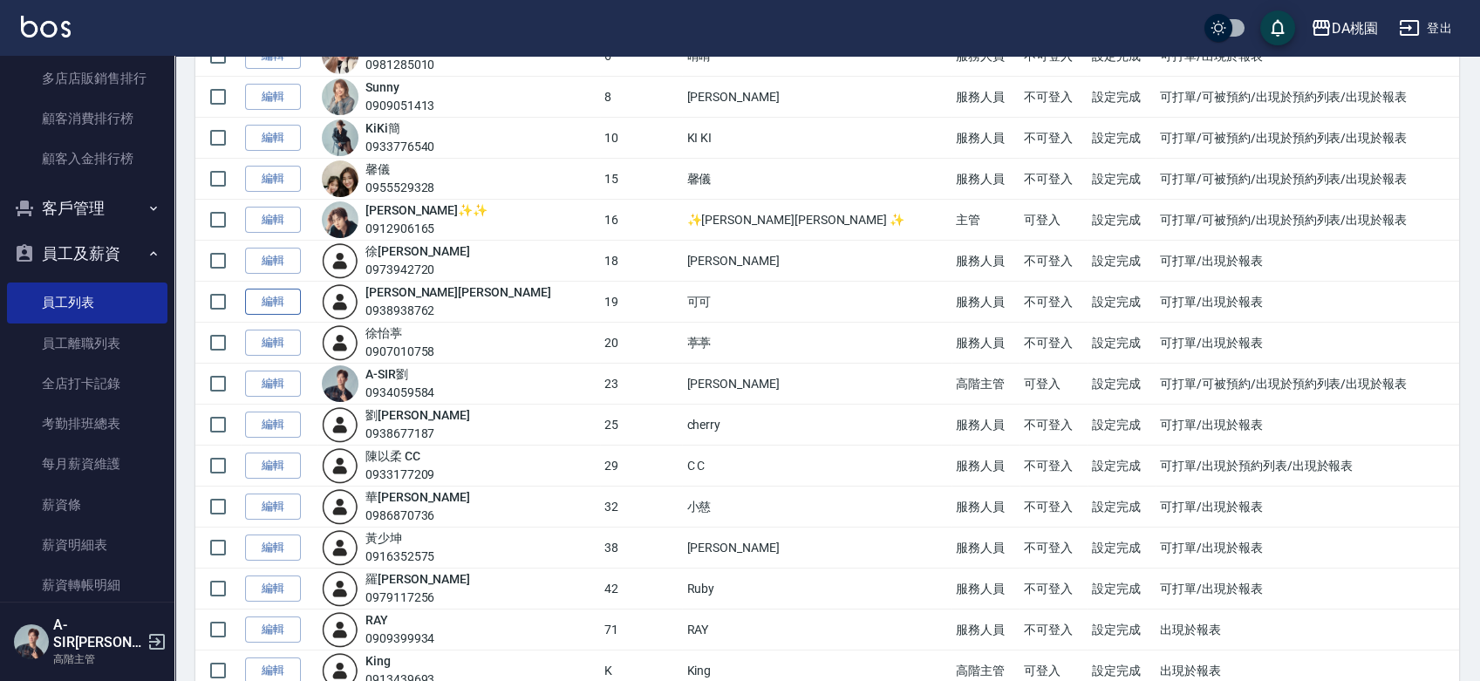
scroll to position [291, 0]
click at [264, 468] on link "編輯" at bounding box center [273, 465] width 56 height 27
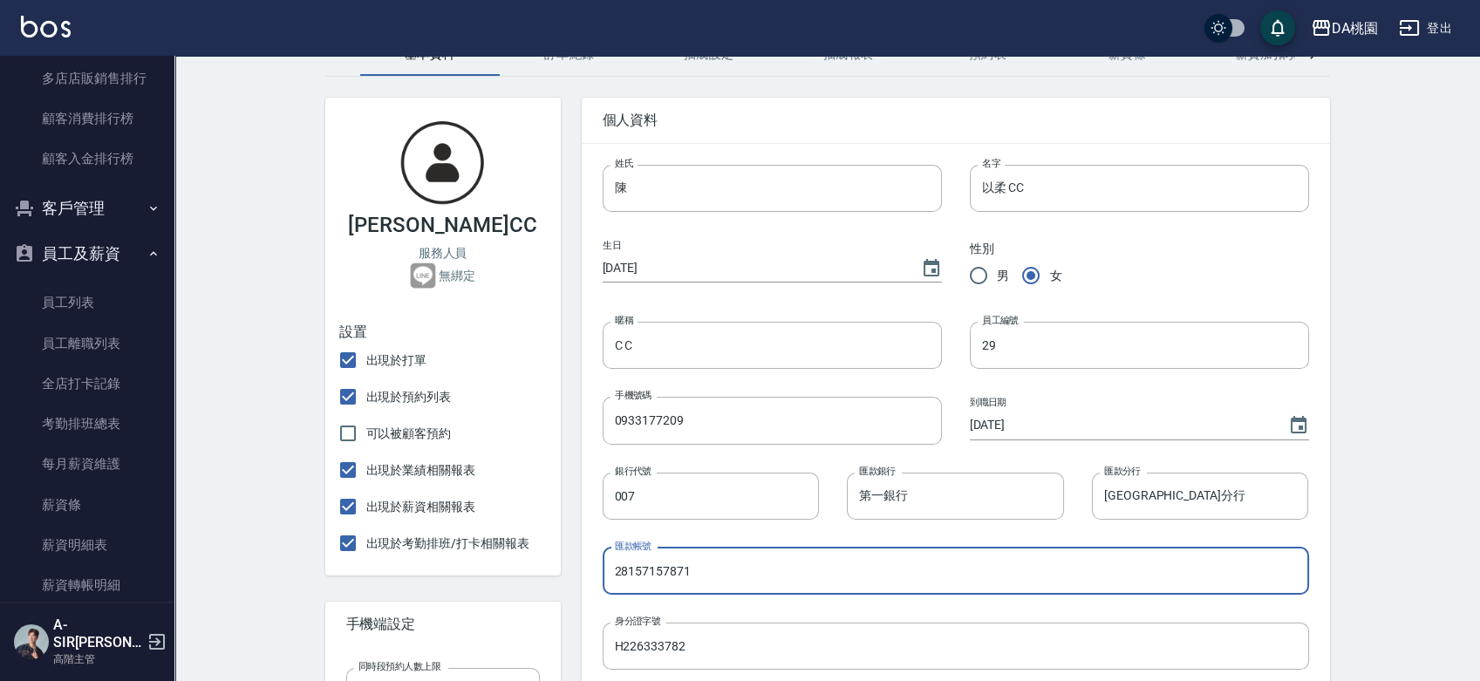
scroll to position [116, 0]
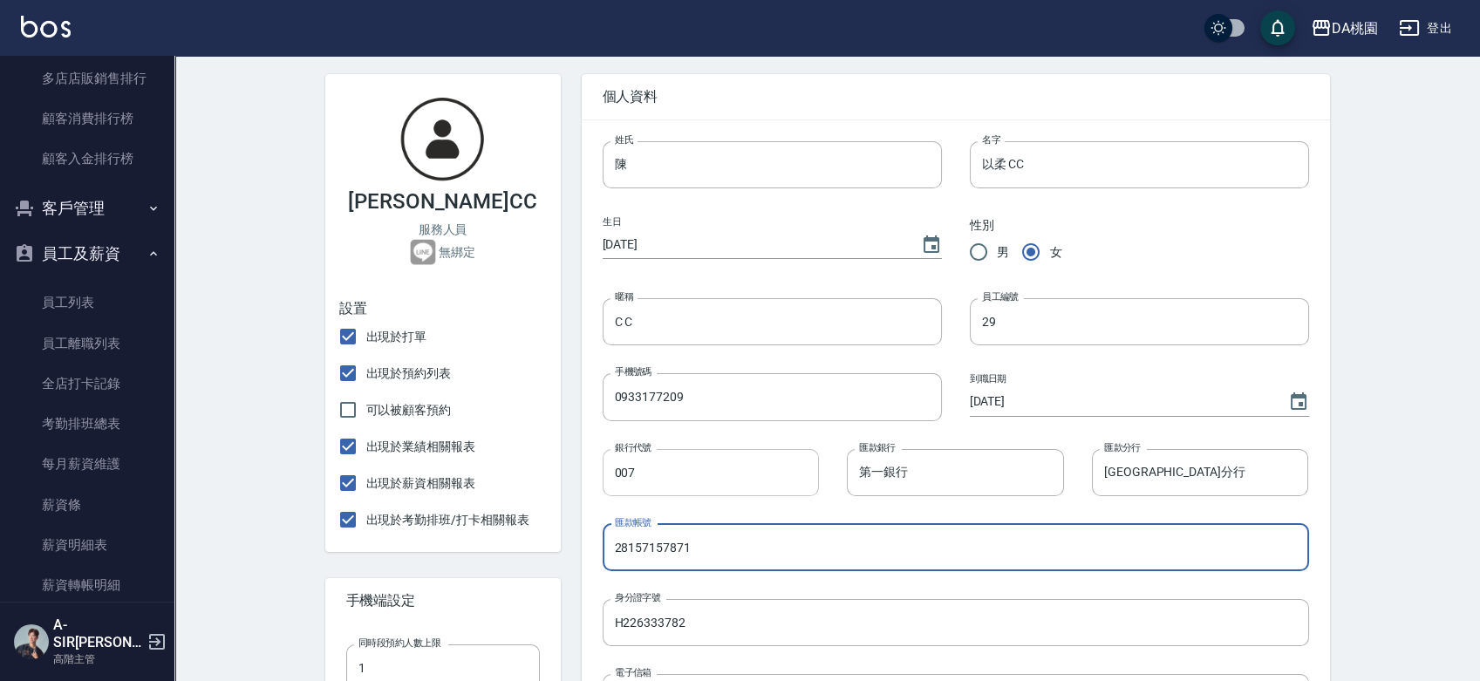
drag, startPoint x: 691, startPoint y: 677, endPoint x: 764, endPoint y: 461, distance: 227.6
click at [572, 656] on div "個人資料 姓氏 陳 姓氏 名字 以柔 CC 名字 生日 2008/02/09 性別 男 女 暱稱 C C 暱稱 員工編號 29 員工編號 手機號碼 09331…" at bounding box center [945, 653] width 769 height 1200
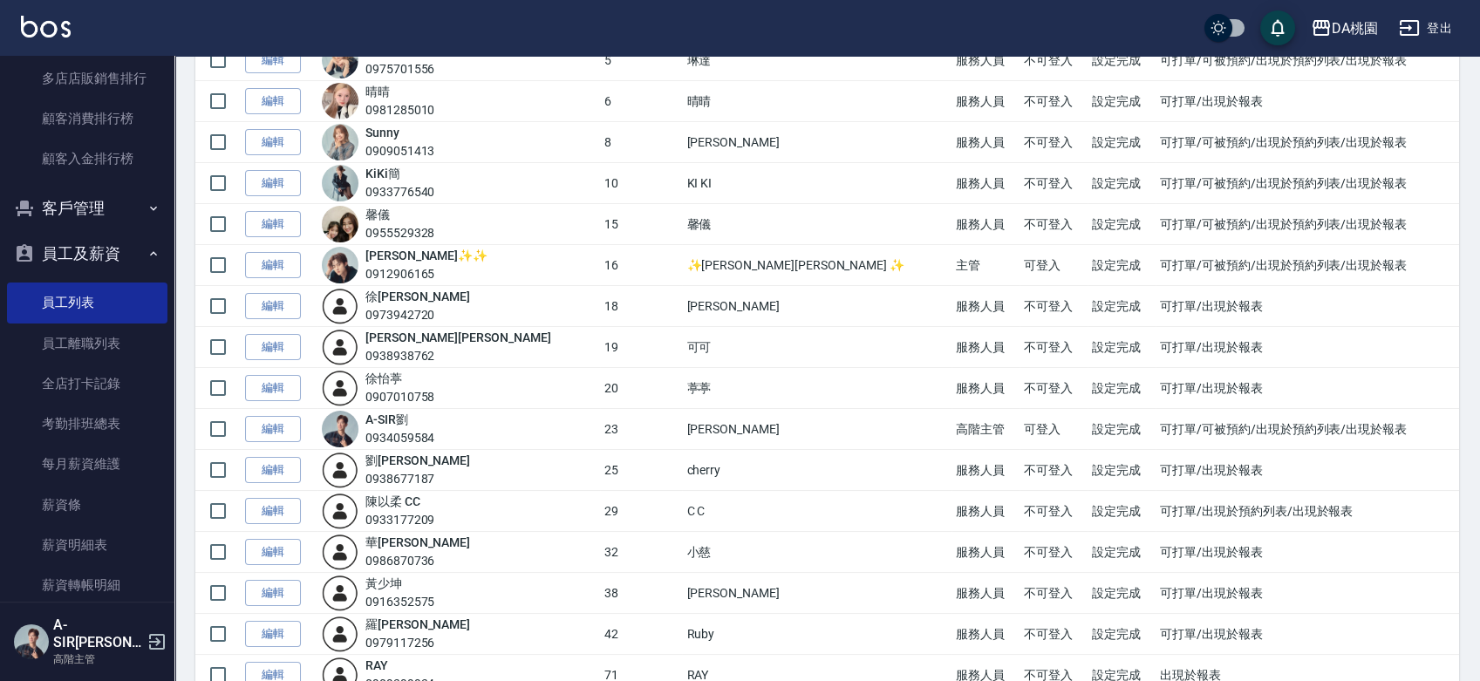
scroll to position [571, 0]
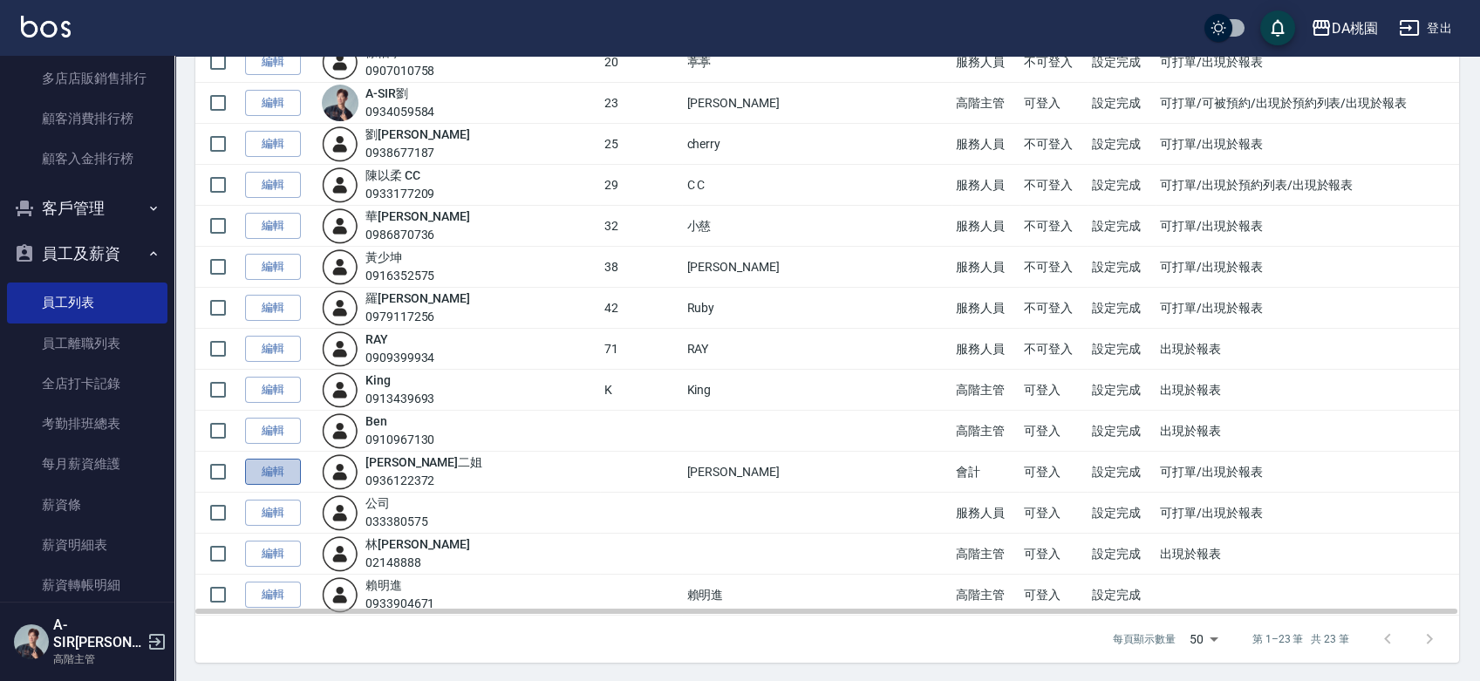
click at [269, 469] on link "編輯" at bounding box center [273, 472] width 56 height 27
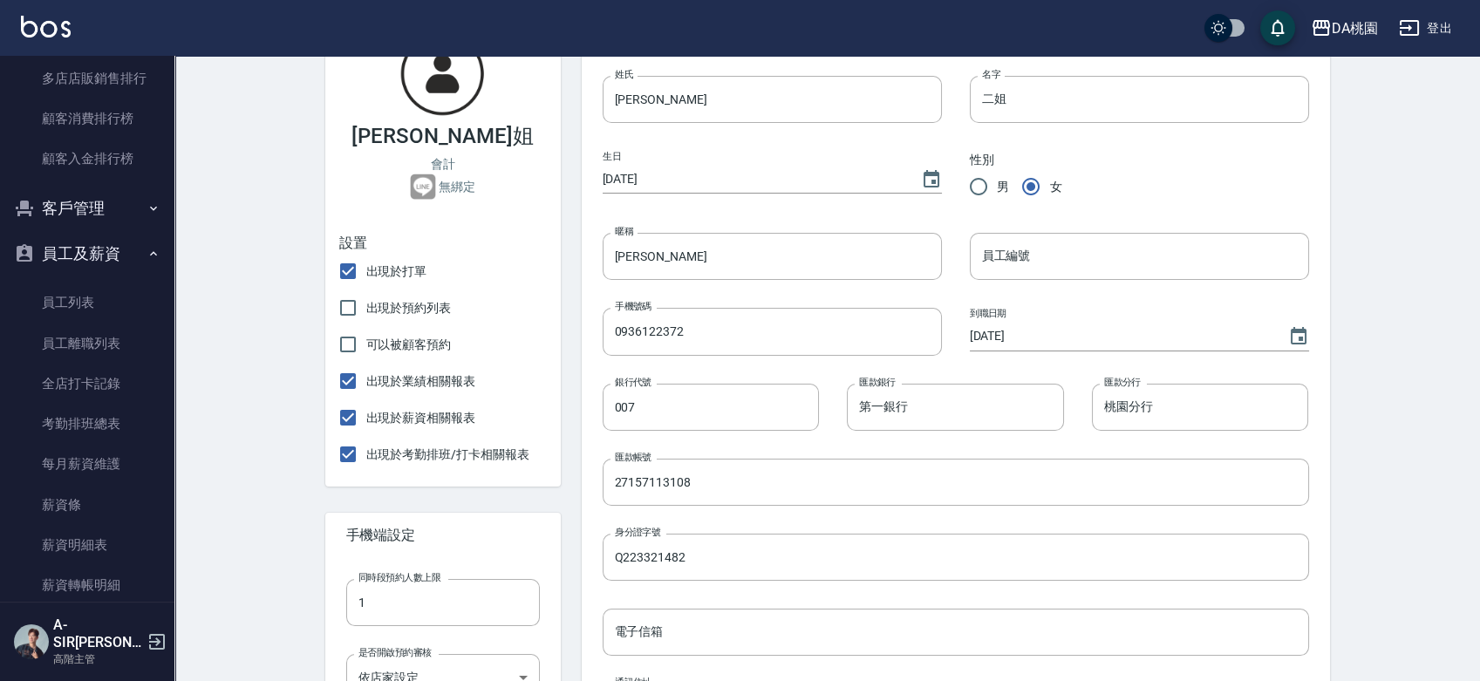
scroll to position [194, 0]
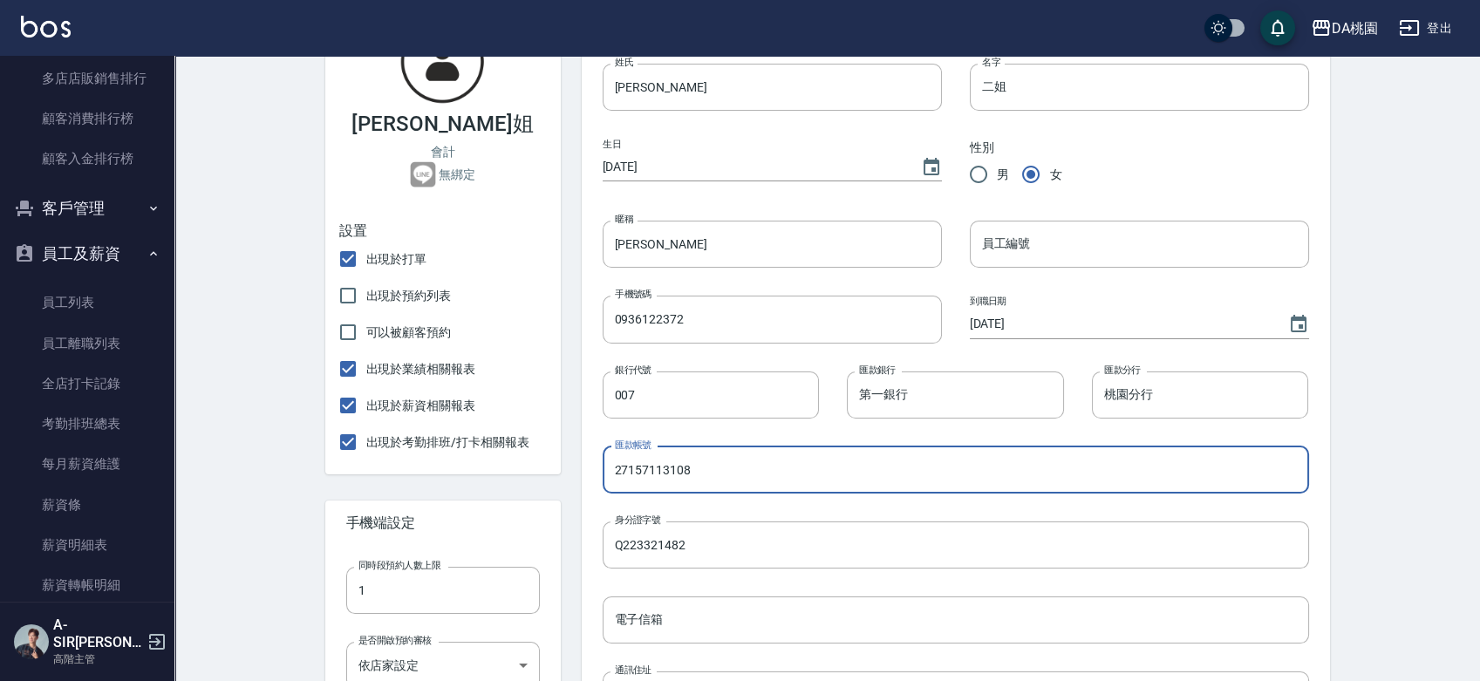
drag, startPoint x: 741, startPoint y: 466, endPoint x: 572, endPoint y: 466, distance: 168.4
click at [574, 471] on div "個人資料 姓氏 Tina 姓氏 名字 二姐 名字 生日 1983/12/23 性別 男 女 暱稱 Tina 暱稱 員工編號 員工編號 手機號碼 0936122…" at bounding box center [945, 576] width 769 height 1200
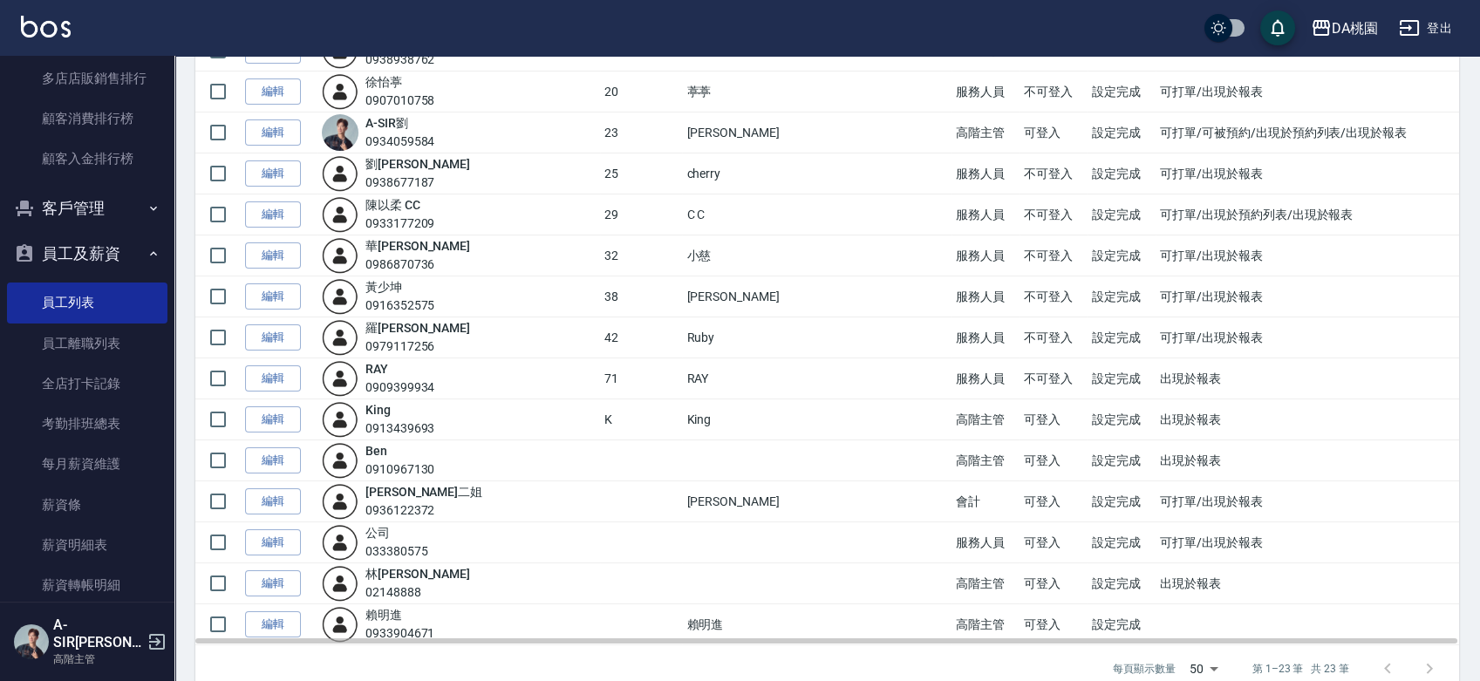
scroll to position [571, 0]
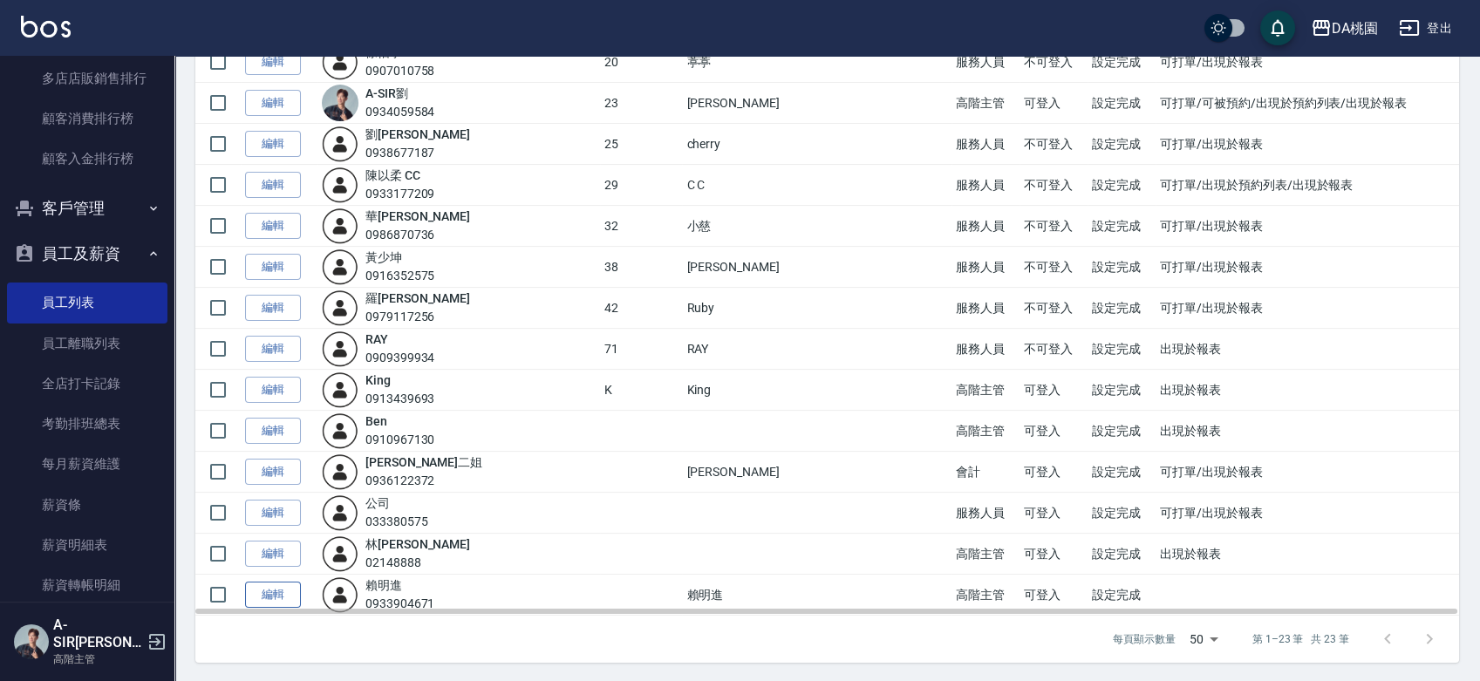
click at [282, 591] on link "編輯" at bounding box center [273, 595] width 56 height 27
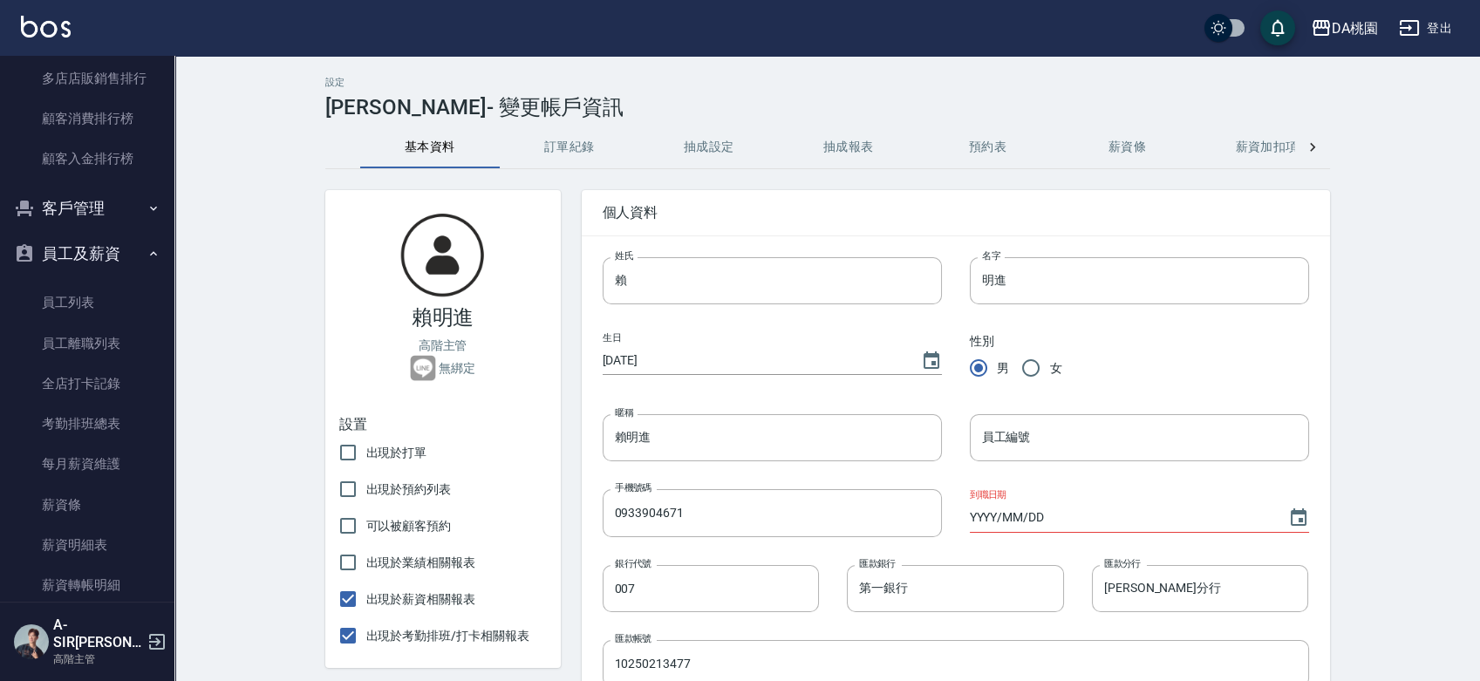
scroll to position [387, 0]
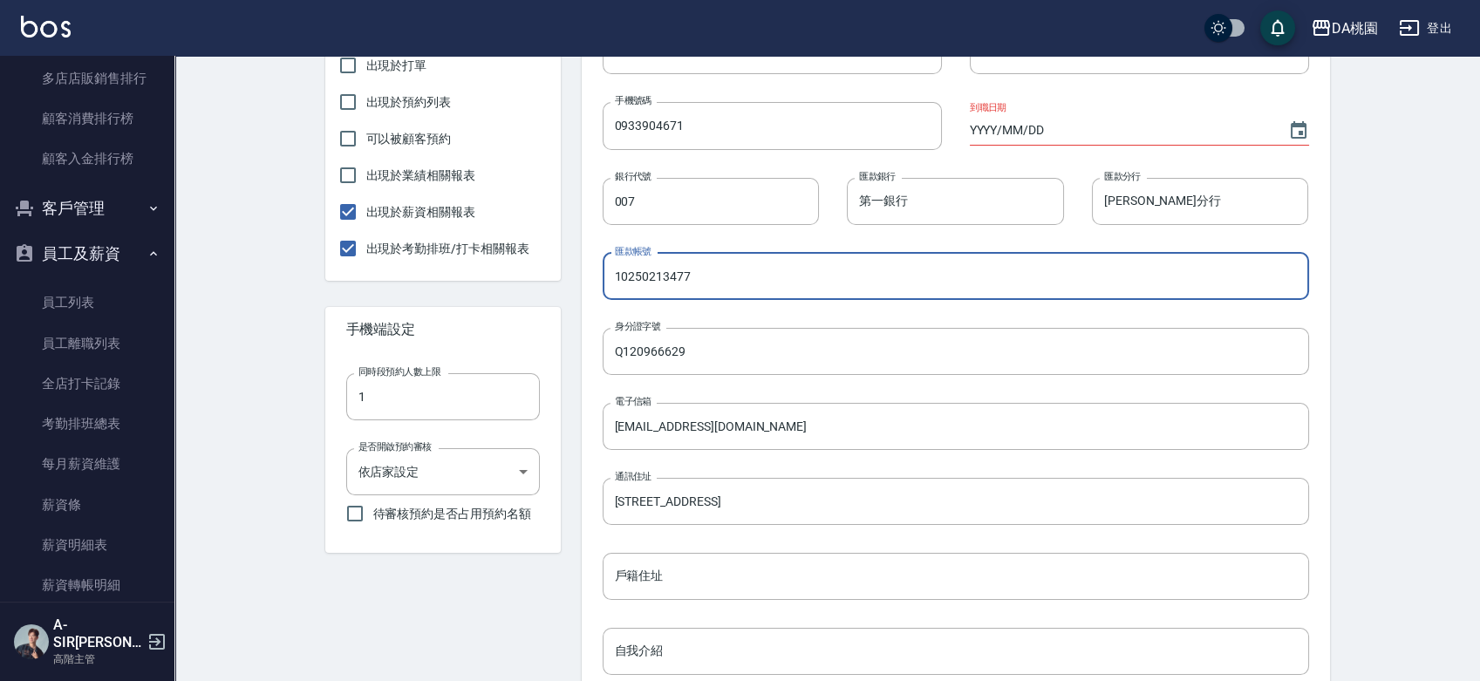
drag, startPoint x: 717, startPoint y: 284, endPoint x: 590, endPoint y: 284, distance: 127.4
click at [592, 284] on div "匯款帳號 10250213477 匯款帳號" at bounding box center [942, 262] width 735 height 75
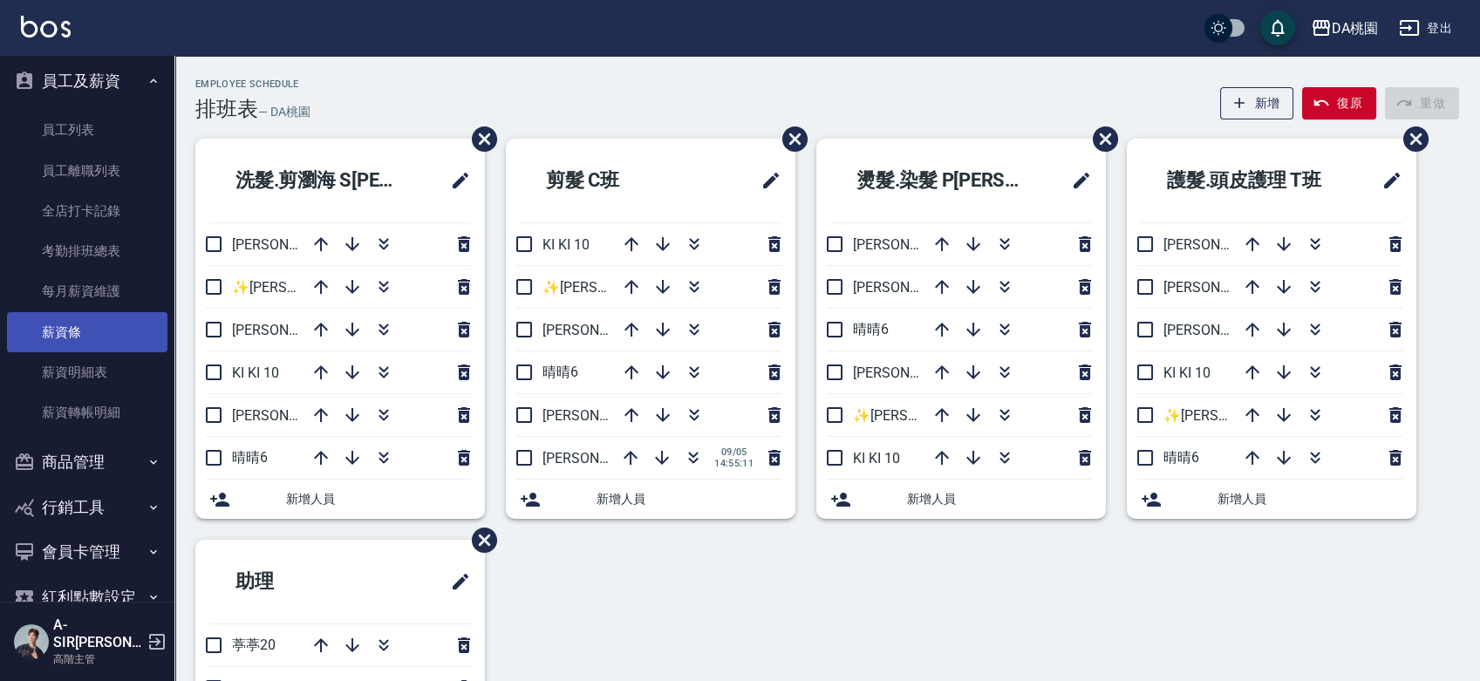
scroll to position [2304, 0]
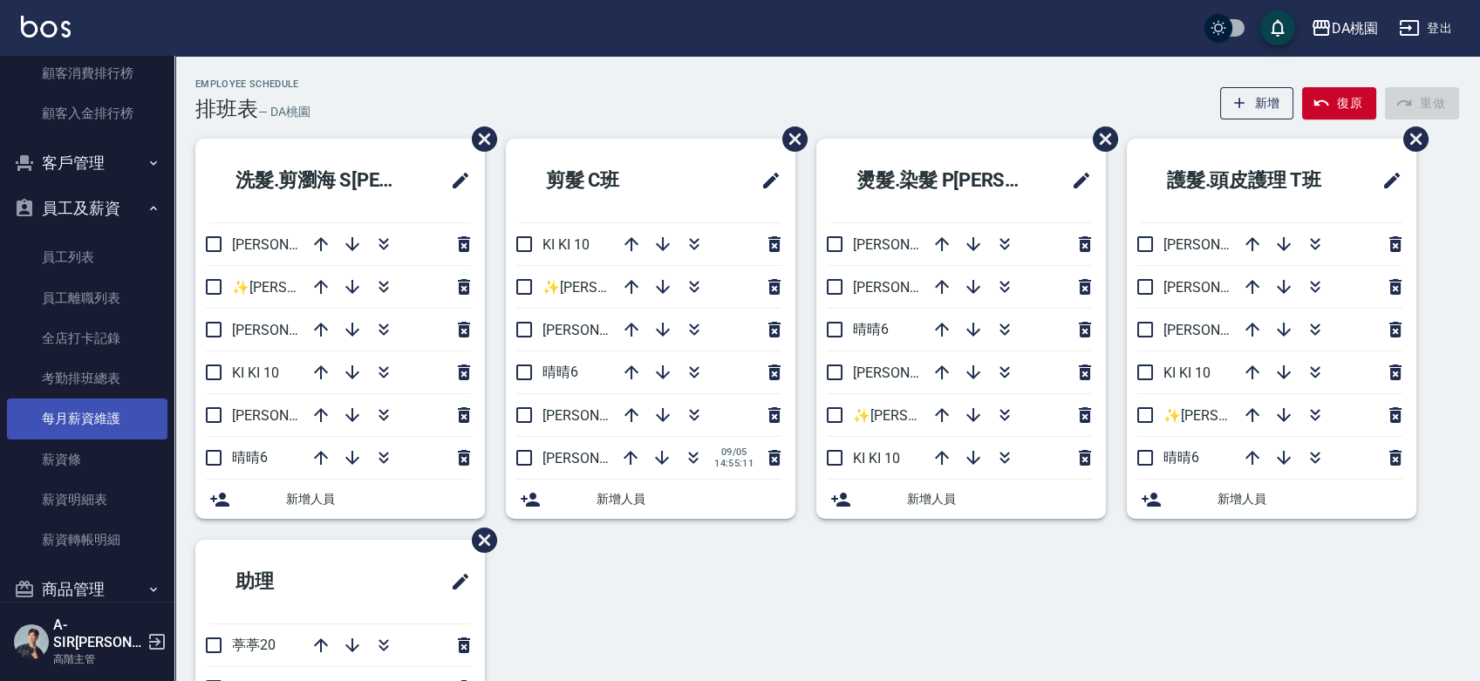
click at [109, 410] on link "每月薪資維護" at bounding box center [87, 419] width 161 height 40
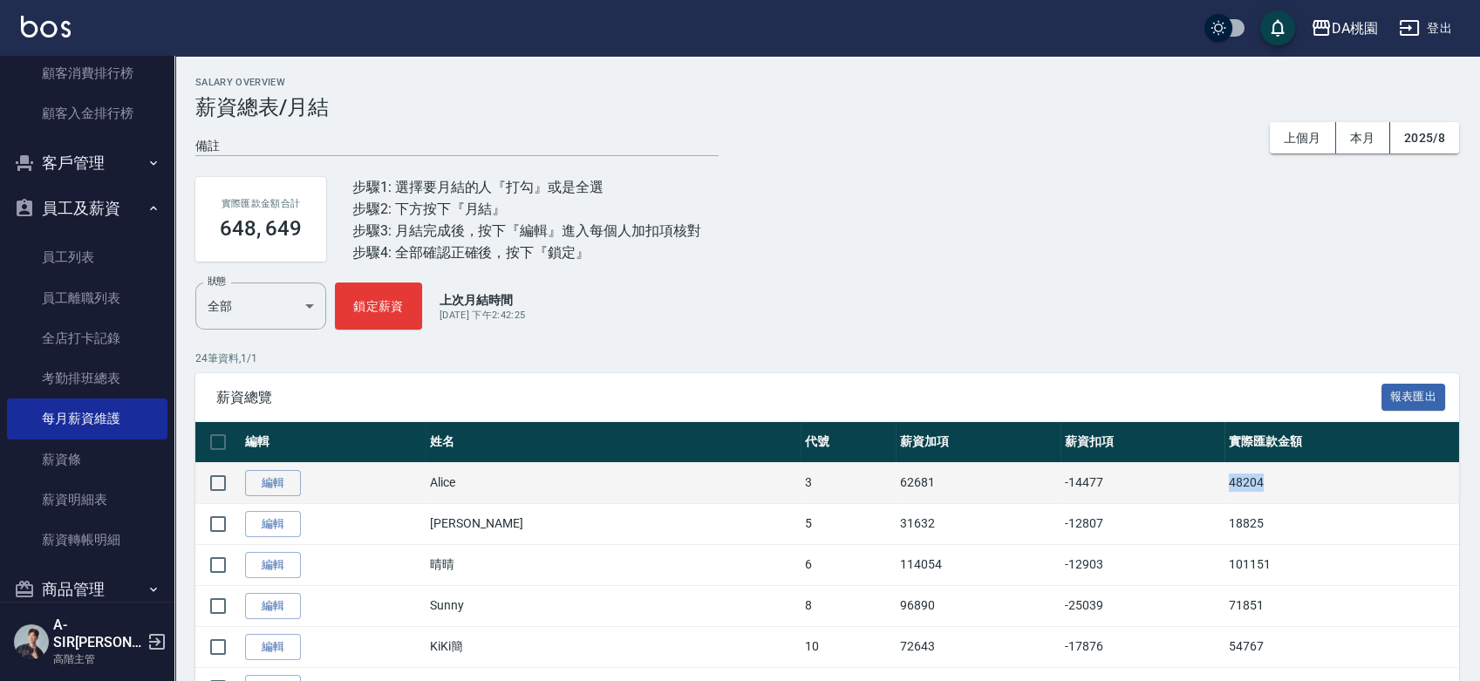
drag, startPoint x: 1223, startPoint y: 484, endPoint x: 1172, endPoint y: 495, distance: 51.7
click at [1172, 495] on tr "編輯 Alice 3 62681 -14477 48204" at bounding box center [827, 482] width 1264 height 41
copy tr "48204"
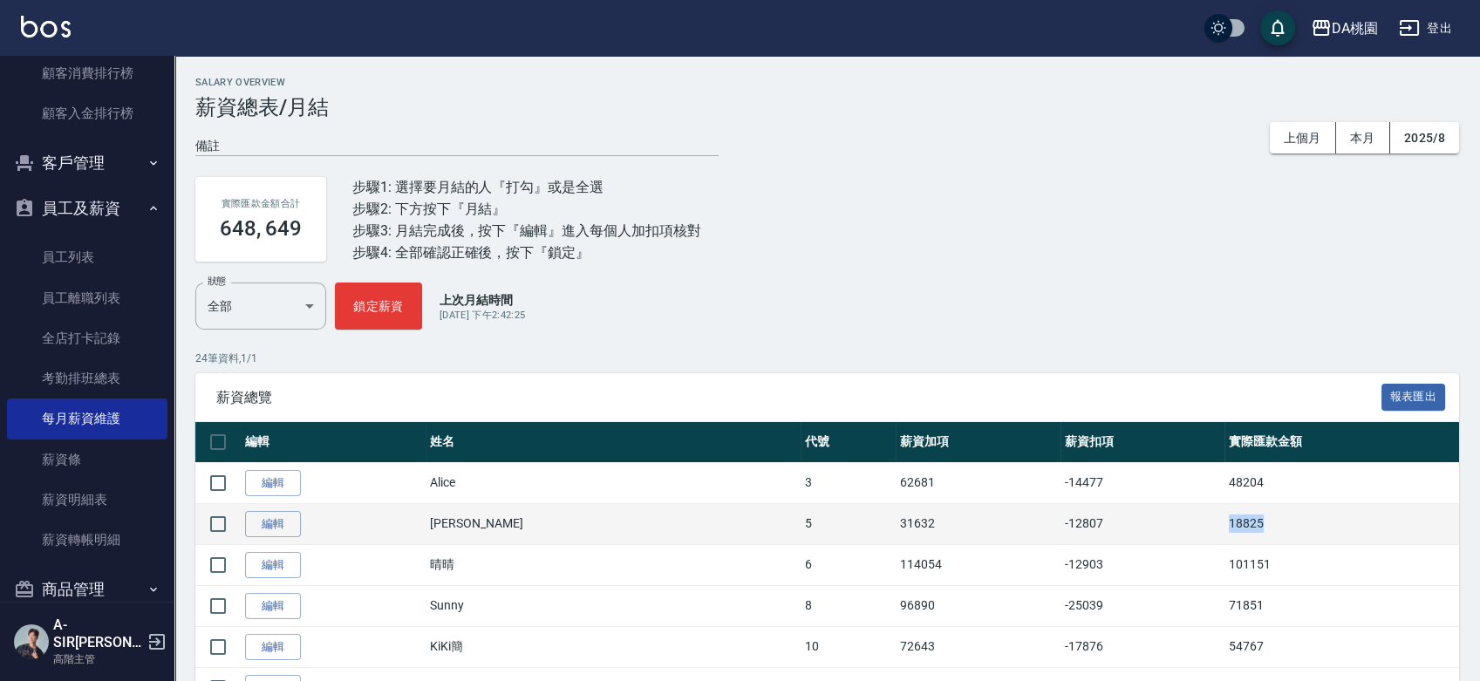
click at [1165, 539] on tr "編輯 Linda 5 31632 -12807 18825" at bounding box center [827, 523] width 1264 height 41
copy tr "18825"
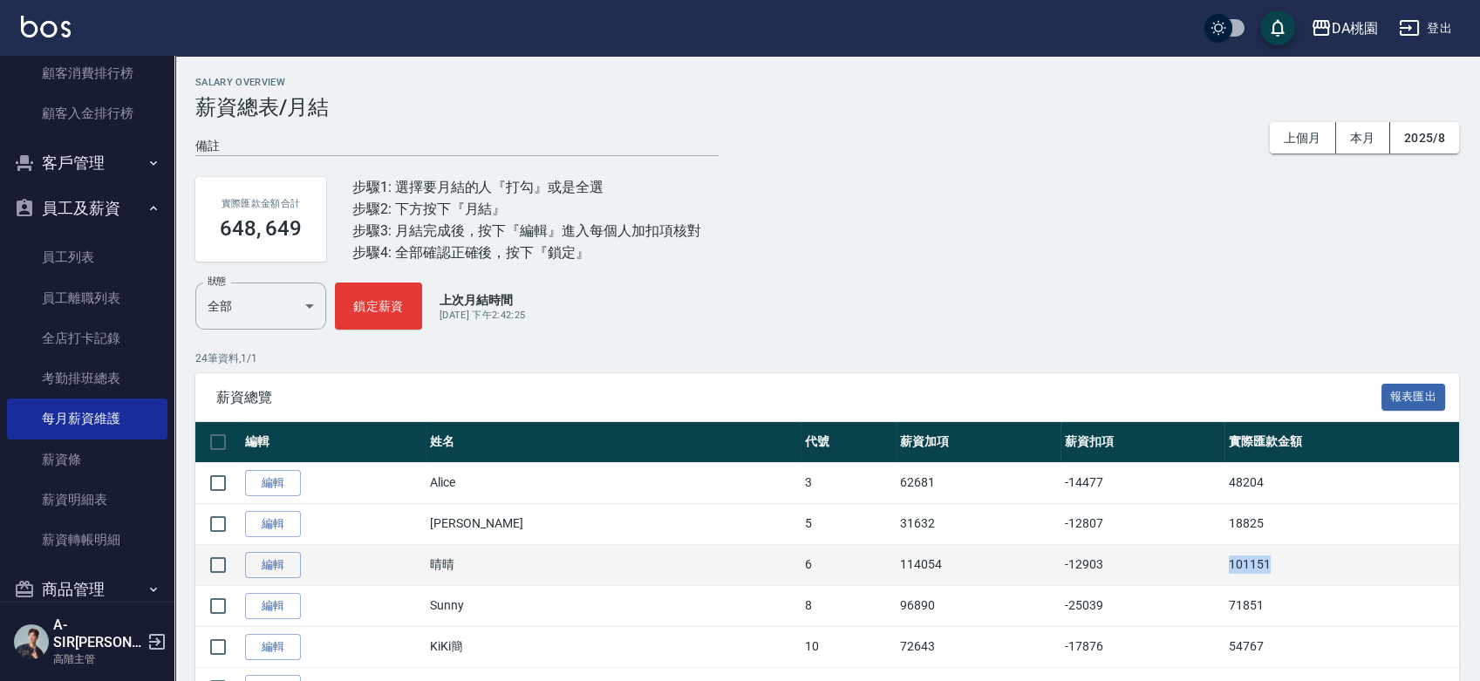
drag, startPoint x: 1236, startPoint y: 569, endPoint x: 1160, endPoint y: 578, distance: 76.4
click at [1162, 578] on tr "編輯 晴晴 6 114054 -12903 101151" at bounding box center [827, 564] width 1264 height 41
copy tr "101151"
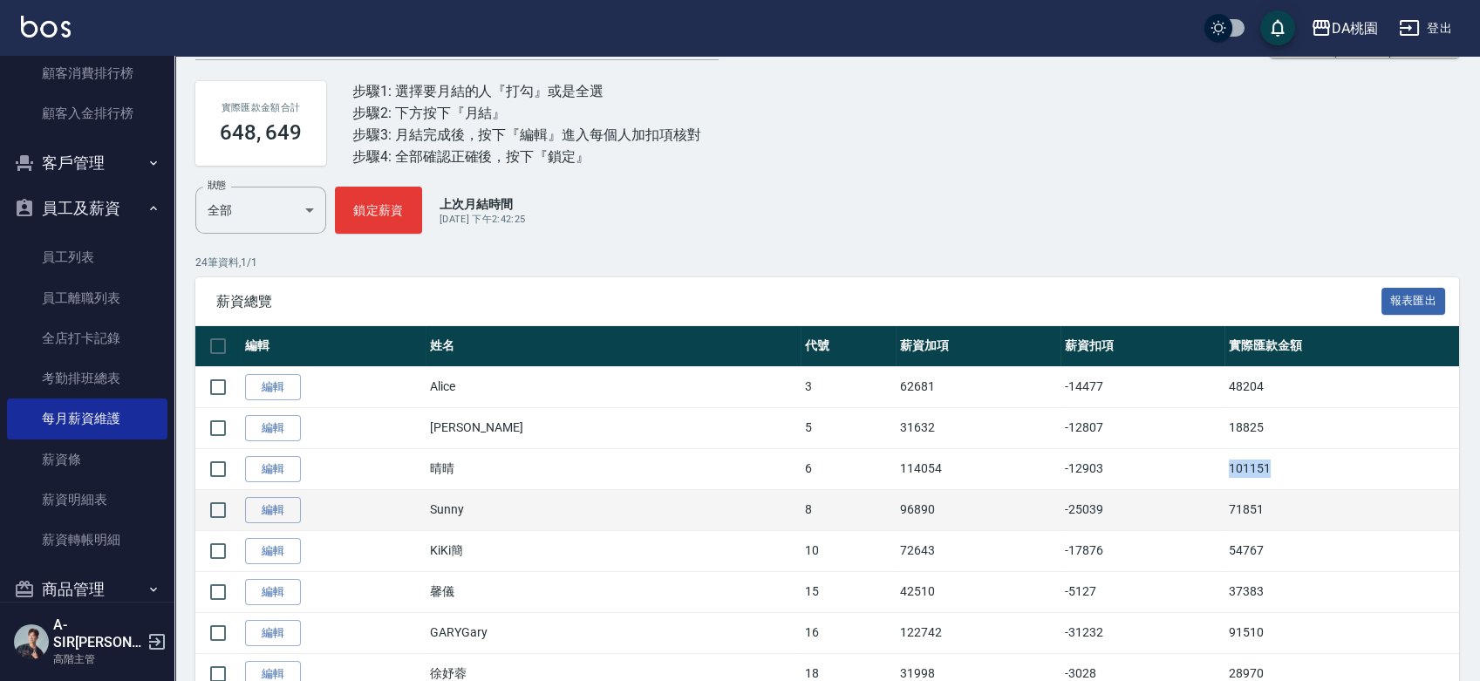
scroll to position [194, 0]
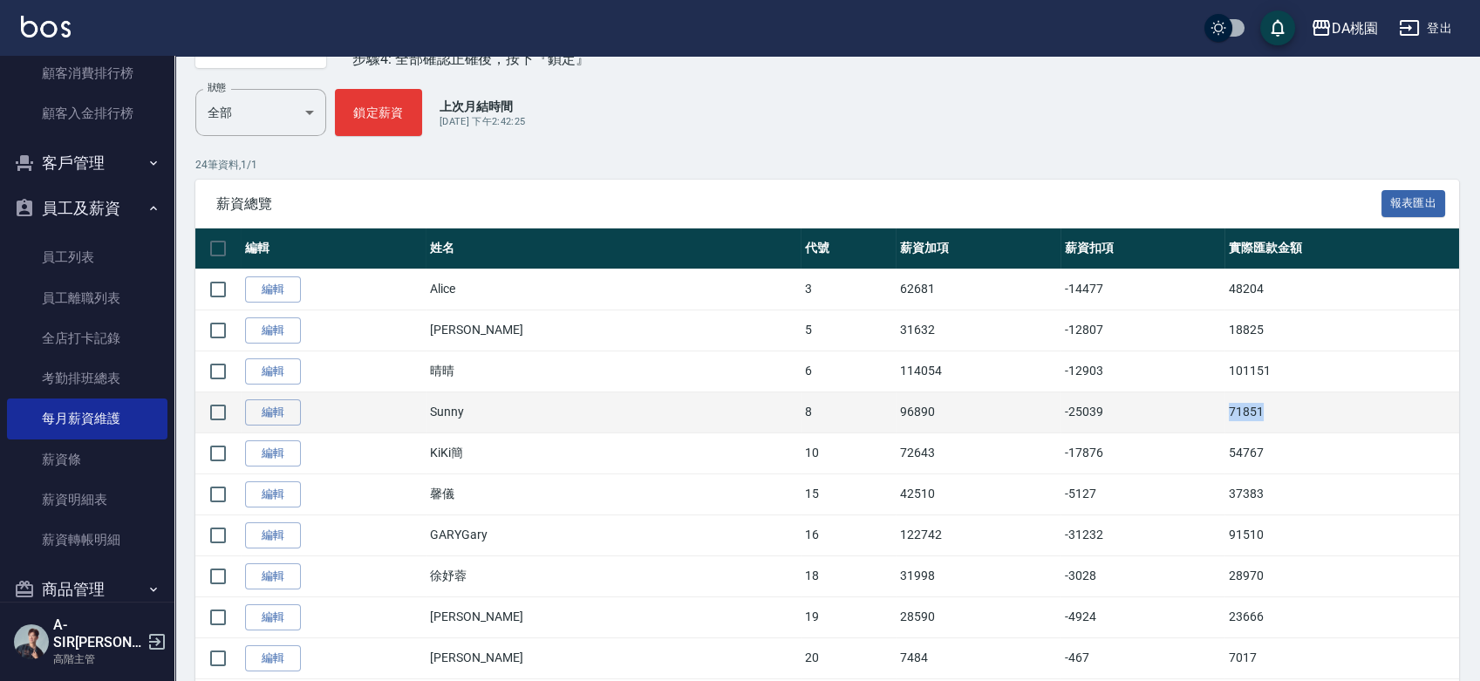
drag, startPoint x: 1219, startPoint y: 416, endPoint x: 1156, endPoint y: 416, distance: 62.8
click at [1156, 416] on tr "編輯 Sunny 8 96890 -25039 71851" at bounding box center [827, 412] width 1264 height 41
copy tr "71851"
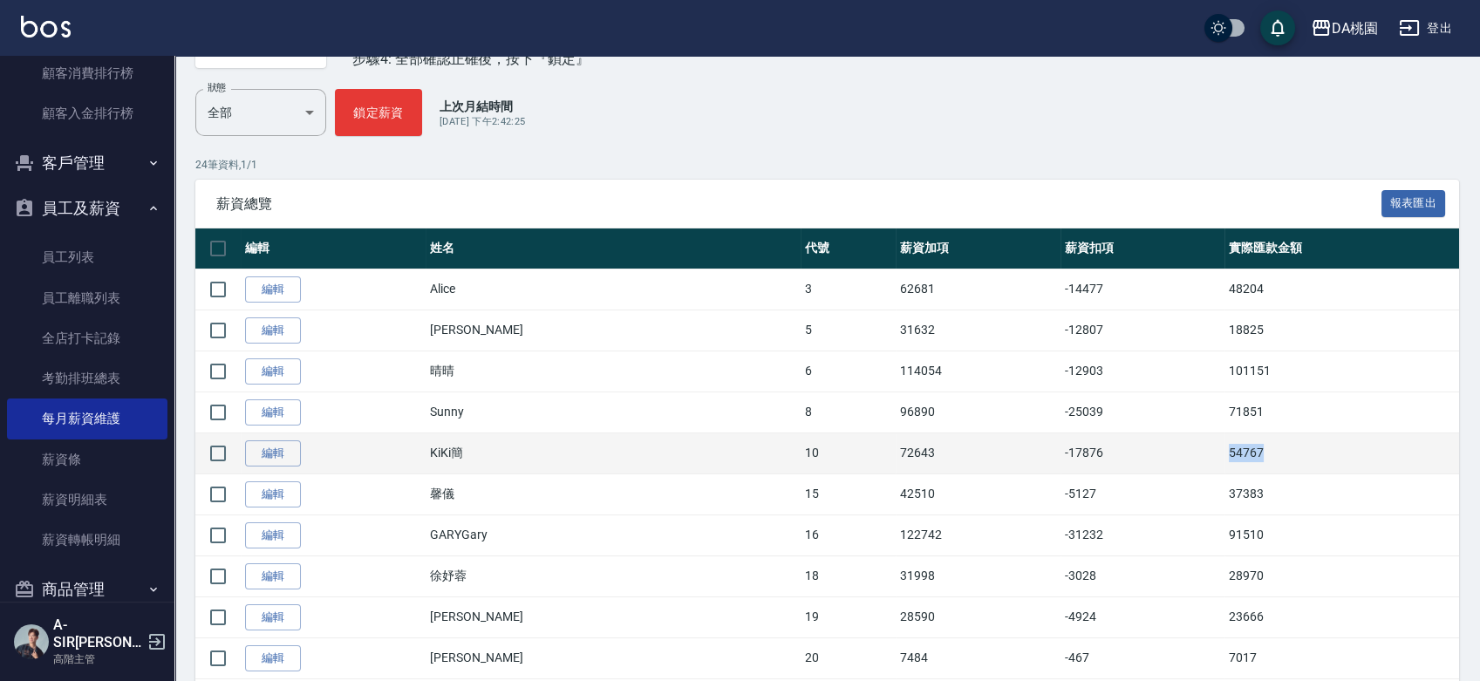
drag, startPoint x: 1233, startPoint y: 458, endPoint x: 1138, endPoint y: 472, distance: 95.2
click at [1152, 466] on tr "編輯 KiKi簡 10 72643 -17876 54767" at bounding box center [827, 453] width 1264 height 41
copy tr "54767"
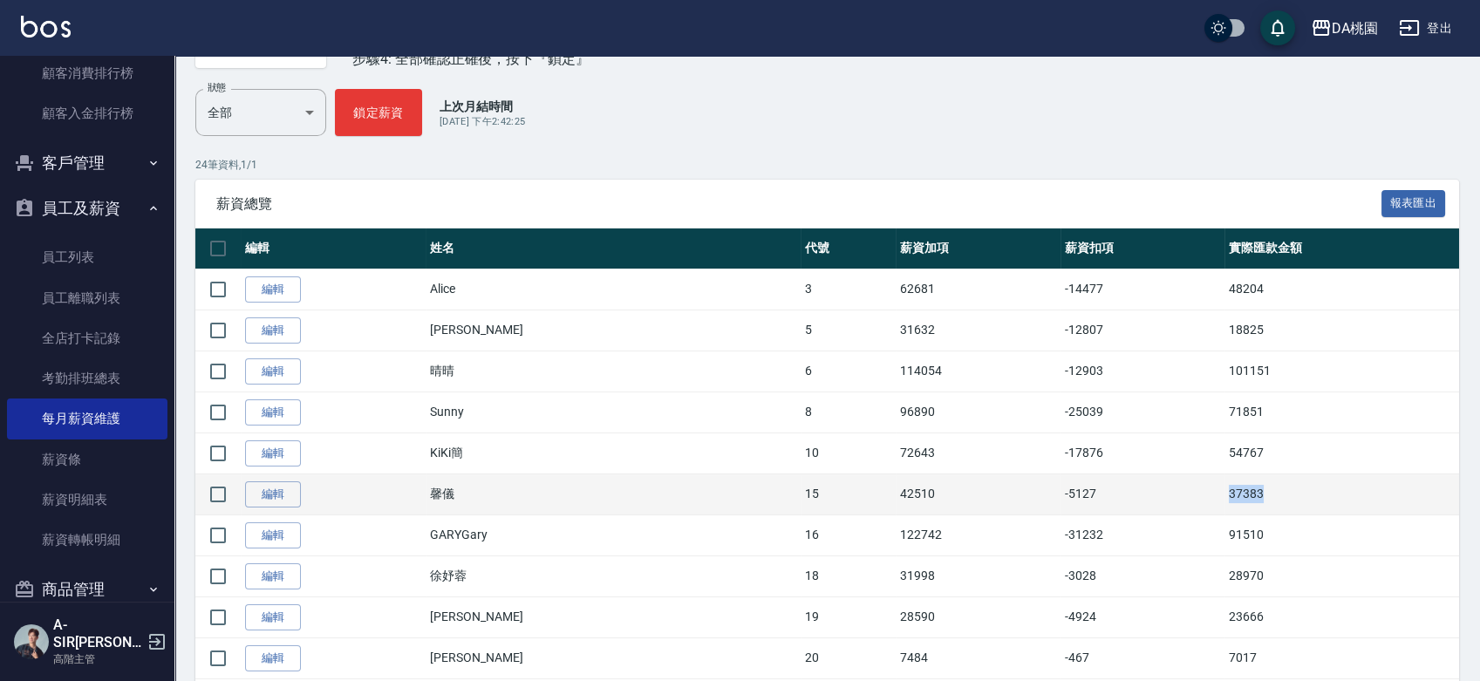
drag, startPoint x: 1237, startPoint y: 482, endPoint x: 1139, endPoint y: 500, distance: 99.3
click at [1139, 500] on tr "編輯 馨儀 15 42510 -5127 37383" at bounding box center [827, 494] width 1264 height 41
copy tr "37383"
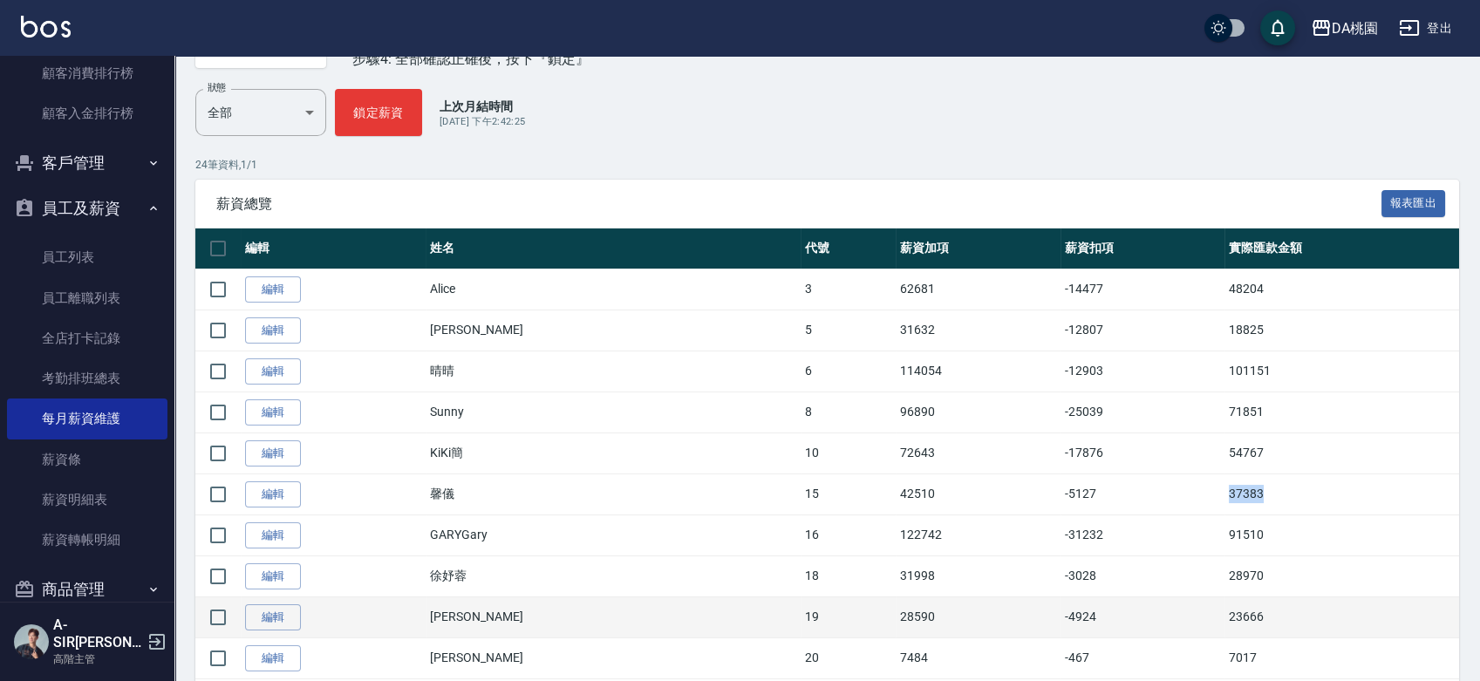
scroll to position [291, 0]
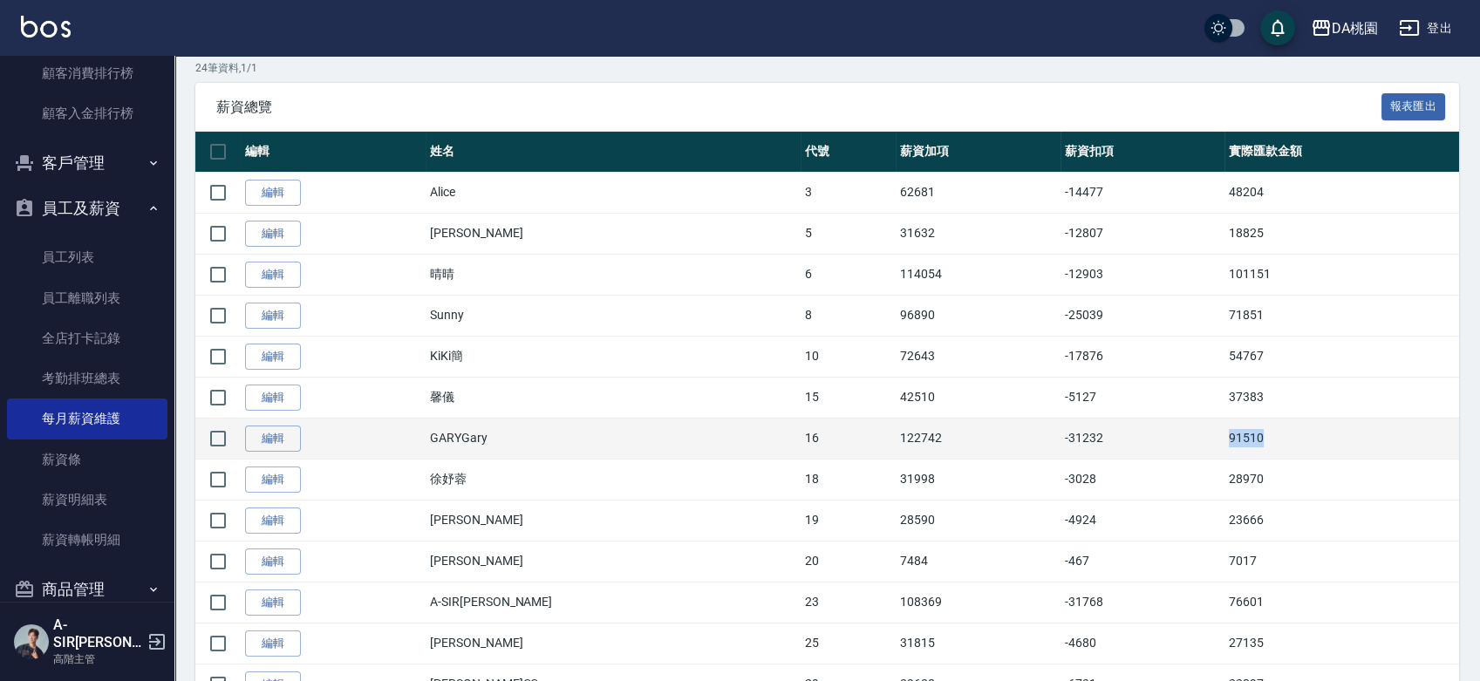
drag, startPoint x: 1241, startPoint y: 441, endPoint x: 1146, endPoint y: 434, distance: 95.4
click at [1147, 437] on tr "編輯 GARYGary 16 122742 -31232 91510" at bounding box center [827, 438] width 1264 height 41
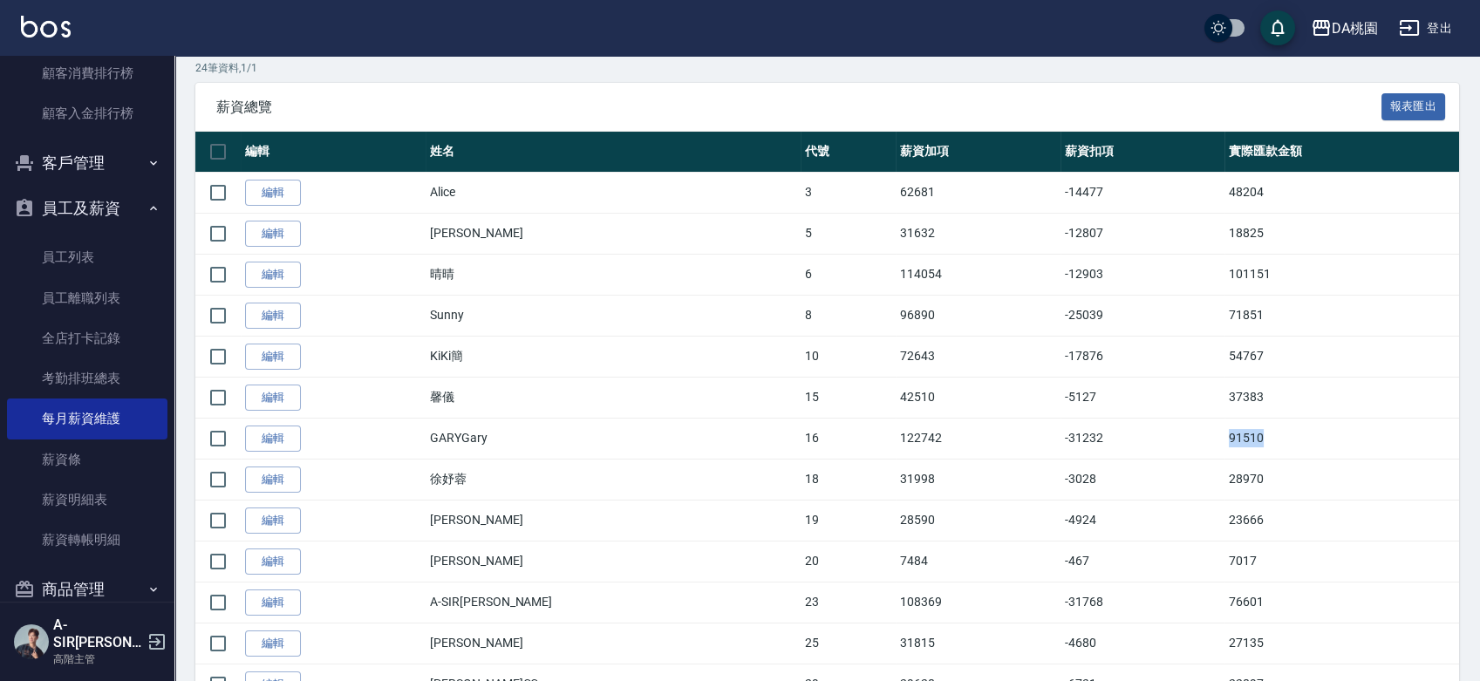
copy tr "91510"
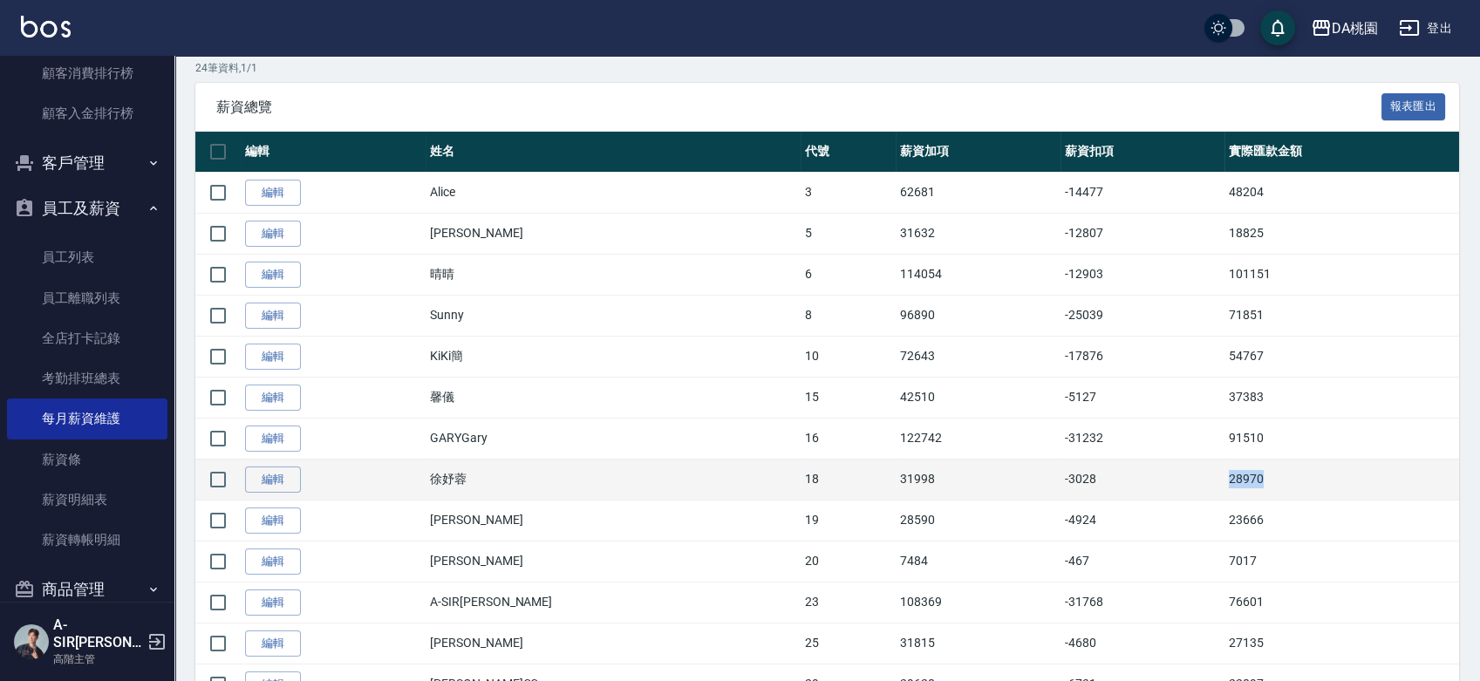
drag, startPoint x: 1179, startPoint y: 477, endPoint x: 1151, endPoint y: 482, distance: 29.3
click at [1151, 482] on tr "編輯 徐妤蓉 18 31998 -3028 28970" at bounding box center [827, 479] width 1264 height 41
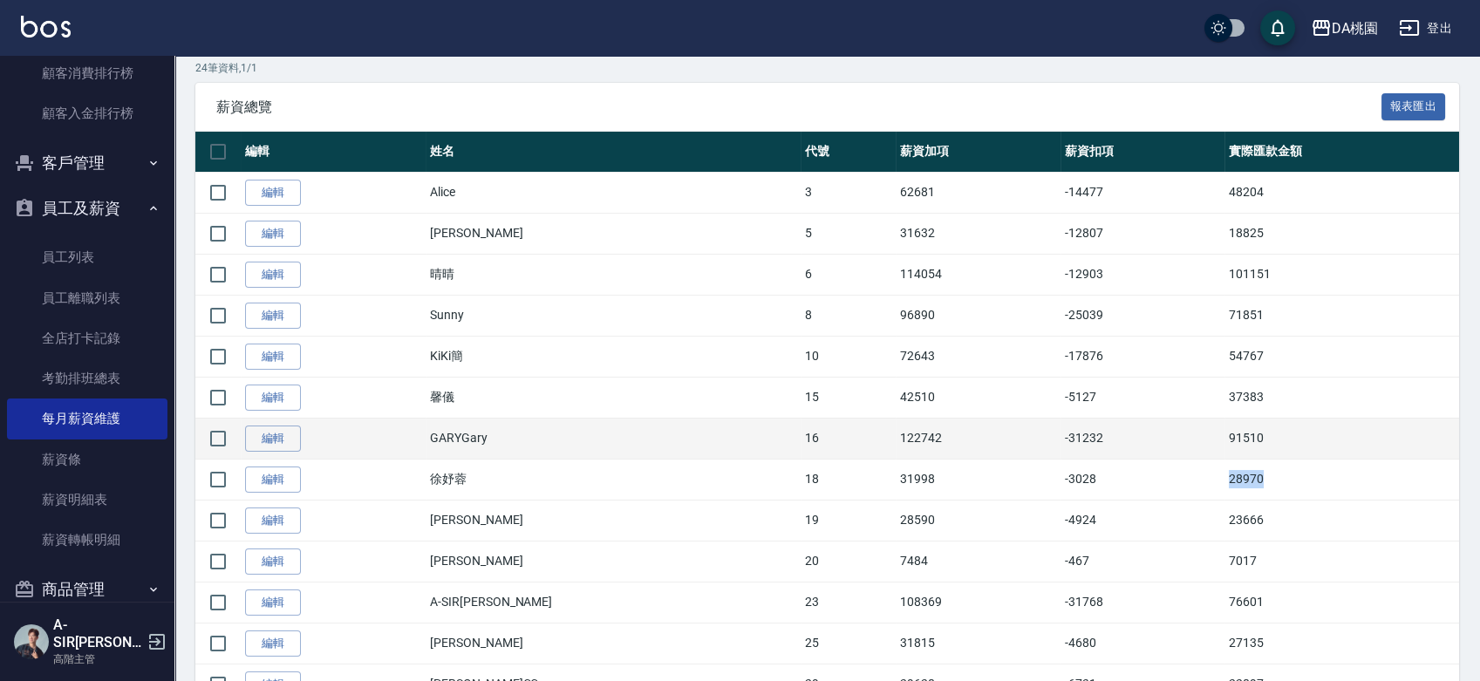
copy tr "28970"
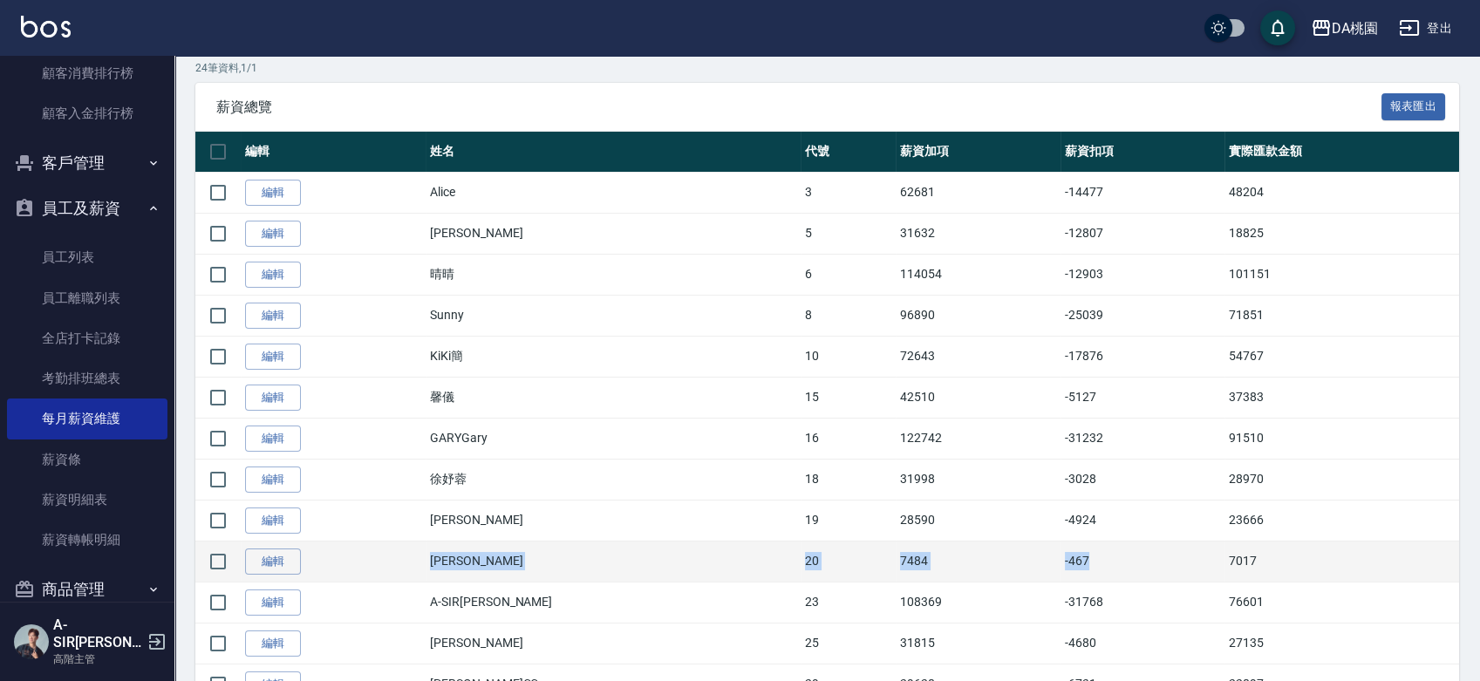
drag, startPoint x: 1235, startPoint y: 529, endPoint x: 1114, endPoint y: 546, distance: 122.5
click at [1117, 546] on tbody "編輯 Alice 3 62681 -14477 48204 編輯 Linda 5 31632 -12807 18825 編輯 晴晴 6 114054 -129…" at bounding box center [827, 664] width 1264 height 984
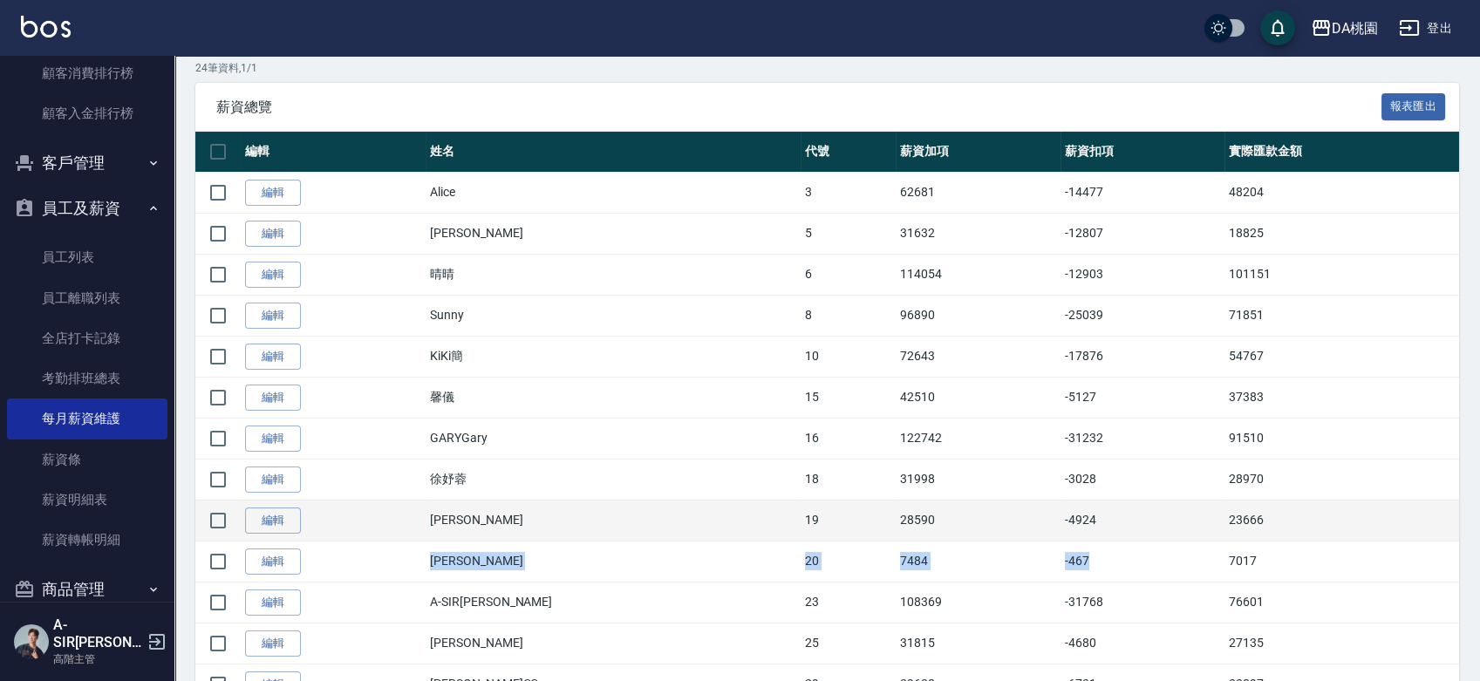
click at [1282, 508] on td "23666" at bounding box center [1342, 520] width 235 height 41
drag, startPoint x: 1239, startPoint y: 516, endPoint x: 1167, endPoint y: 522, distance: 71.8
click at [1167, 522] on tr "編輯 朱雅歆 19 28590 -4924 23666" at bounding box center [827, 520] width 1264 height 41
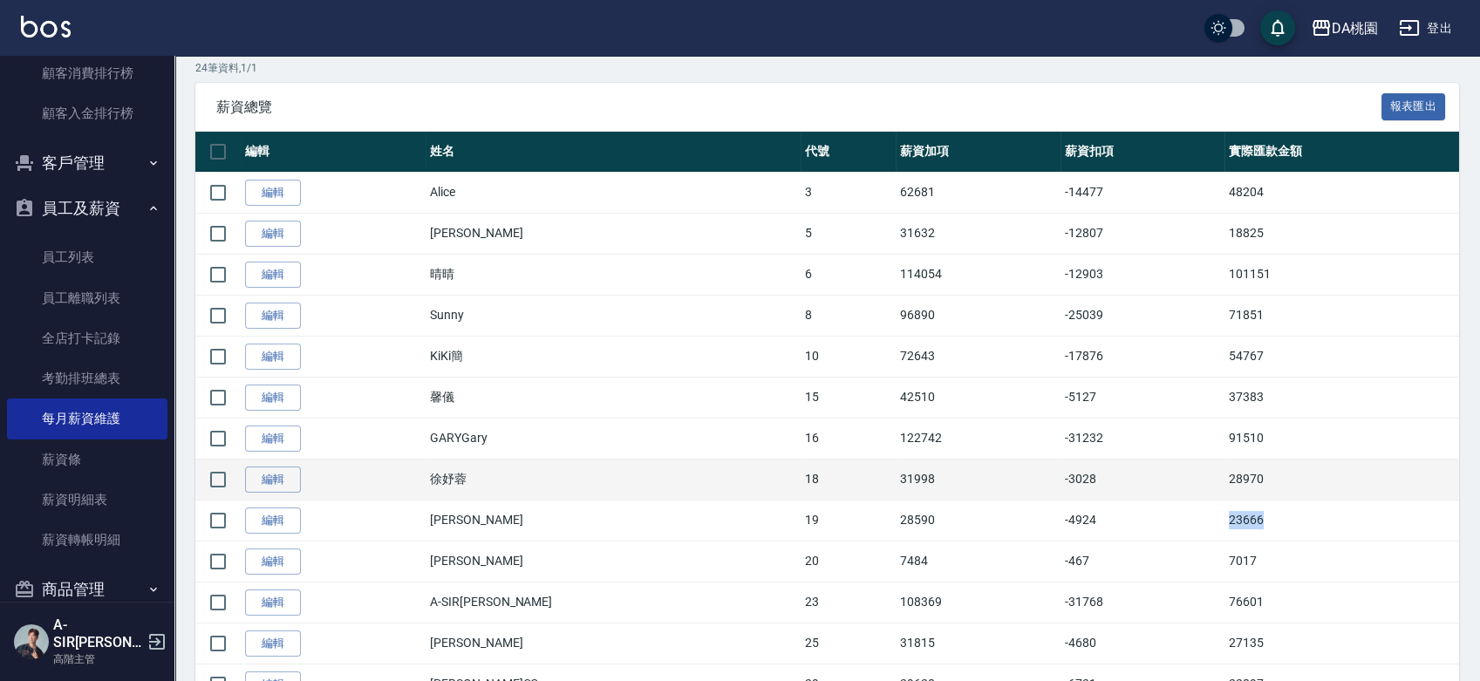
copy tr "23666"
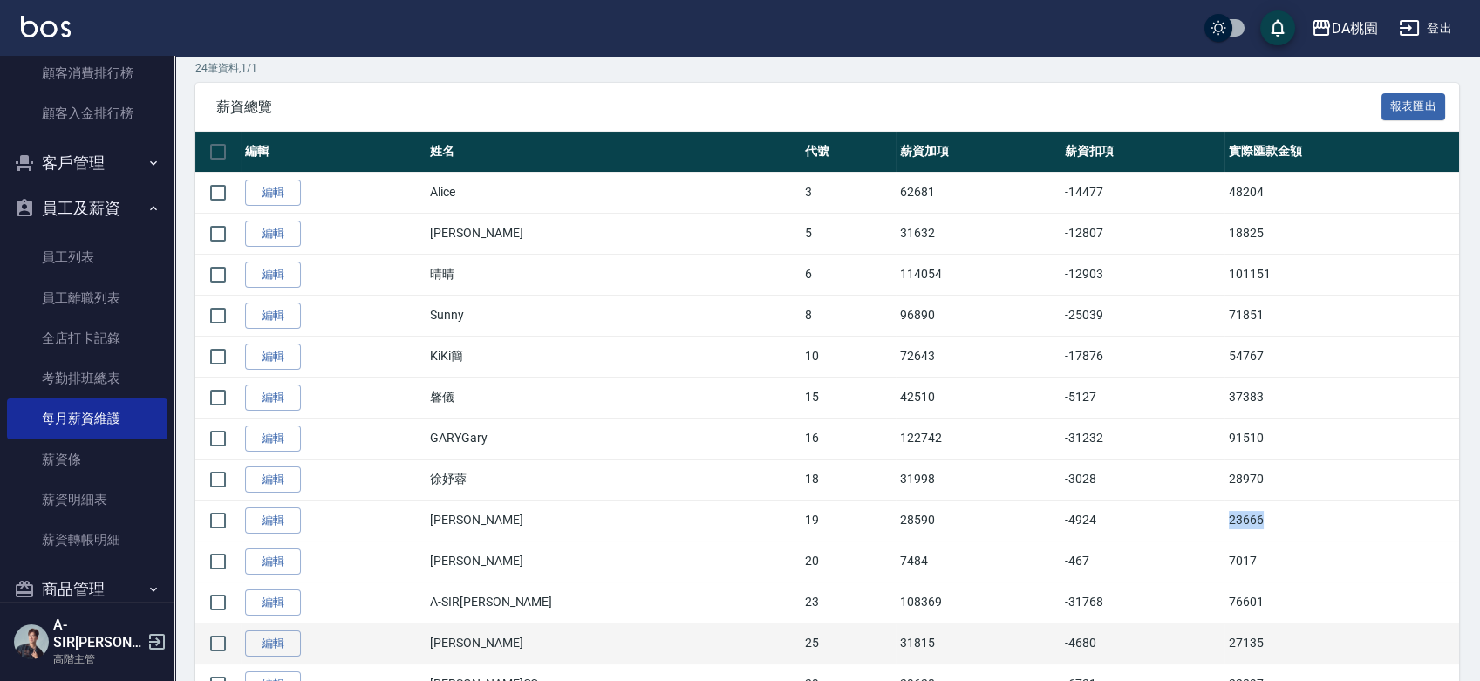
scroll to position [484, 0]
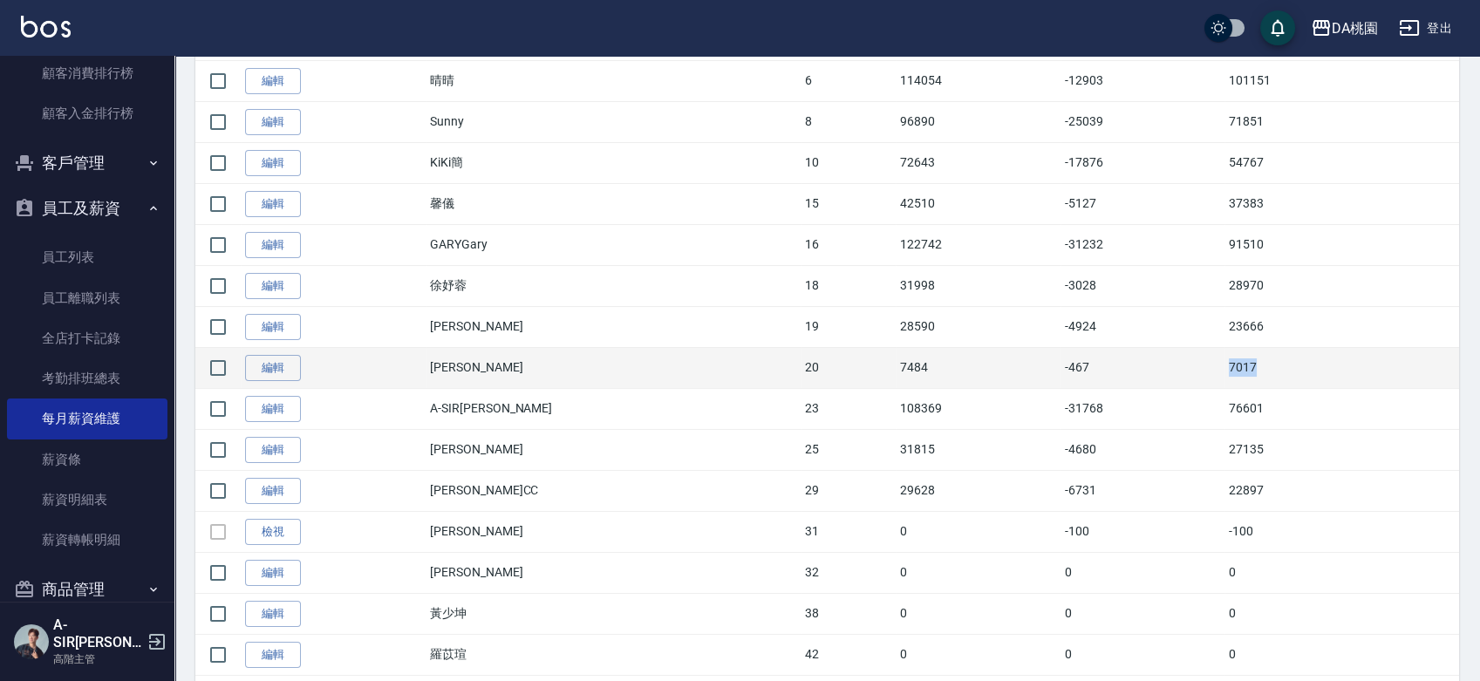
drag, startPoint x: 1228, startPoint y: 360, endPoint x: 1132, endPoint y: 370, distance: 96.4
click at [1133, 370] on tr "編輯 徐怡葶 20 7484 -467 7017" at bounding box center [827, 367] width 1264 height 41
copy tr "7017"
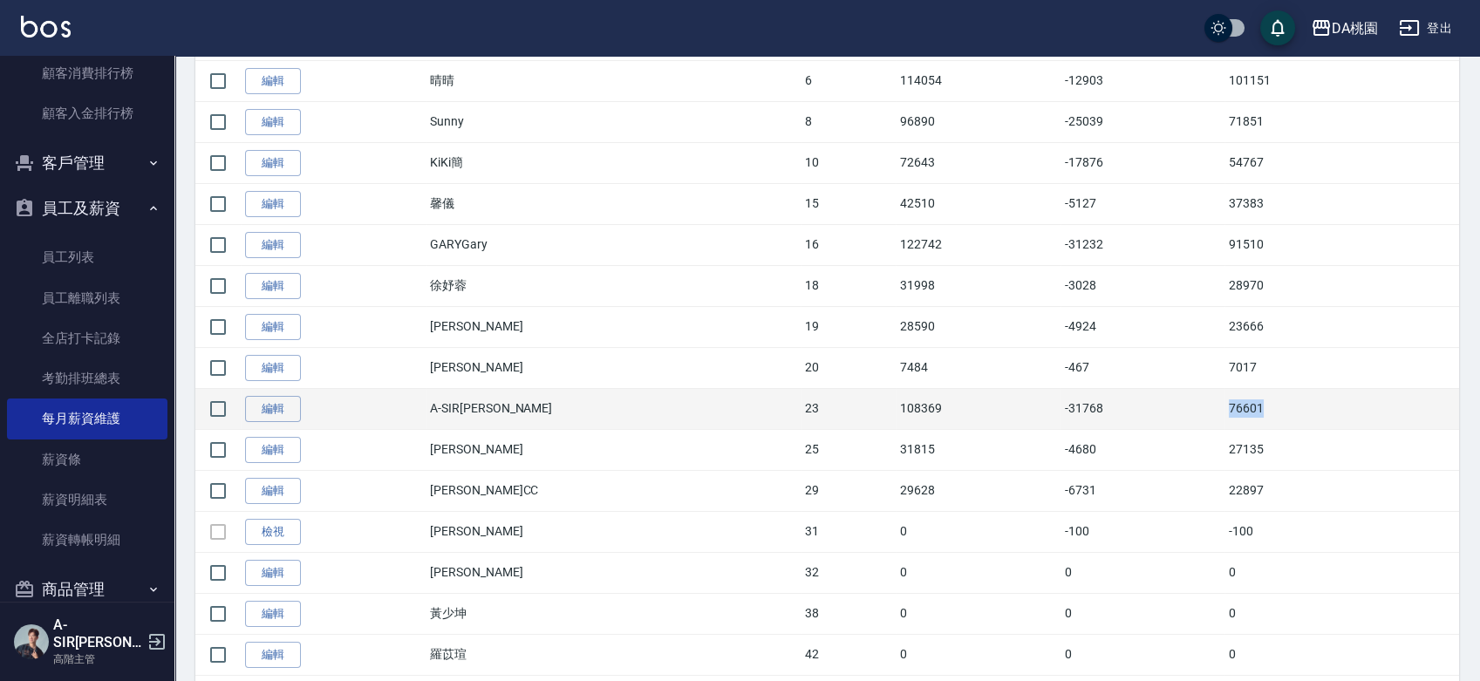
drag, startPoint x: 1177, startPoint y: 413, endPoint x: 1149, endPoint y: 410, distance: 28.0
click at [1152, 410] on tr "編輯 A-SIR劉 23 108369 -31768 76601" at bounding box center [827, 408] width 1264 height 41
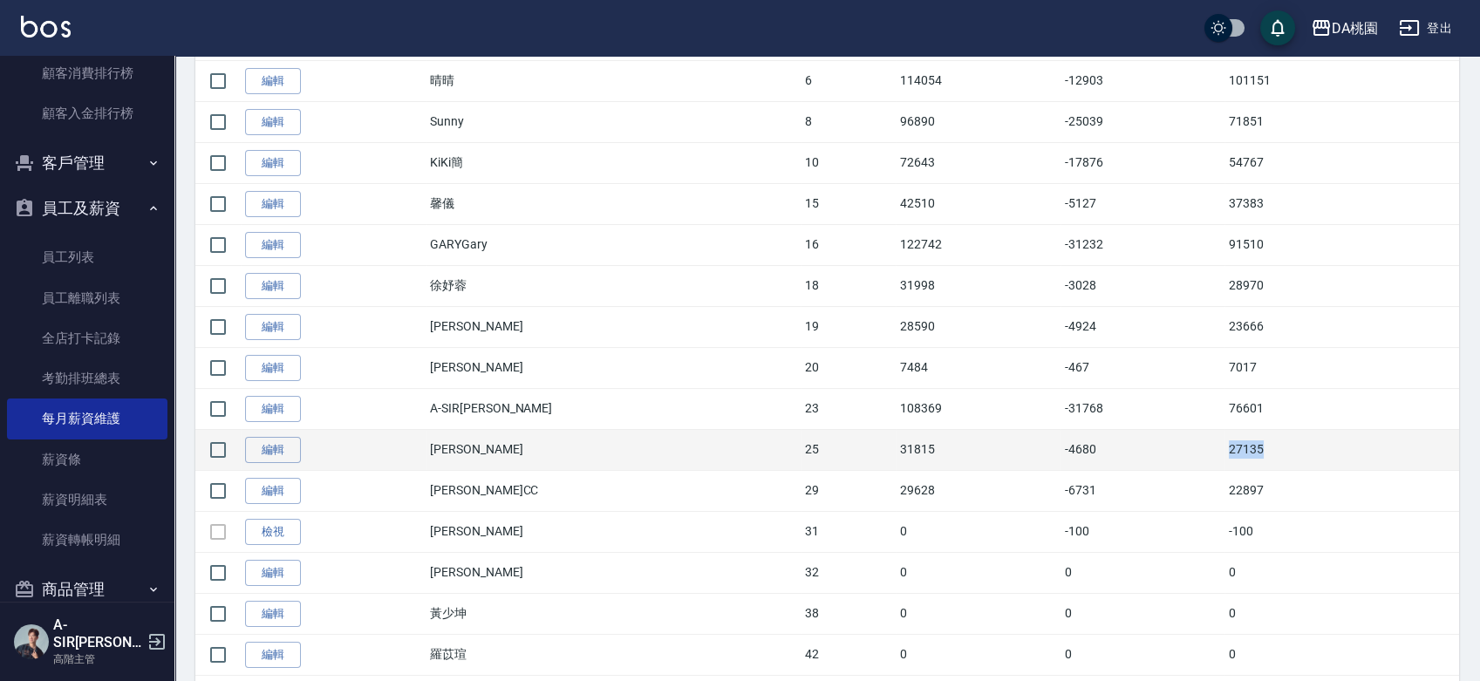
drag, startPoint x: 1214, startPoint y: 452, endPoint x: 1148, endPoint y: 459, distance: 66.7
click at [1148, 459] on tr "編輯 劉瑋萱 25 31815 -4680 27135" at bounding box center [827, 449] width 1264 height 41
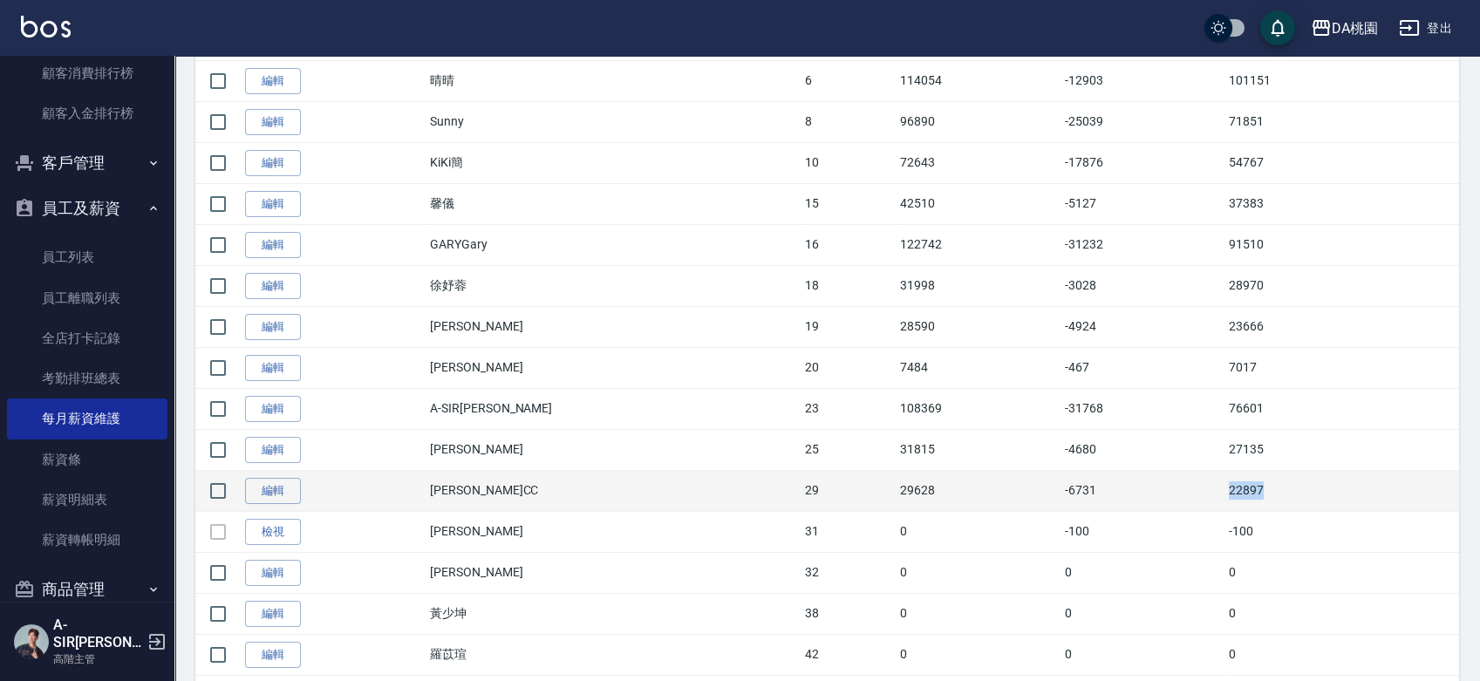
drag, startPoint x: 1244, startPoint y: 486, endPoint x: 1149, endPoint y: 495, distance: 95.5
click at [1149, 495] on tr "編輯 陳以柔 CC 29 29628 -6731 22897" at bounding box center [827, 490] width 1264 height 41
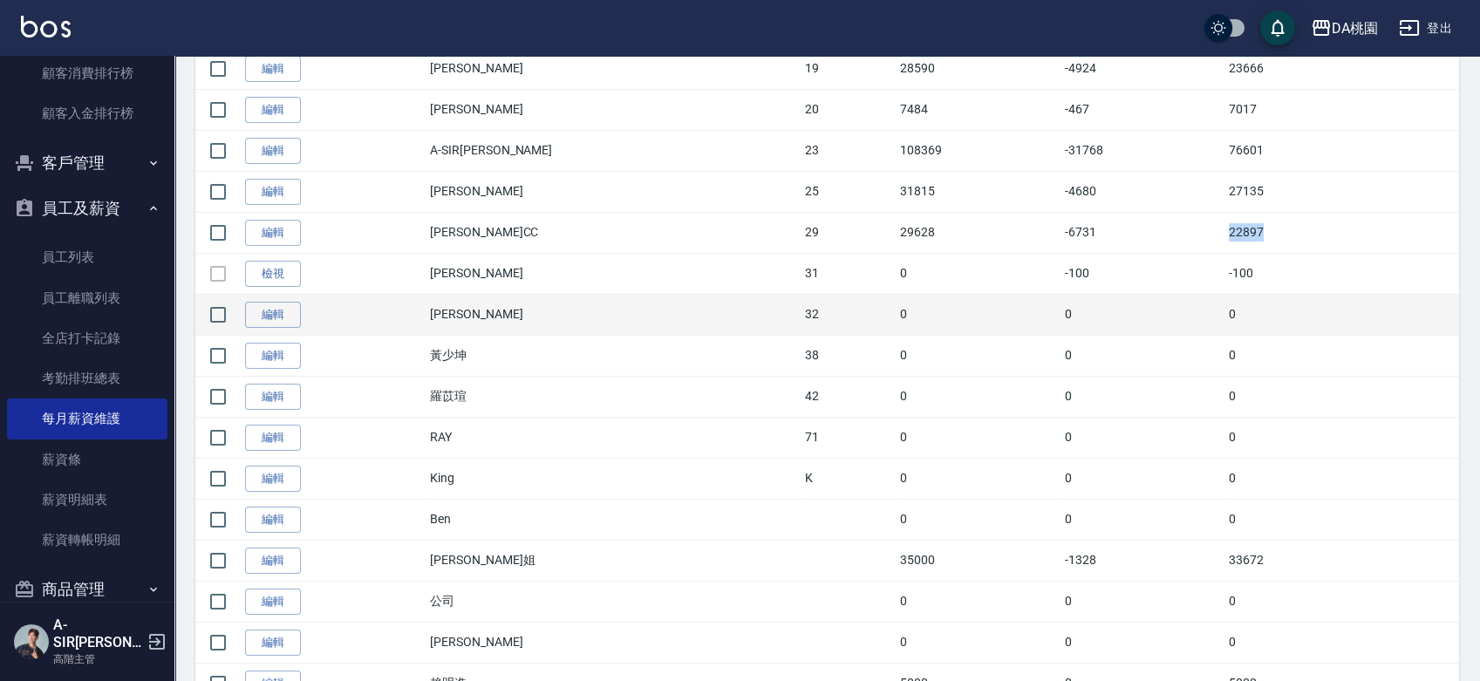
scroll to position [775, 0]
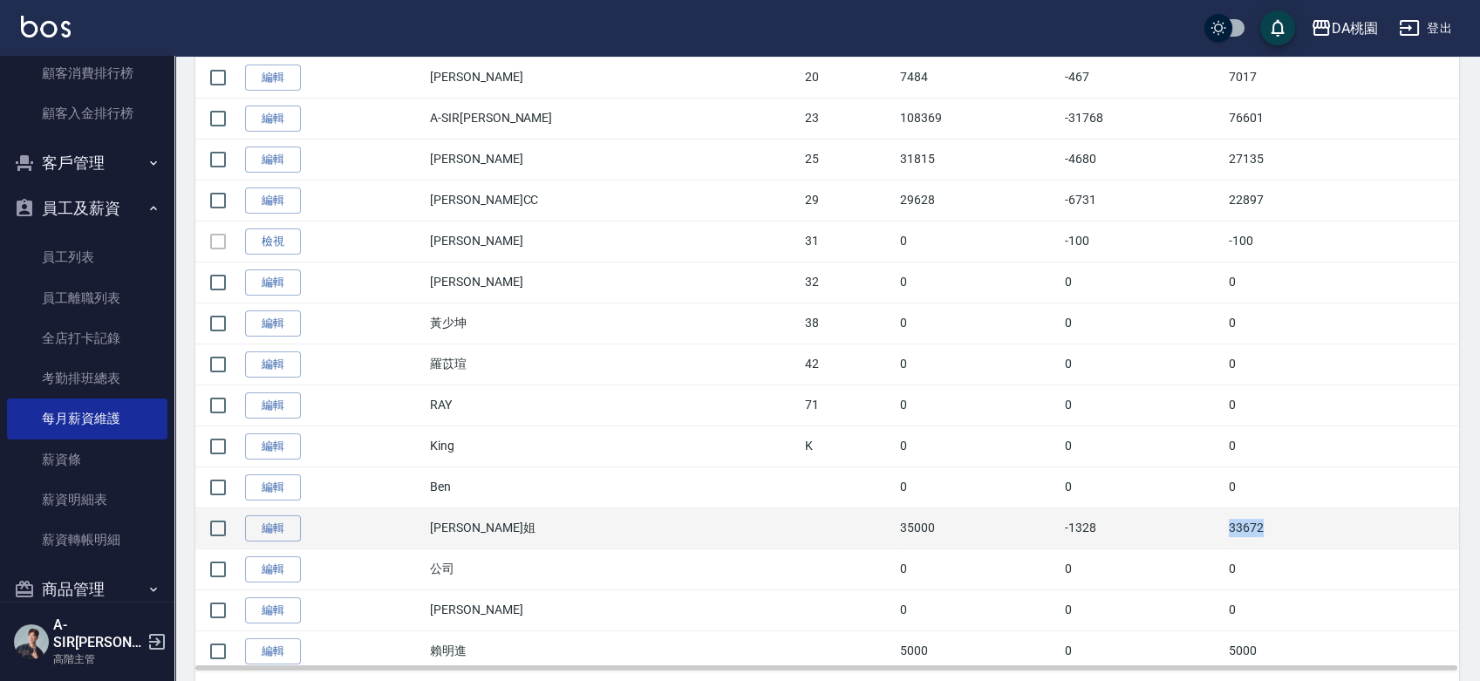
drag, startPoint x: 1234, startPoint y: 529, endPoint x: 1154, endPoint y: 525, distance: 79.5
click at [1154, 525] on tr "編輯 Tina二姐 35000 -1328 33672" at bounding box center [827, 528] width 1264 height 41
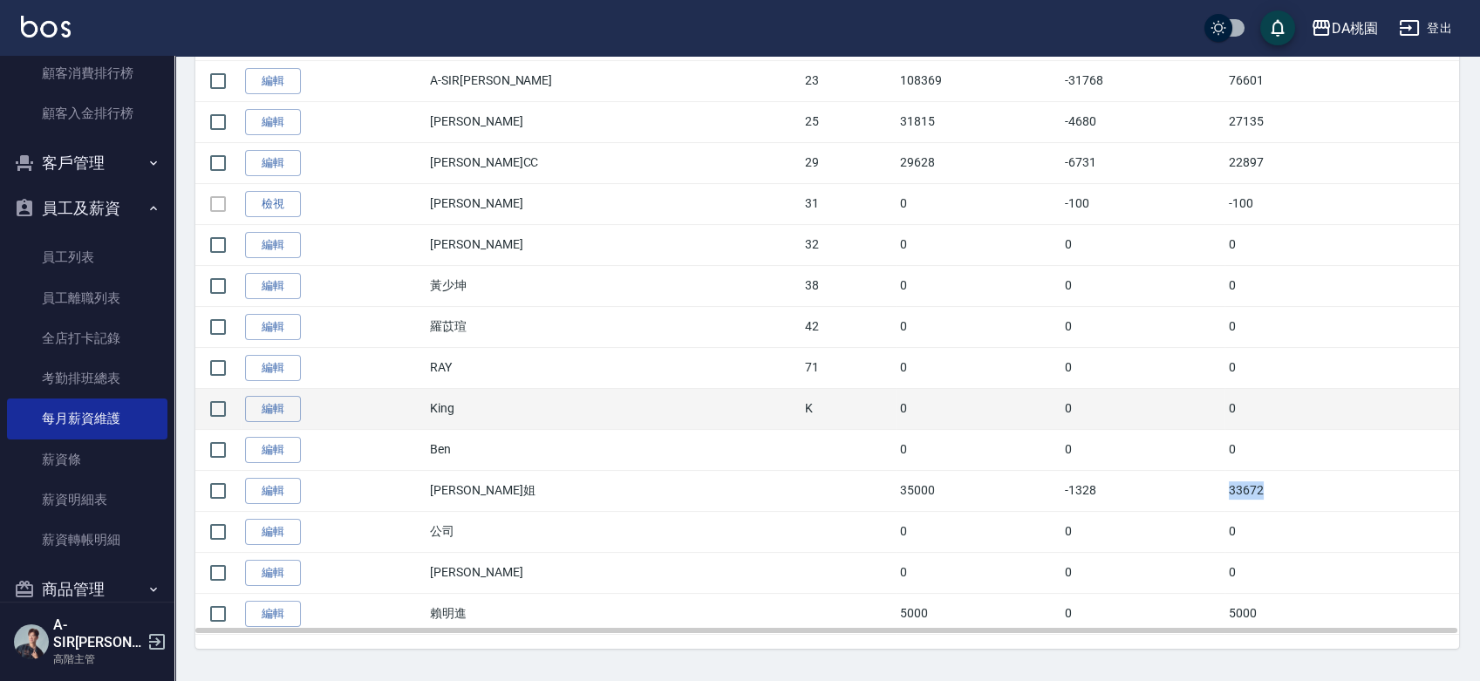
scroll to position [818, 0]
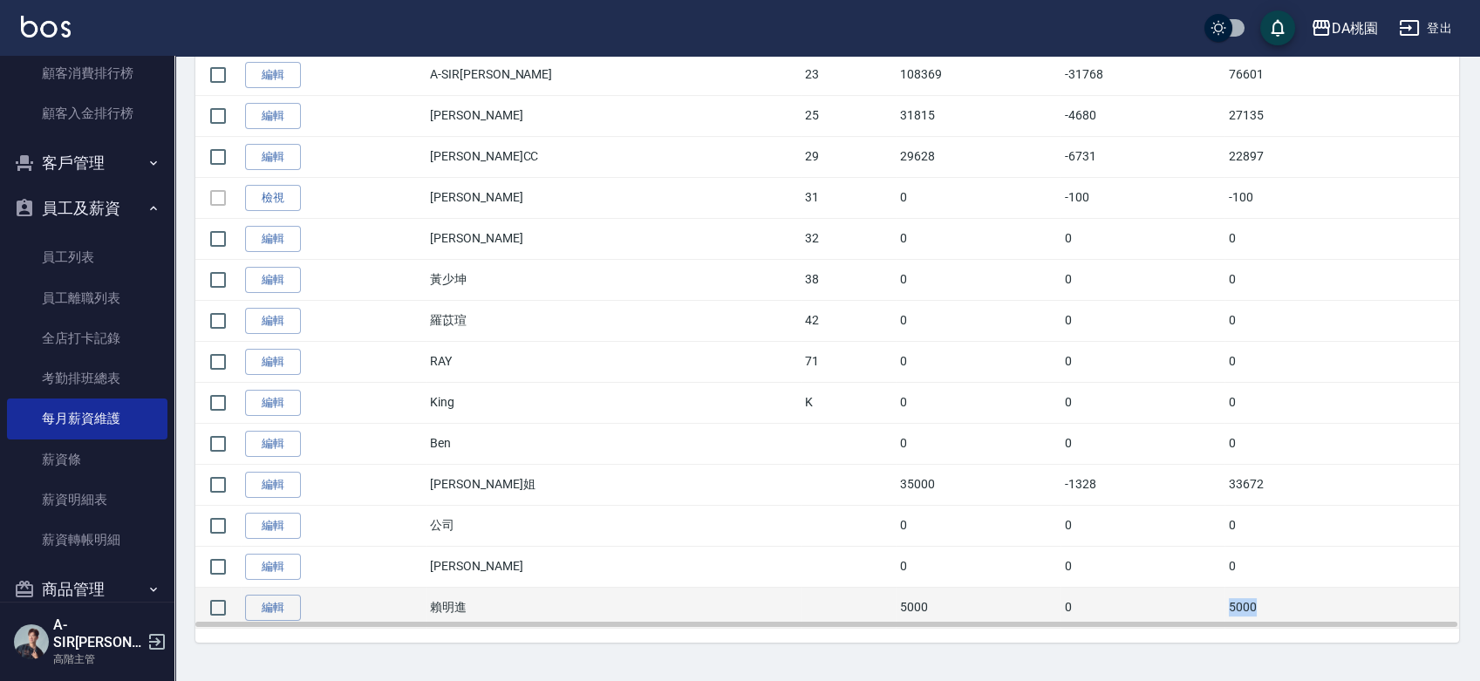
drag, startPoint x: 1234, startPoint y: 602, endPoint x: 1114, endPoint y: 604, distance: 119.5
click at [1117, 605] on tr "編輯 賴明進 5000 0 5000" at bounding box center [827, 607] width 1264 height 41
